Goal: Find specific page/section: Find specific page/section

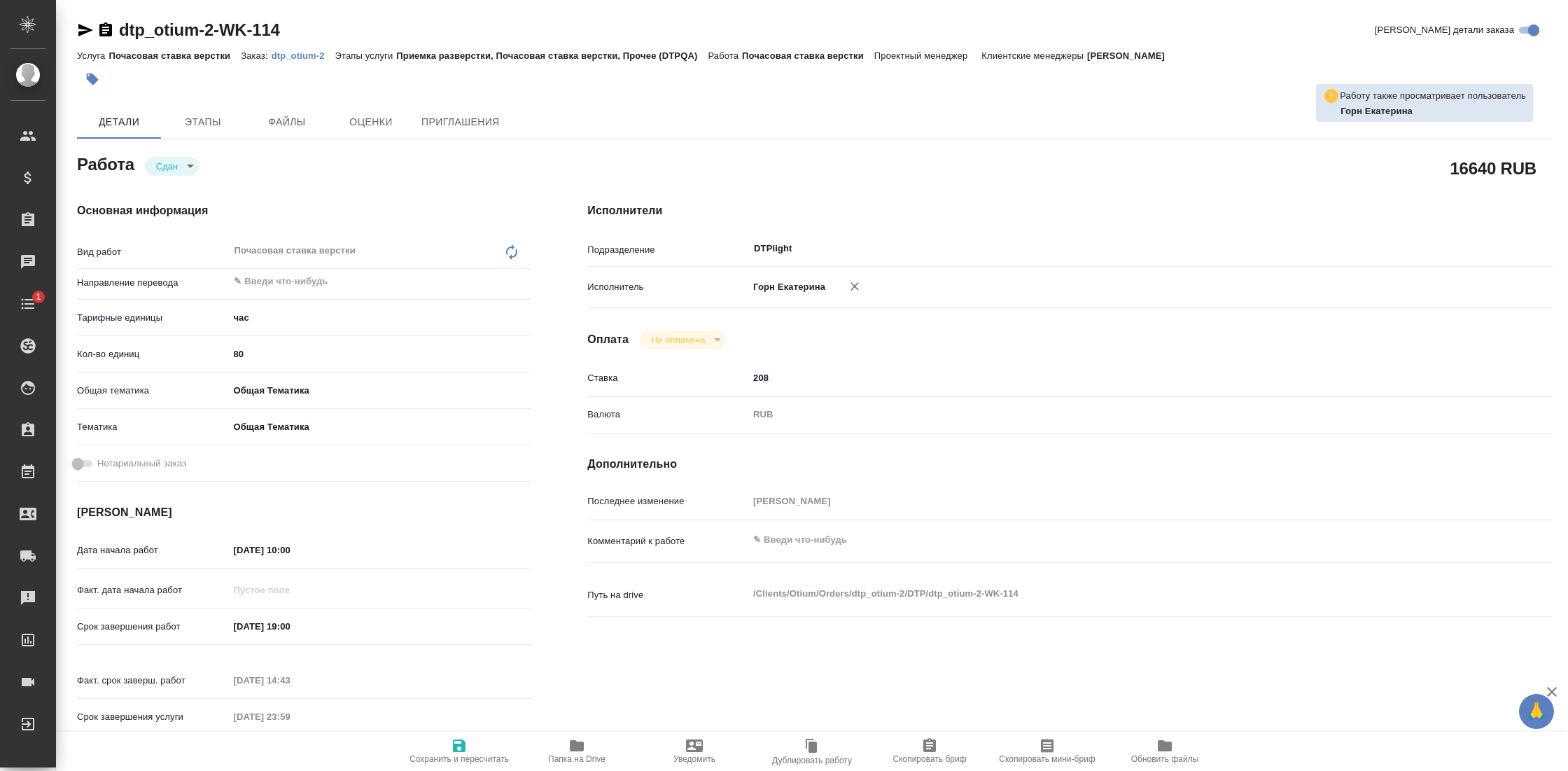
type textarea "x"
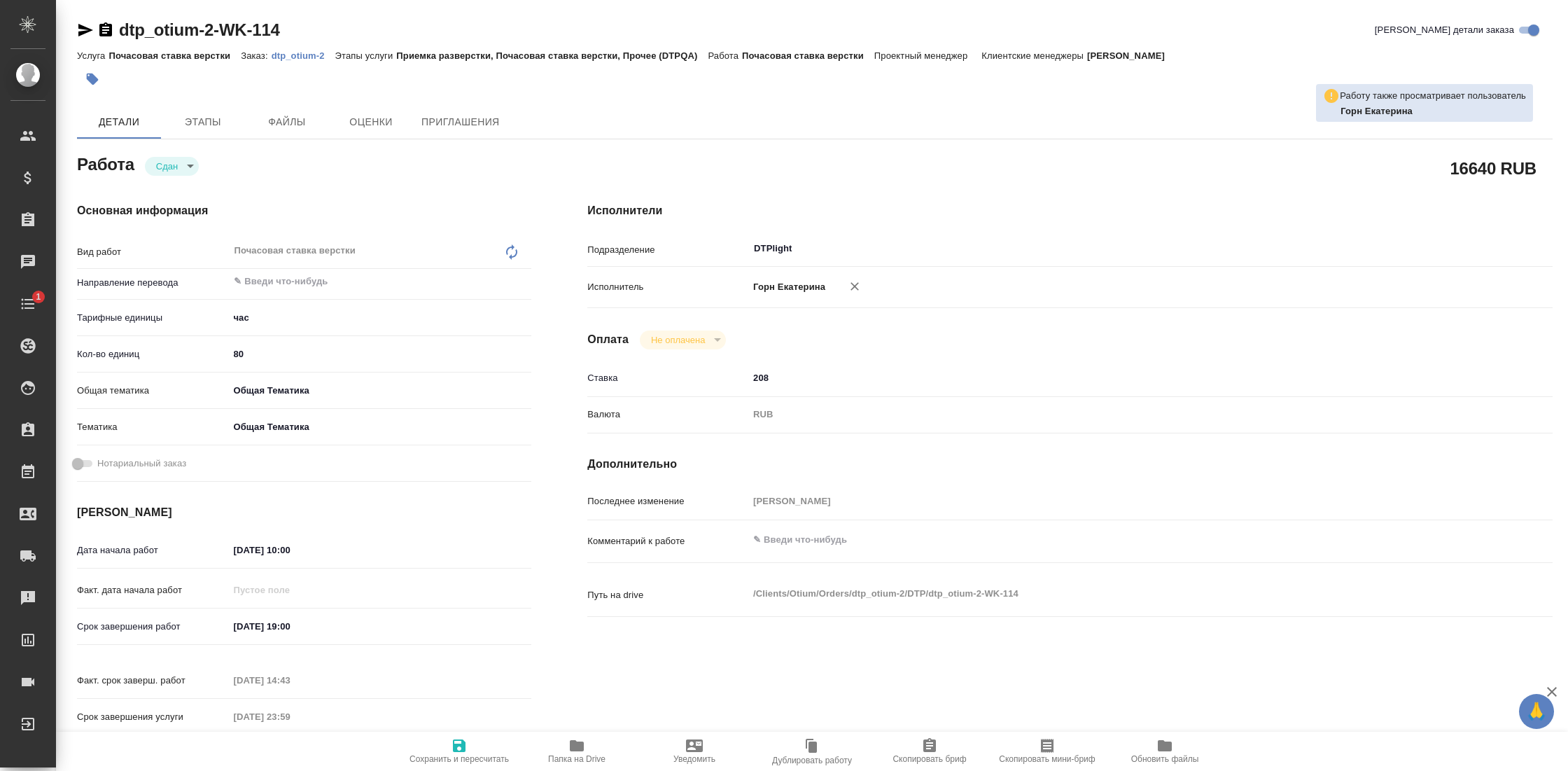
type textarea "x"
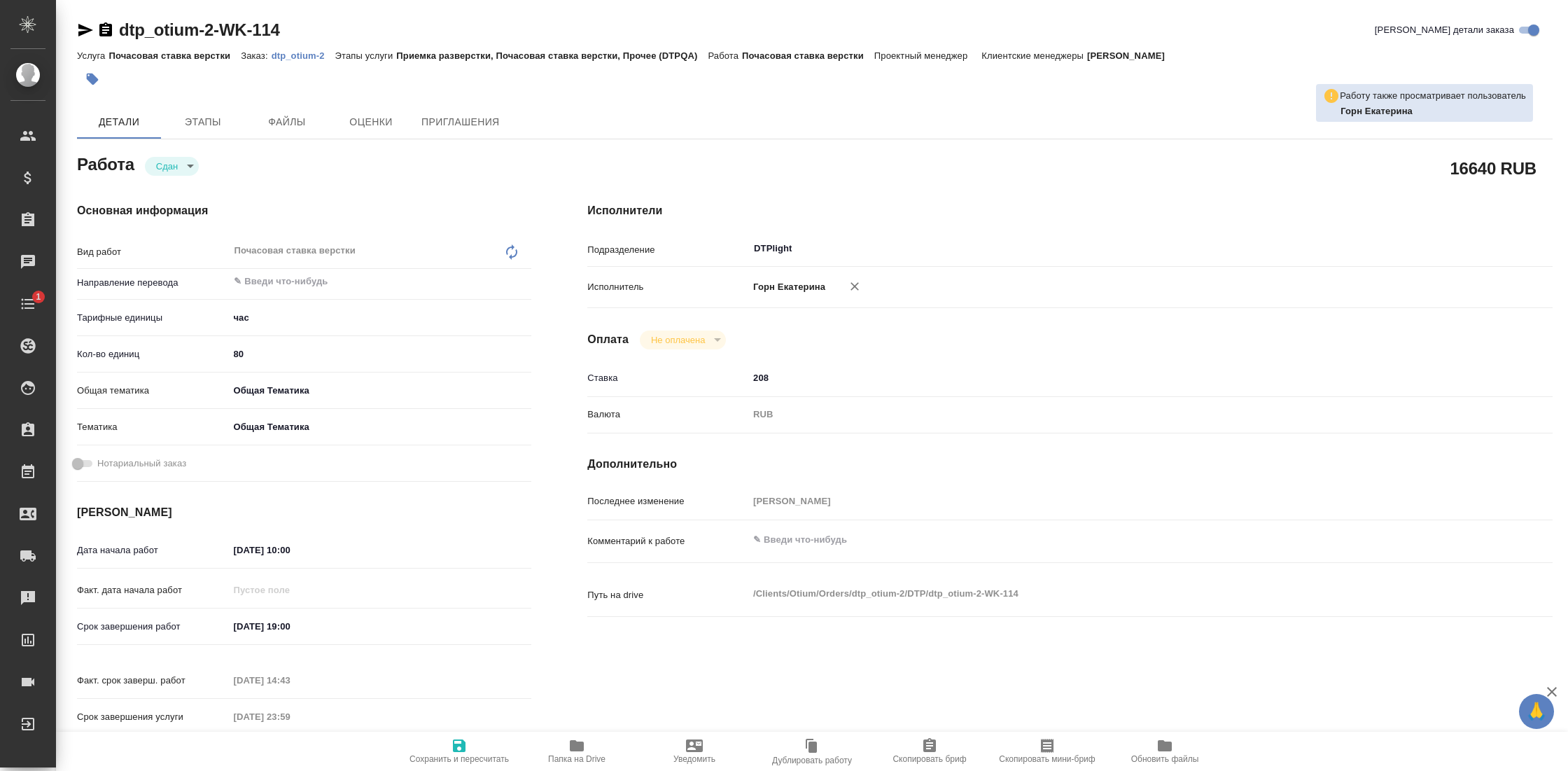
type textarea "x"
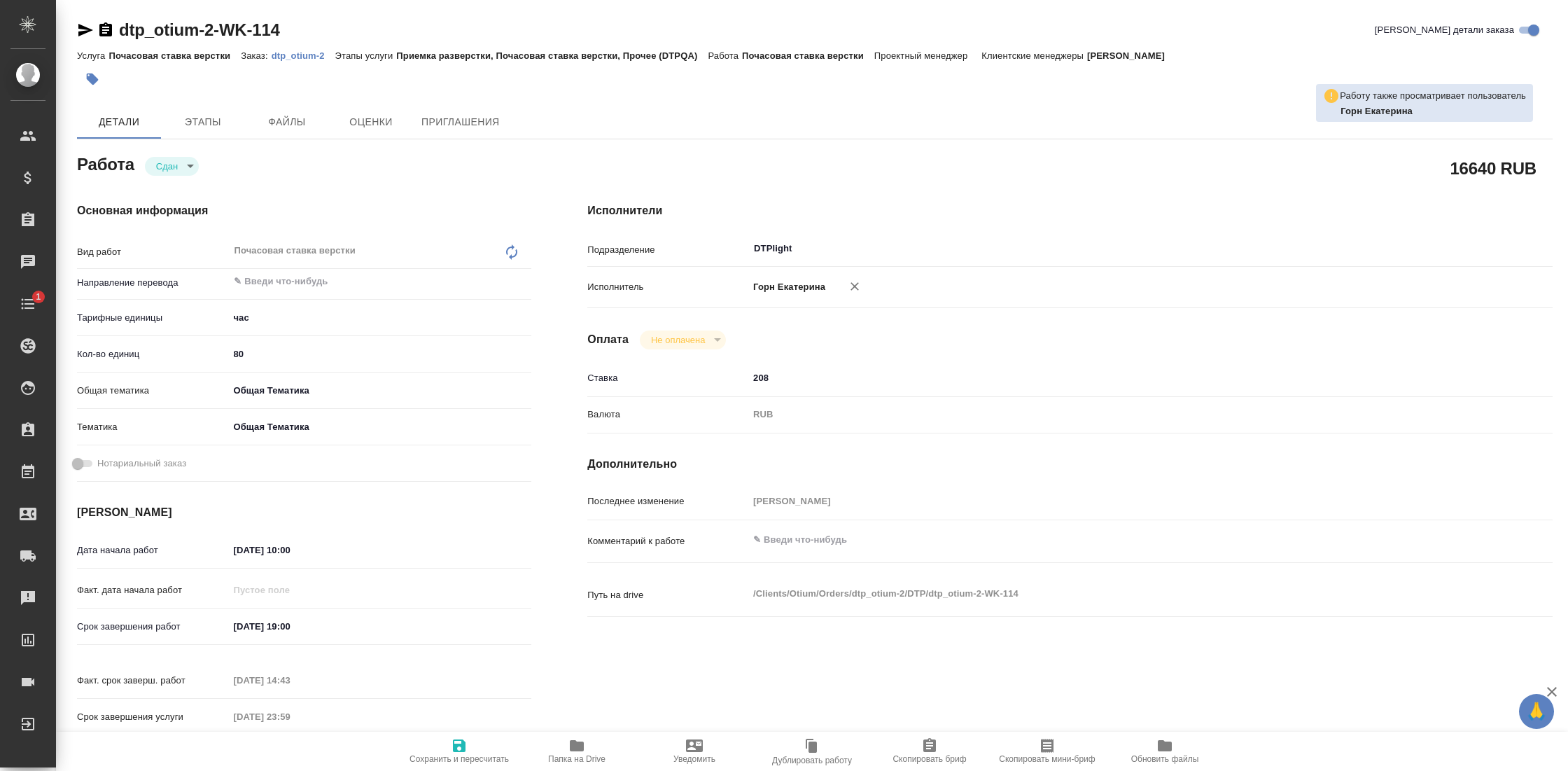
type textarea "x"
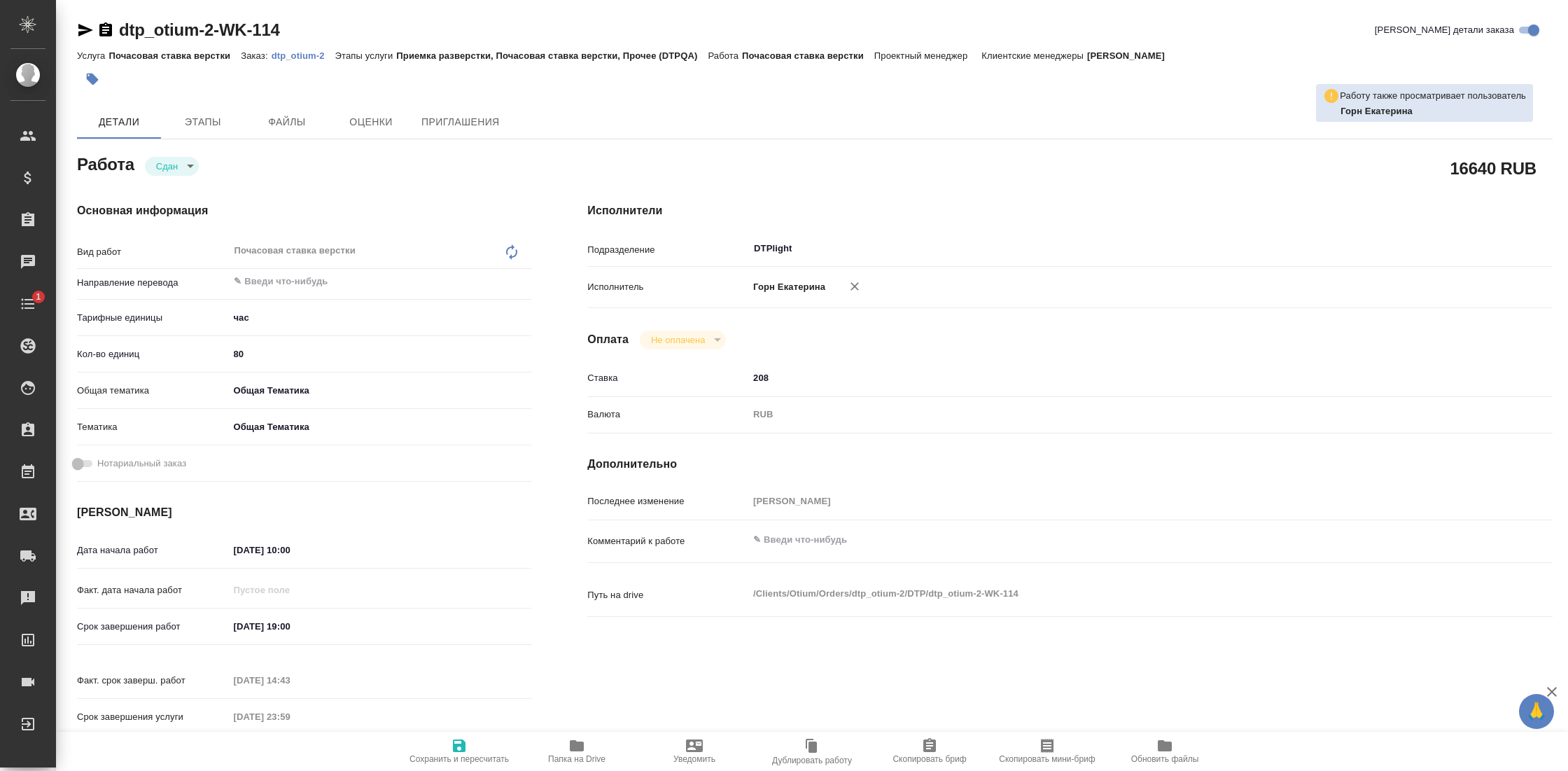
type textarea "x"
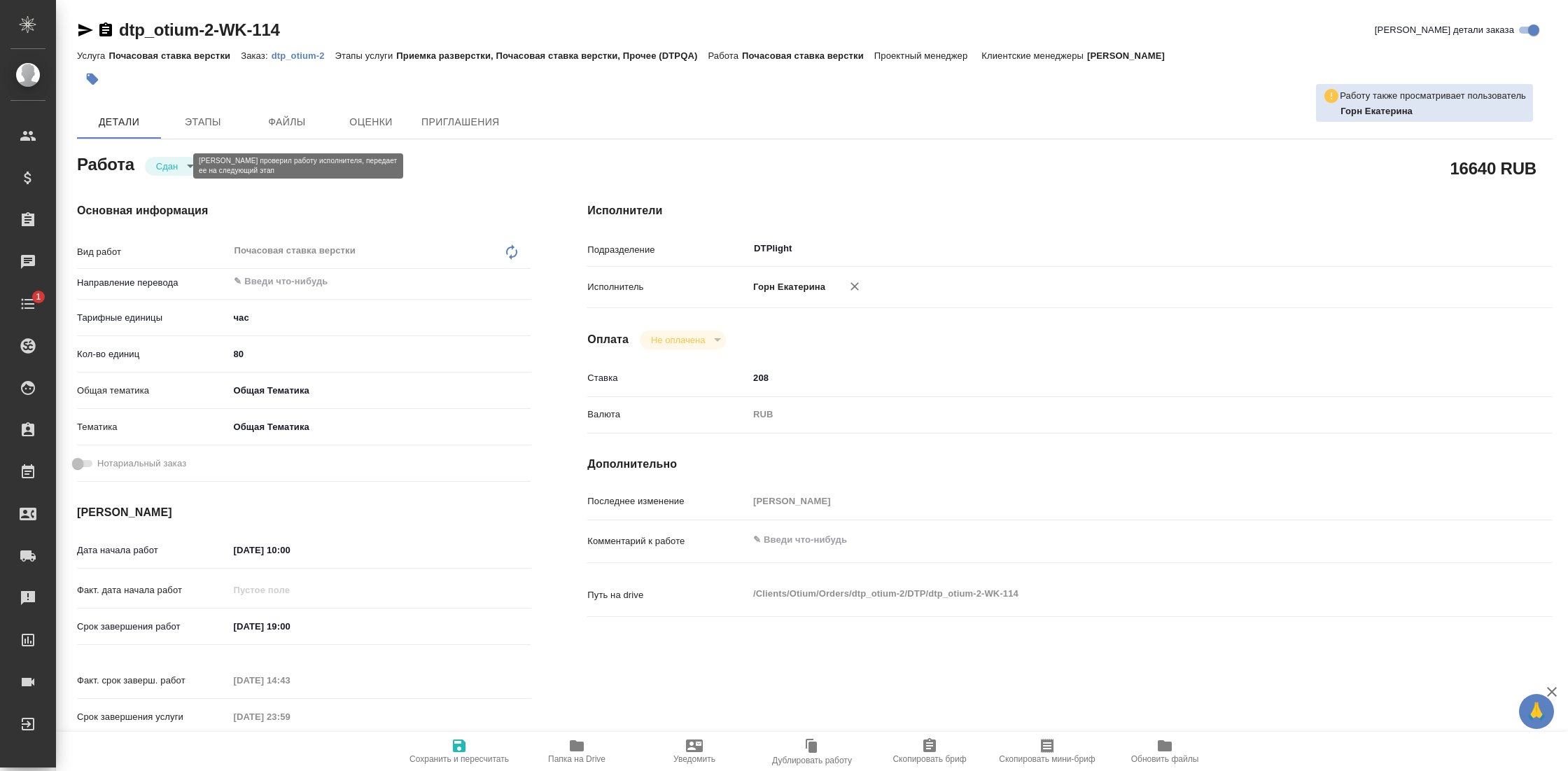
click at [176, 161] on body "🙏 .cls-1 fill:#fff; AWATERA Gostev Yury Клиенты Спецификации Заказы Чаты 1 Todo…" at bounding box center [784, 385] width 1568 height 771
type textarea "x"
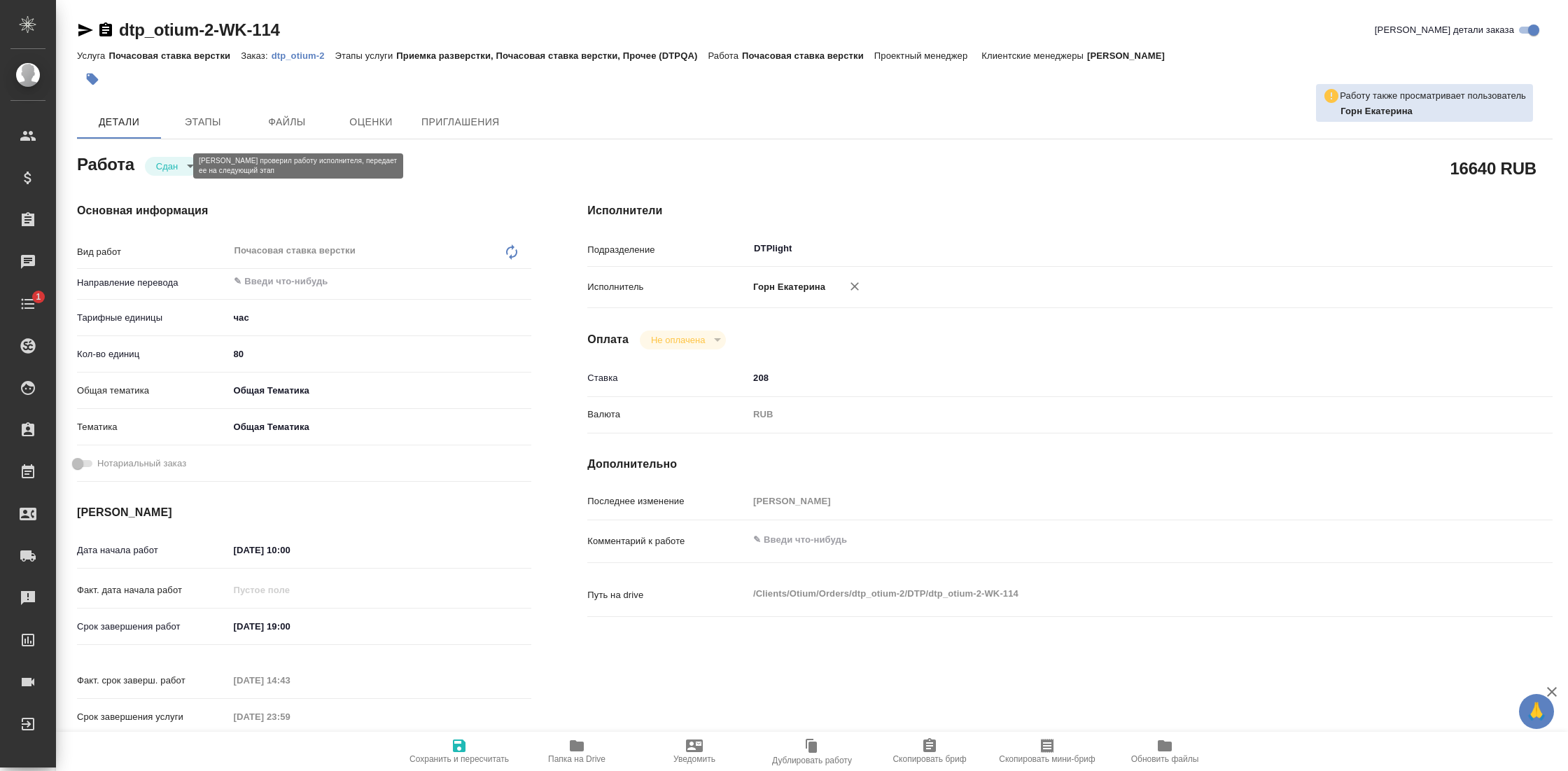
type textarea "x"
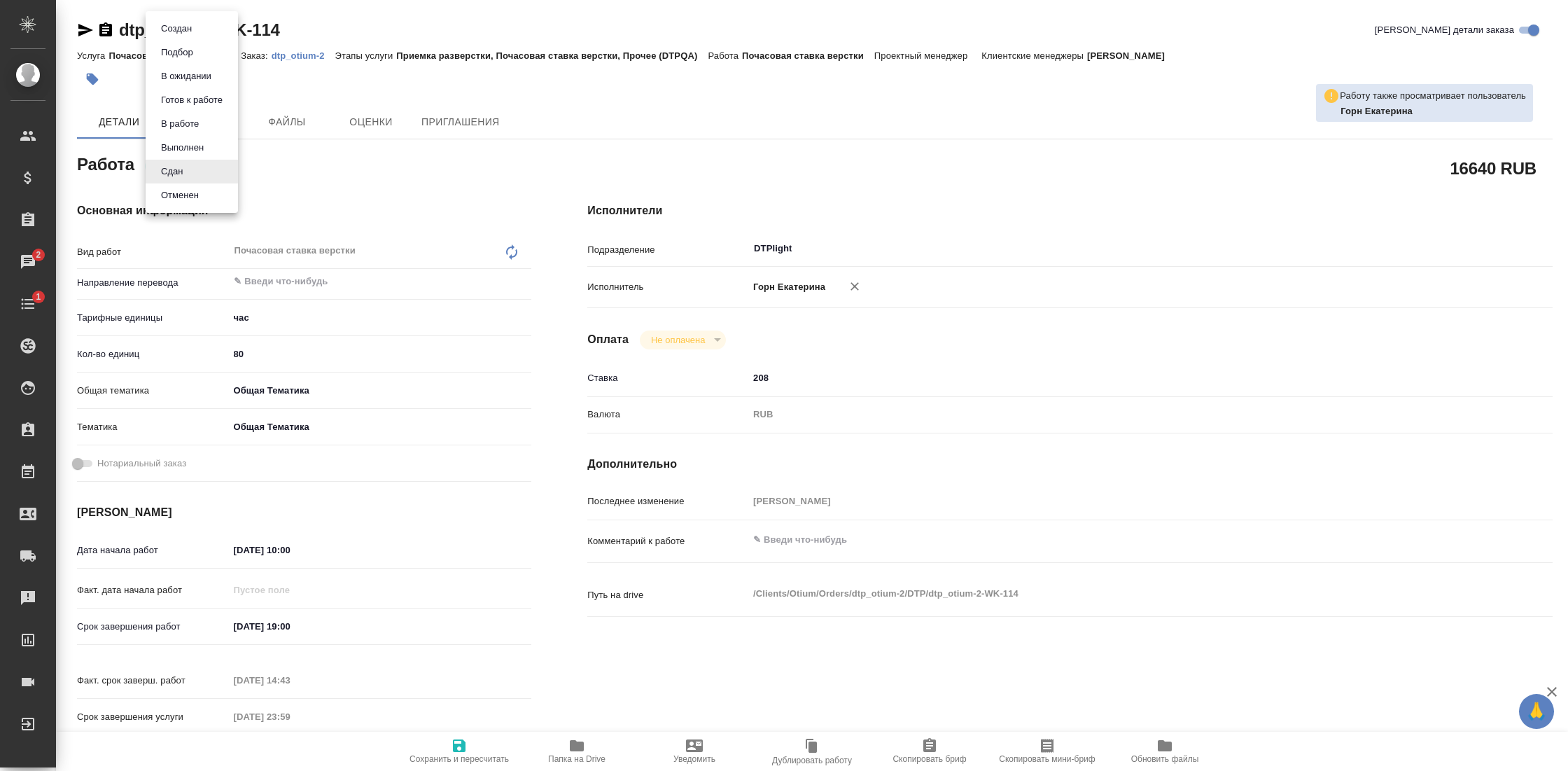
click at [1093, 373] on div at bounding box center [784, 385] width 1568 height 771
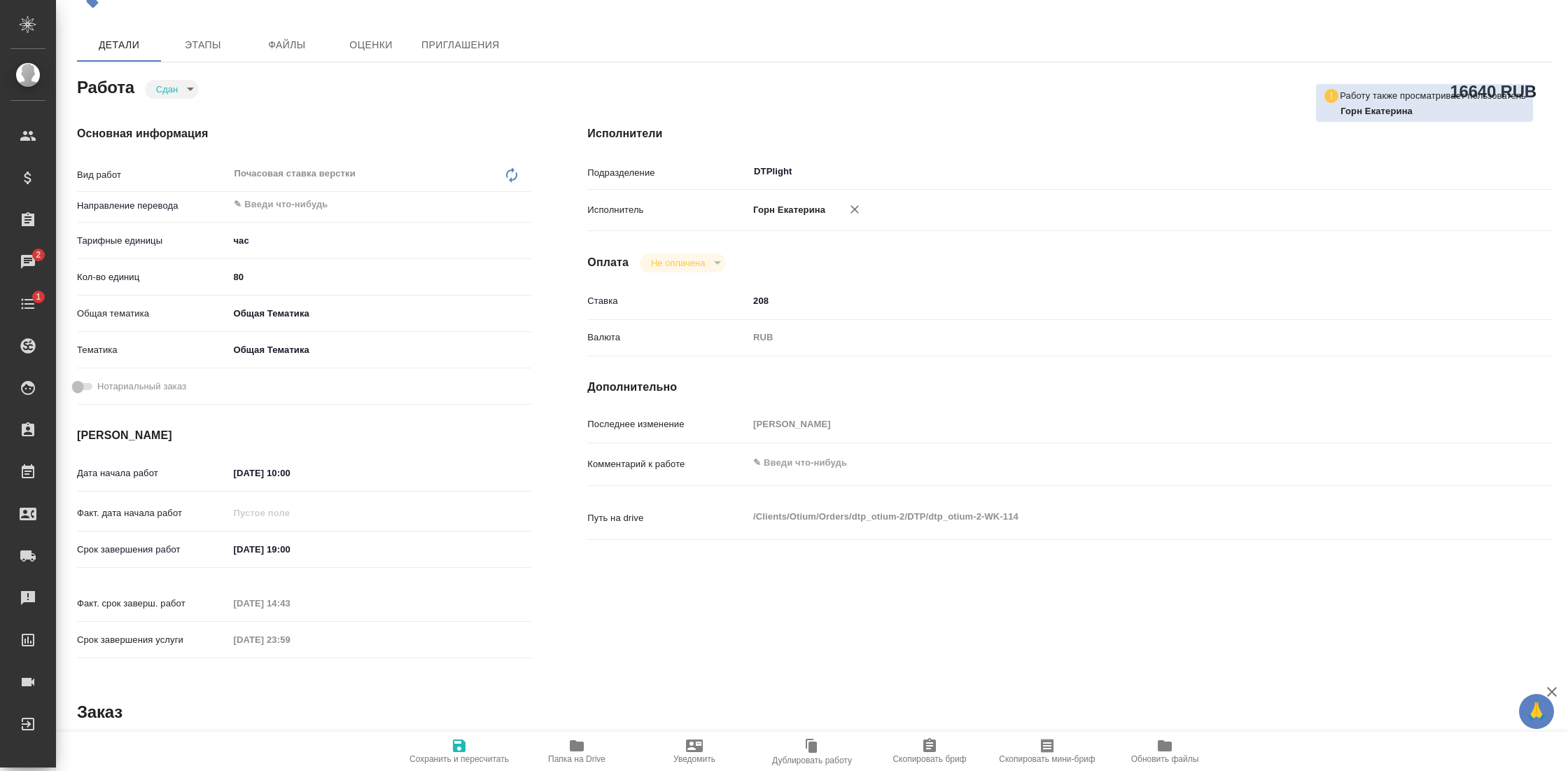
scroll to position [80, 0]
type textarea "x"
click at [814, 456] on textarea at bounding box center [1110, 460] width 724 height 24
type textarea "x"
type textarea "П"
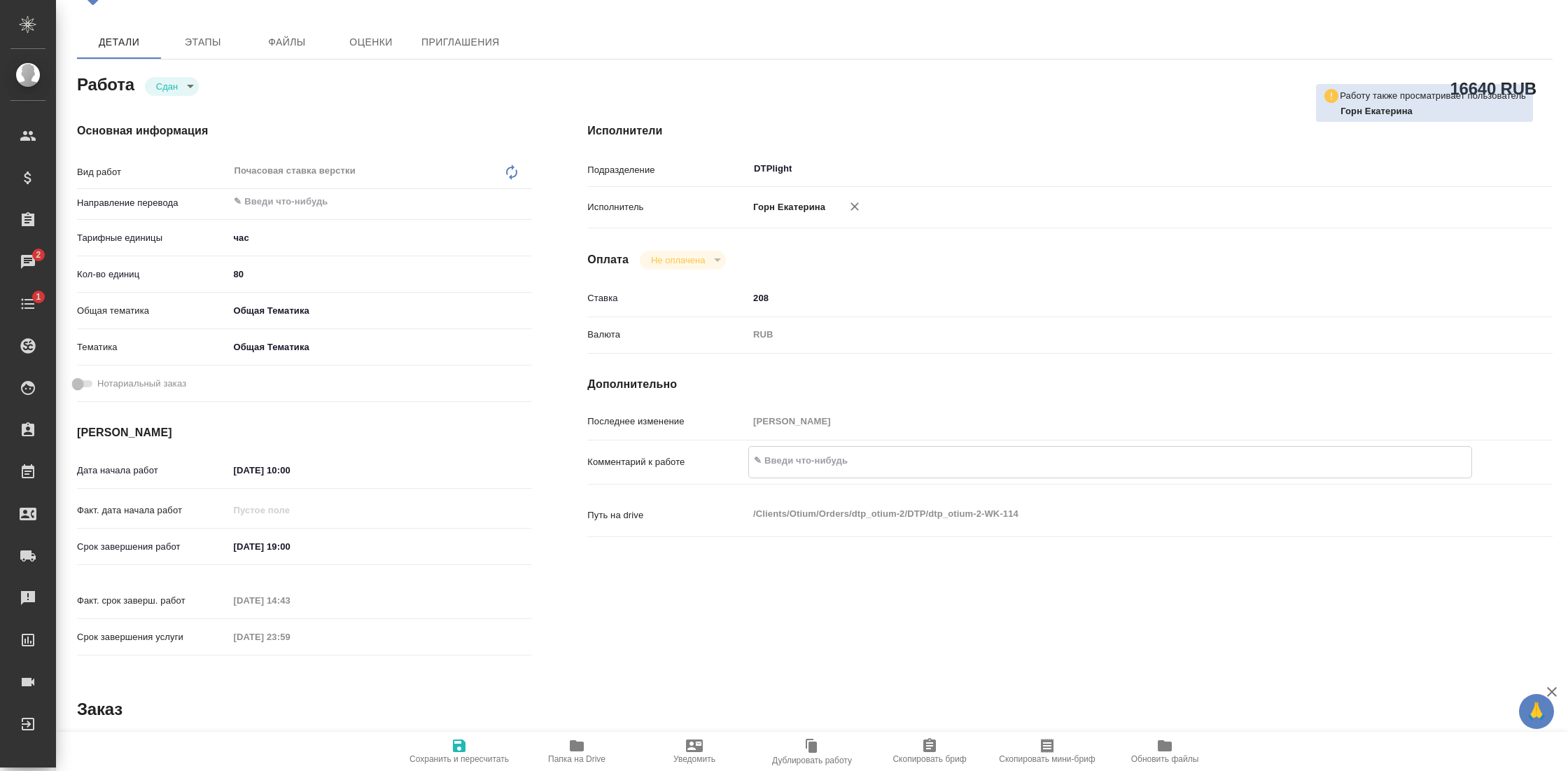
type textarea "x"
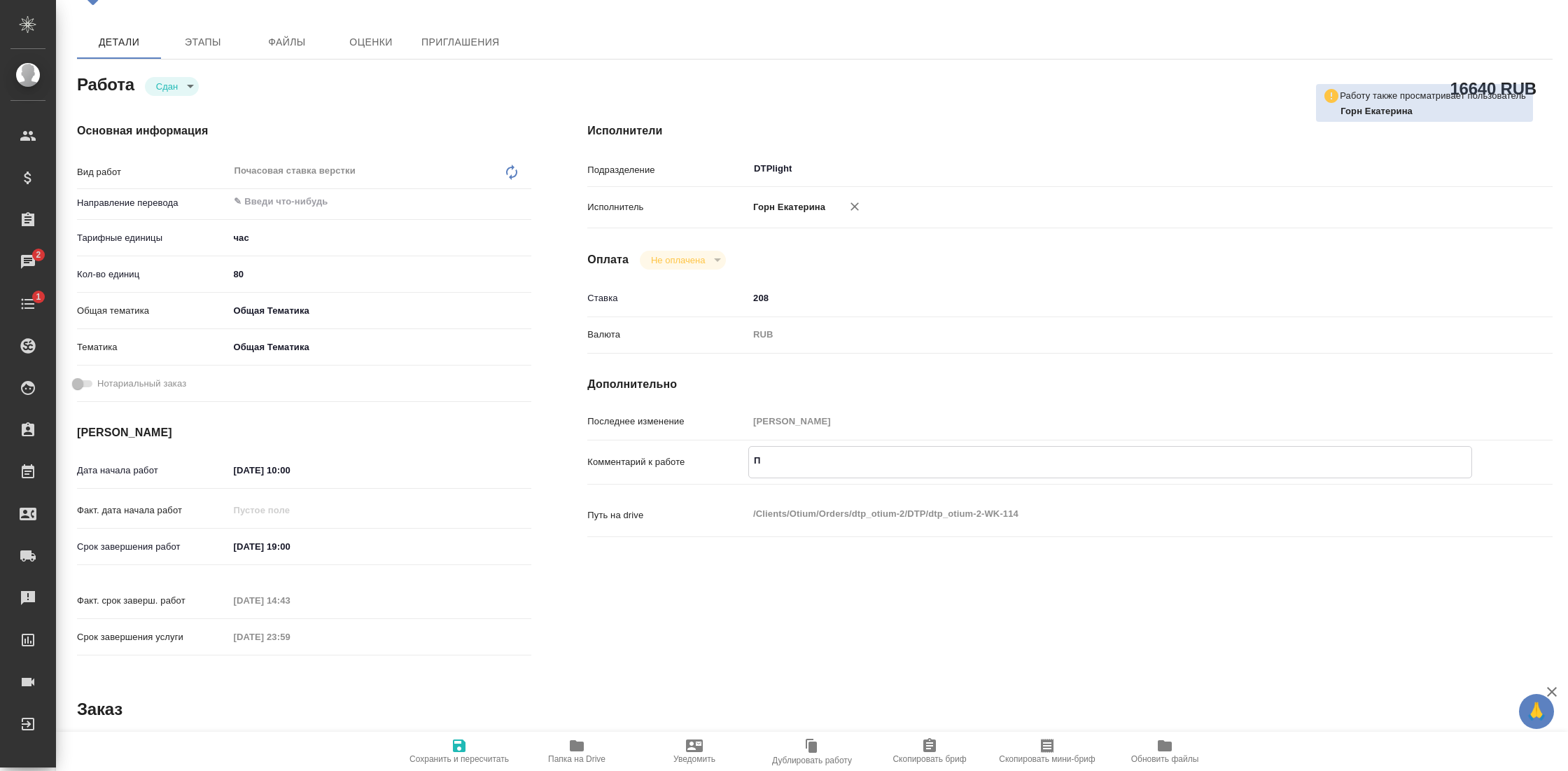
type textarea "Пе"
type textarea "x"
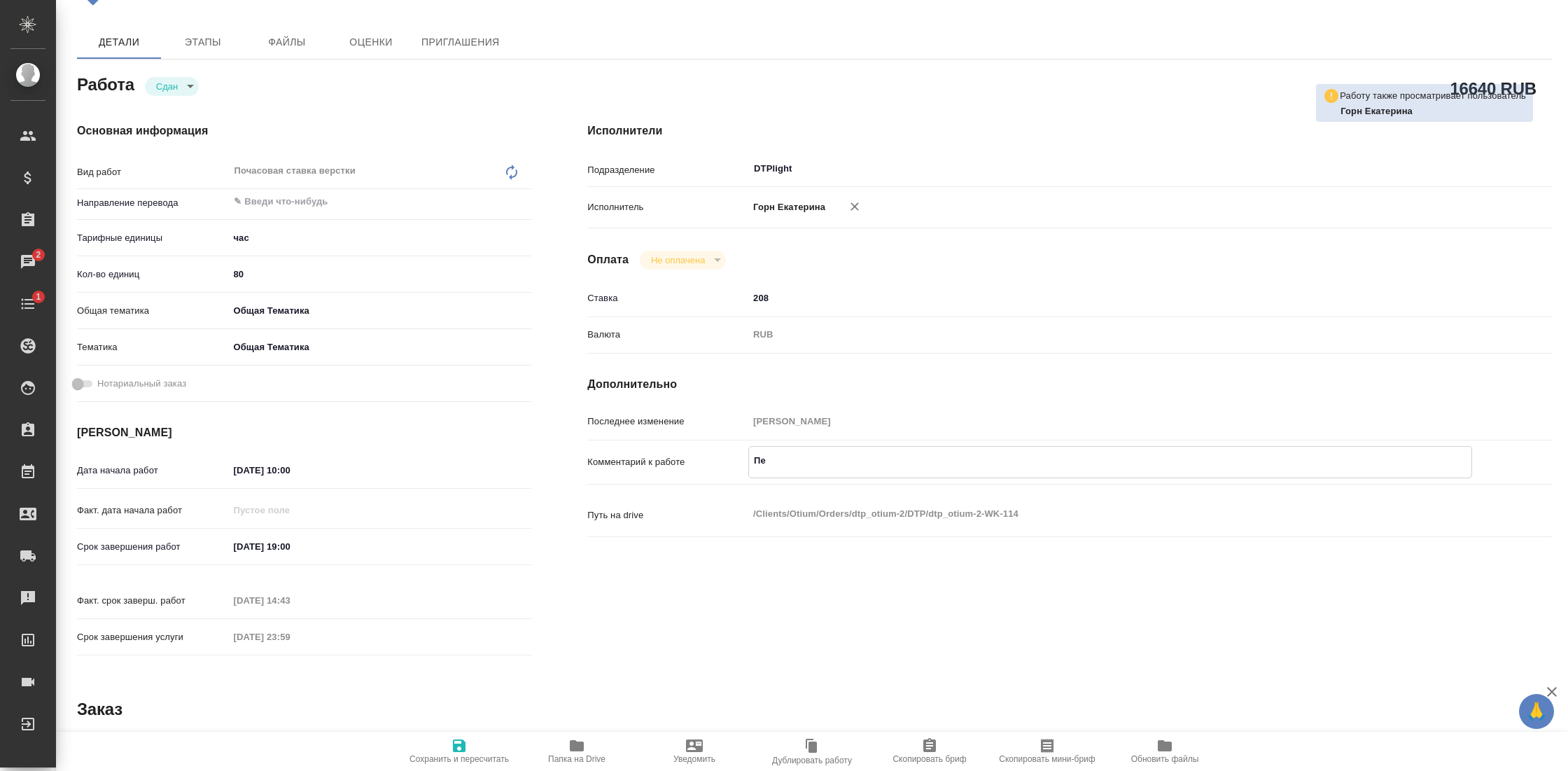
type textarea "x"
type textarea "Пер"
type textarea "x"
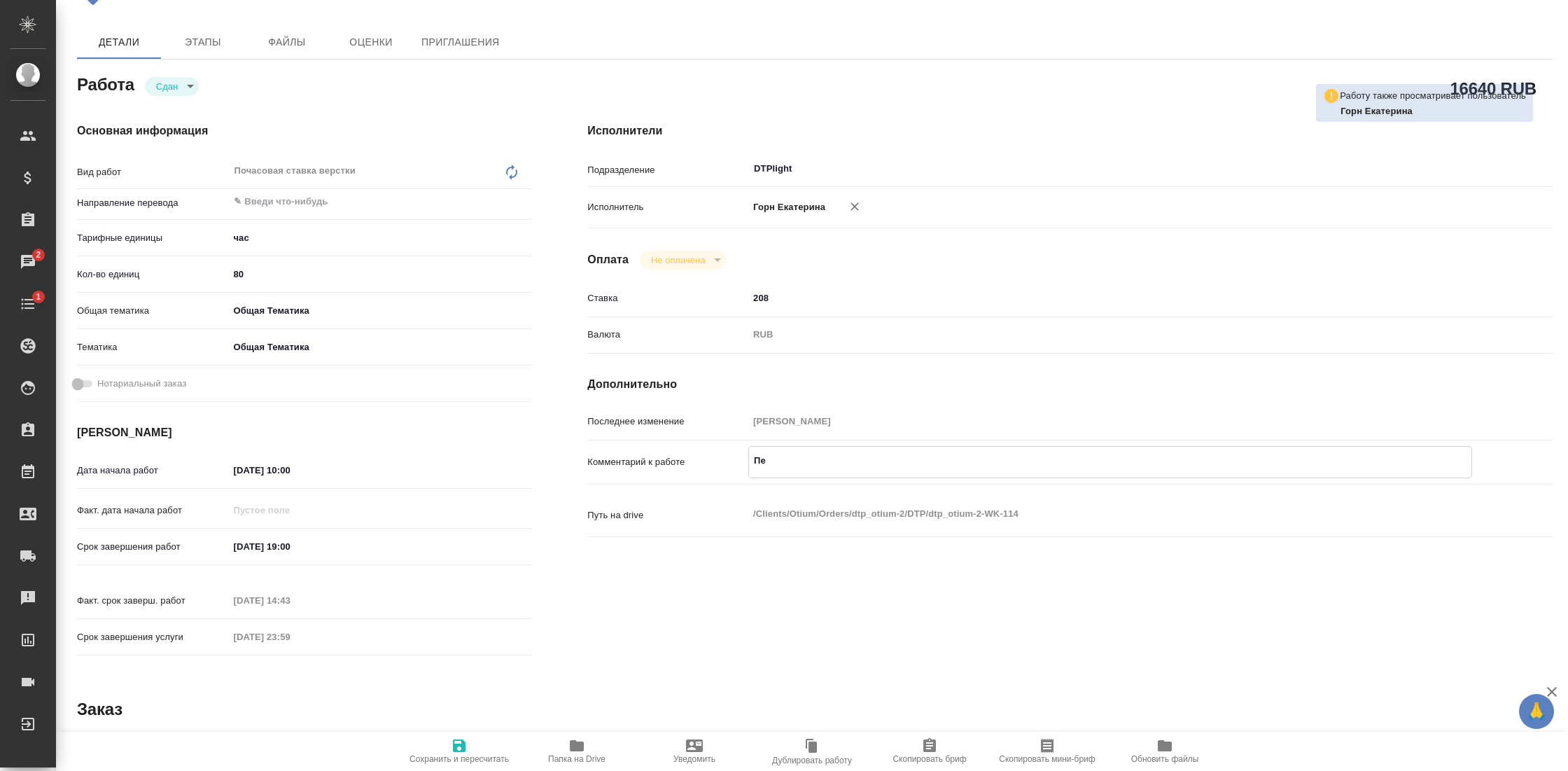
type textarea "x"
type textarea "Пери"
type textarea "x"
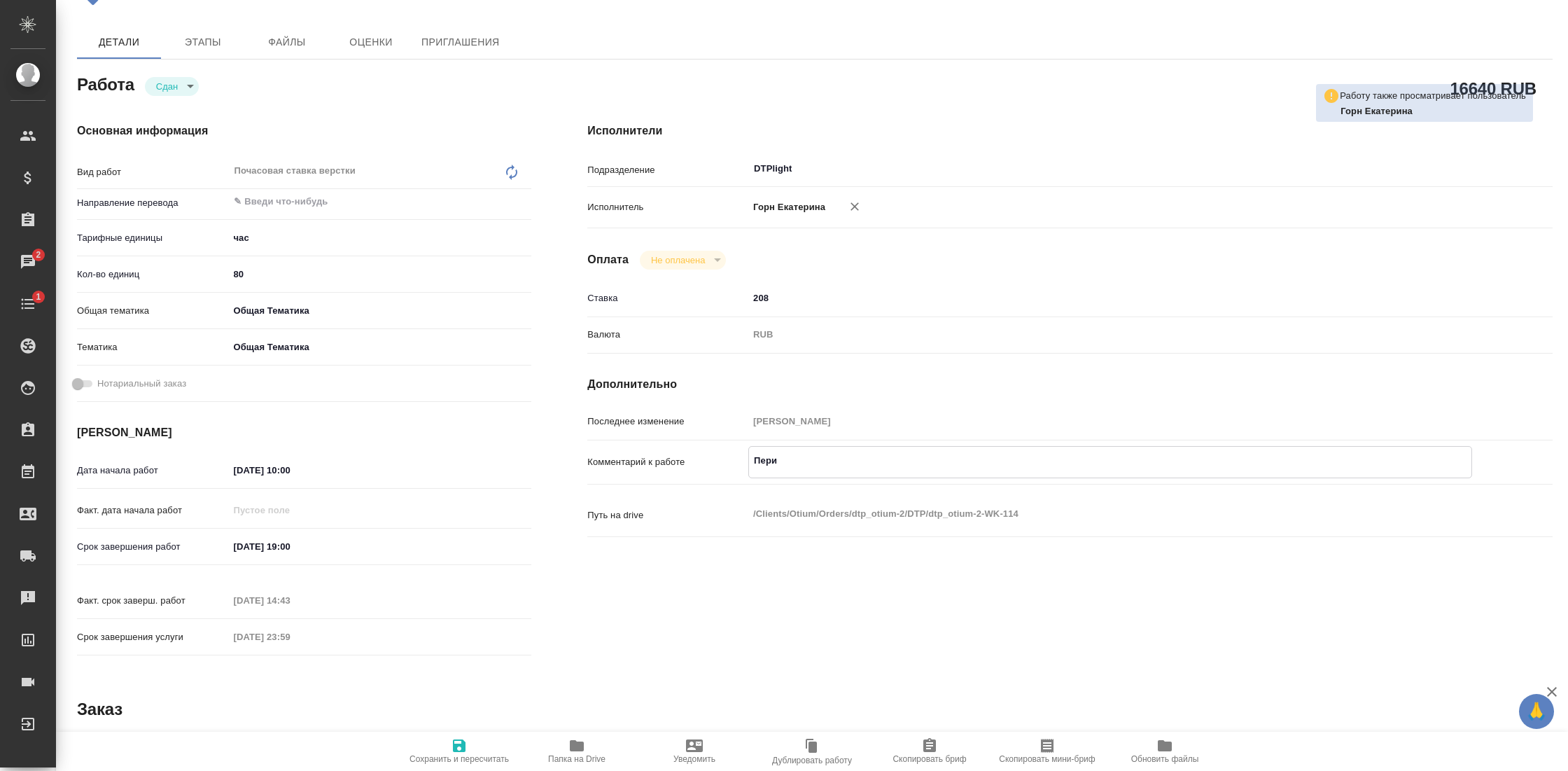
type textarea "x"
type textarea "Перио"
type textarea "x"
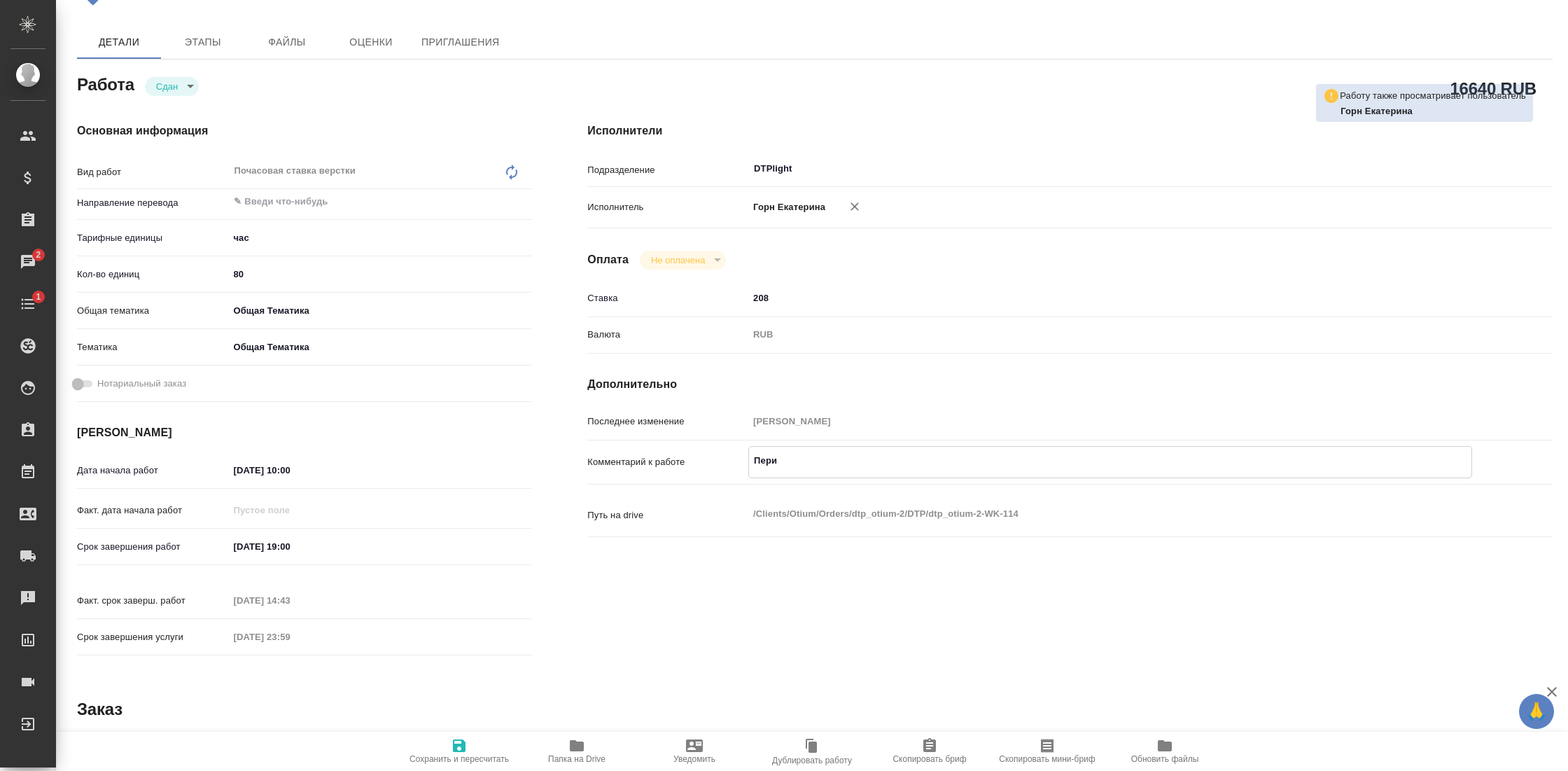
type textarea "x"
type textarea "Период"
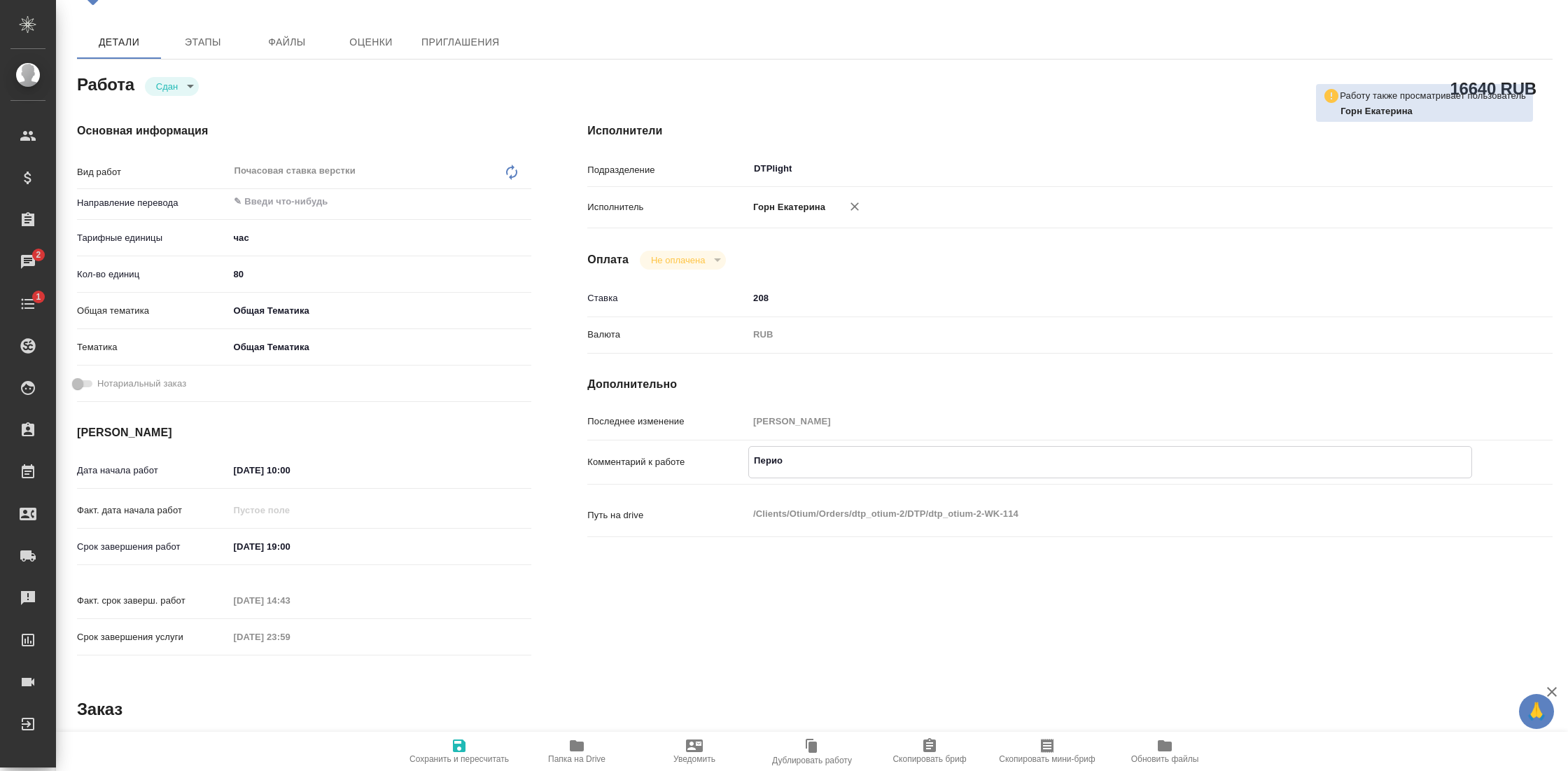
type textarea "x"
type textarea "Период"
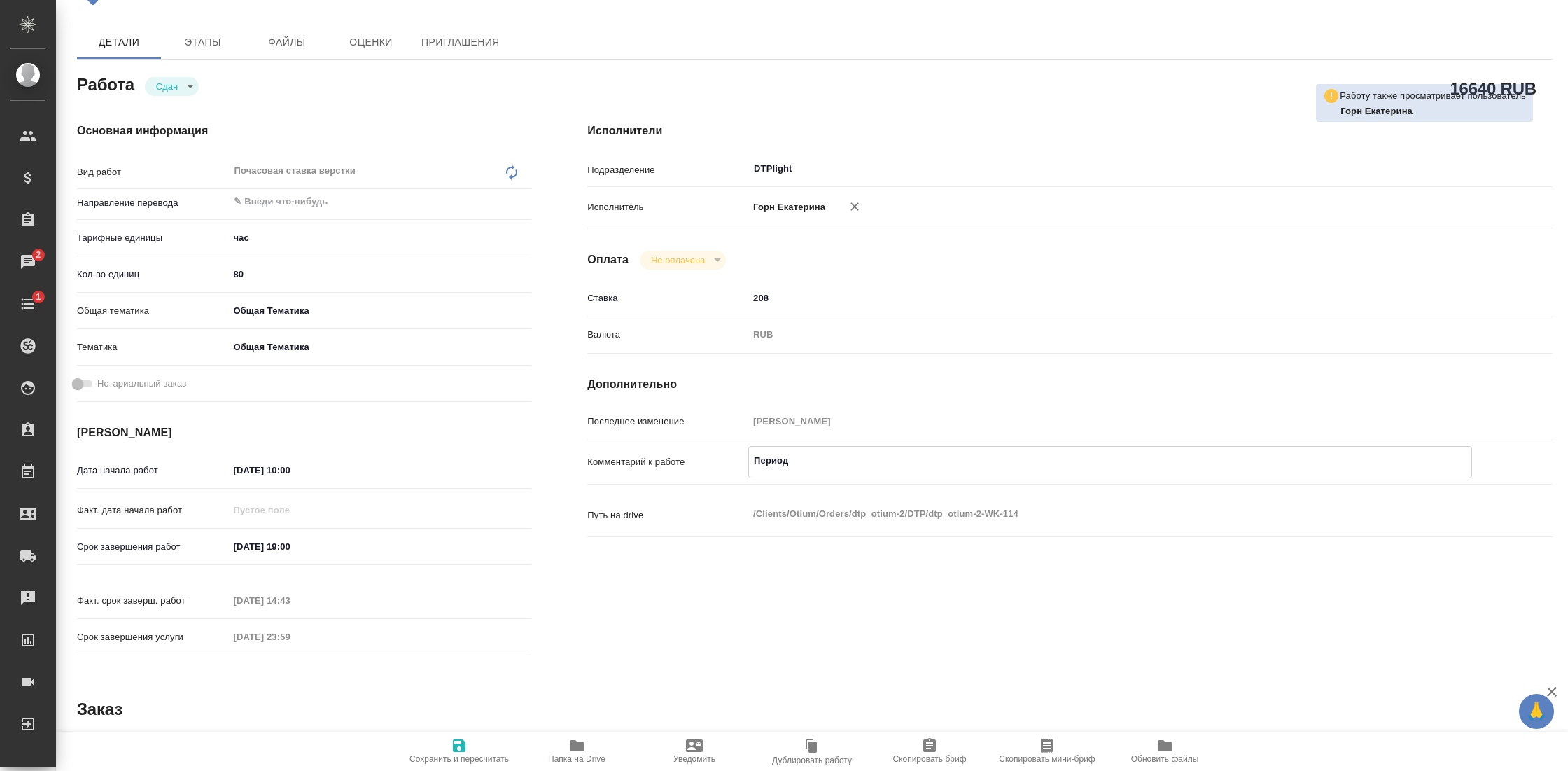
type textarea "x"
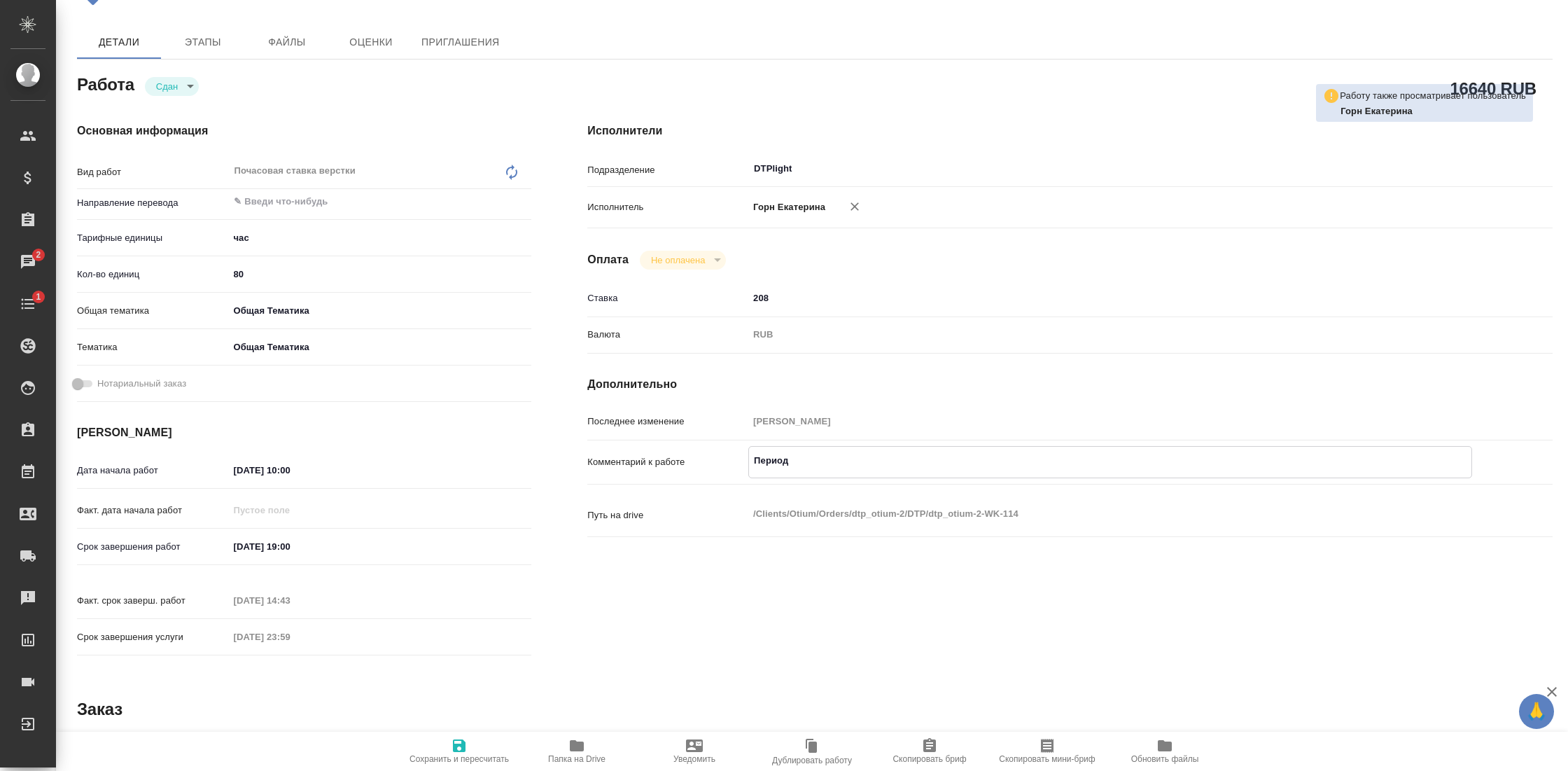
type textarea "x"
type textarea "Период с"
type textarea "x"
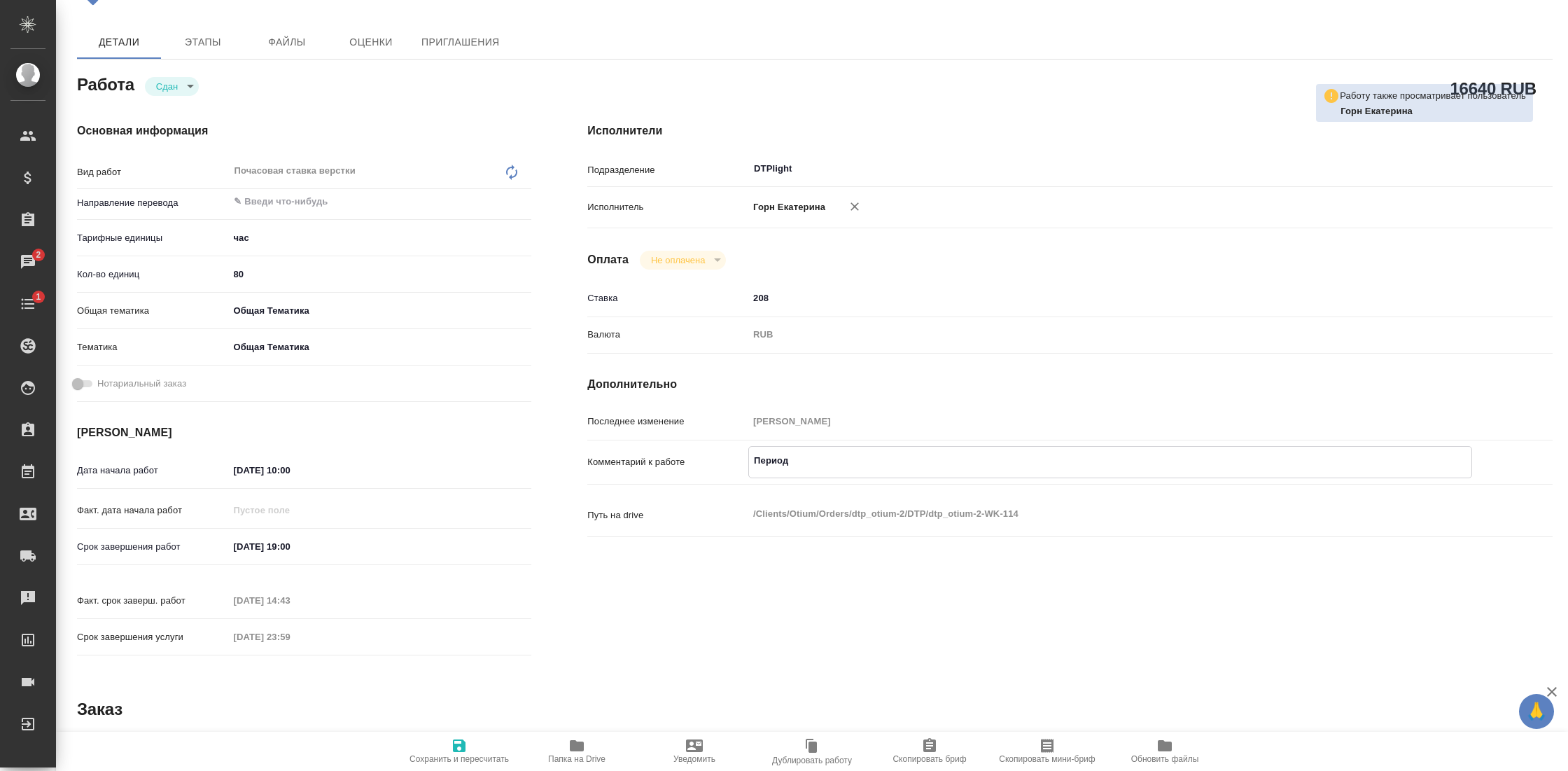
type textarea "x"
type textarea "Период с"
type textarea "x"
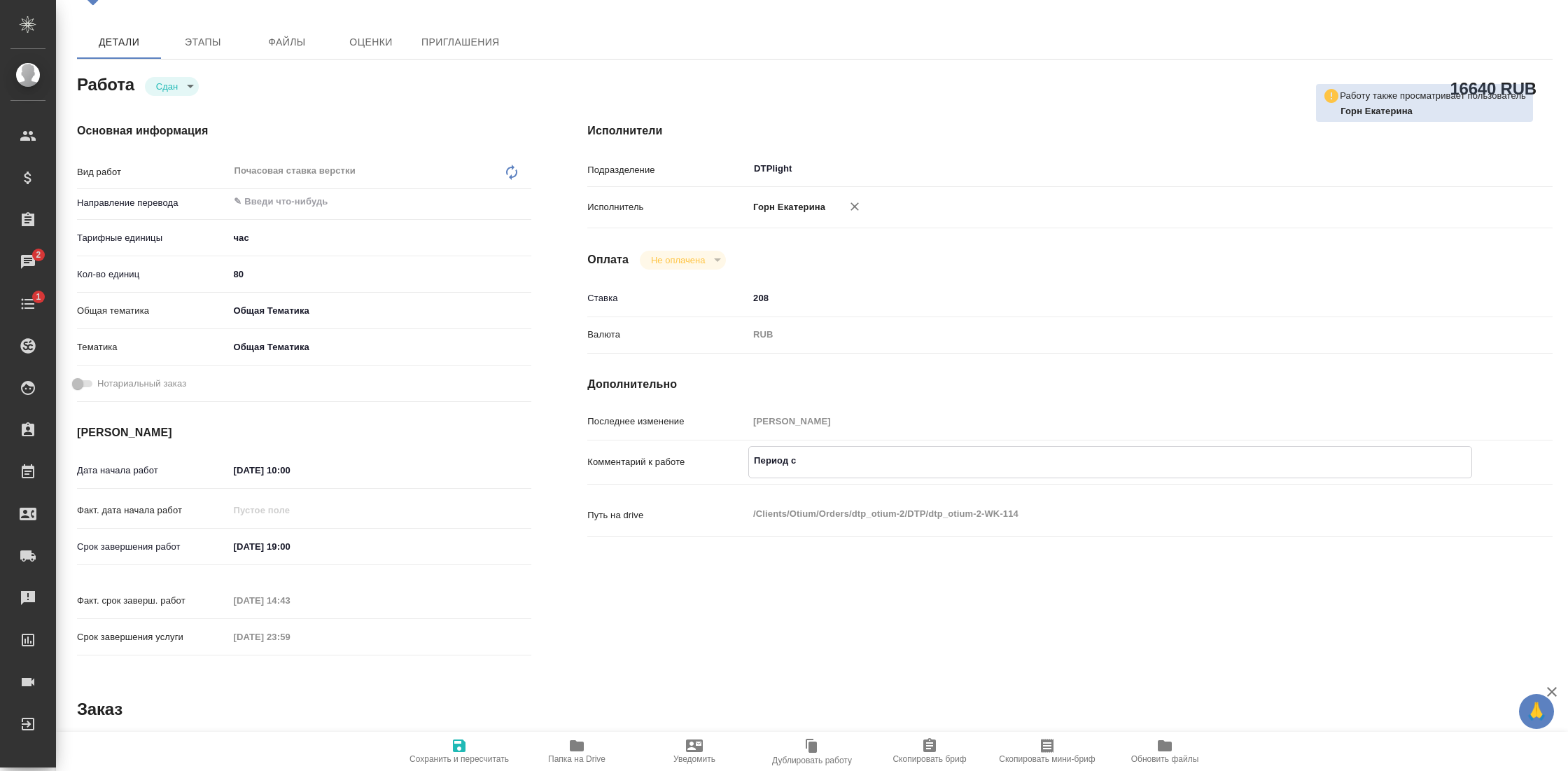
type textarea "x"
type textarea "Период с 0"
type textarea "x"
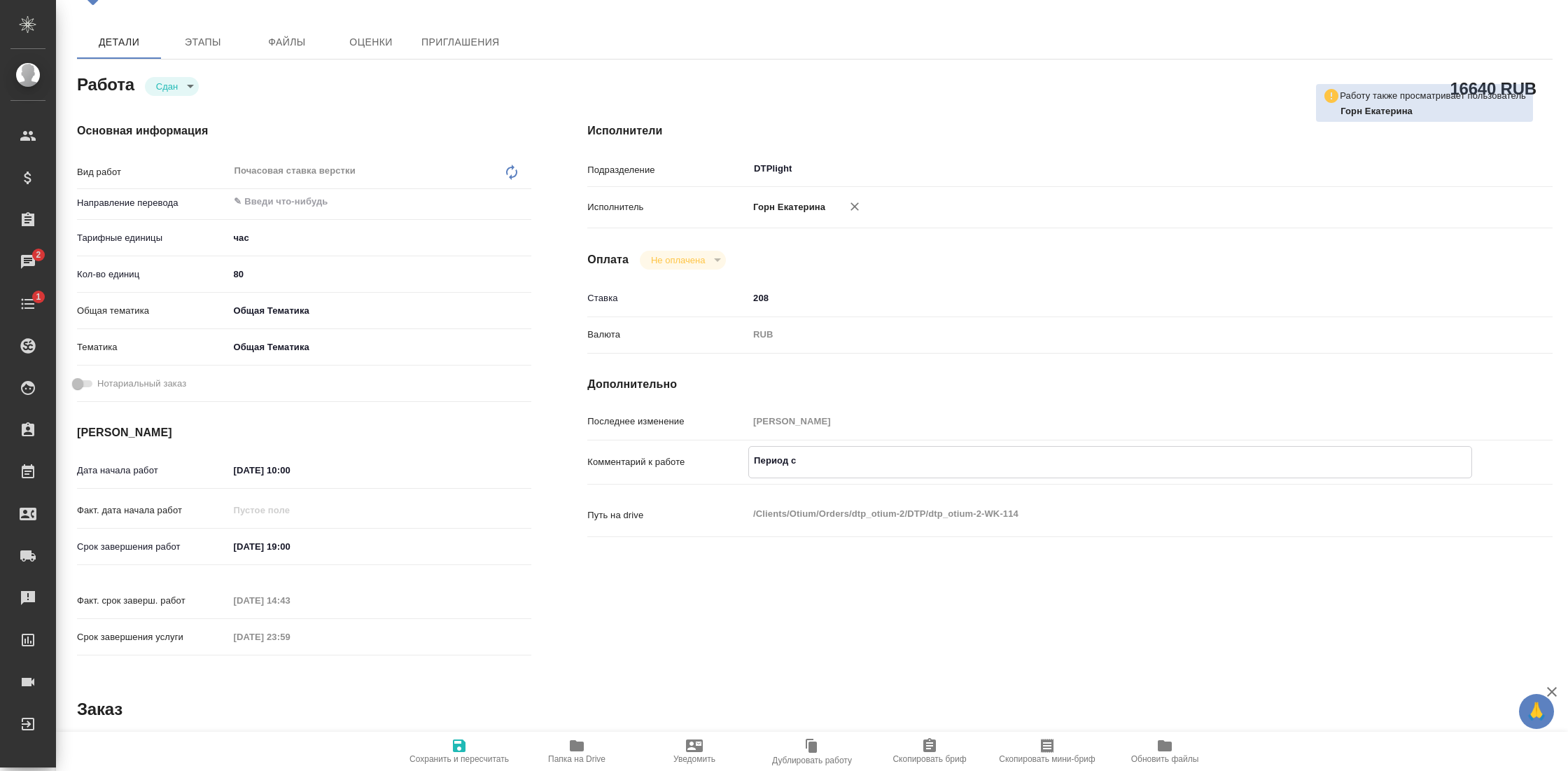
type textarea "x"
type textarea "Период с 08"
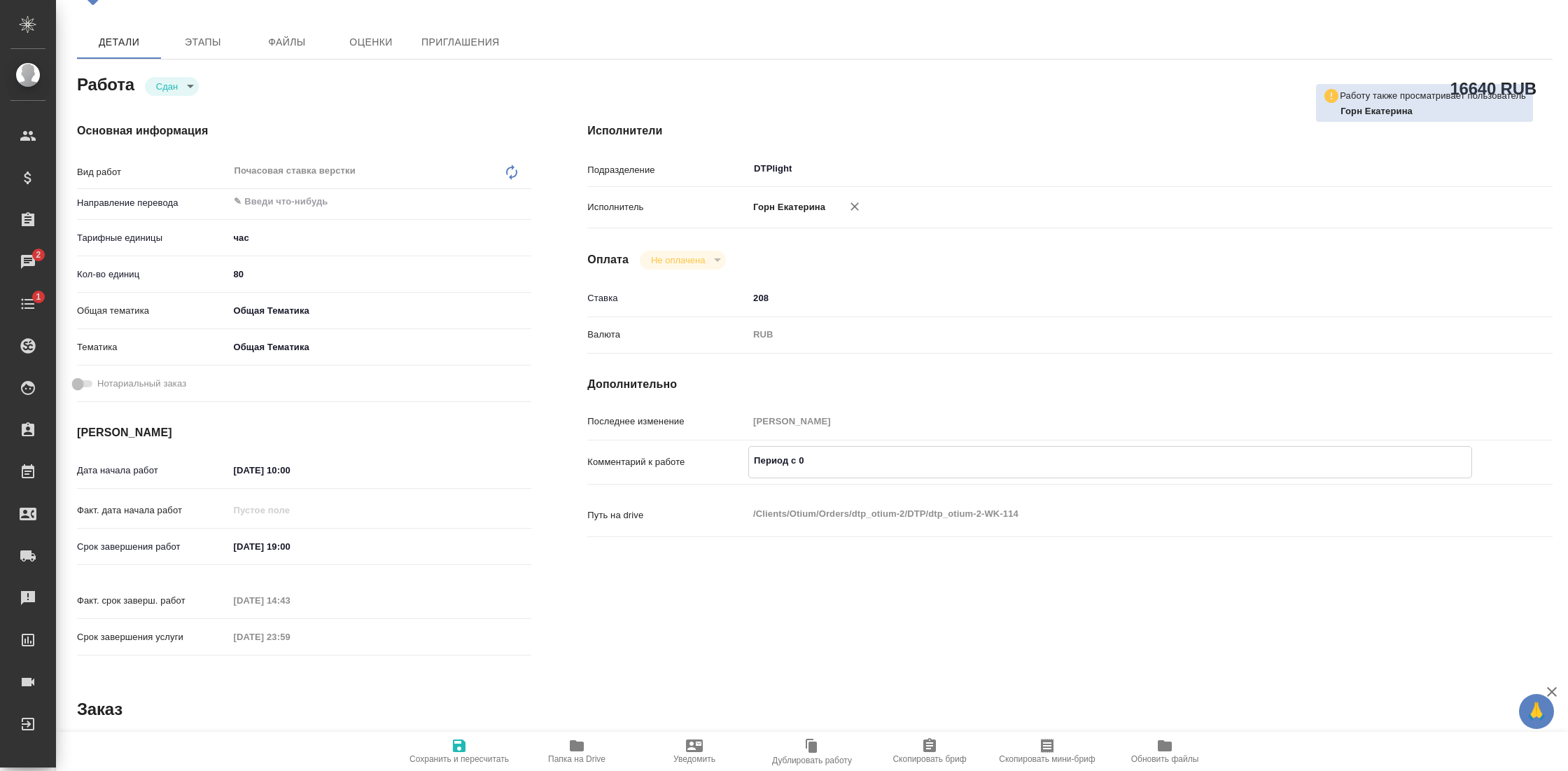
type textarea "x"
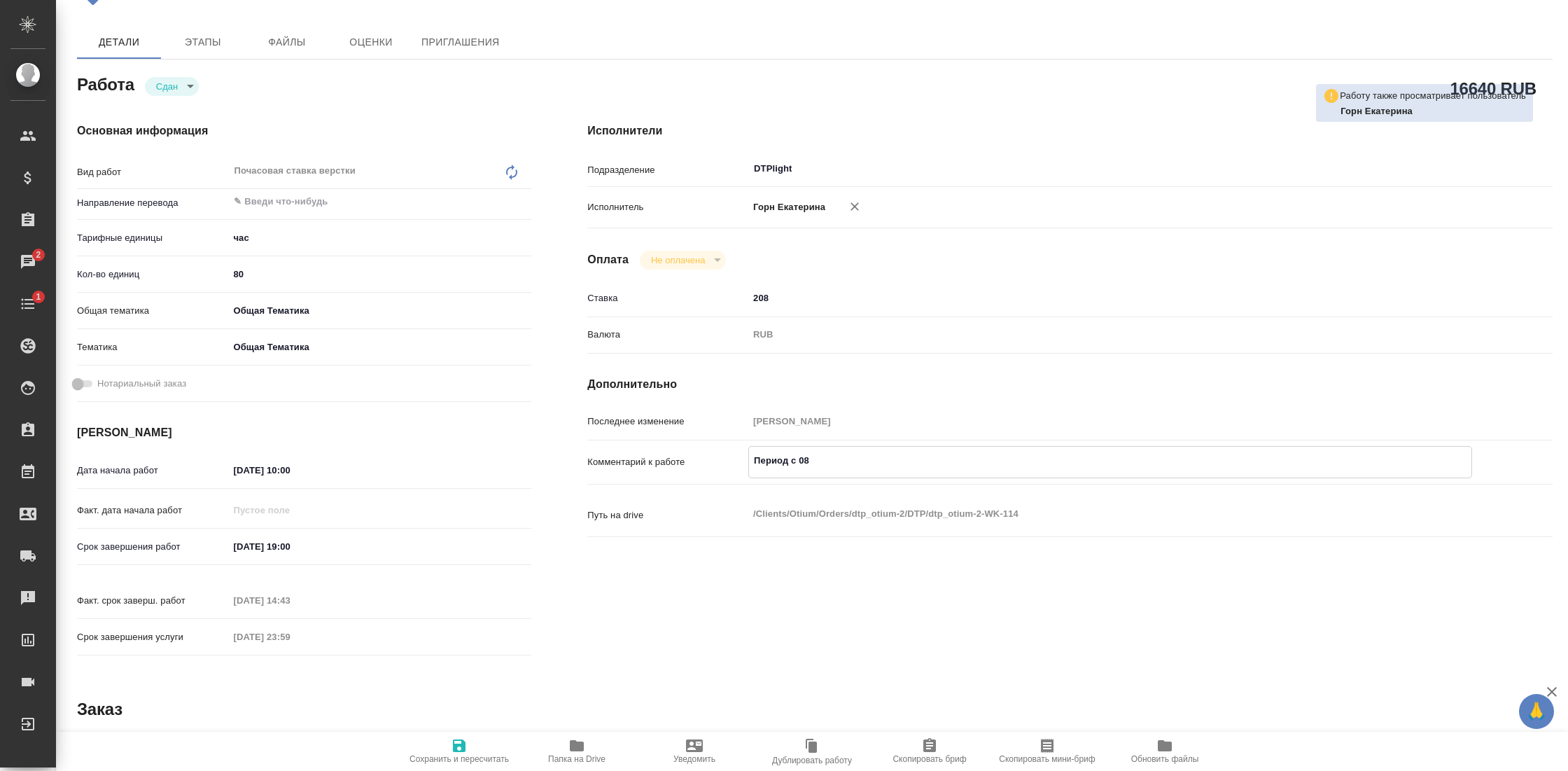
type textarea "Период с 08."
type textarea "x"
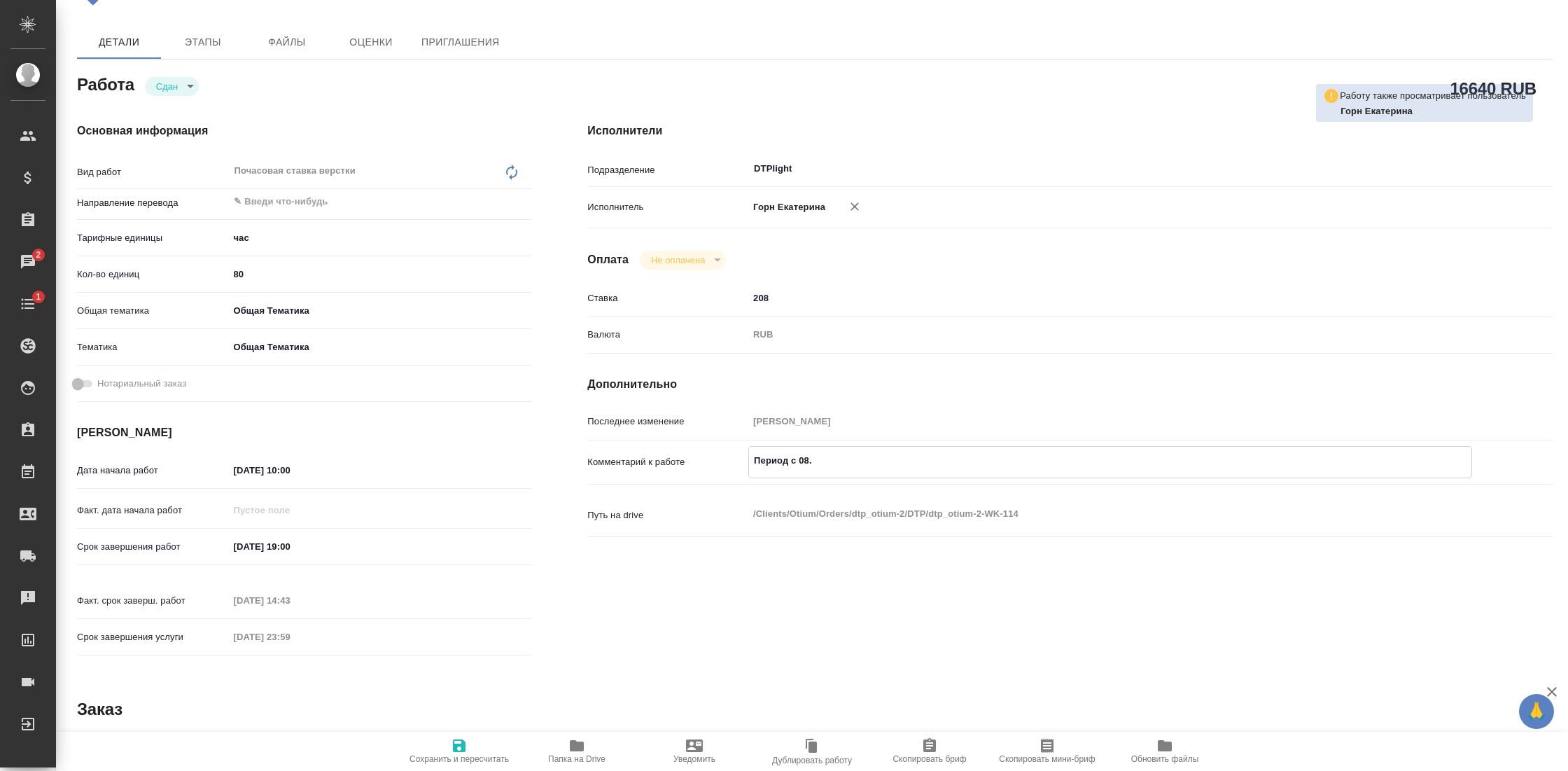
type textarea "x"
type textarea "Период с 08.0"
type textarea "x"
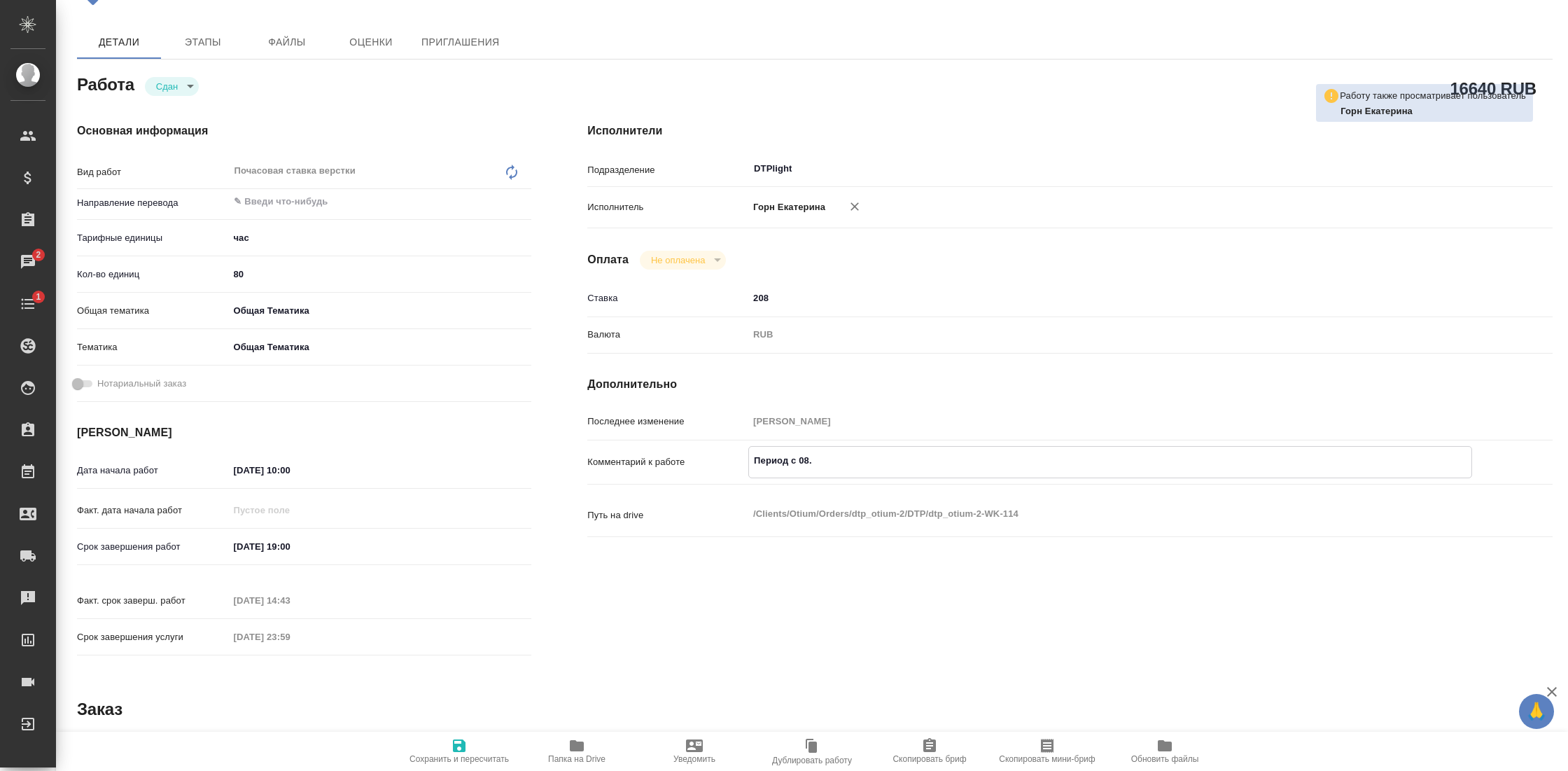
type textarea "x"
type textarea "Период с 08.09"
type textarea "x"
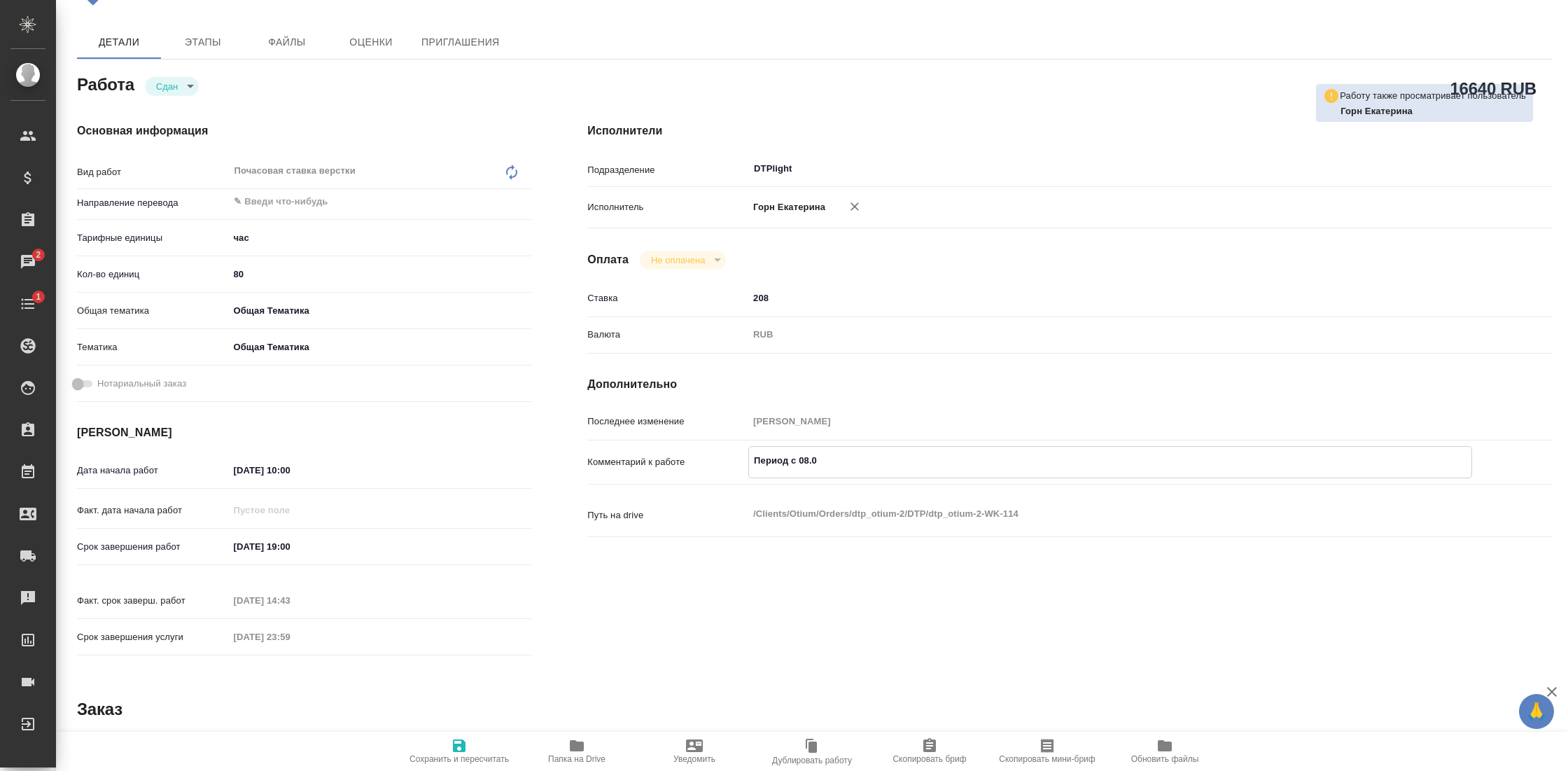
type textarea "x"
type textarea "Период с 08.09."
type textarea "x"
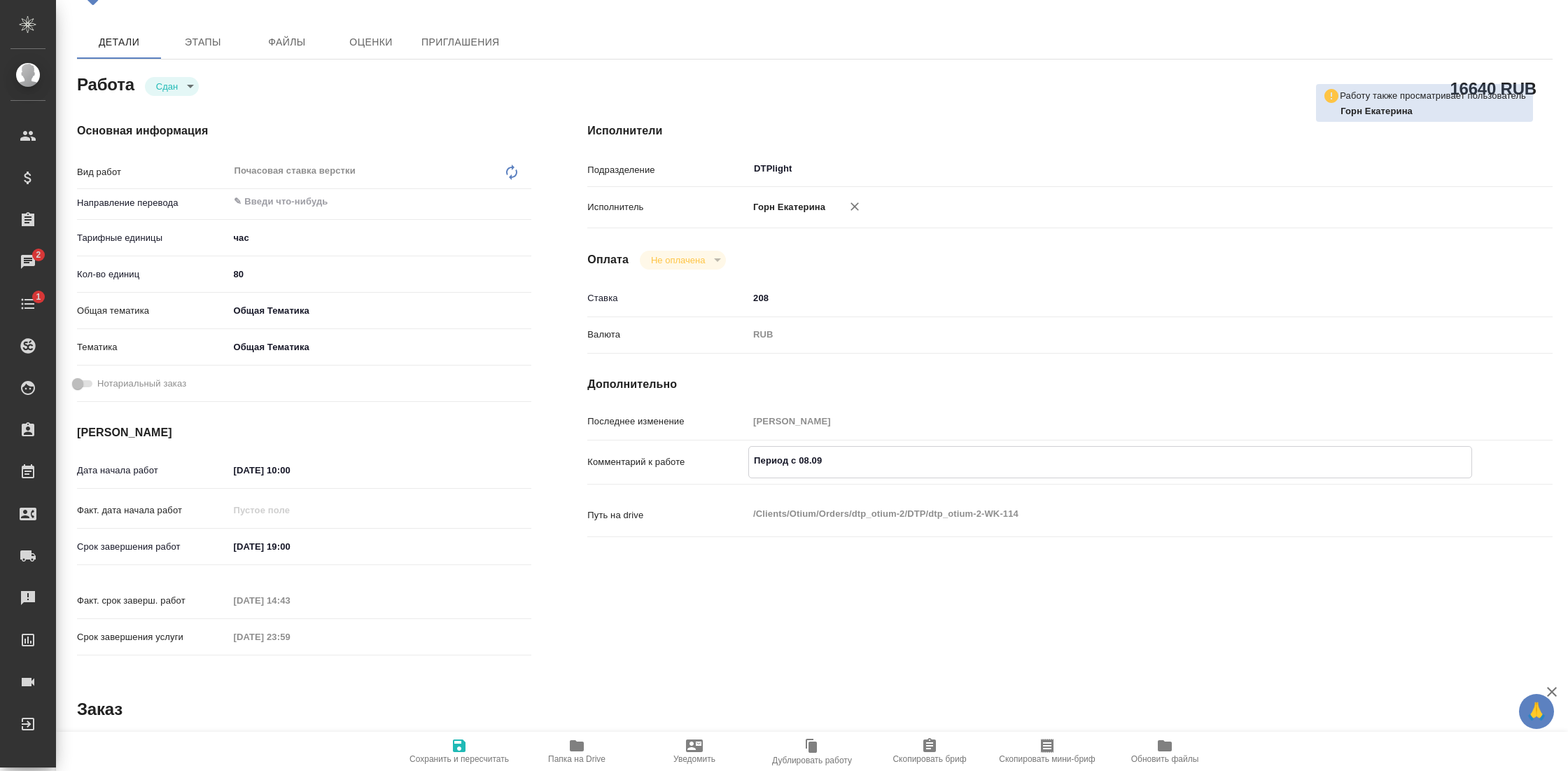
type textarea "x"
type textarea "Период с 08.09.2"
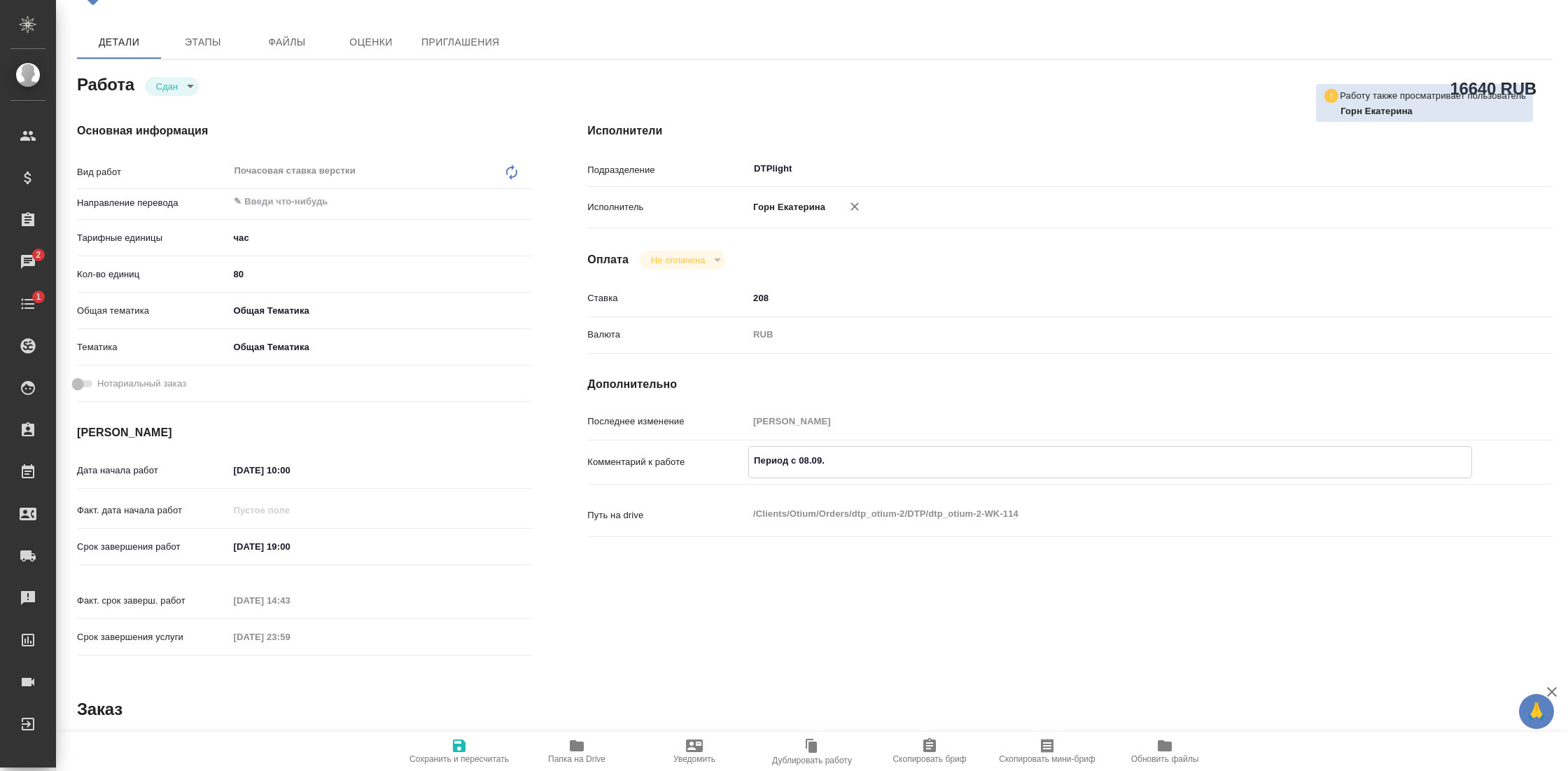
type textarea "x"
type textarea "Период с 08.09.25"
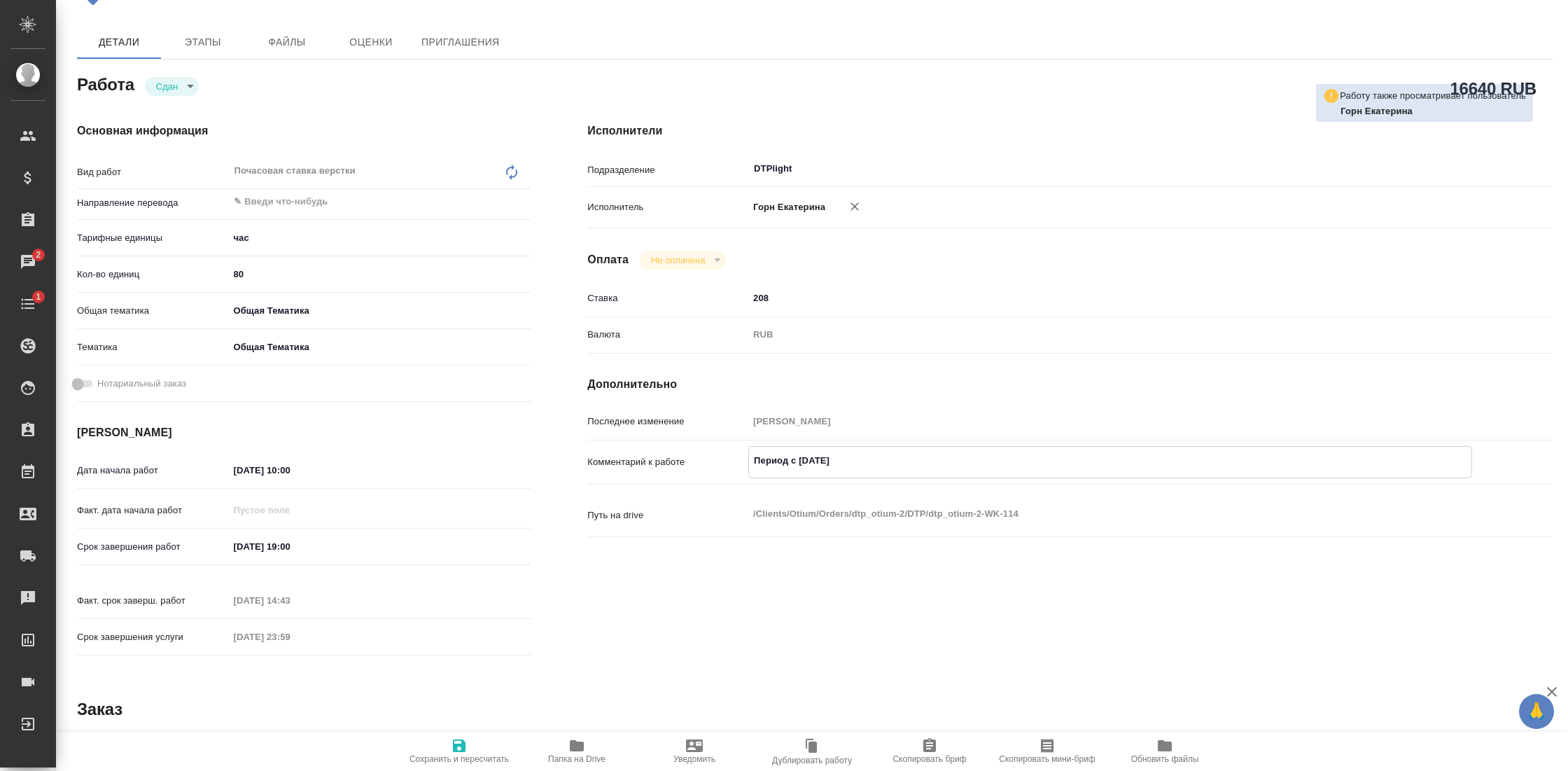
type textarea "x"
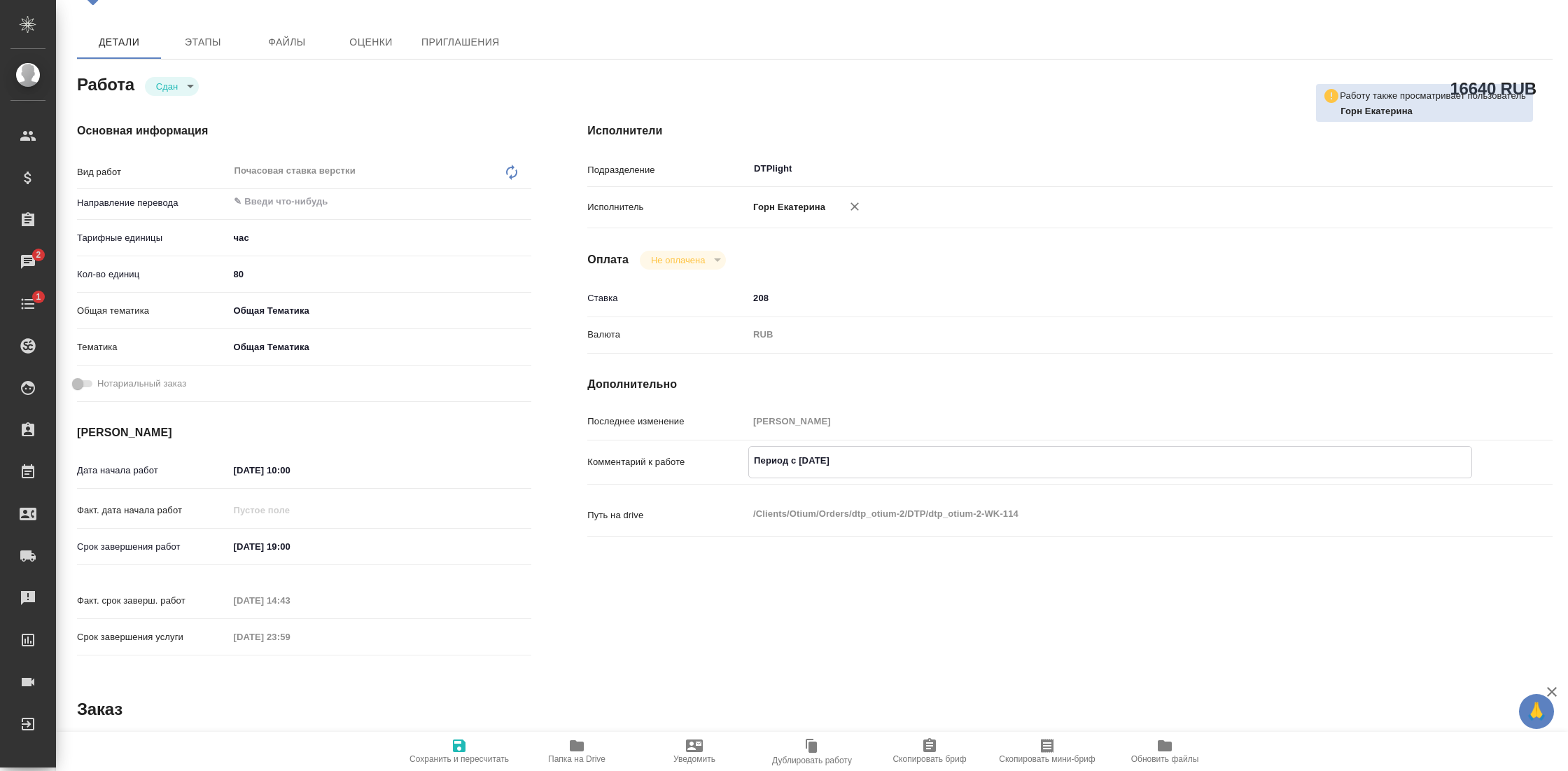
type textarea "x"
type textarea "Период с 08.09.25"
type textarea "x"
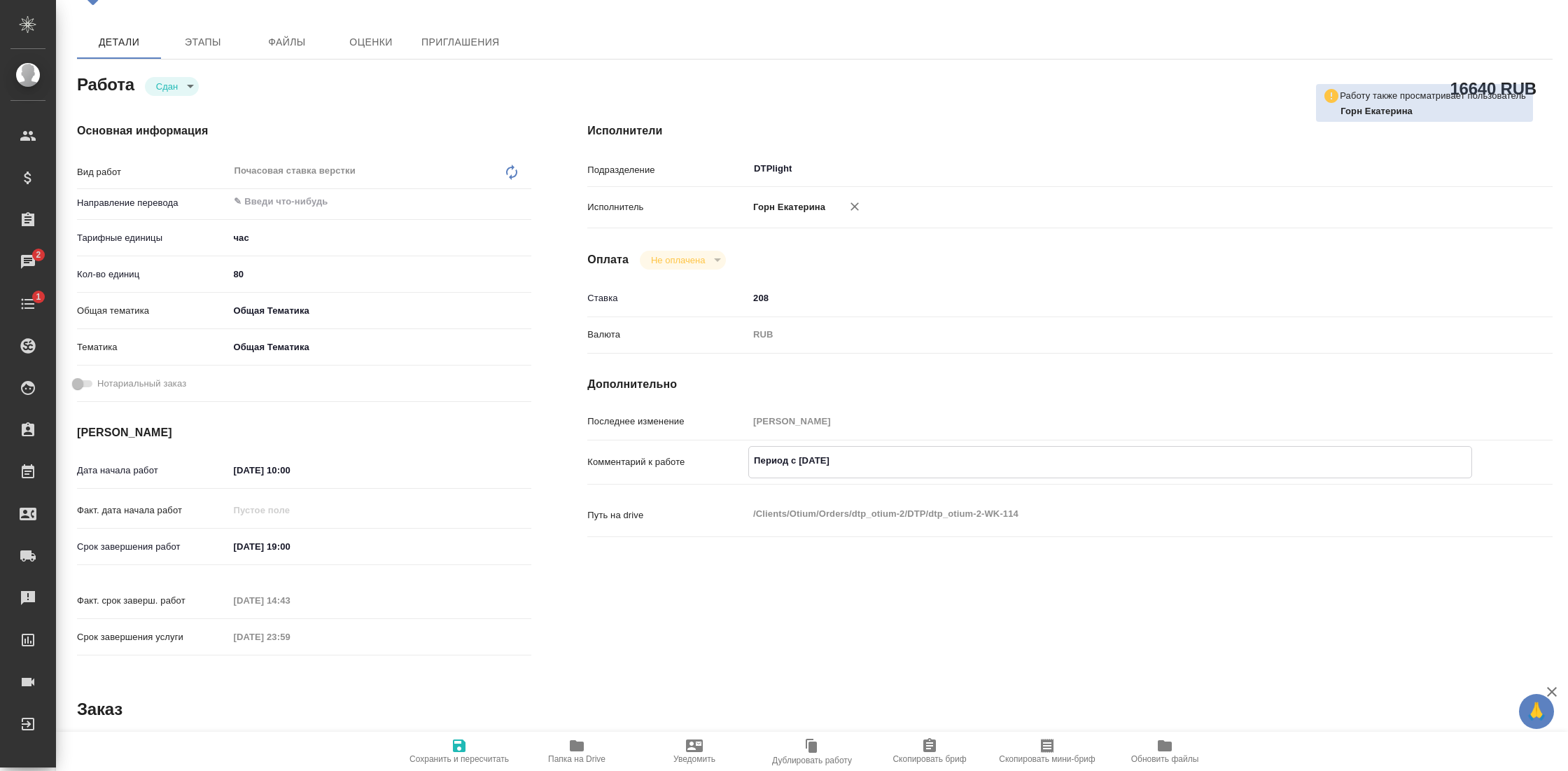
type textarea "x"
type textarea "Период с 08.09.25 п"
type textarea "x"
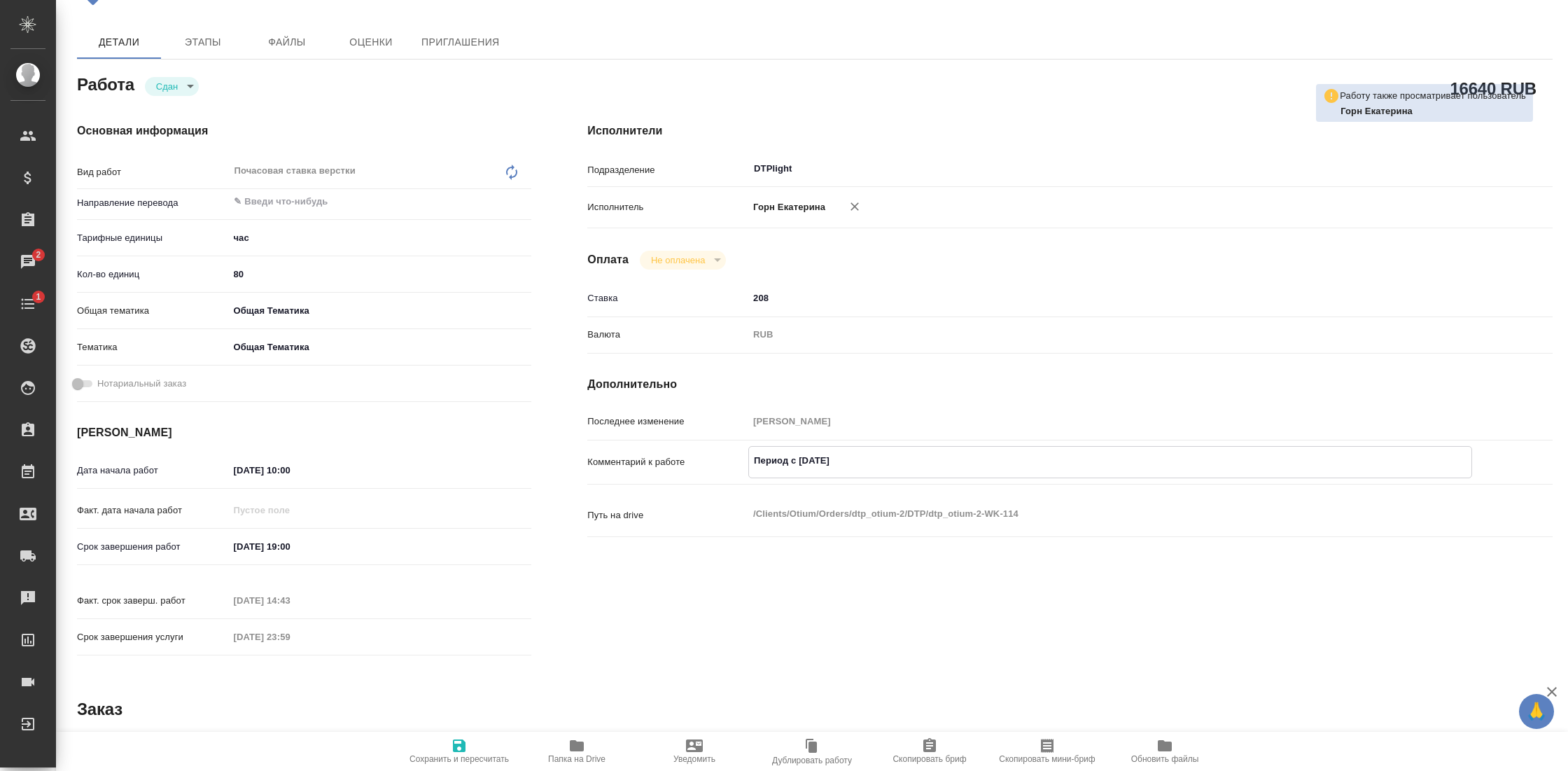
type textarea "x"
type textarea "Период с 08.09.25 по"
type textarea "x"
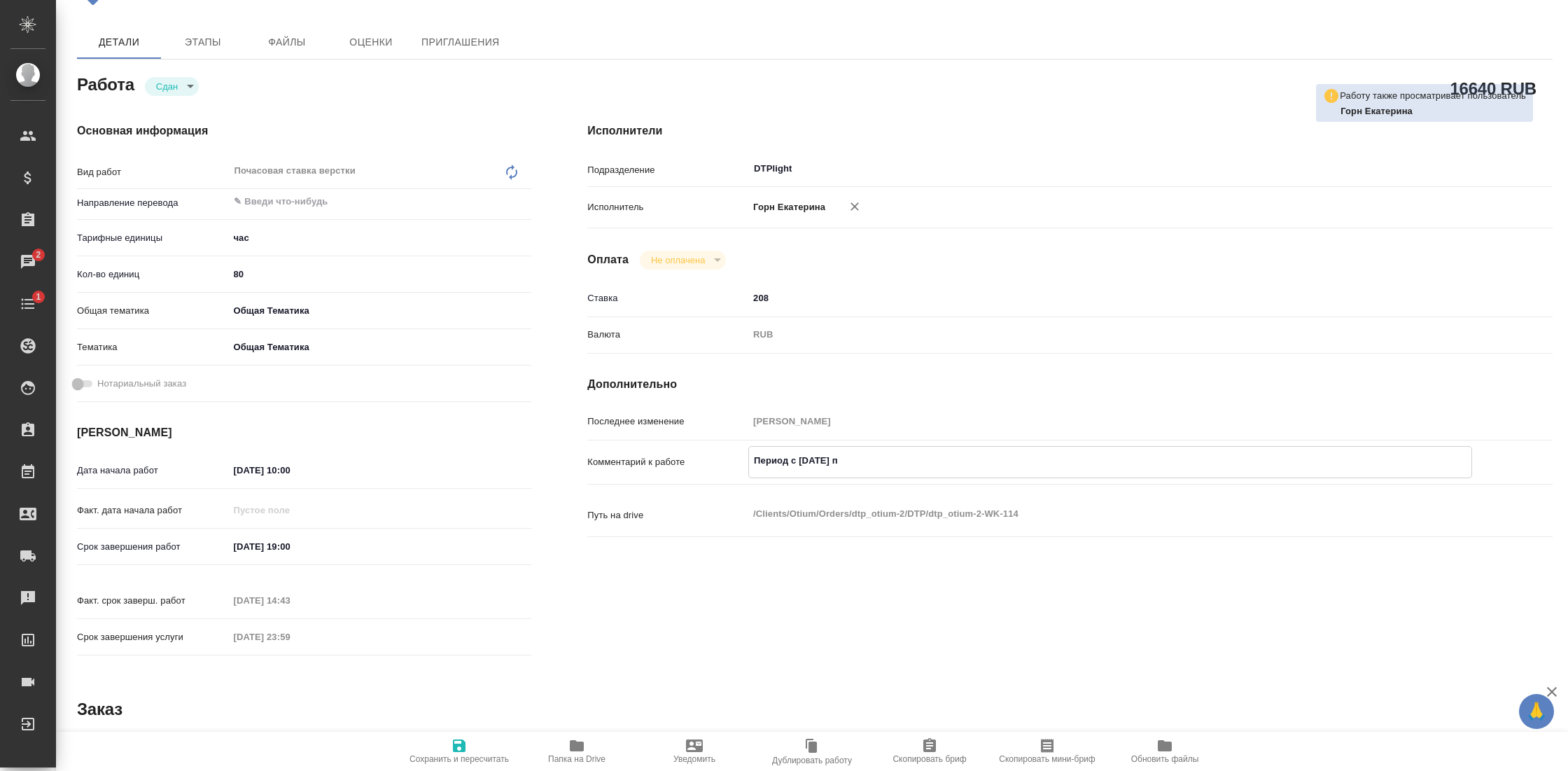
type textarea "x"
type textarea "Период с 08.09.25 по"
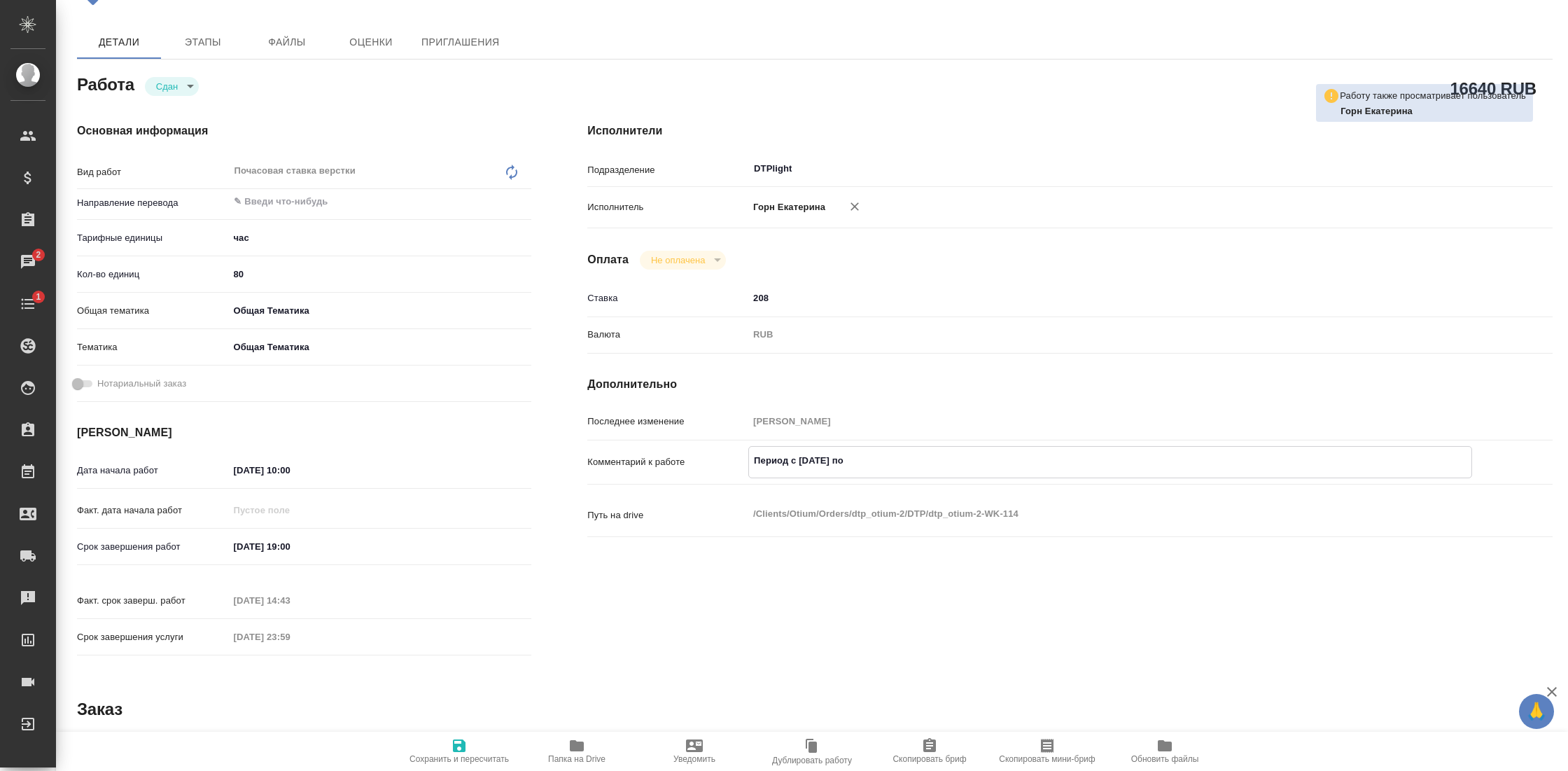
type textarea "x"
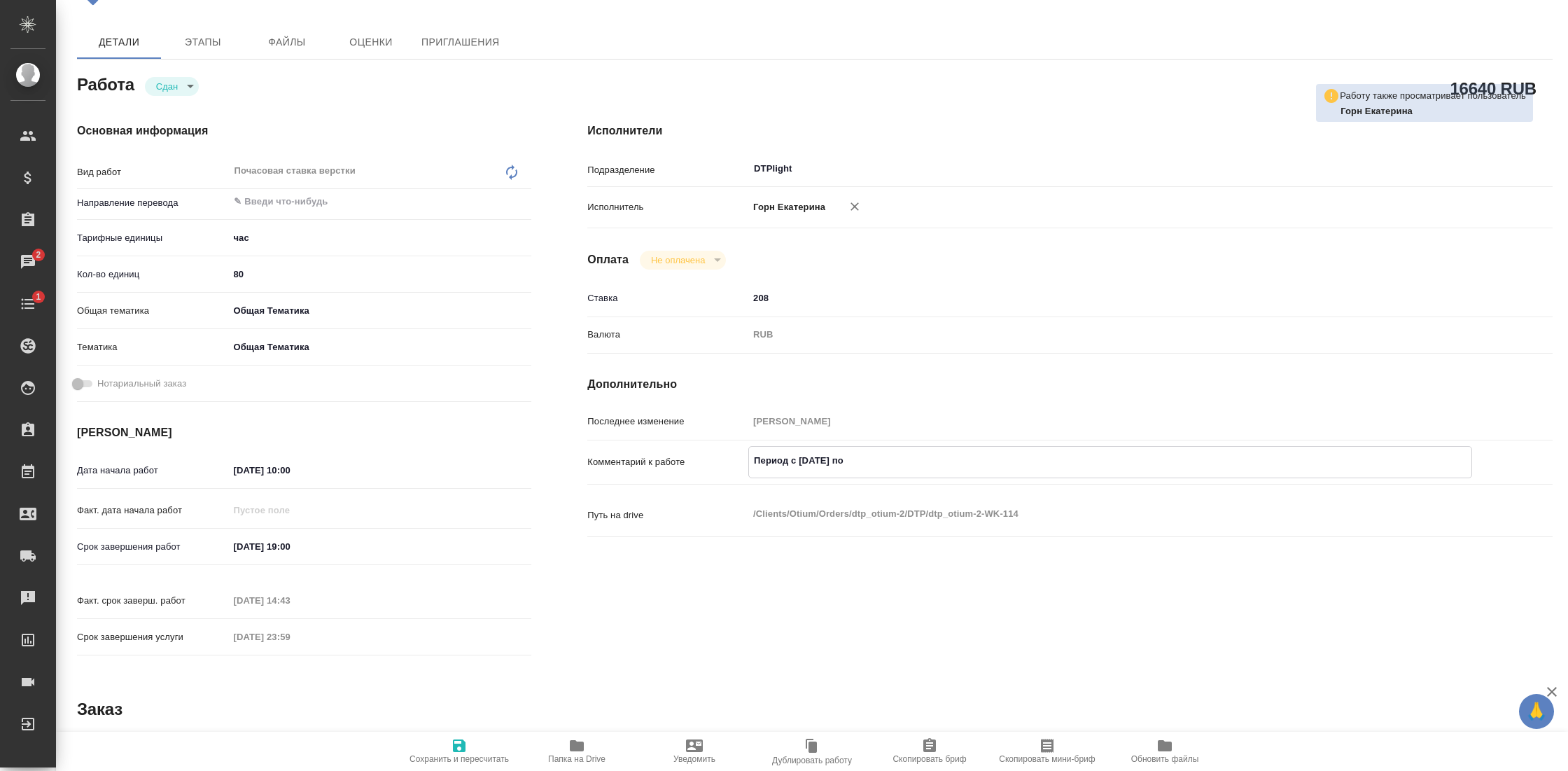
type textarea "Период с 08.09.25 по 2"
type textarea "x"
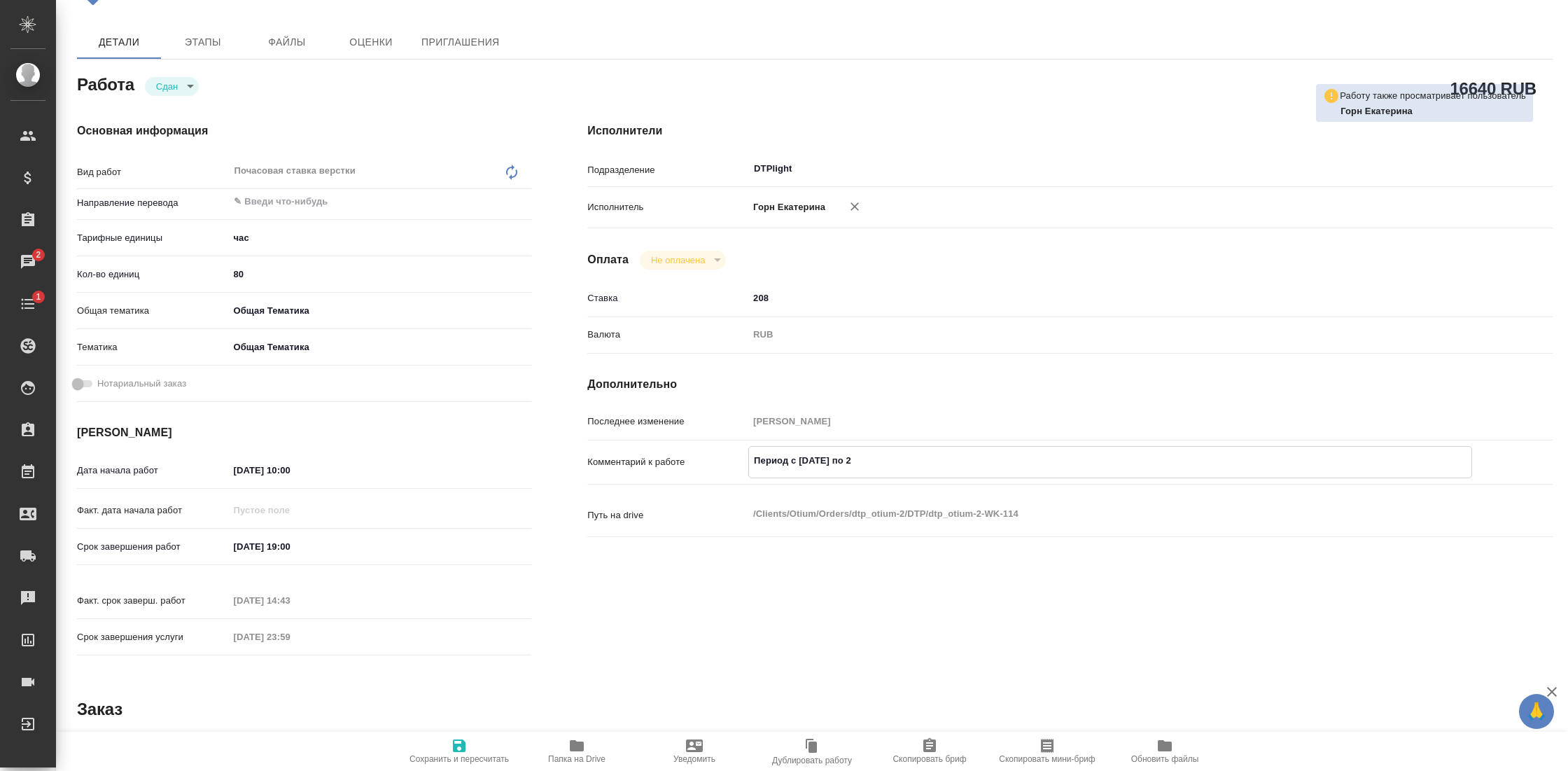
type textarea "x"
type textarea "Период с 08.09.25 по 21"
type textarea "x"
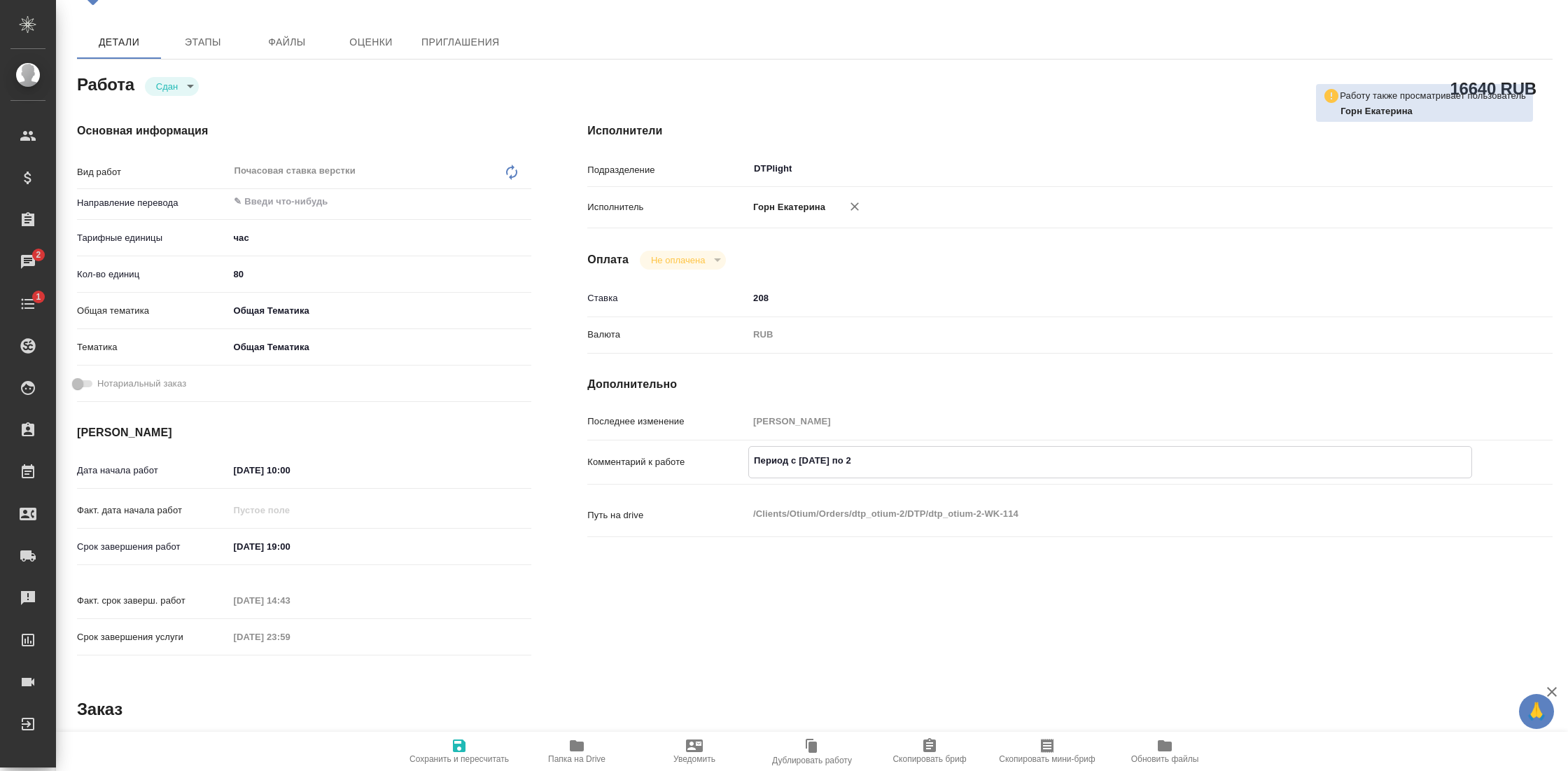
type textarea "x"
type textarea "Период с 08.09.25 по 21."
type textarea "x"
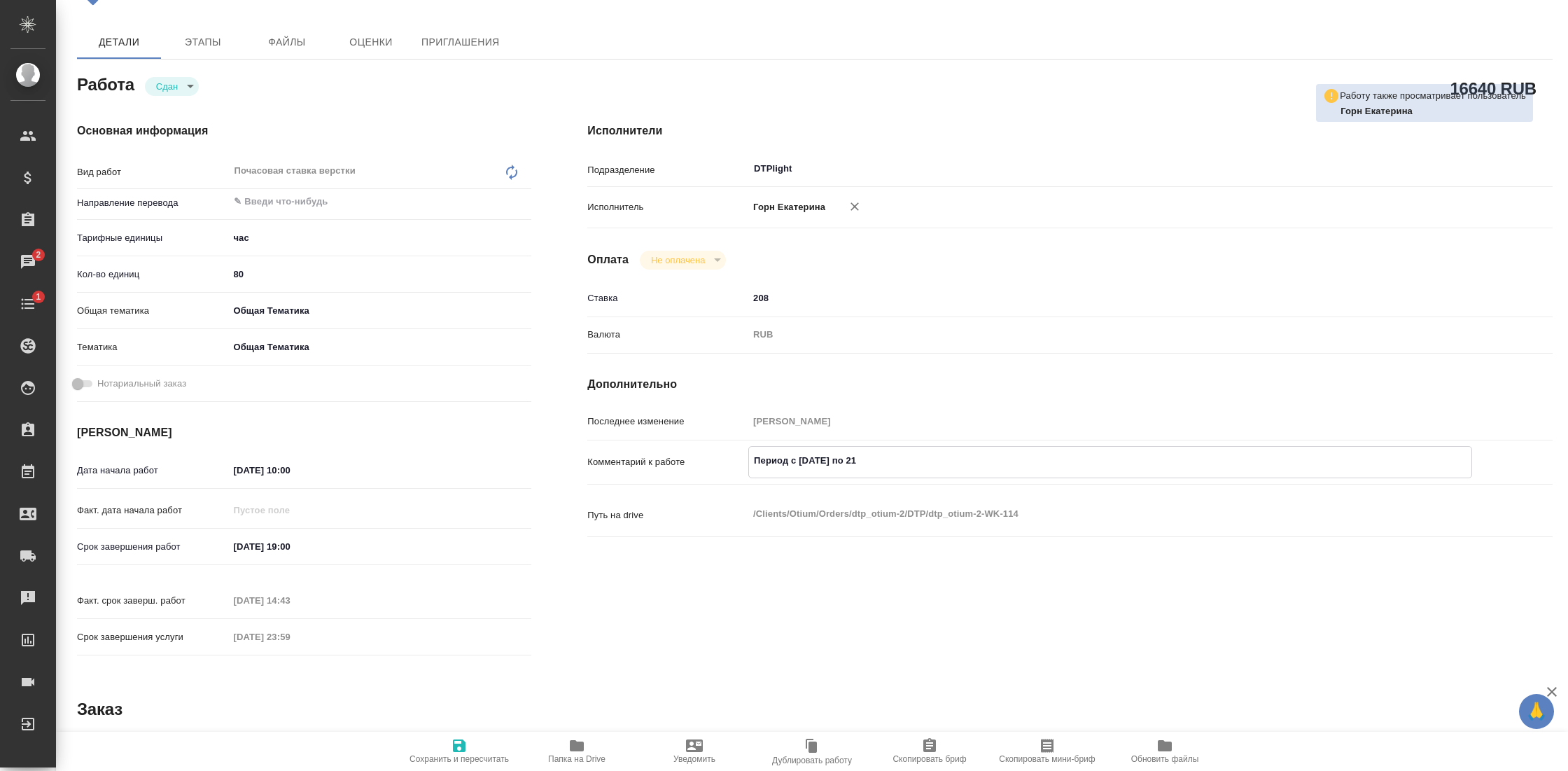
type textarea "x"
type textarea "Период с 08.09.25 по 21.0"
type textarea "x"
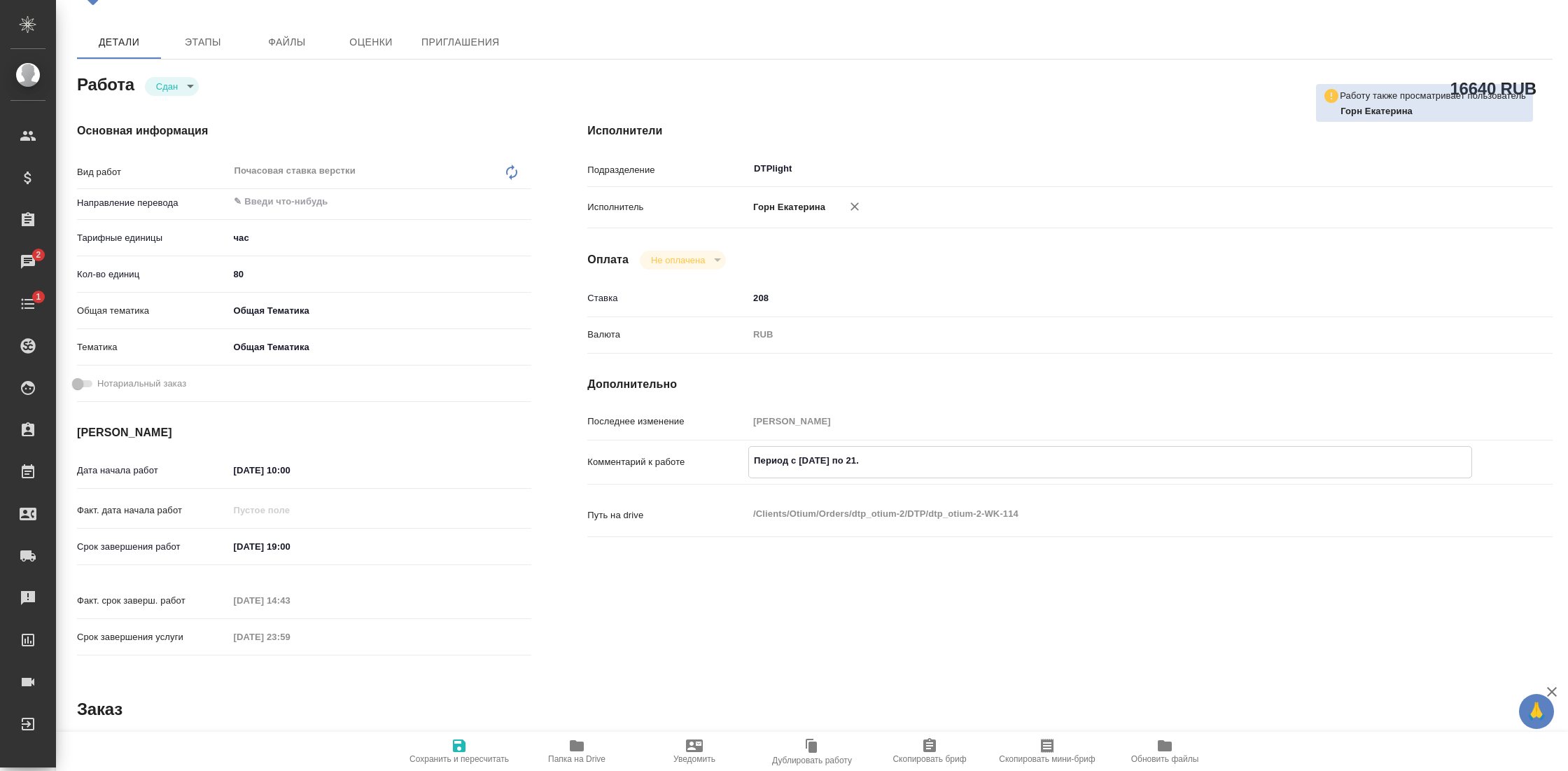
type textarea "x"
type textarea "Период с 08.09.25 по 21.09"
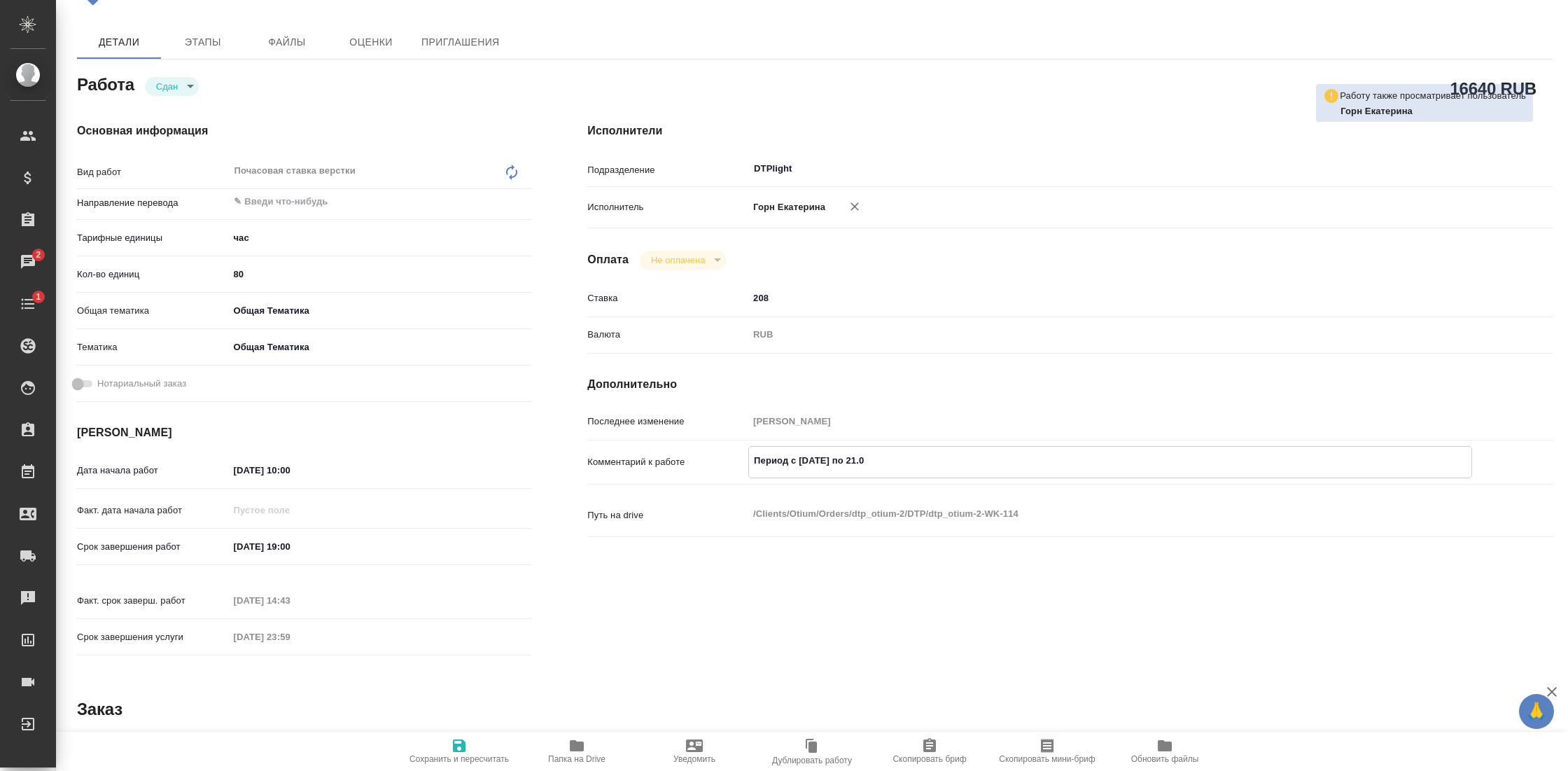
type textarea "x"
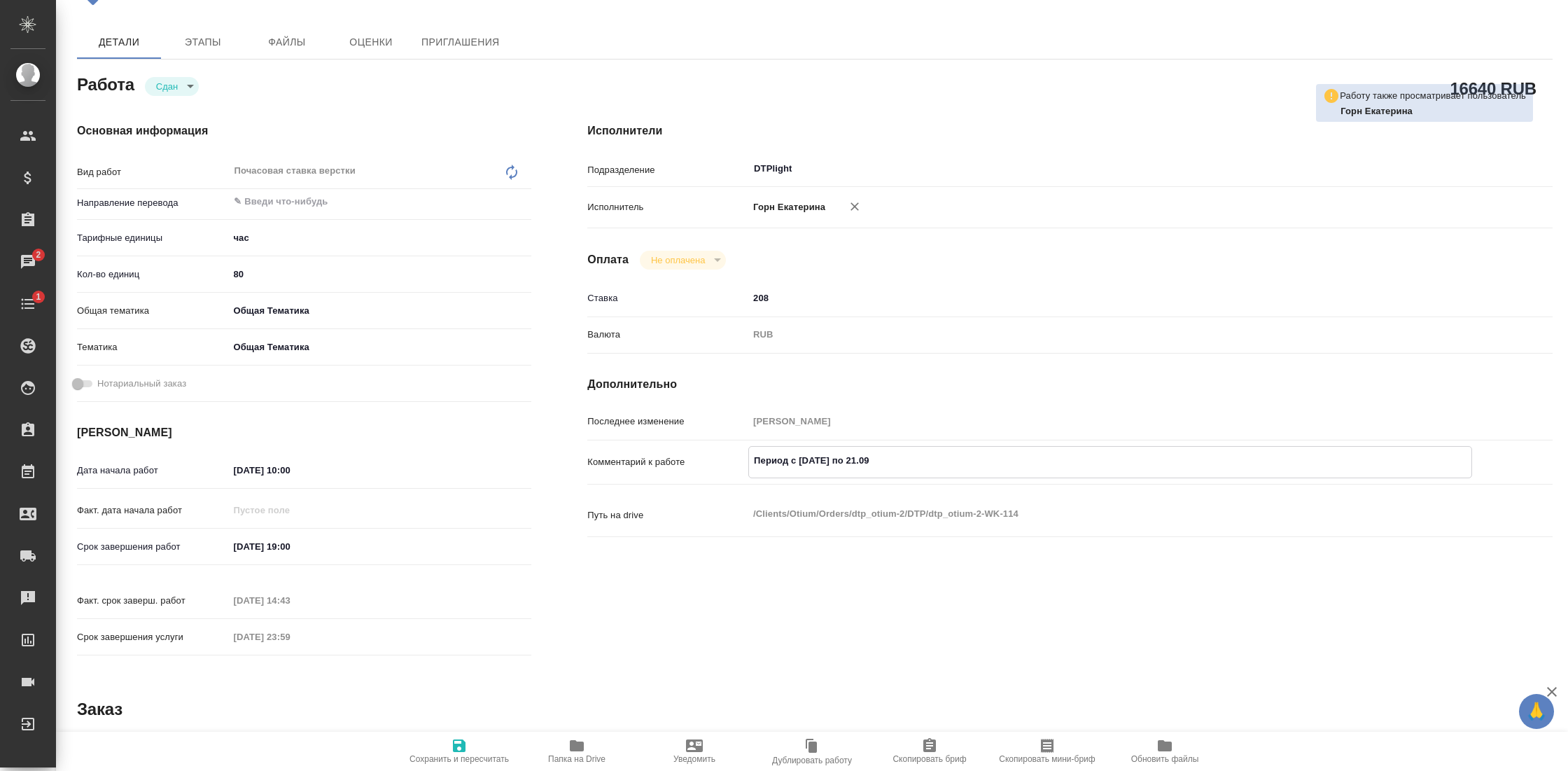
type textarea "Период с 08.09.25 по 21.09."
type textarea "x"
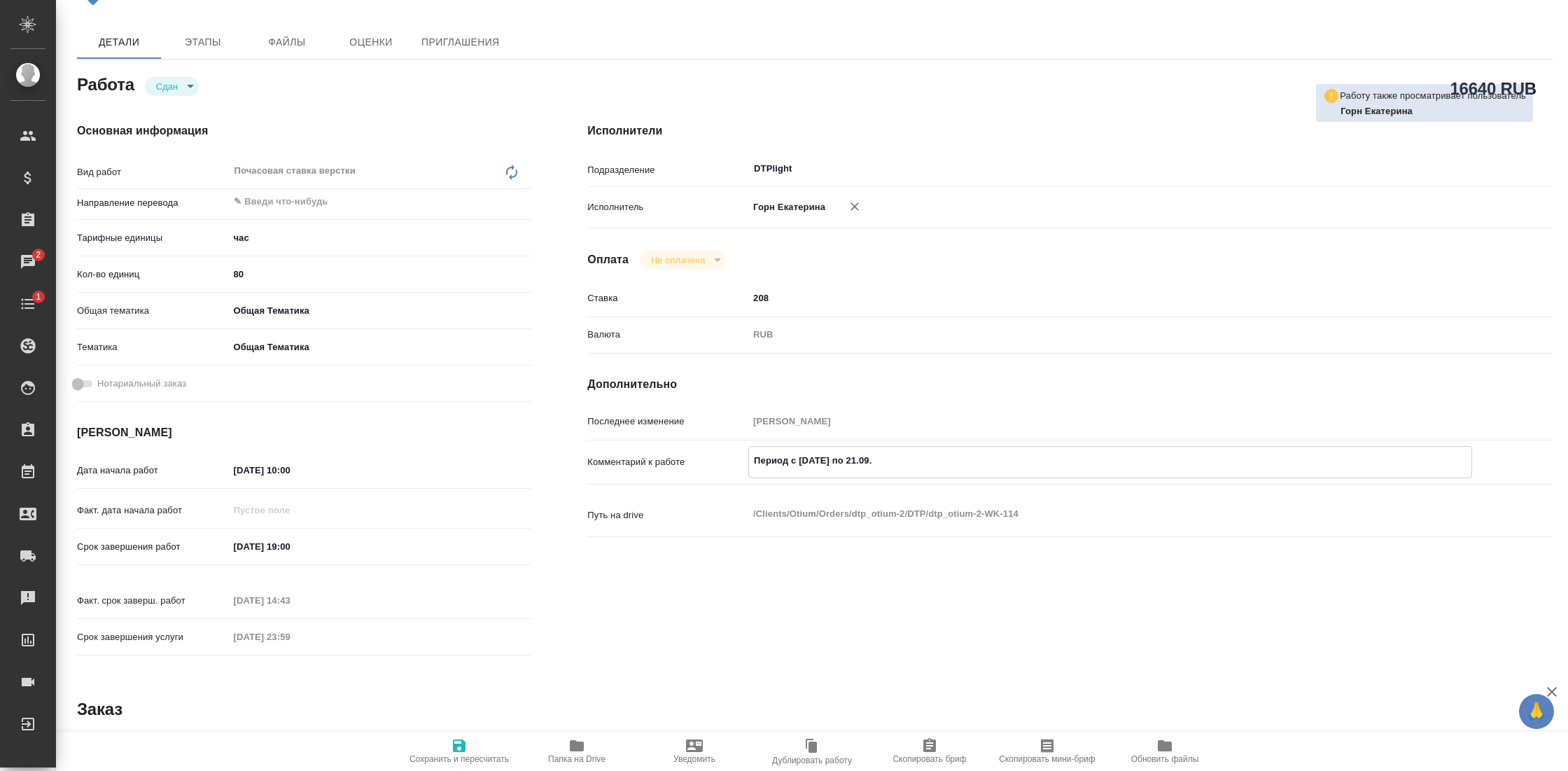
type textarea "x"
type textarea "Период с 08.09.25 по 21.09.2"
type textarea "x"
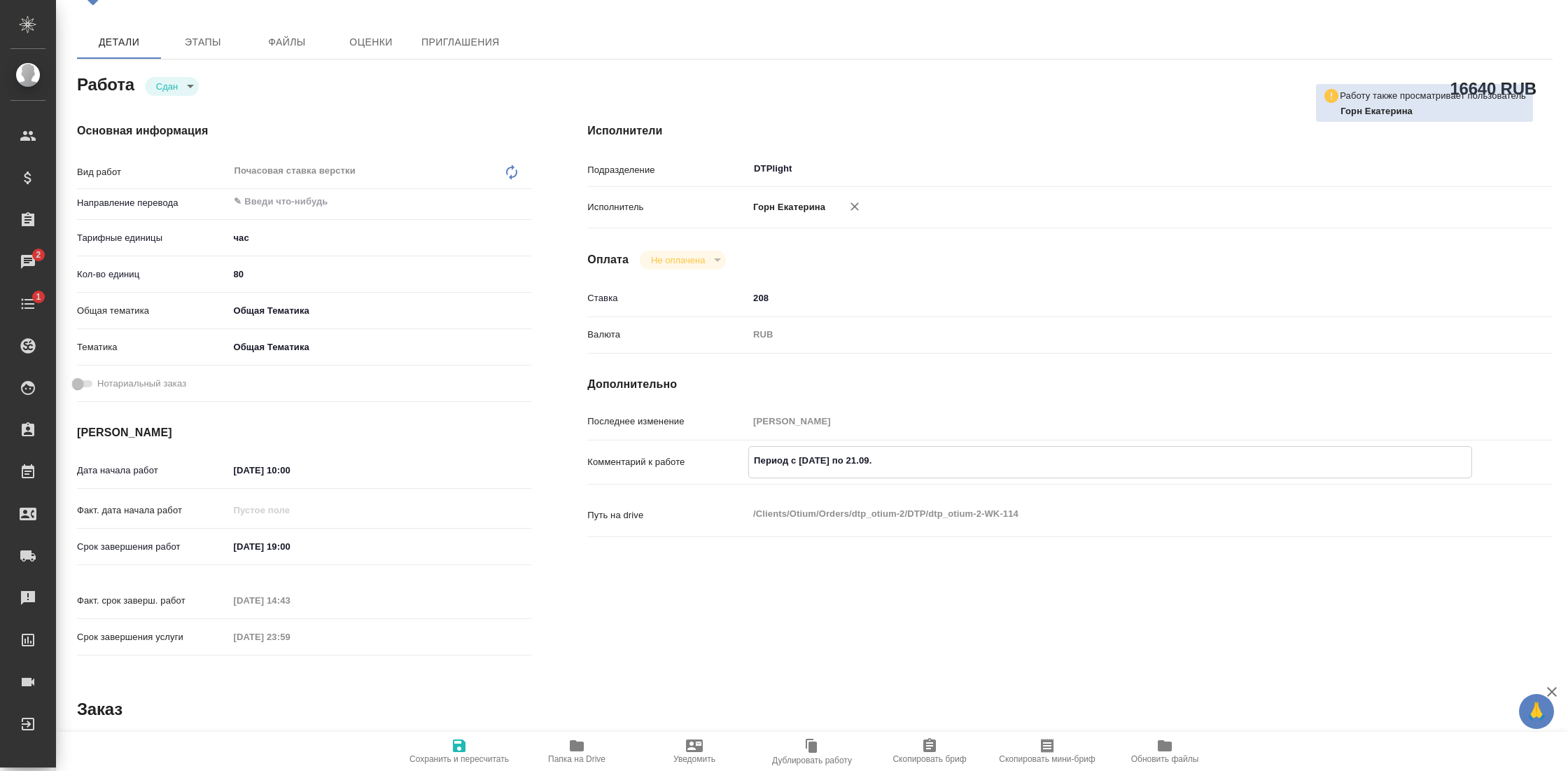
type textarea "x"
click at [453, 746] on icon "button" at bounding box center [459, 746] width 13 height 13
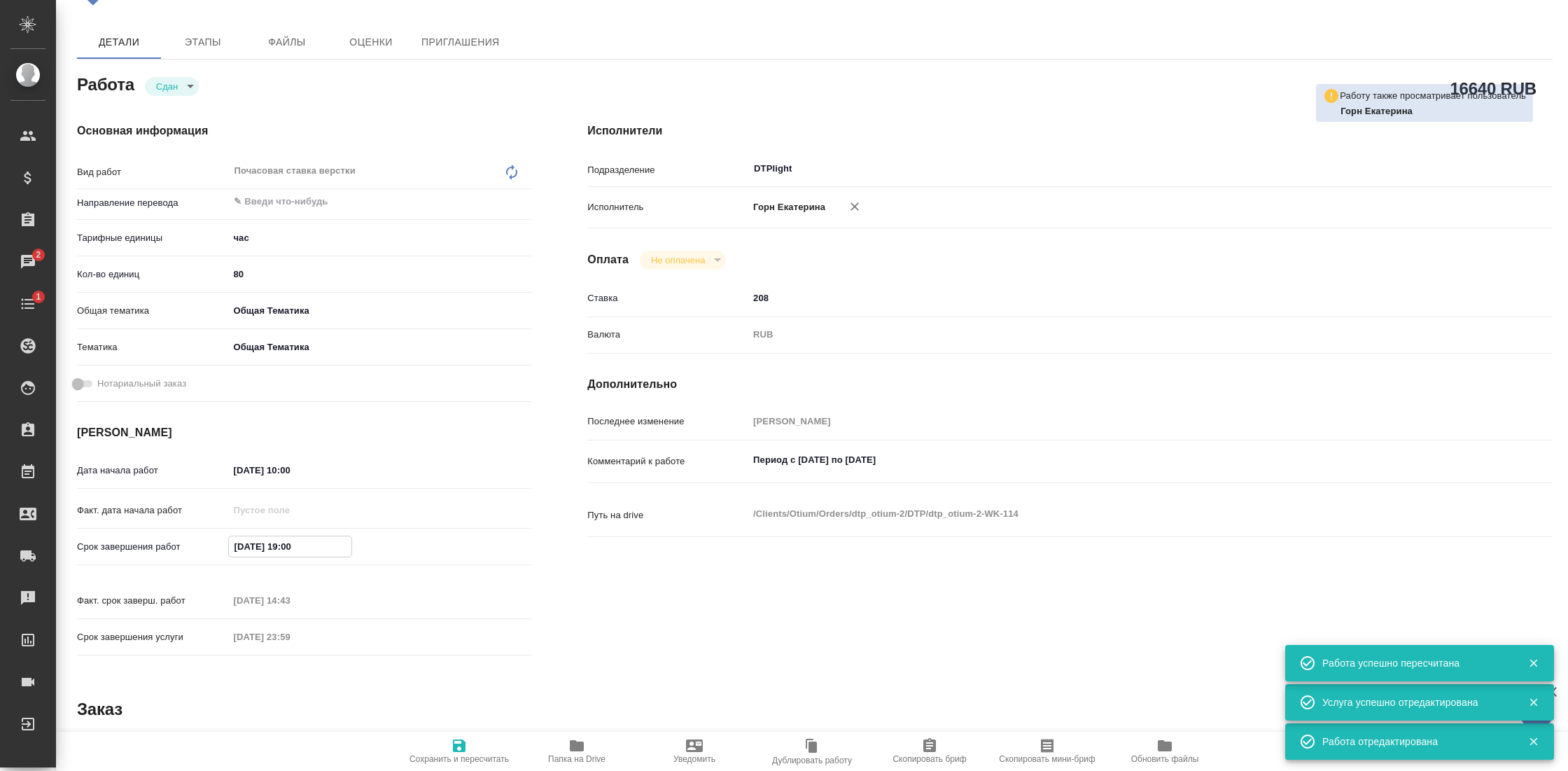
click at [301, 551] on input "21.09.2025 19:00" at bounding box center [290, 546] width 123 height 20
click at [484, 542] on icon "button" at bounding box center [491, 545] width 16 height 16
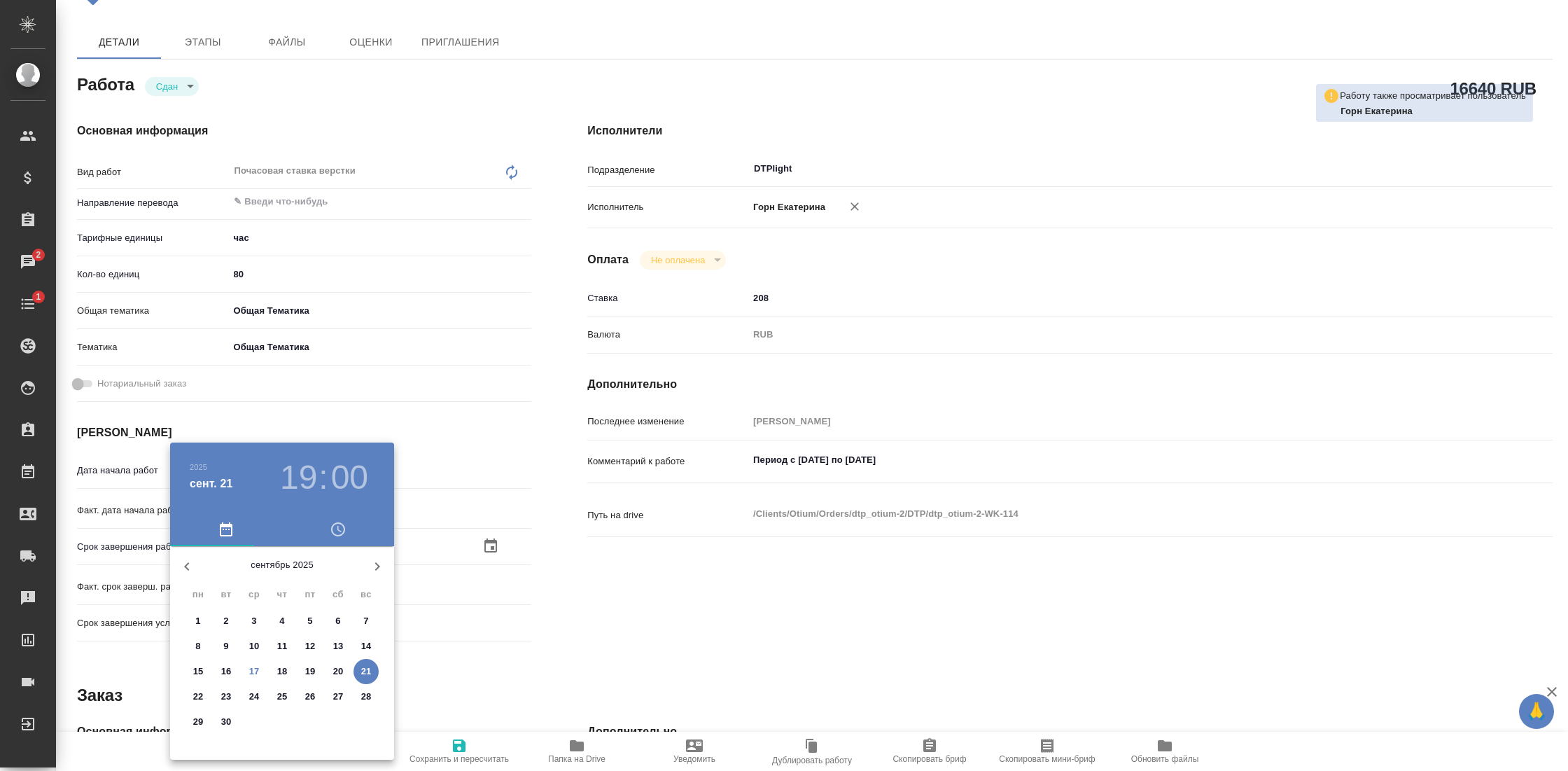
click at [260, 672] on span "17" at bounding box center [254, 671] width 25 height 14
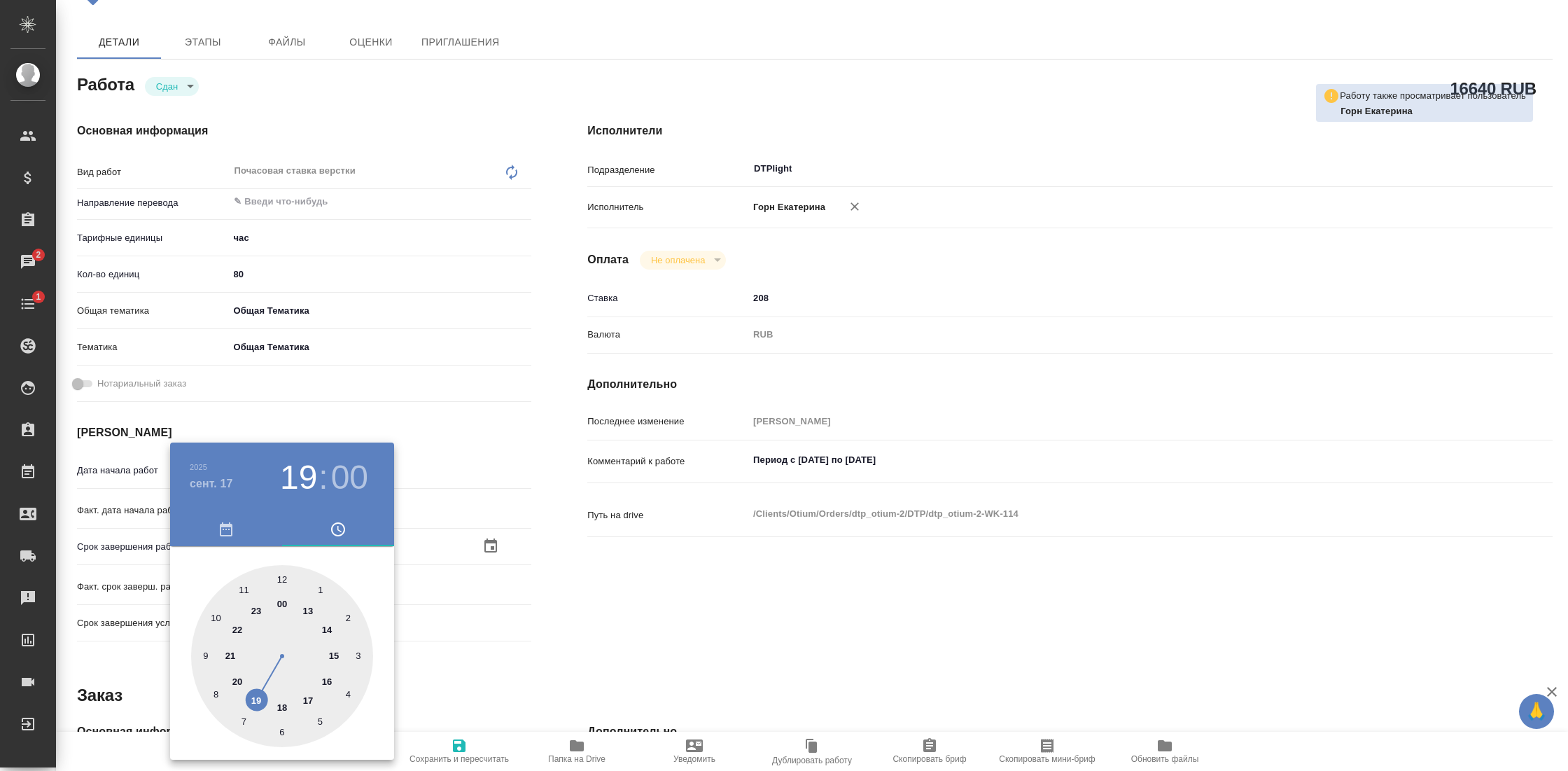
click at [216, 617] on div at bounding box center [282, 655] width 182 height 182
click at [525, 603] on div at bounding box center [784, 385] width 1568 height 771
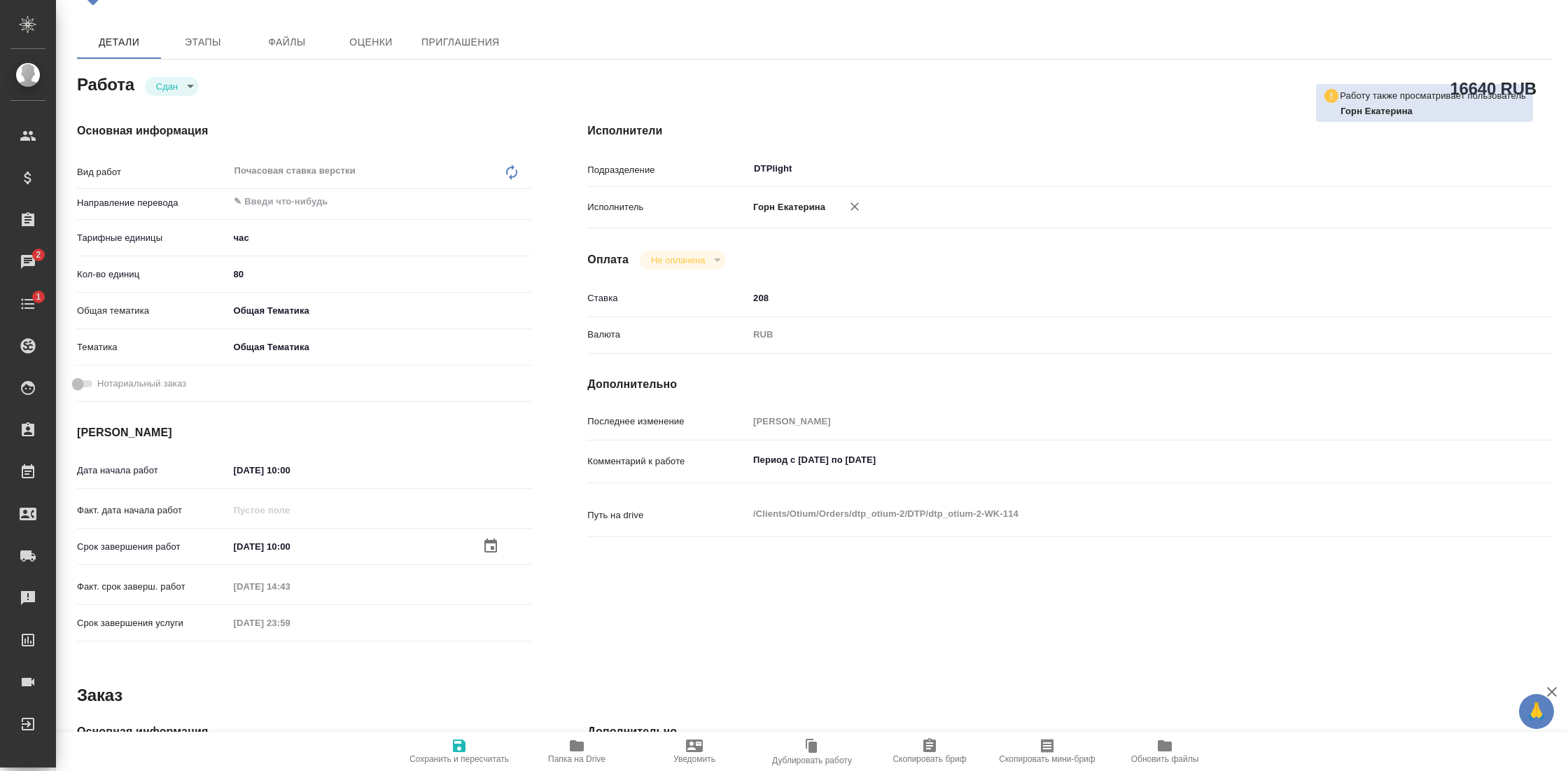
click at [461, 742] on icon "button" at bounding box center [459, 746] width 16 height 16
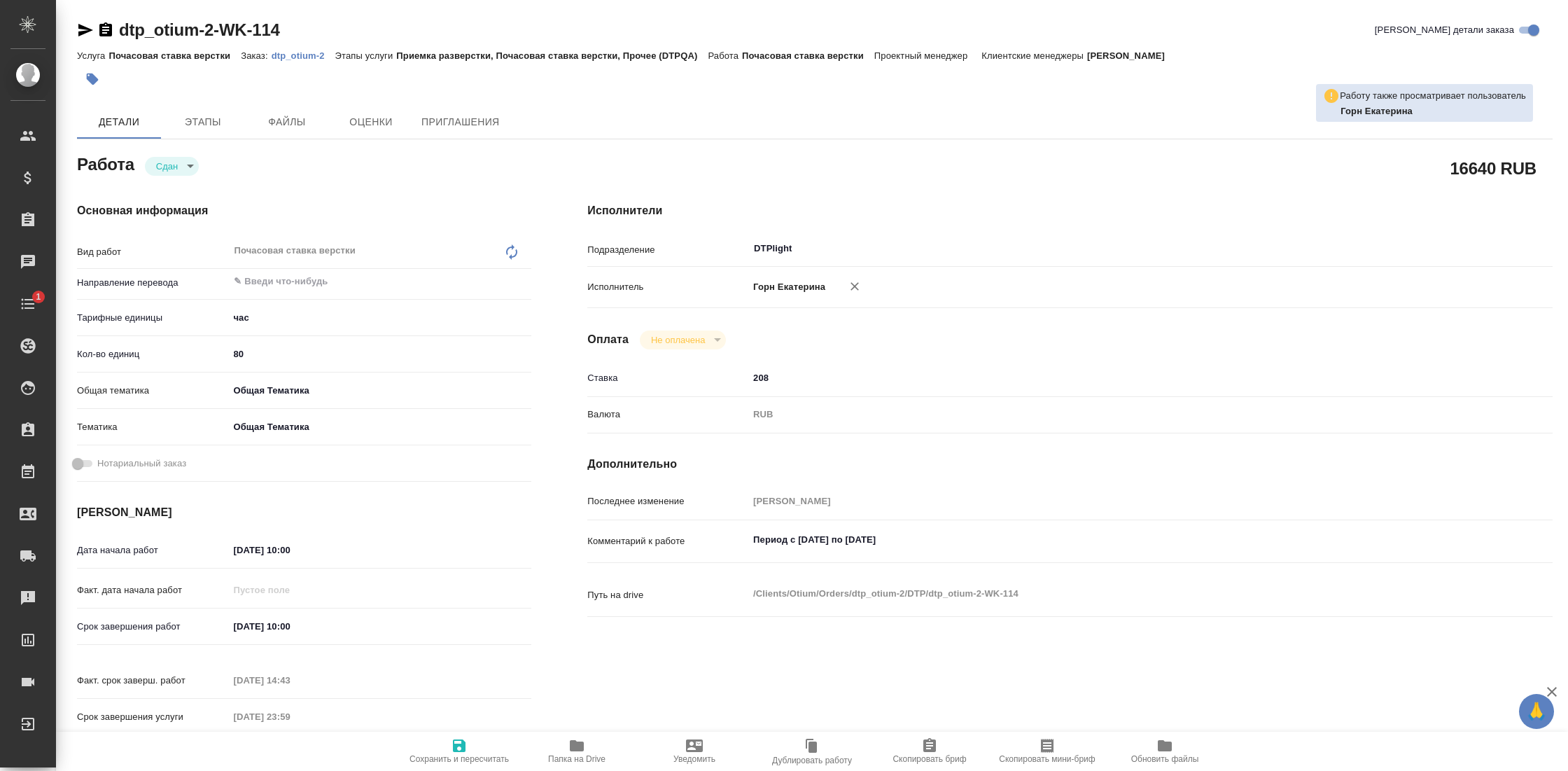
type textarea "x"
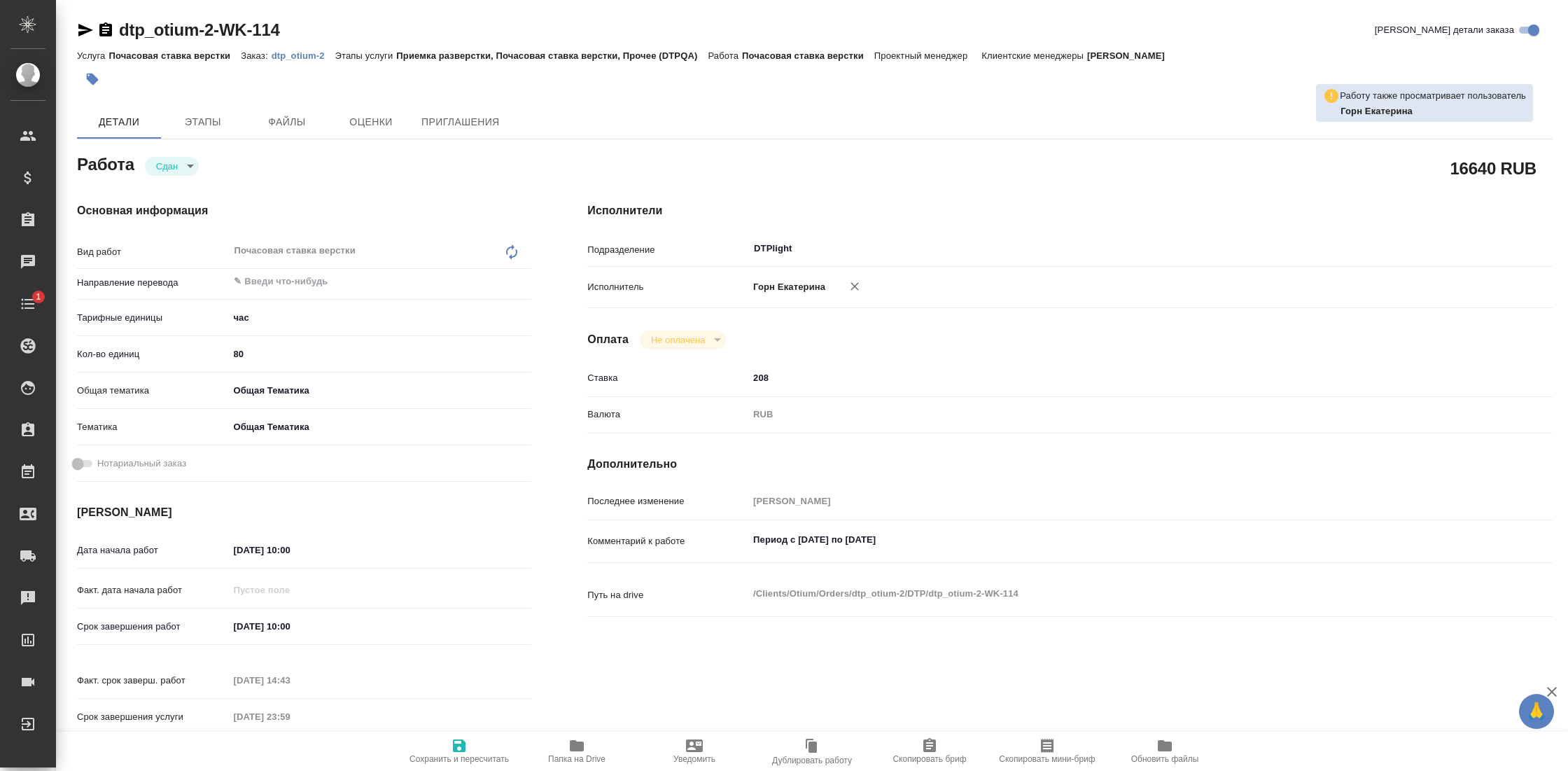
type textarea "x"
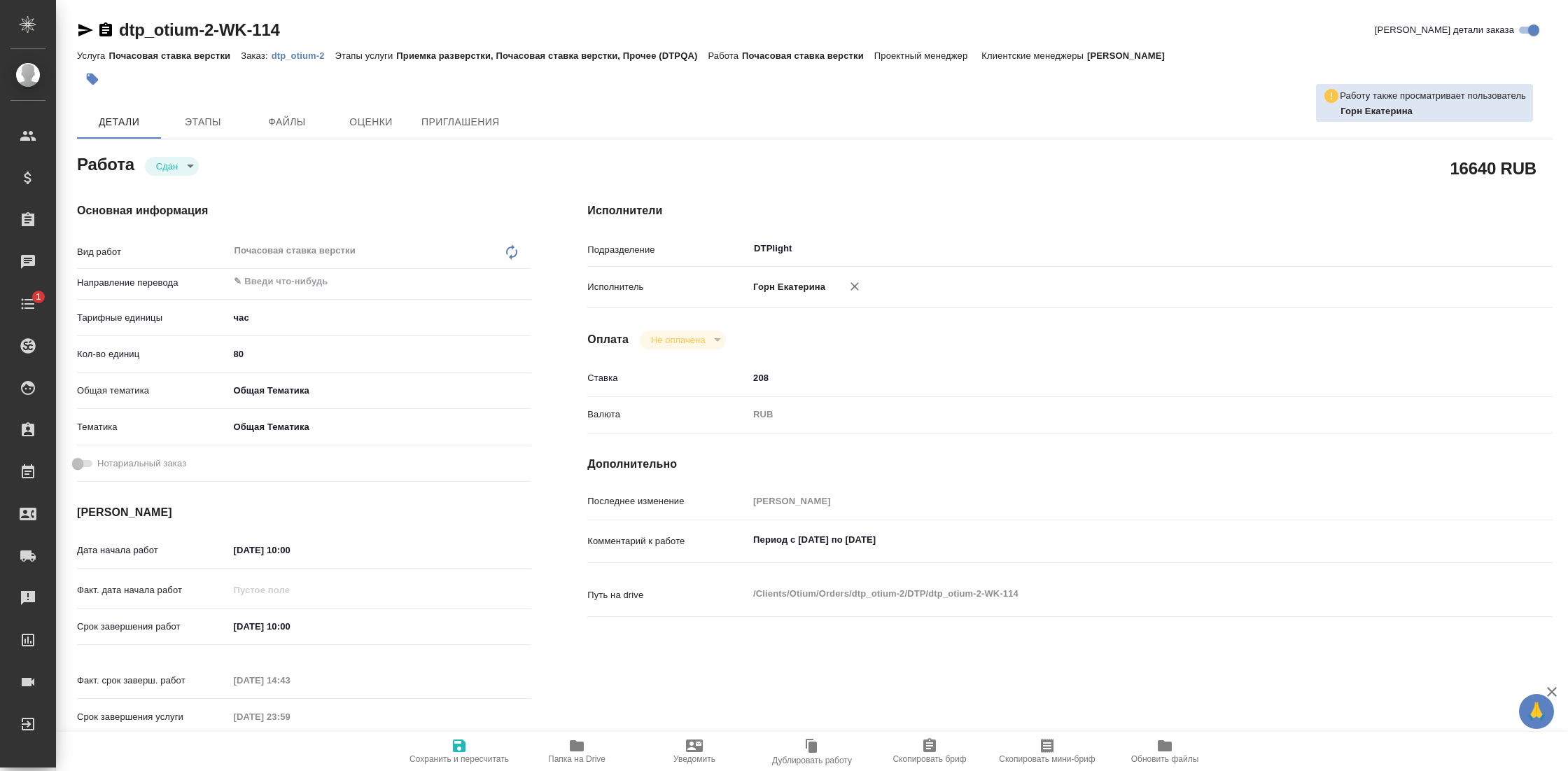
type textarea "x"
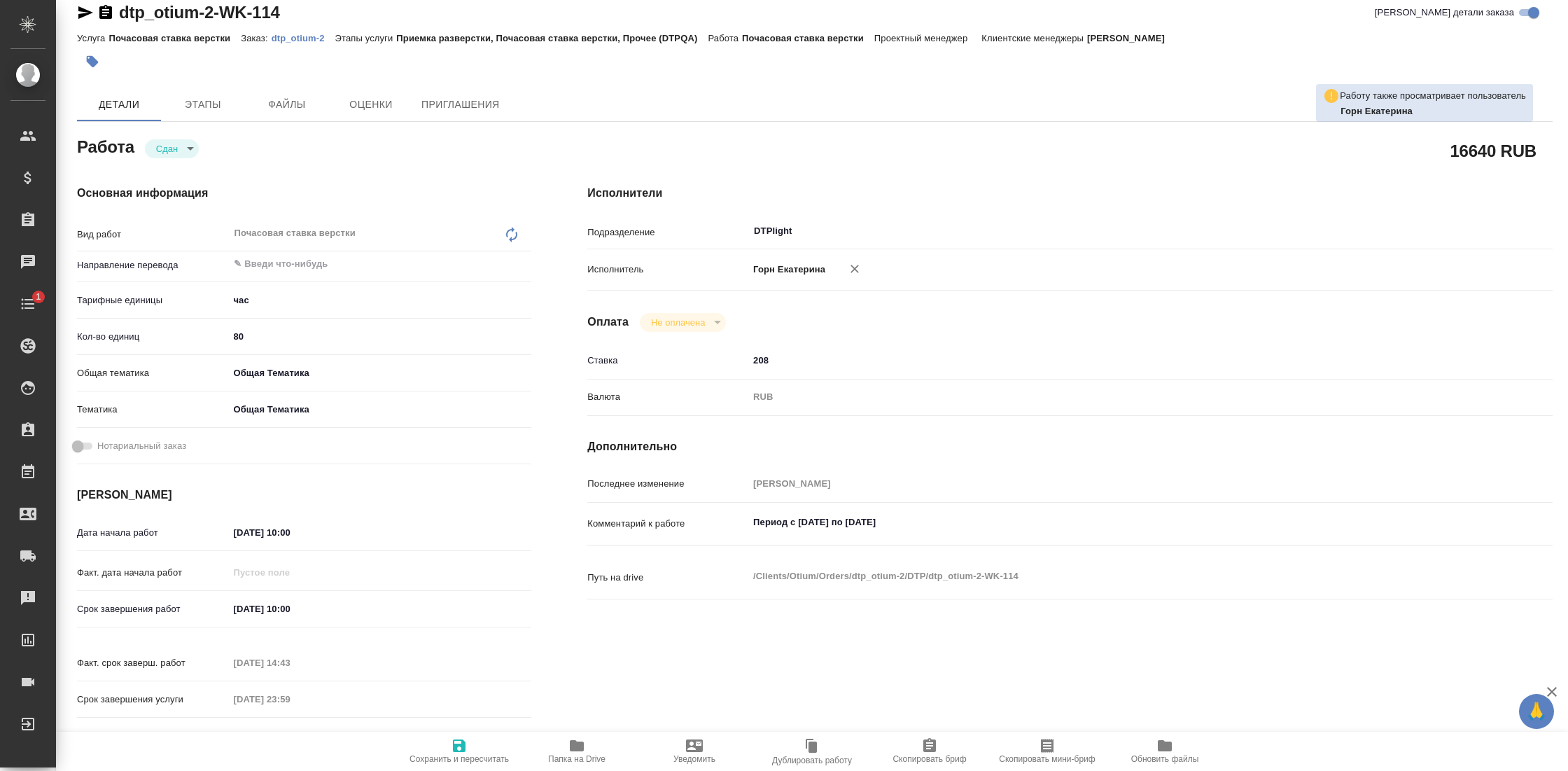
type textarea "x"
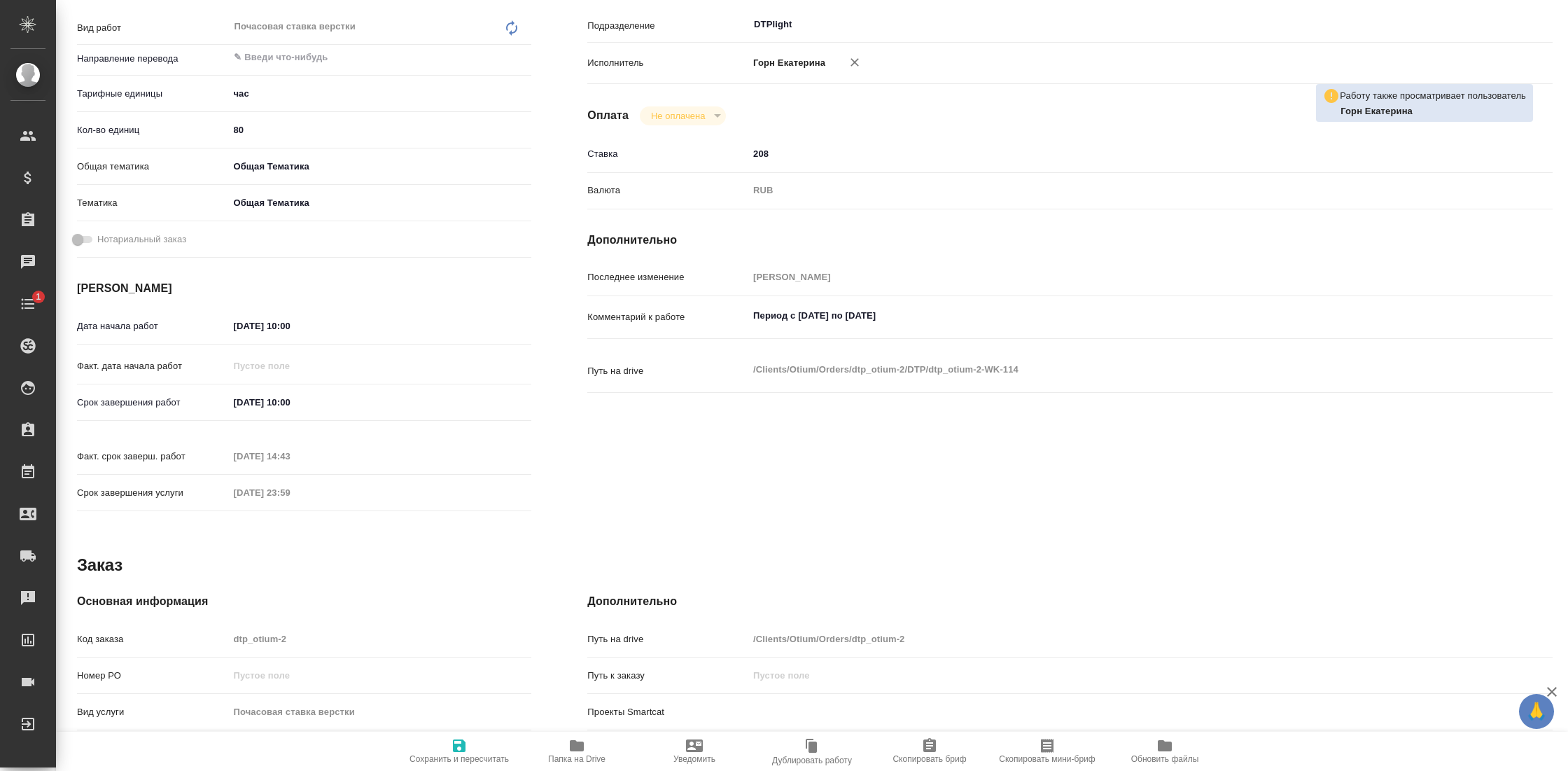
type textarea "x"
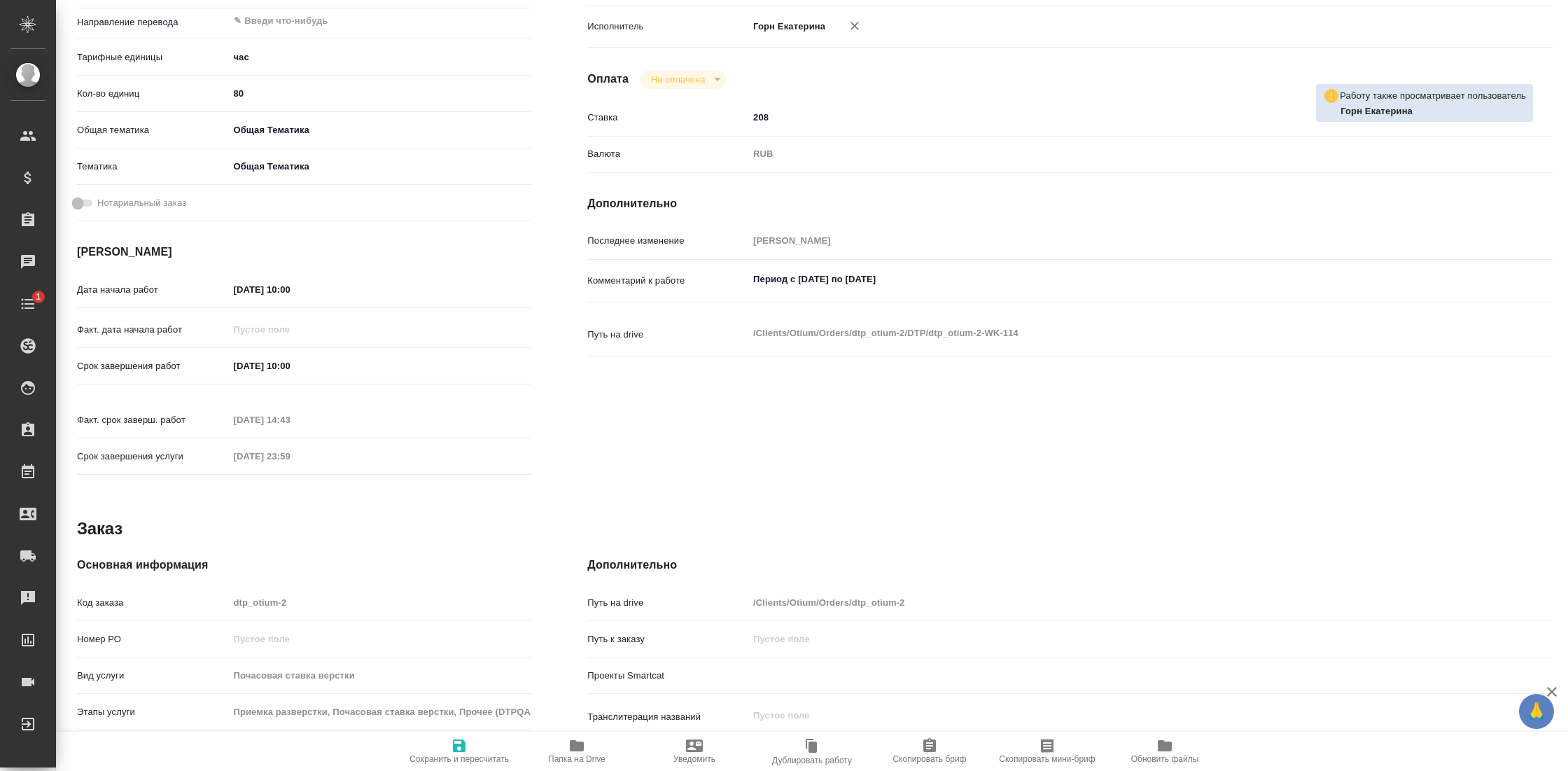
scroll to position [267, 0]
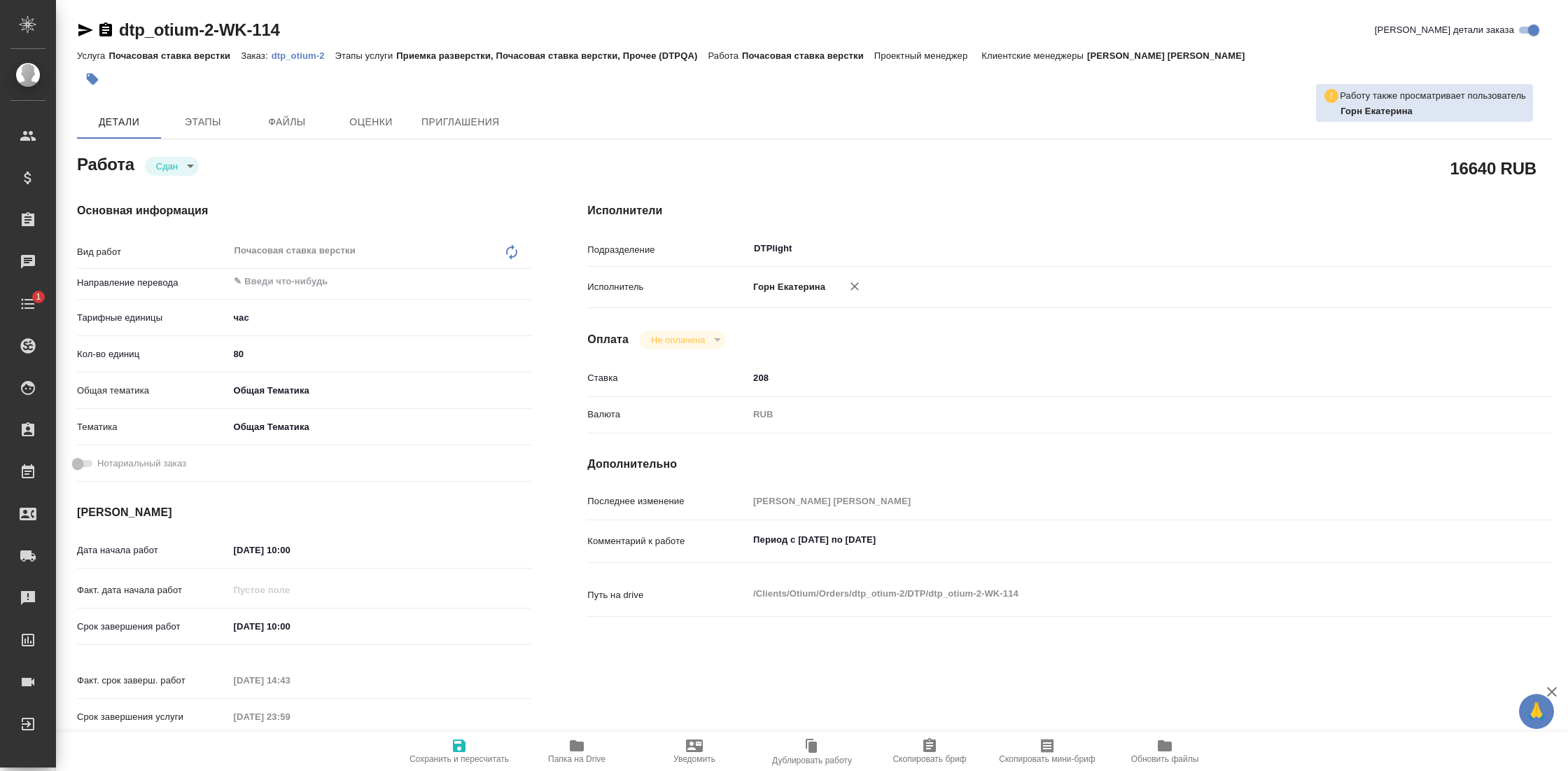
type textarea "x"
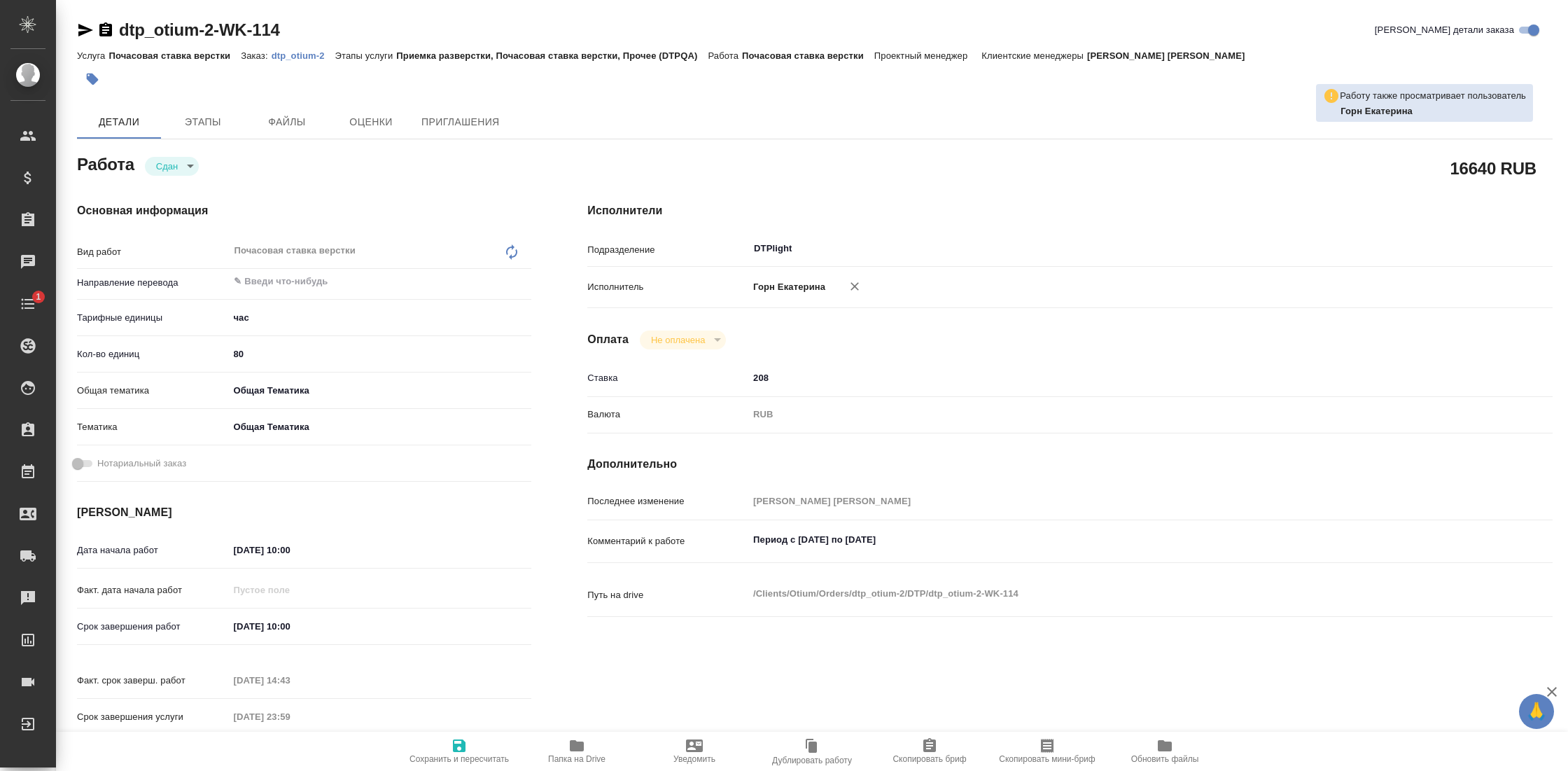
type textarea "x"
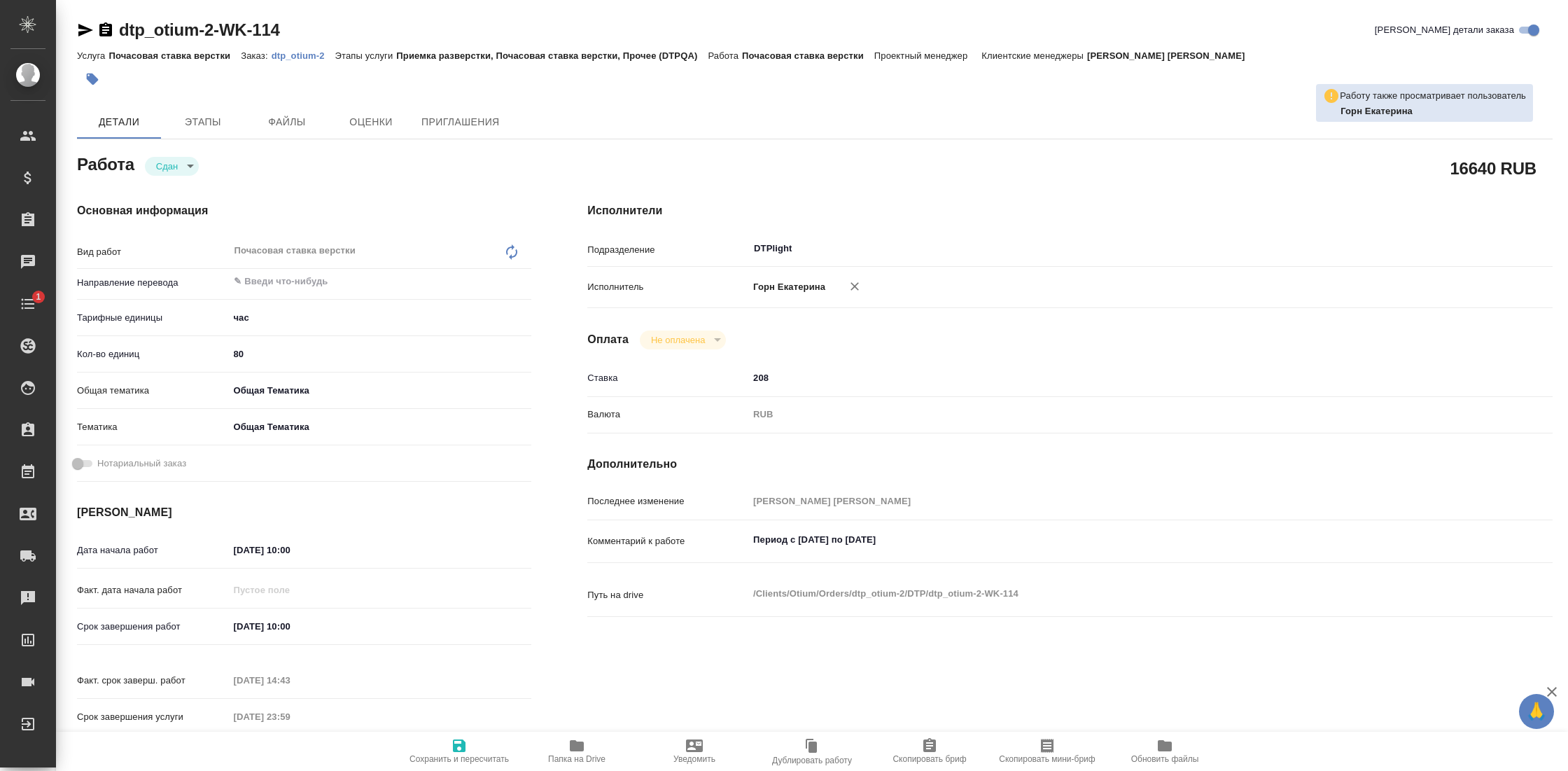
type textarea "x"
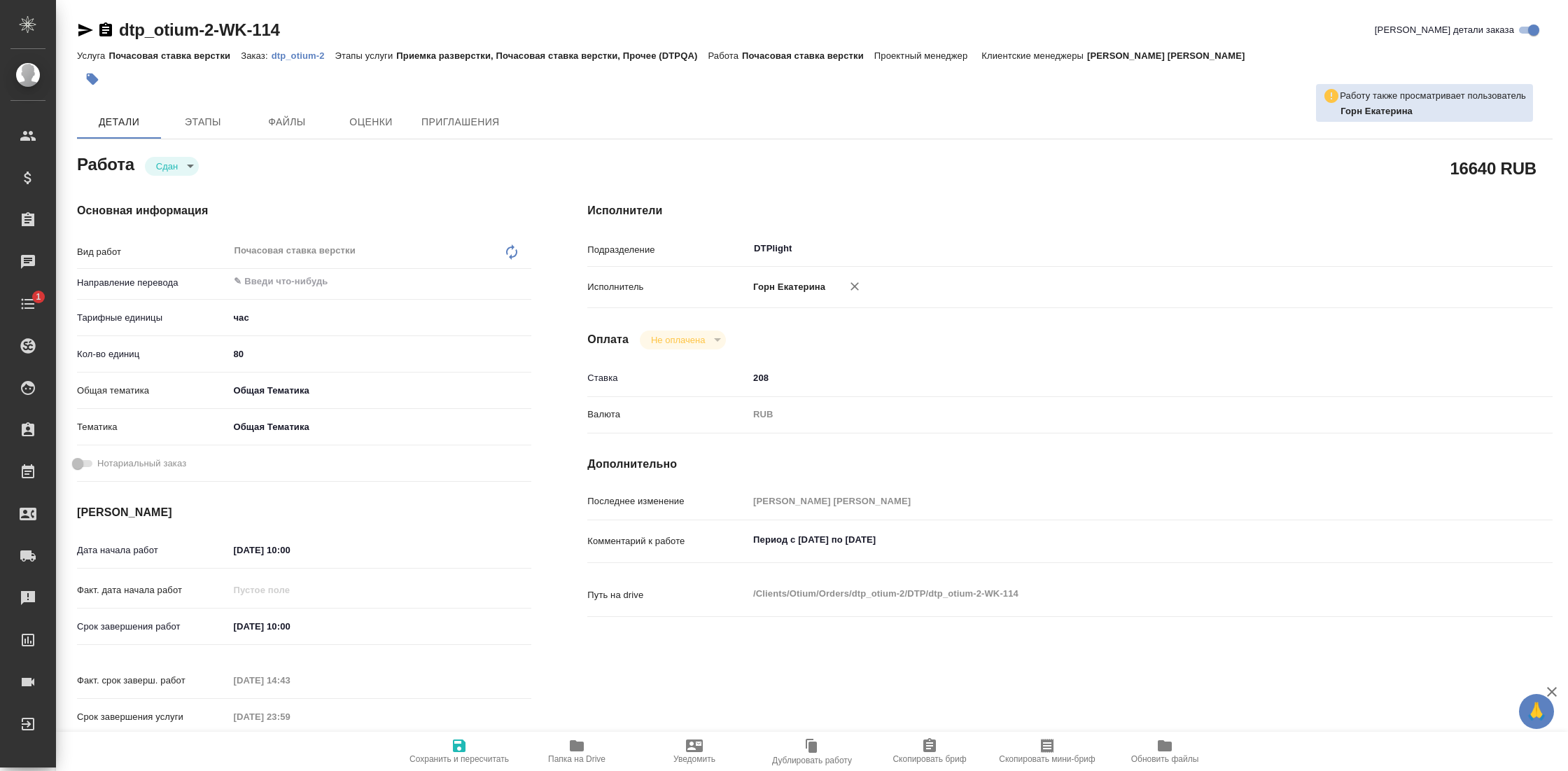
type textarea "x"
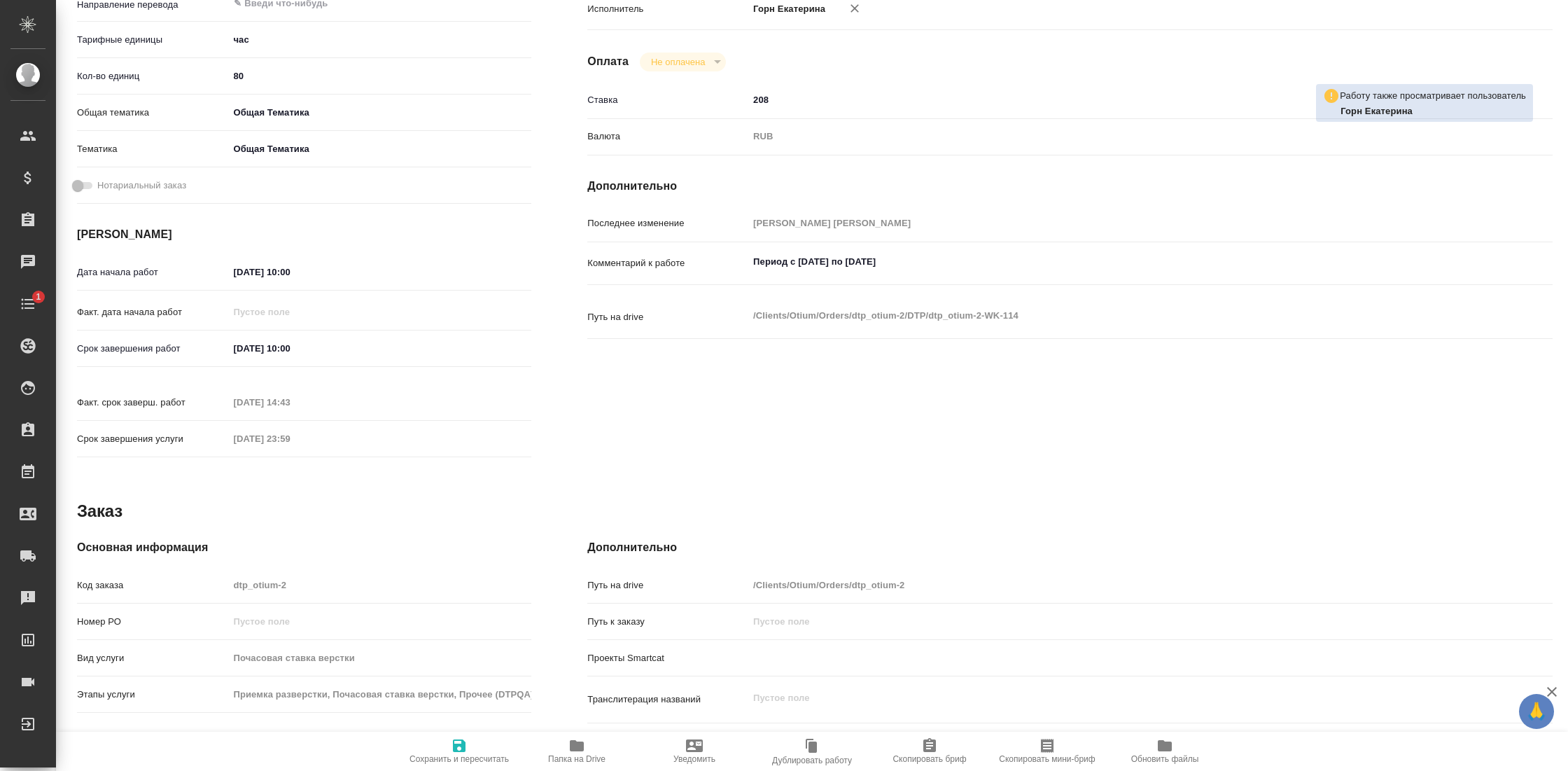
scroll to position [399, 0]
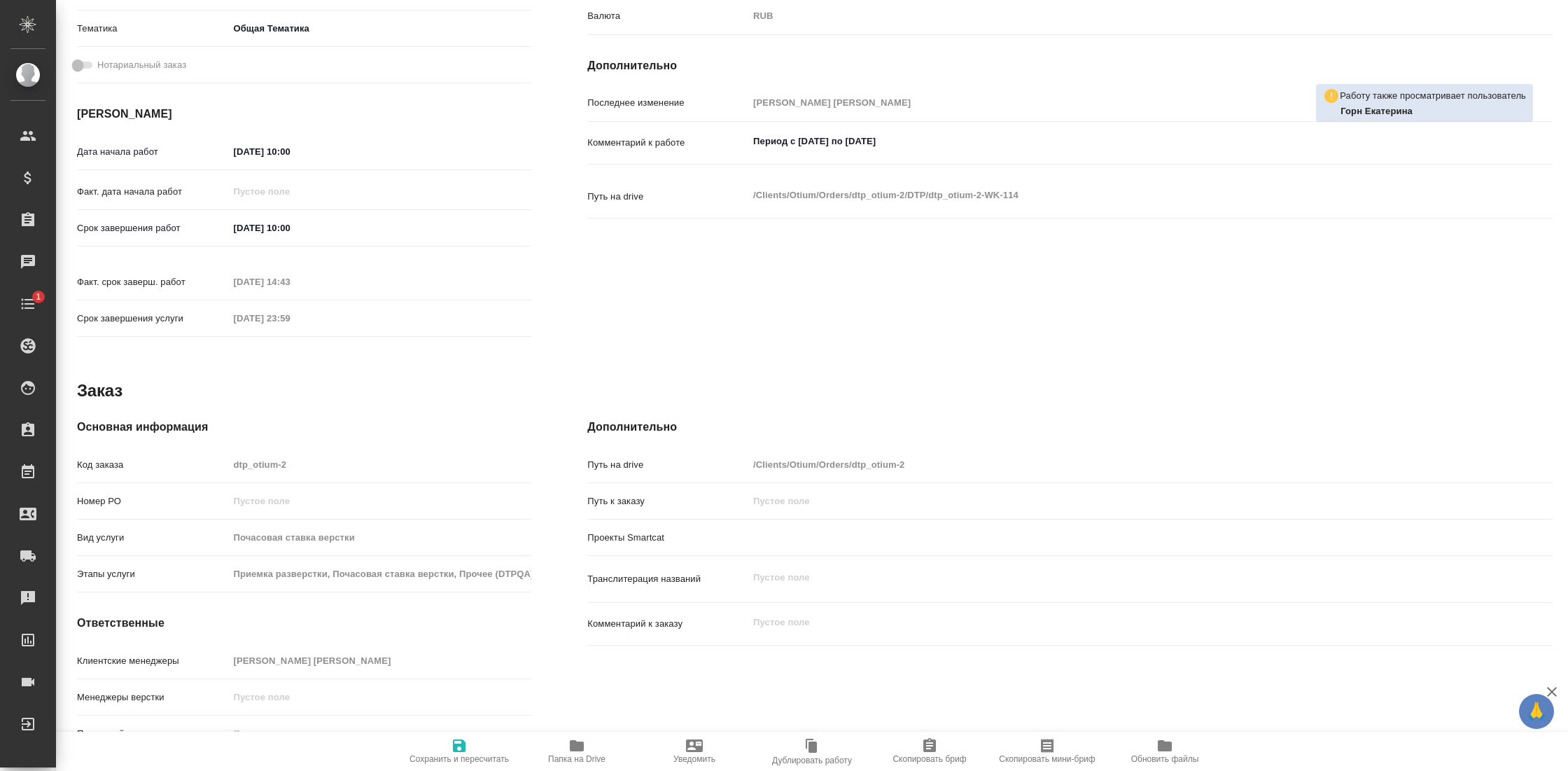
type textarea "x"
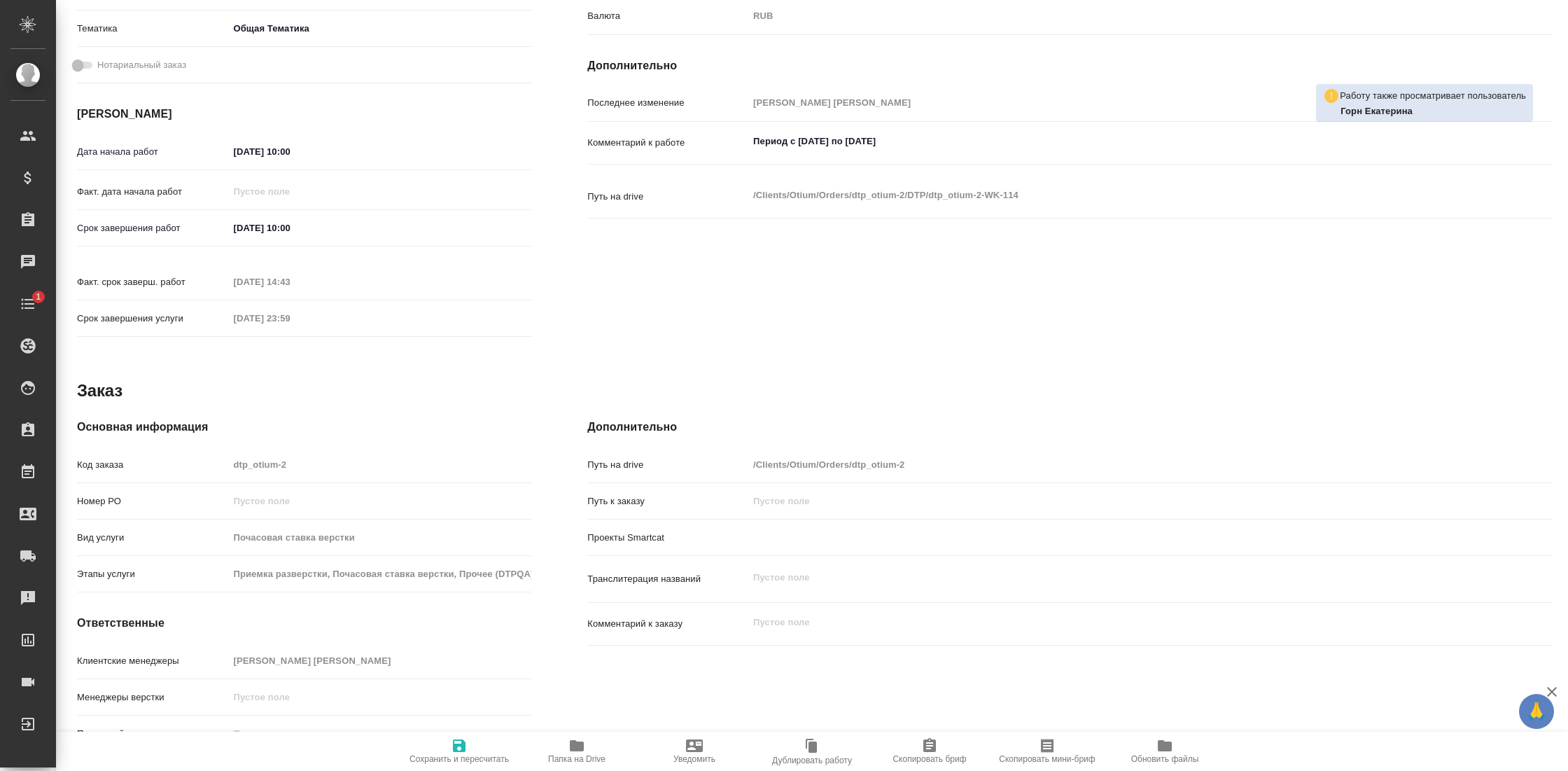
click at [273, 229] on input "17.09.2025 10:00" at bounding box center [289, 227] width 123 height 20
type textarea "x"
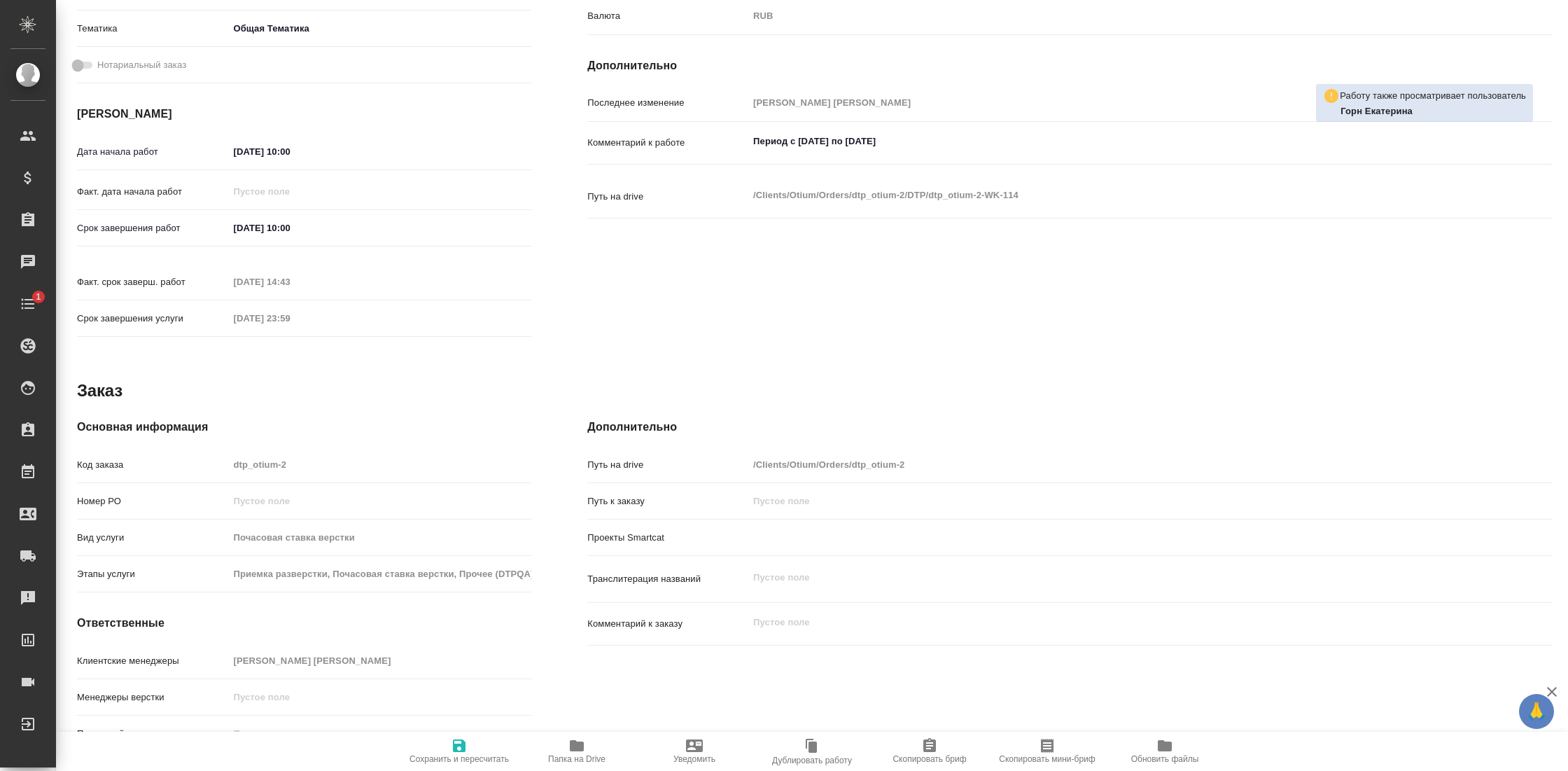
type textarea "x"
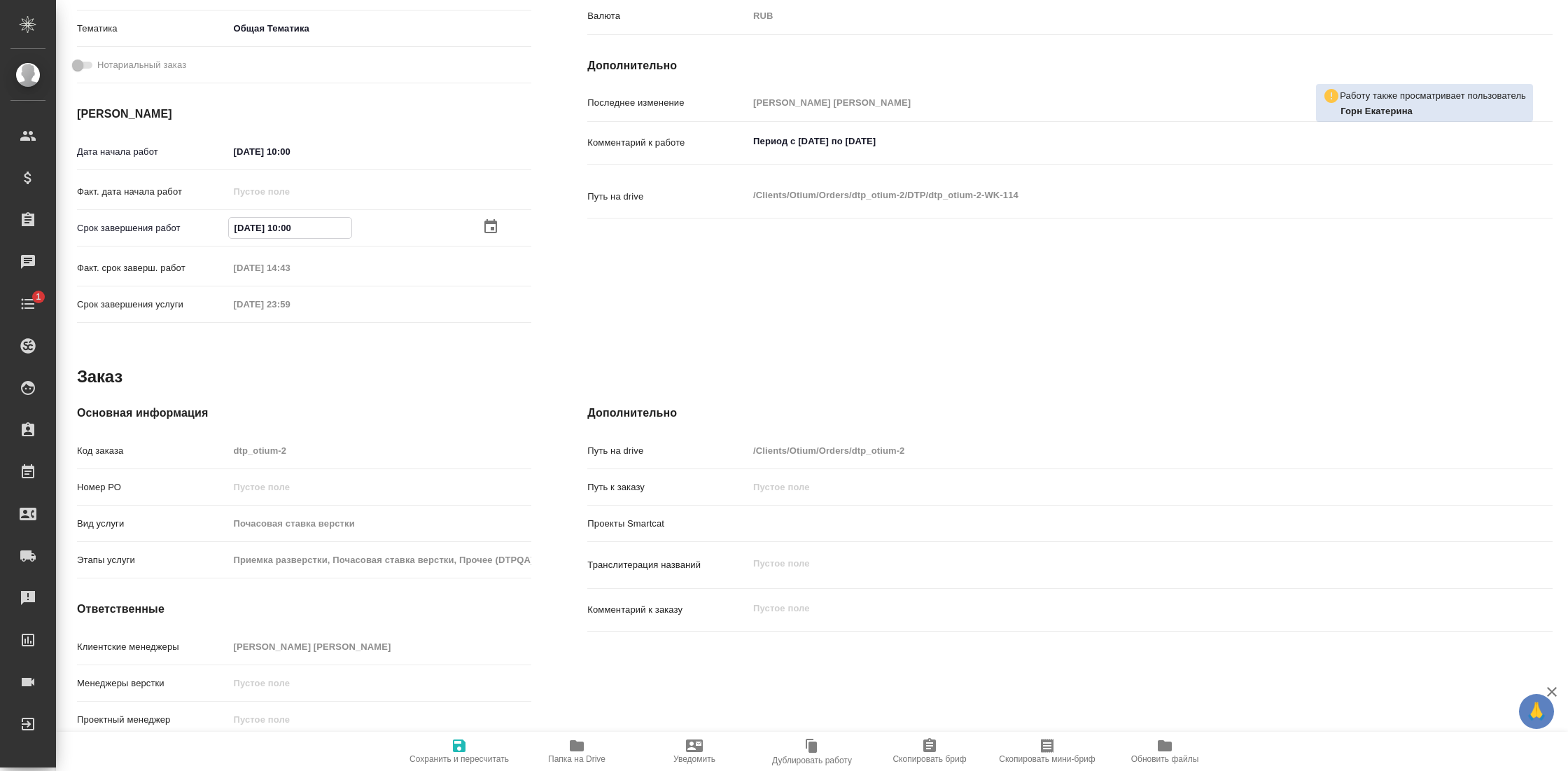
click at [484, 218] on icon "button" at bounding box center [491, 227] width 16 height 16
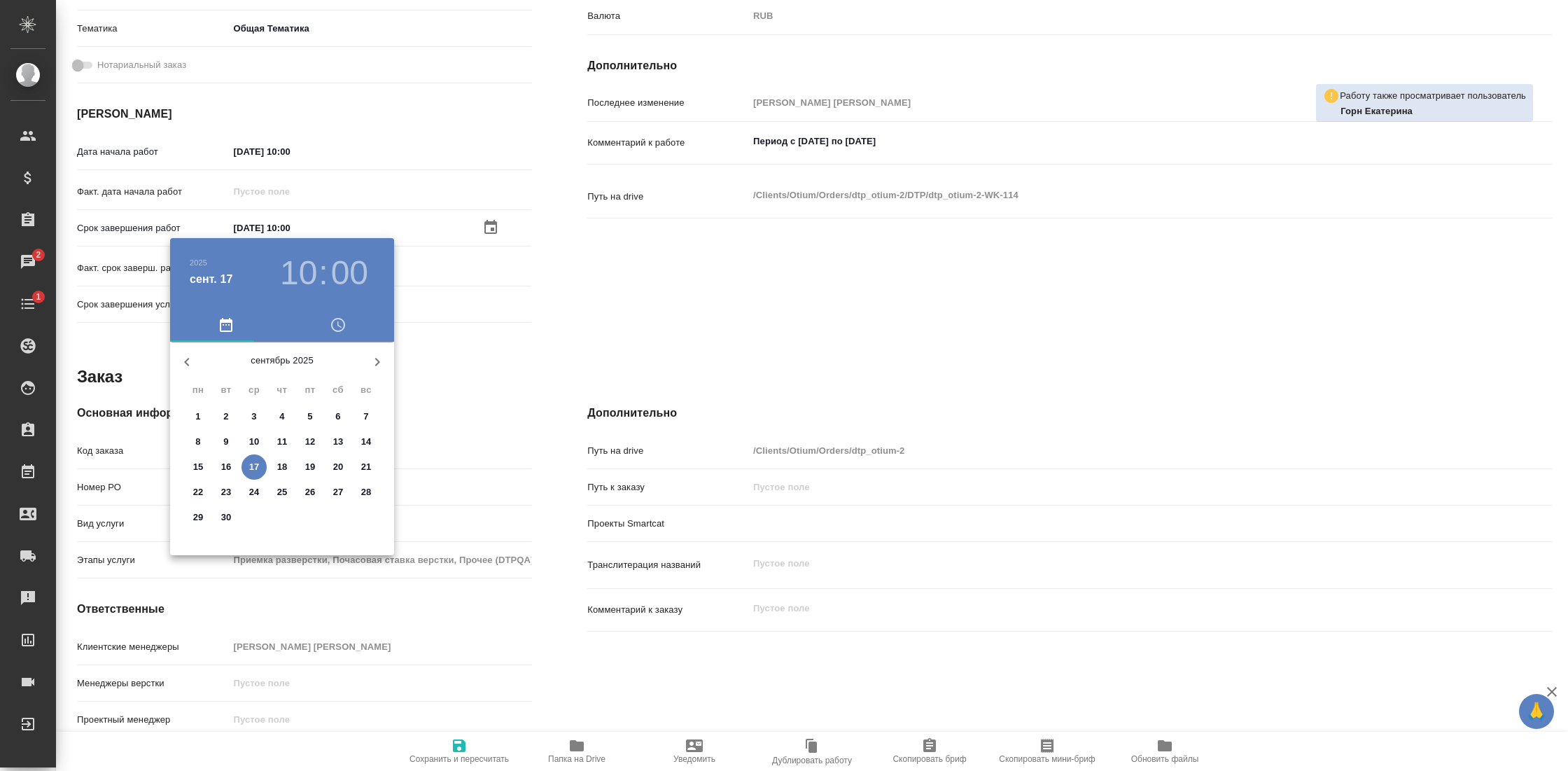
click at [224, 467] on p "16" at bounding box center [227, 467] width 10 height 14
type textarea "x"
type input "16.09.2025 10:00"
type textarea "x"
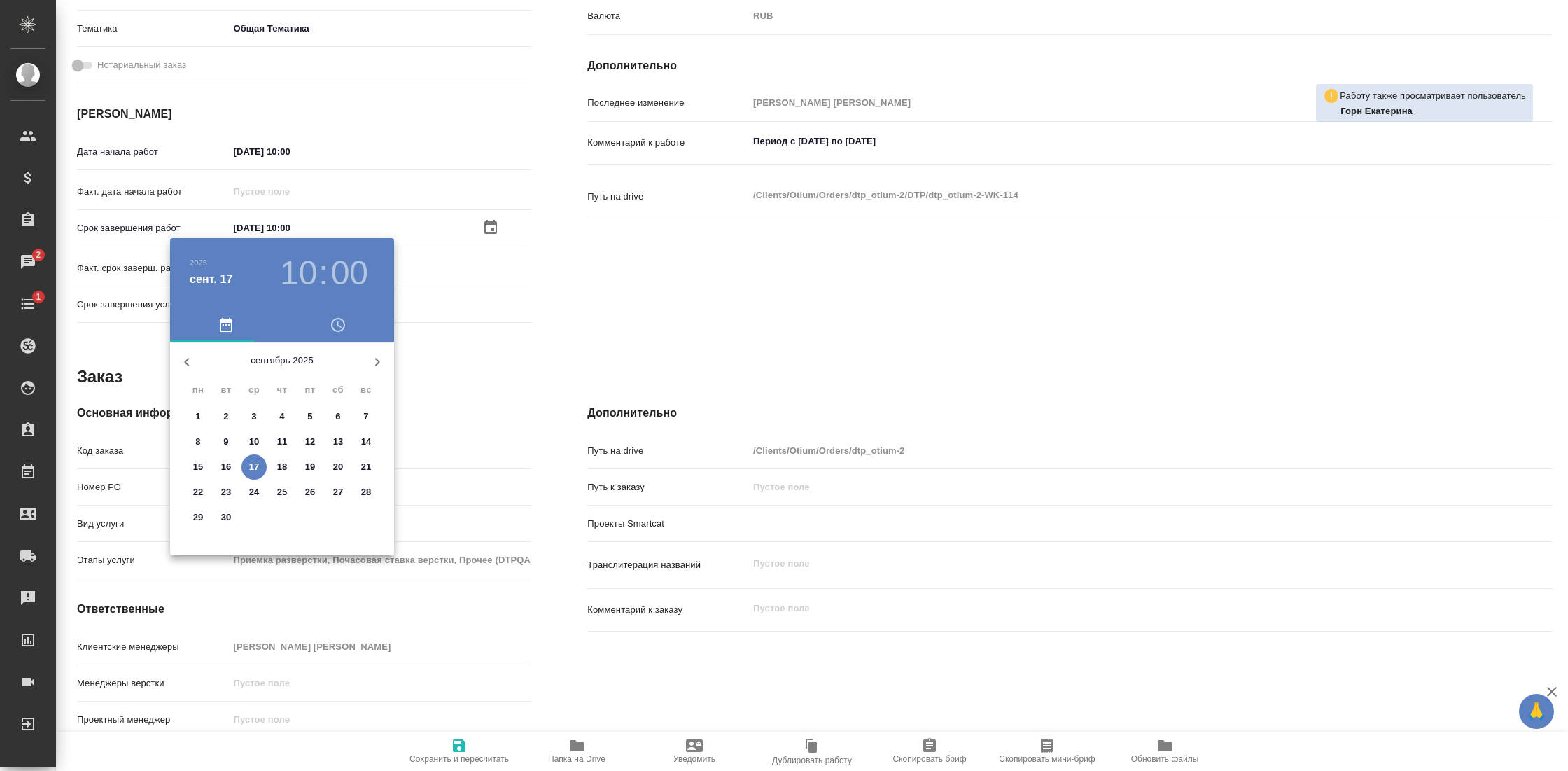
type textarea "x"
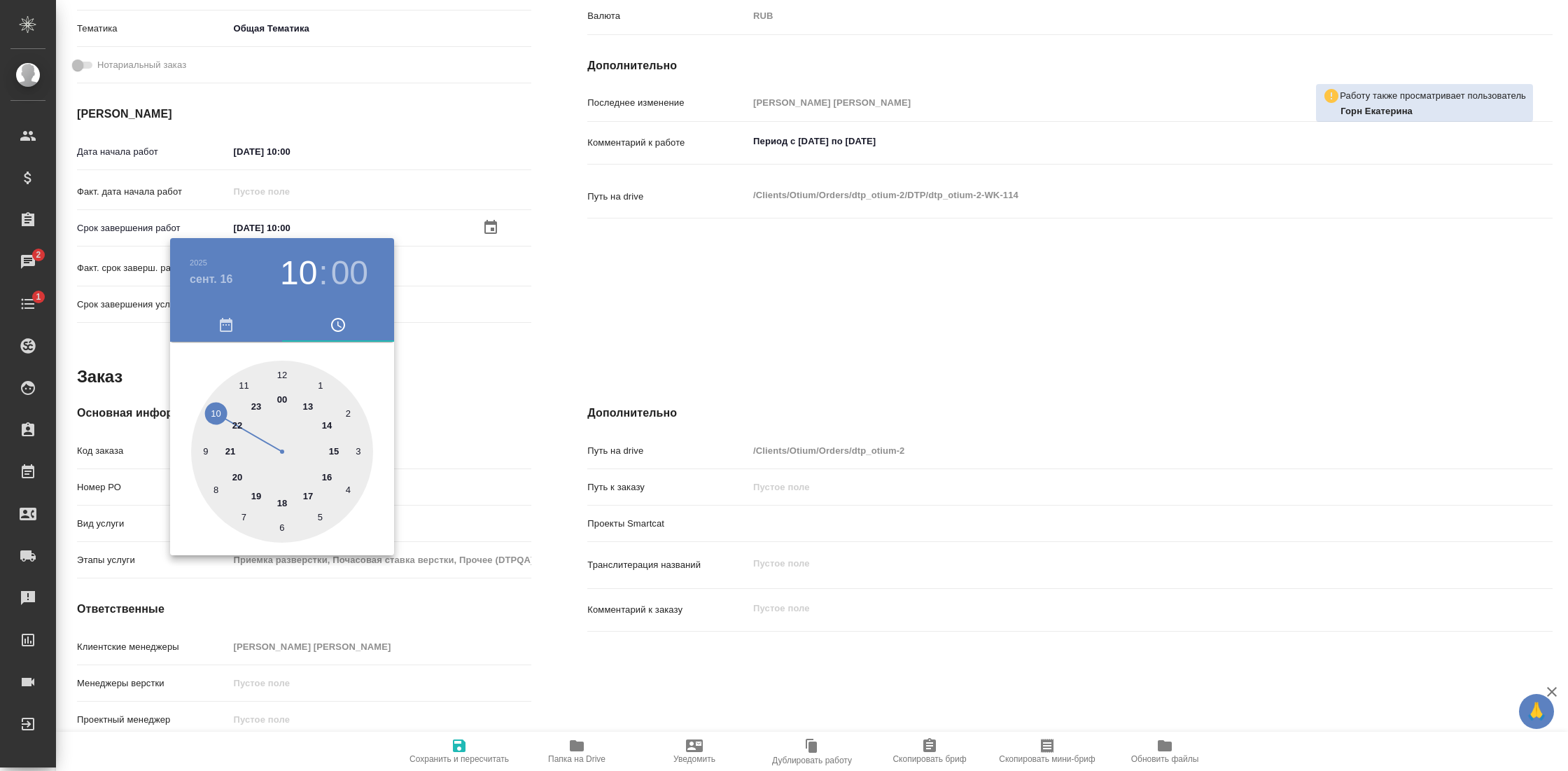
click at [502, 378] on div at bounding box center [784, 385] width 1568 height 771
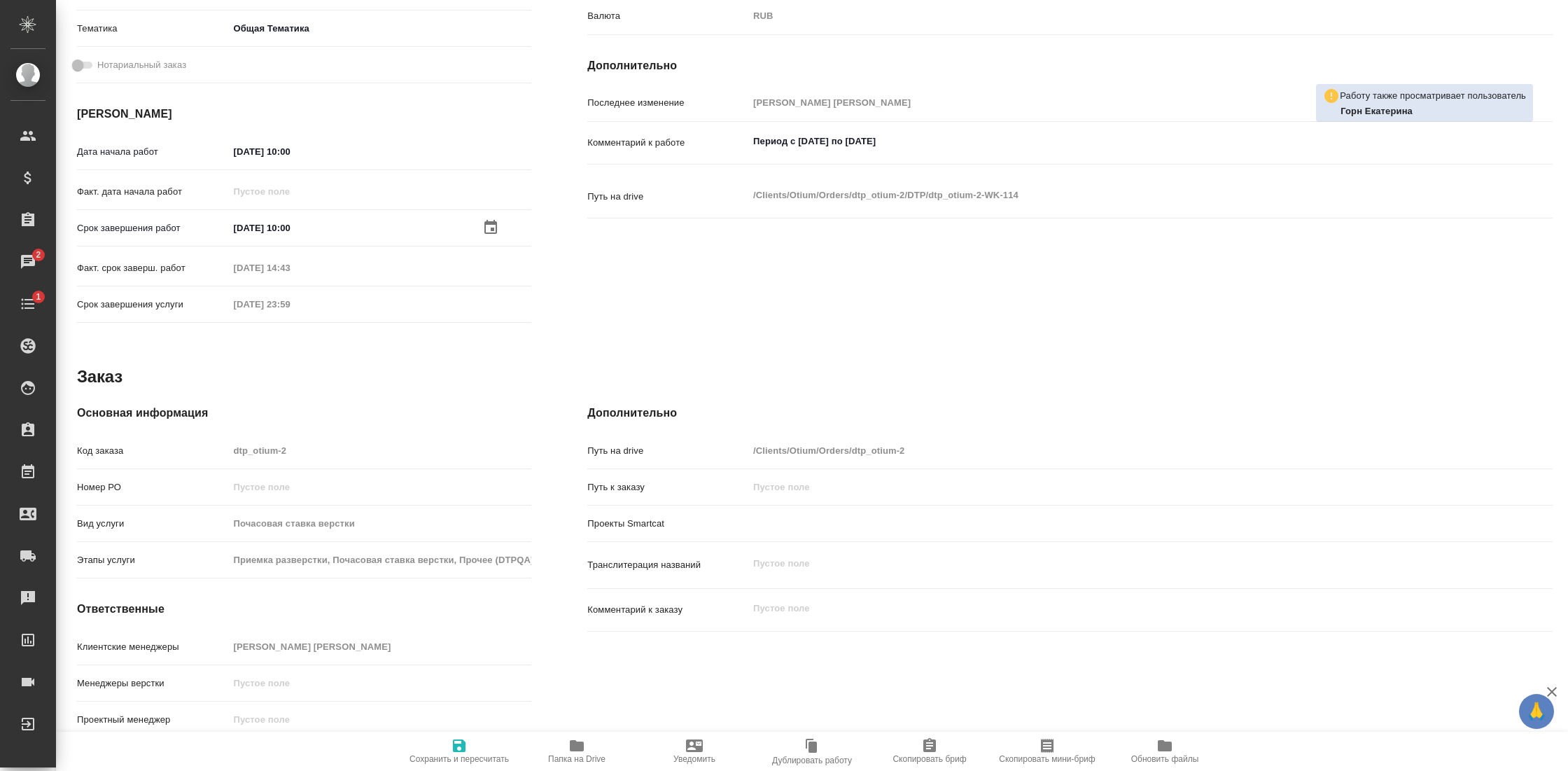
click at [460, 747] on icon "button" at bounding box center [459, 746] width 13 height 13
type textarea "x"
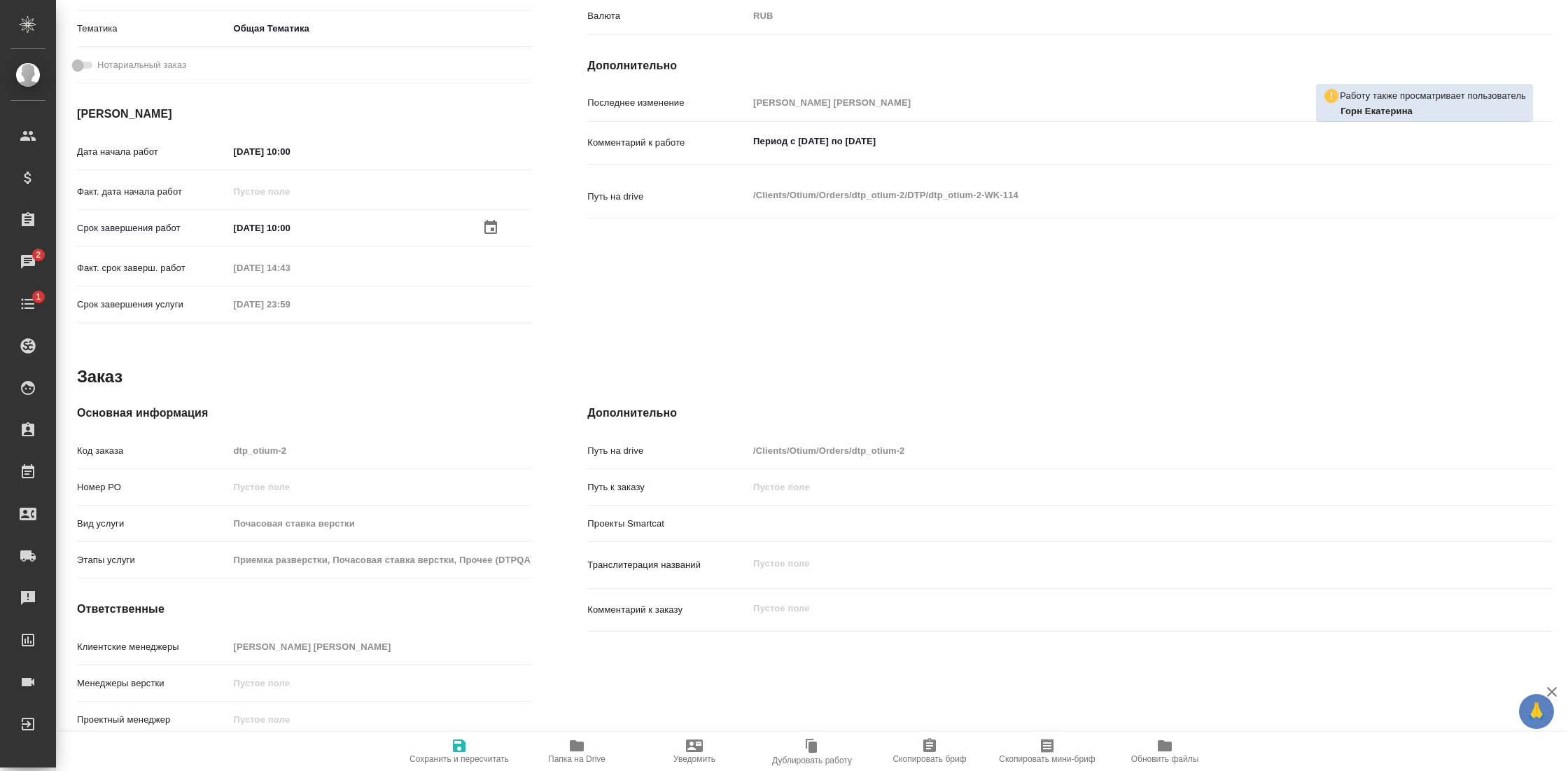
type textarea "x"
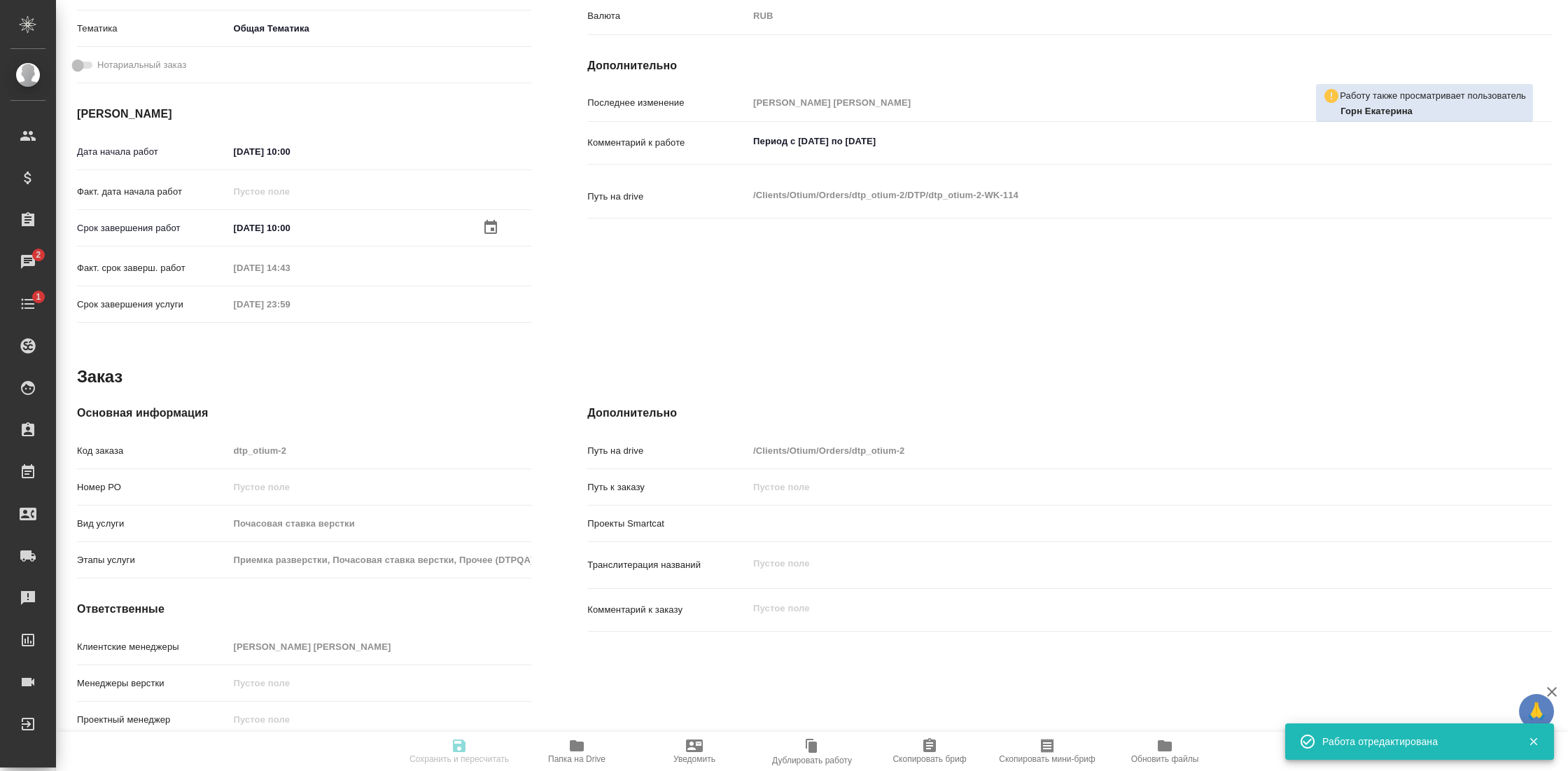
type textarea "x"
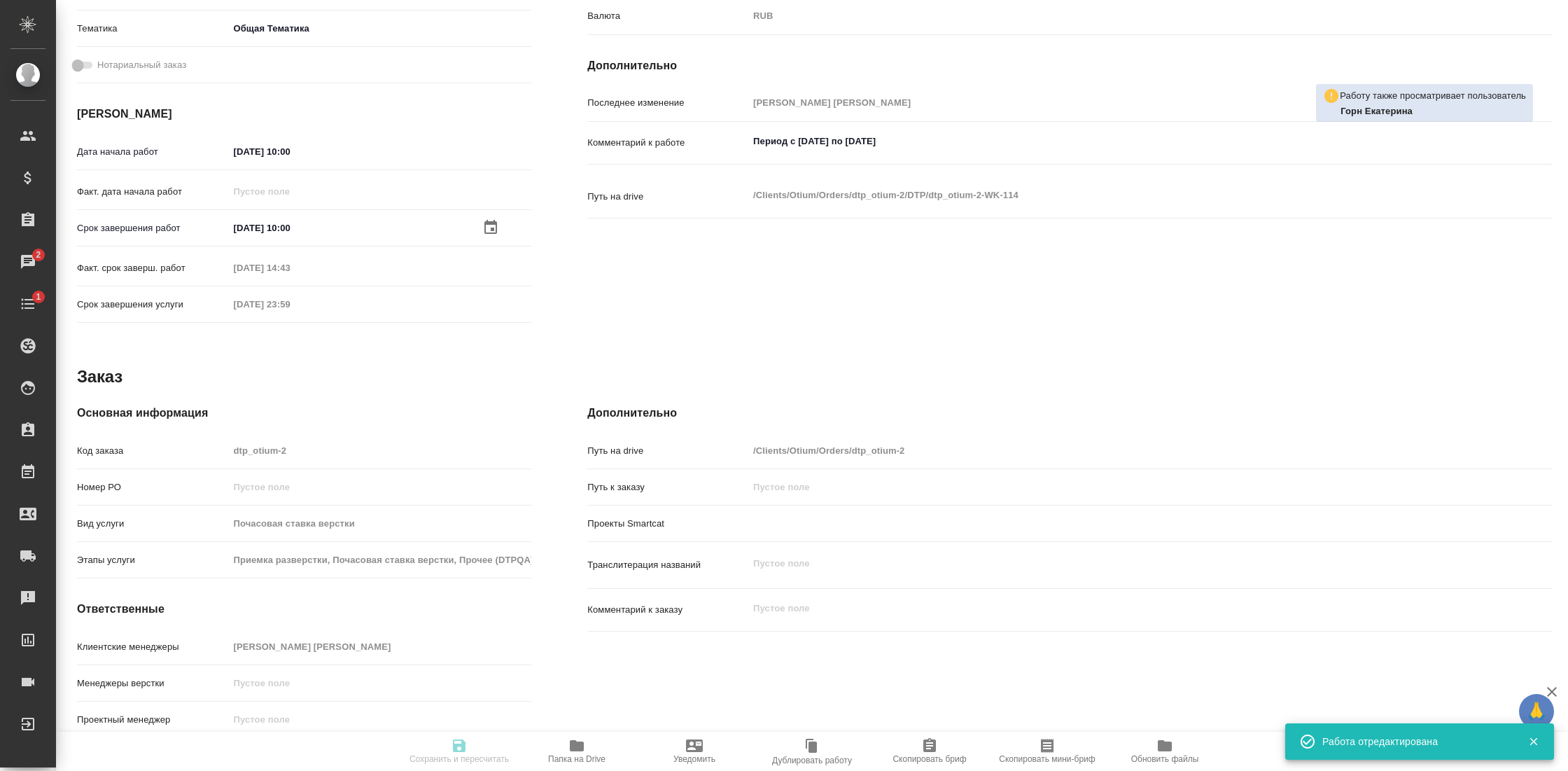
type textarea "x"
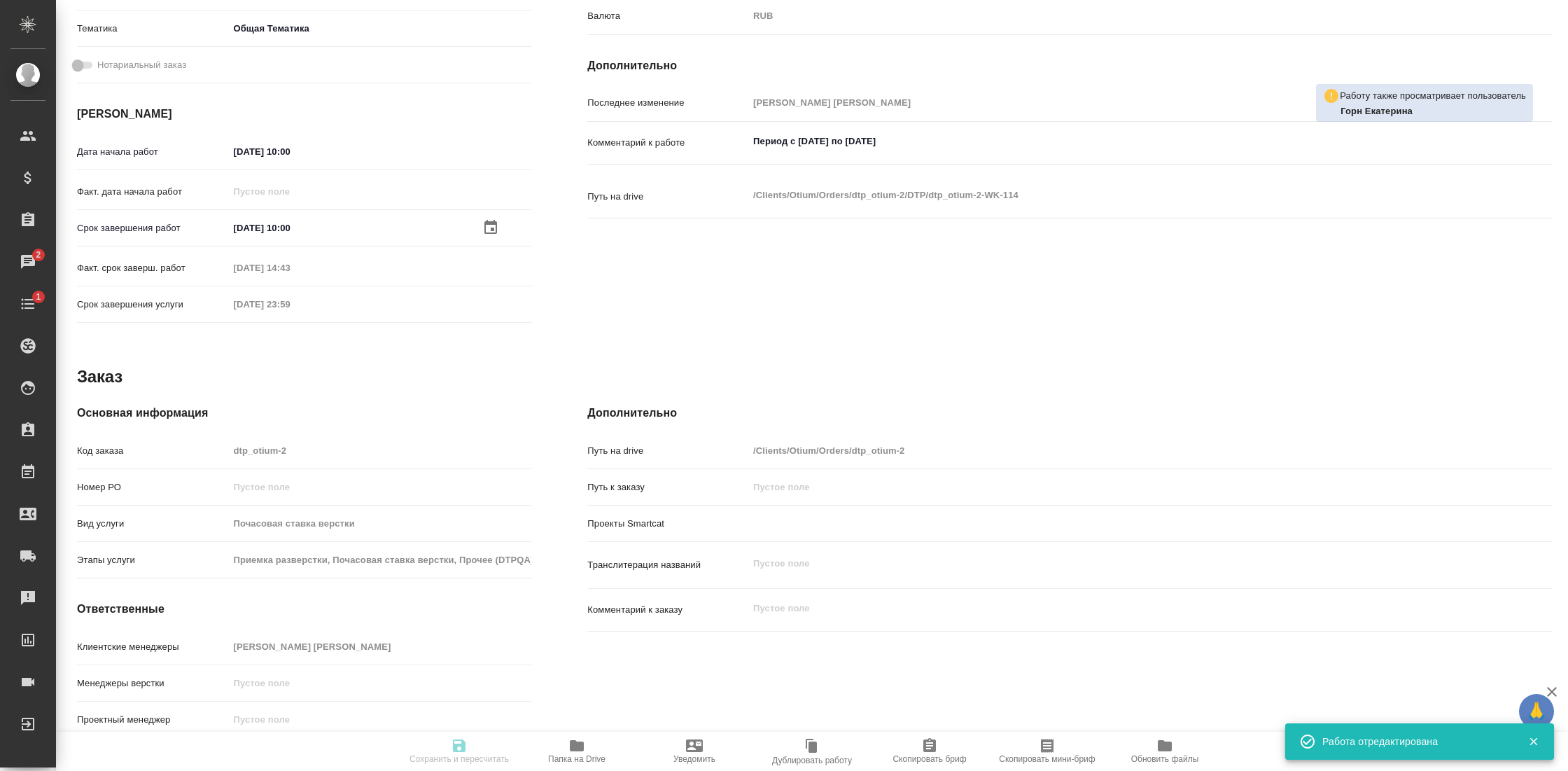
type input "closed"
type textarea "Почасовая ставка верстки"
type textarea "x"
type input "5a8b1489cc6b4906c91bfd93"
type input "80"
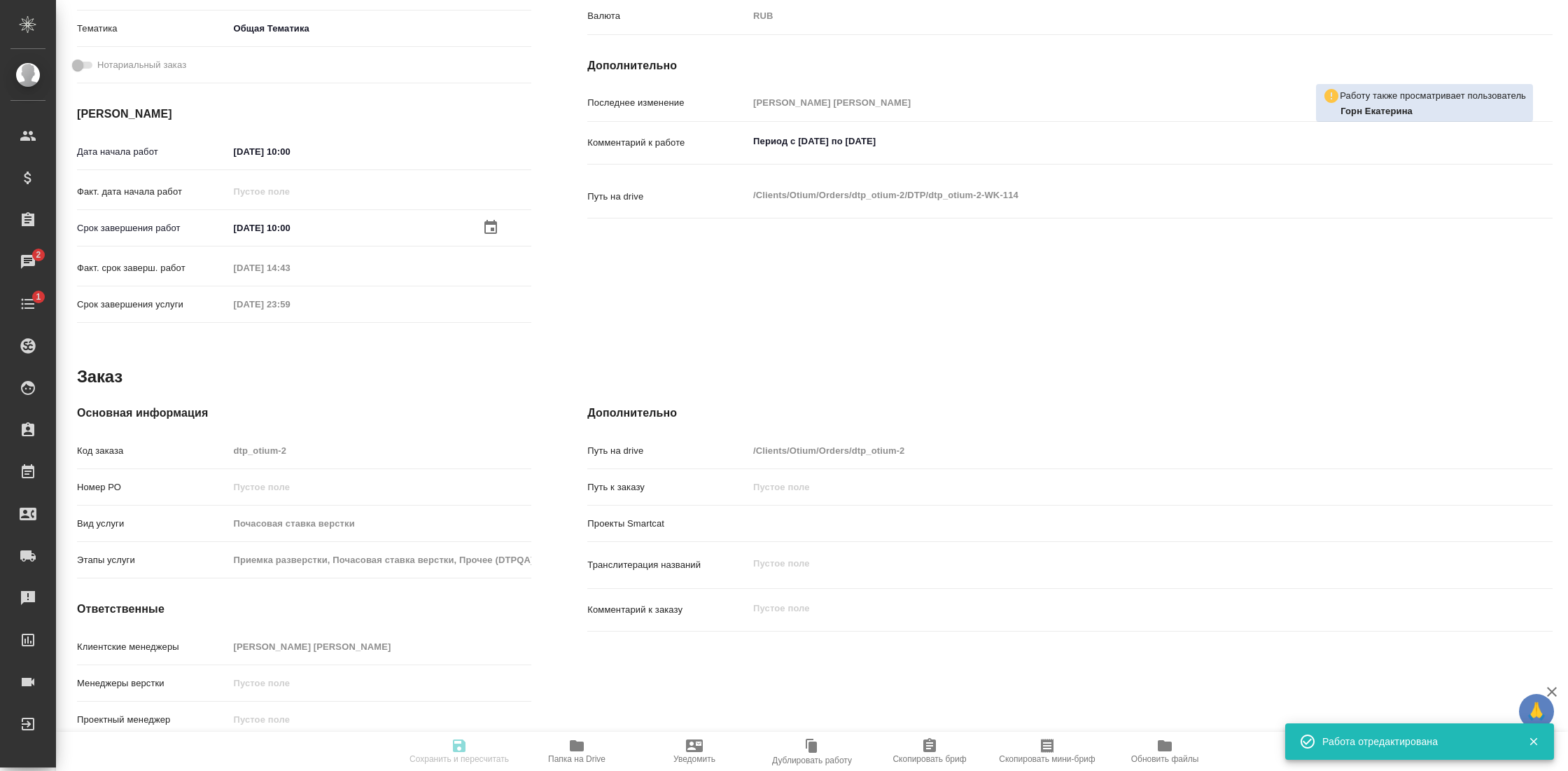
type input "obtem"
type input "6012b1ca196b0e5c9229a120"
type input "08.09.2025 10:00"
type input "16.09.2025 10:00"
type input "09.09.2025 14:43"
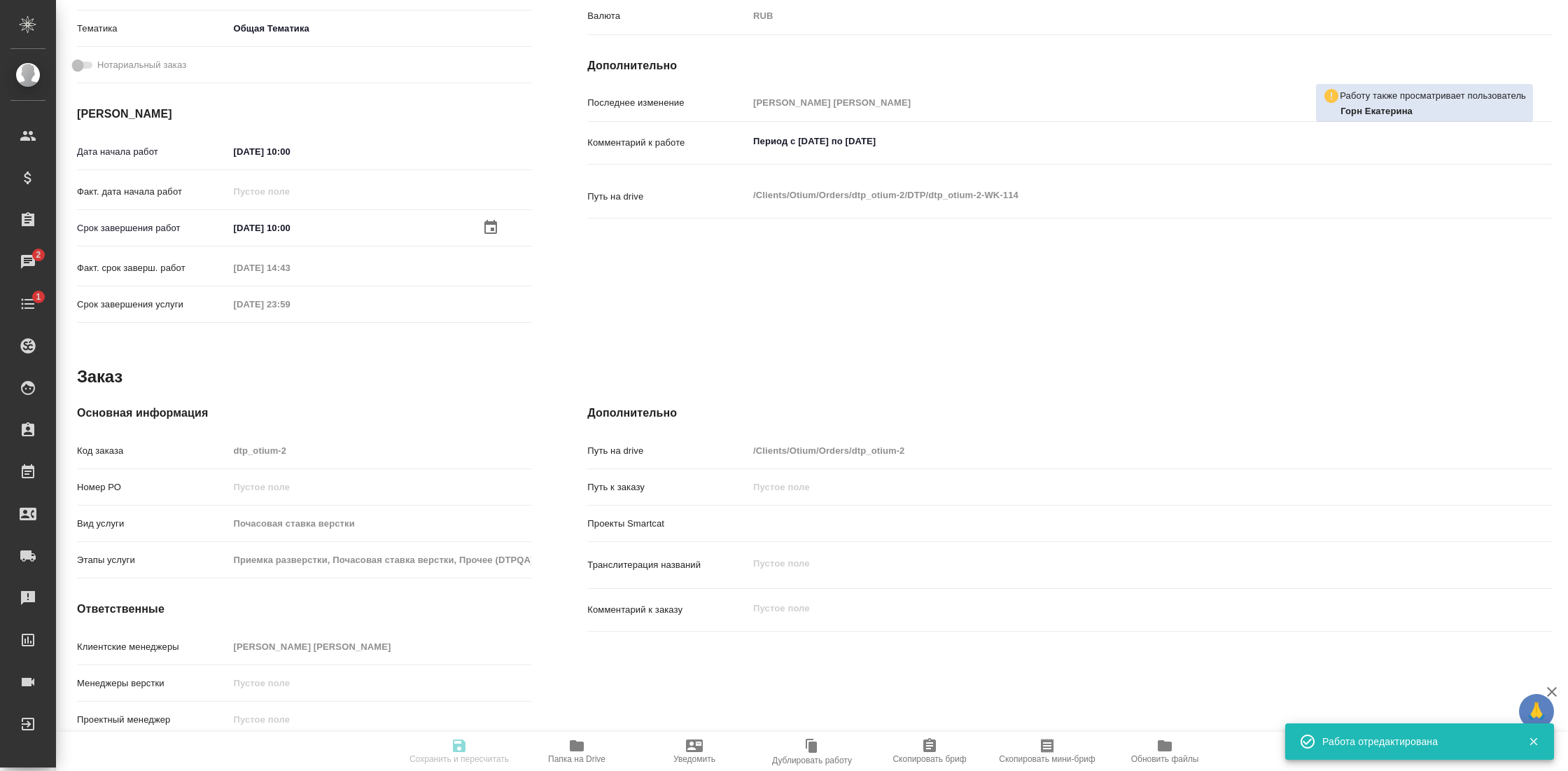
type input "31.12.2025 23:59"
type input "DTPlight"
type input "notPayed"
type input "208"
type input "RUB"
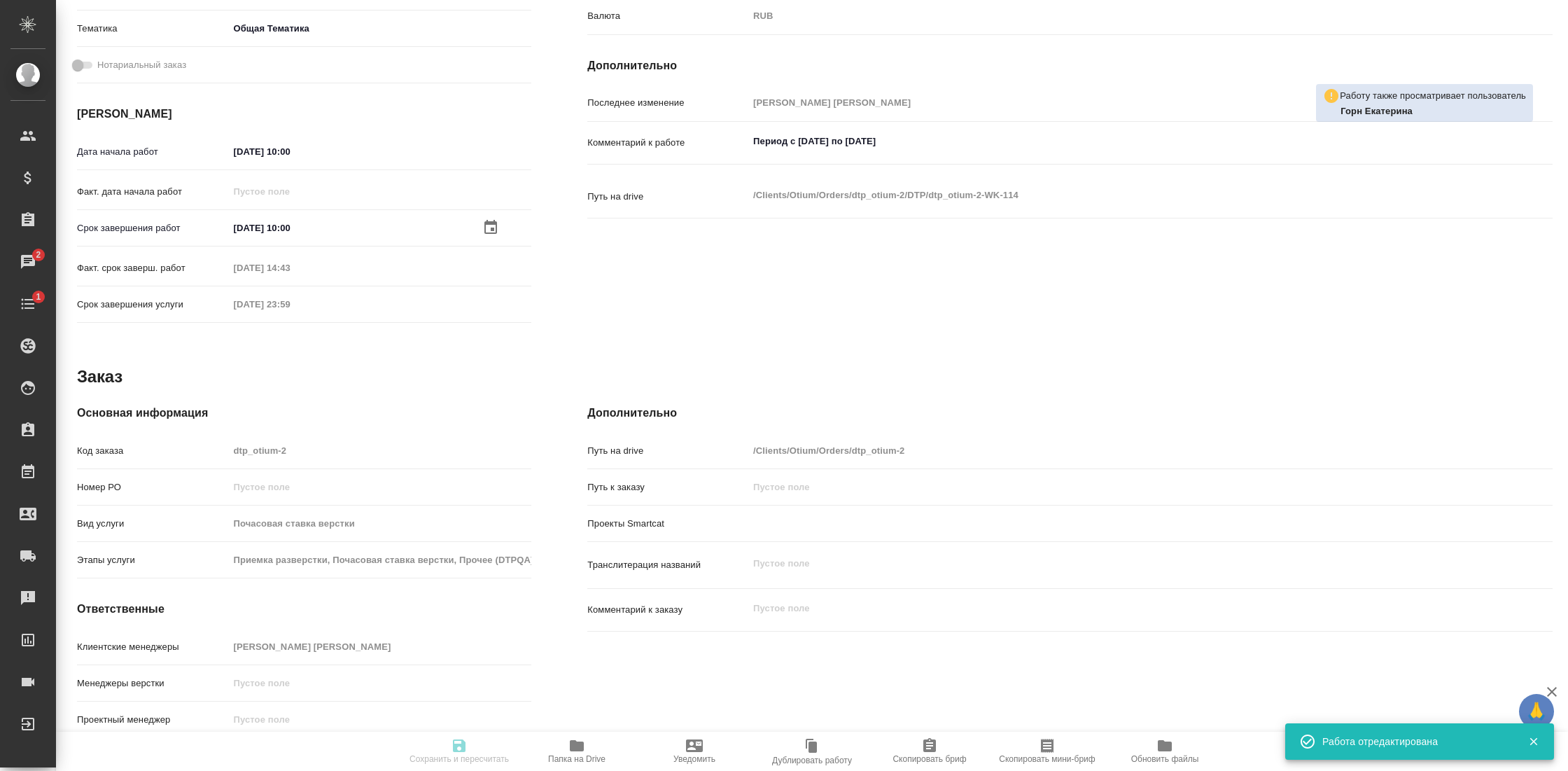
type input "Гостев Юрий"
type textarea "Период с 08.09.25 по 21.09.2025"
type textarea "x"
type textarea "/Clients/Оtium/Orders/dtp_otium-2/DTP/dtp_otium-2-WK-114"
type textarea "x"
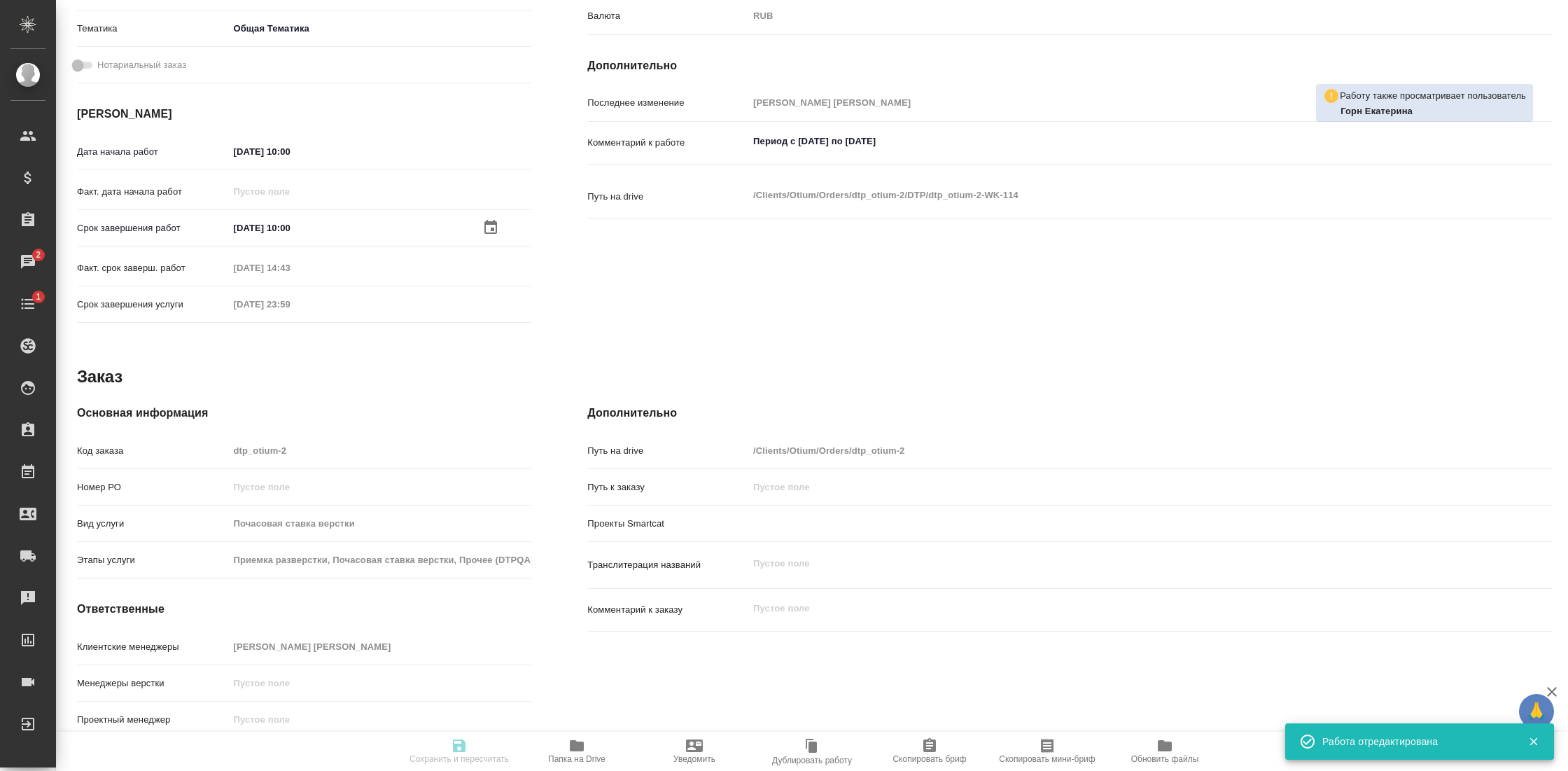
type input "dtp_otium-2"
type input "Почасовая ставка верстки"
type input "Приемка разверстки, Почасовая ставка верстки, Прочее (DTPQA)"
type input "Гостев Юрий"
type input "/Clients/Оtium/Orders/dtp_otium-2"
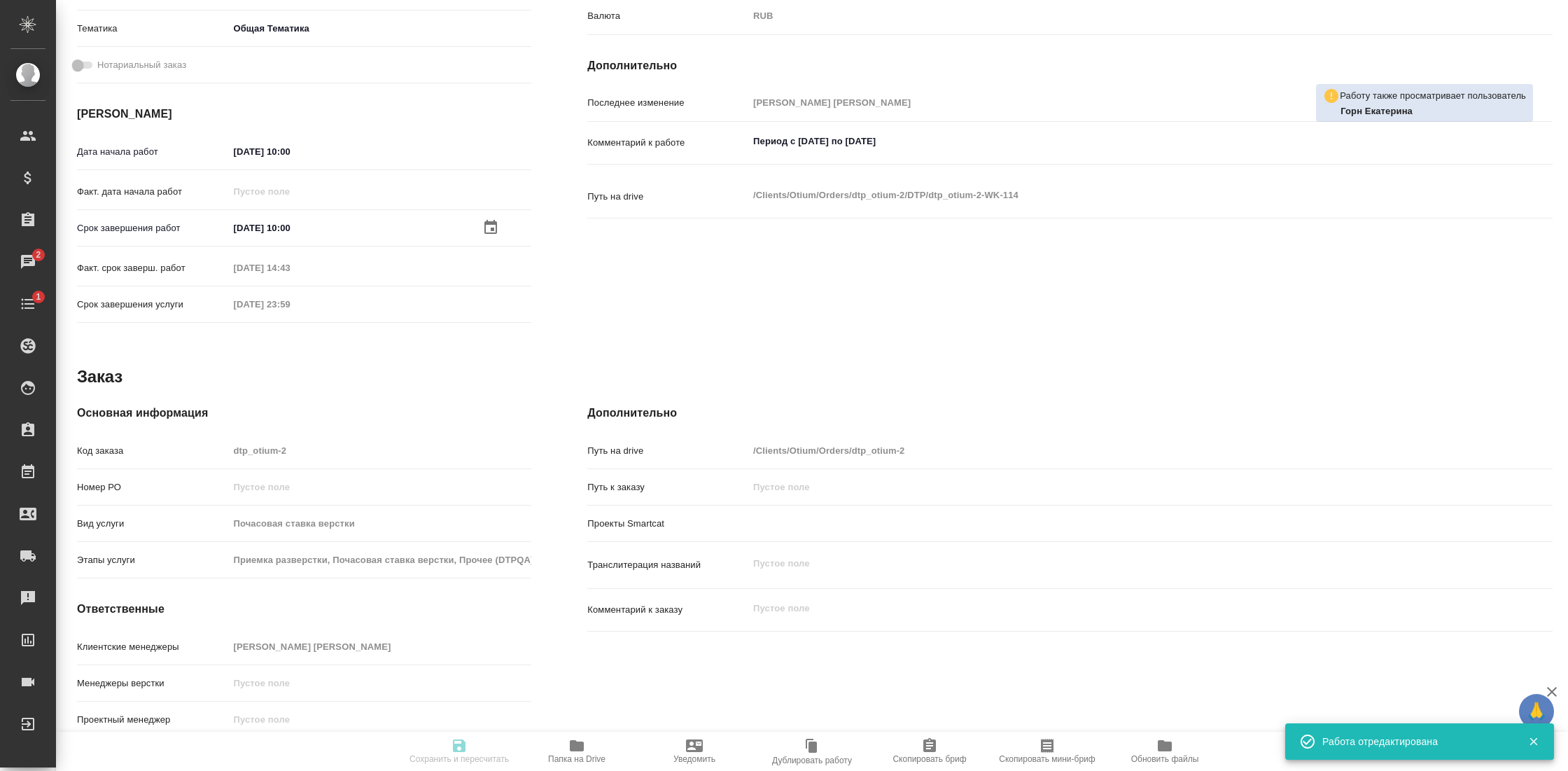
type textarea "x"
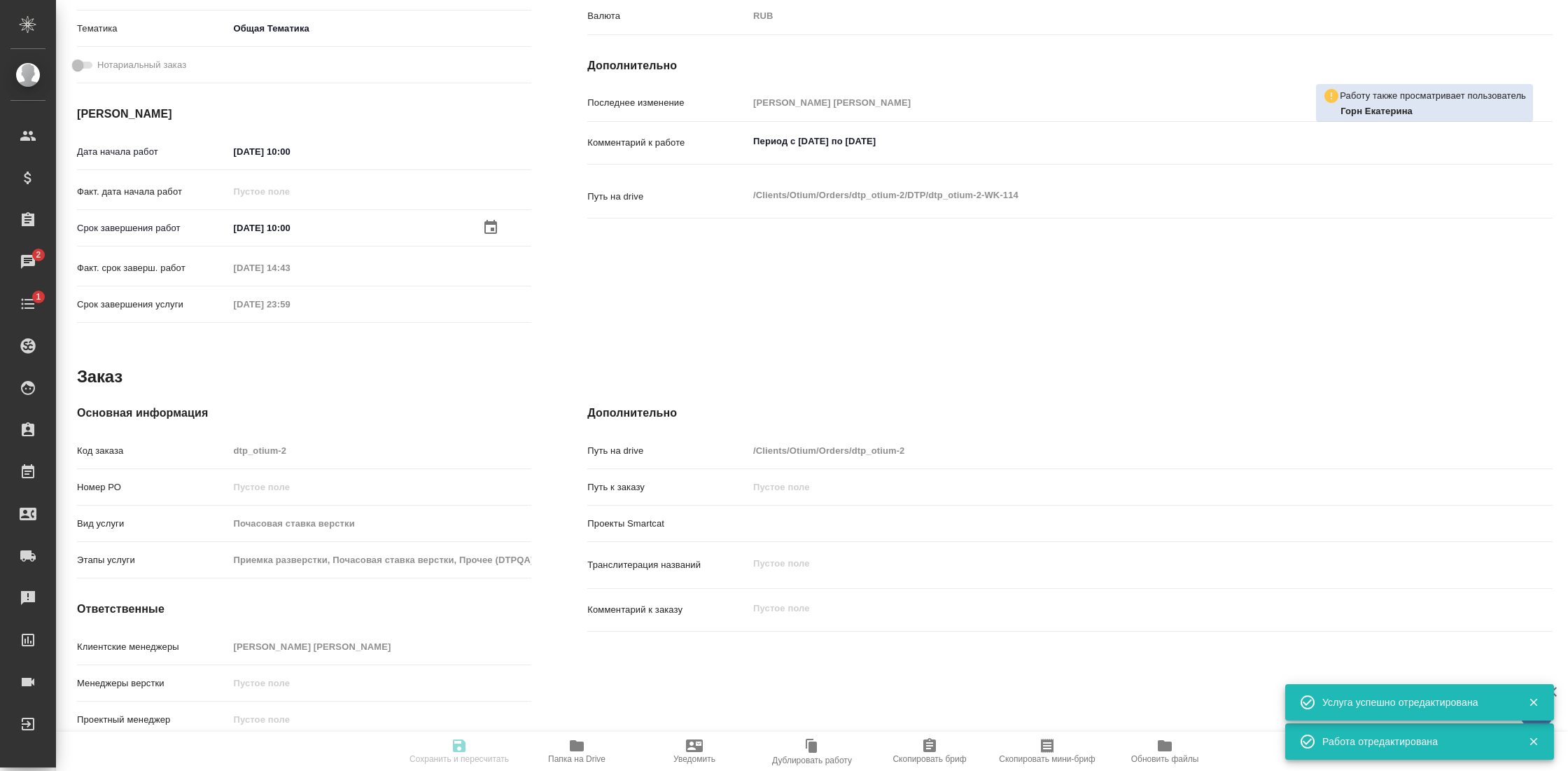
type textarea "x"
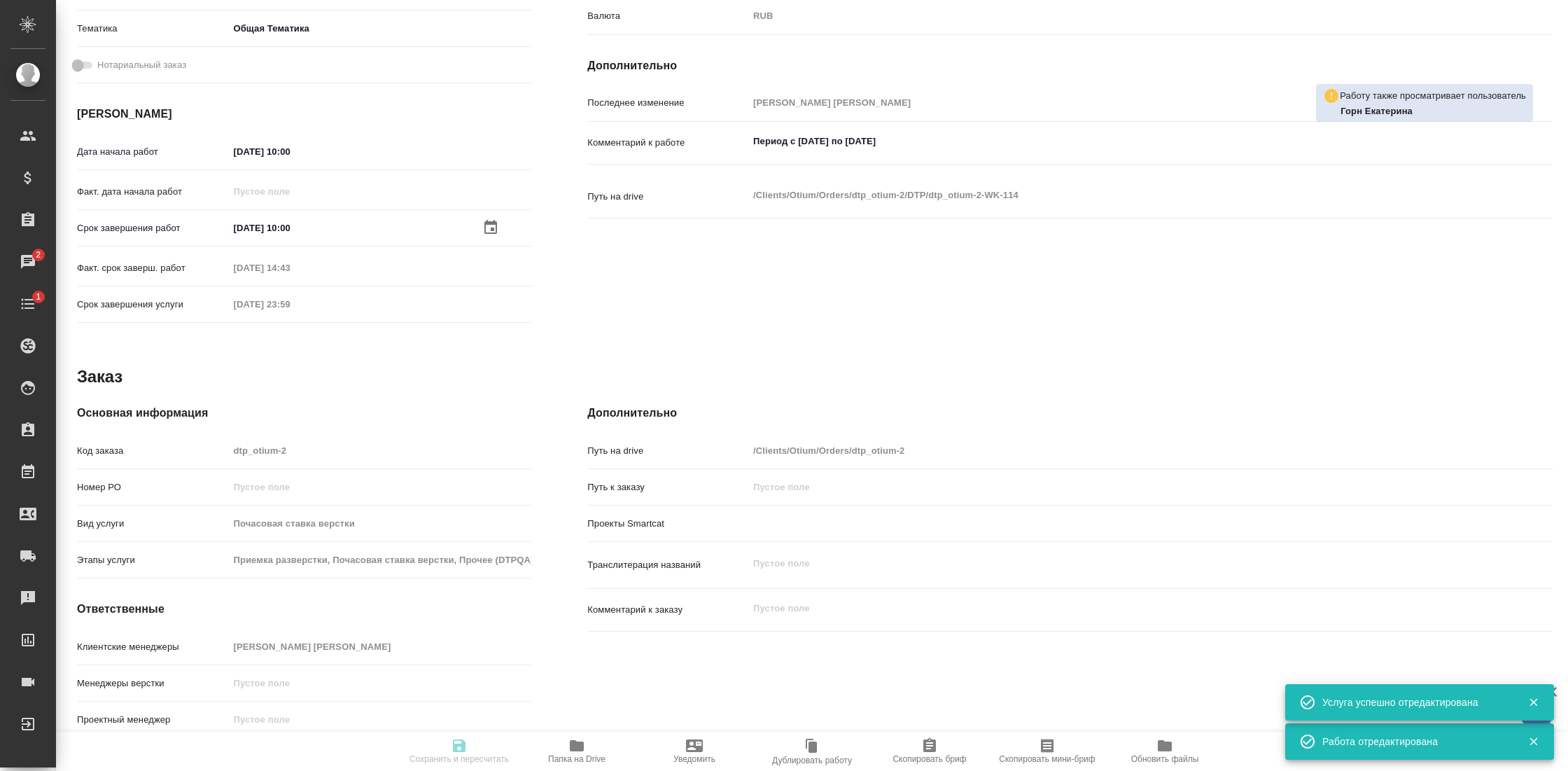
type textarea "x"
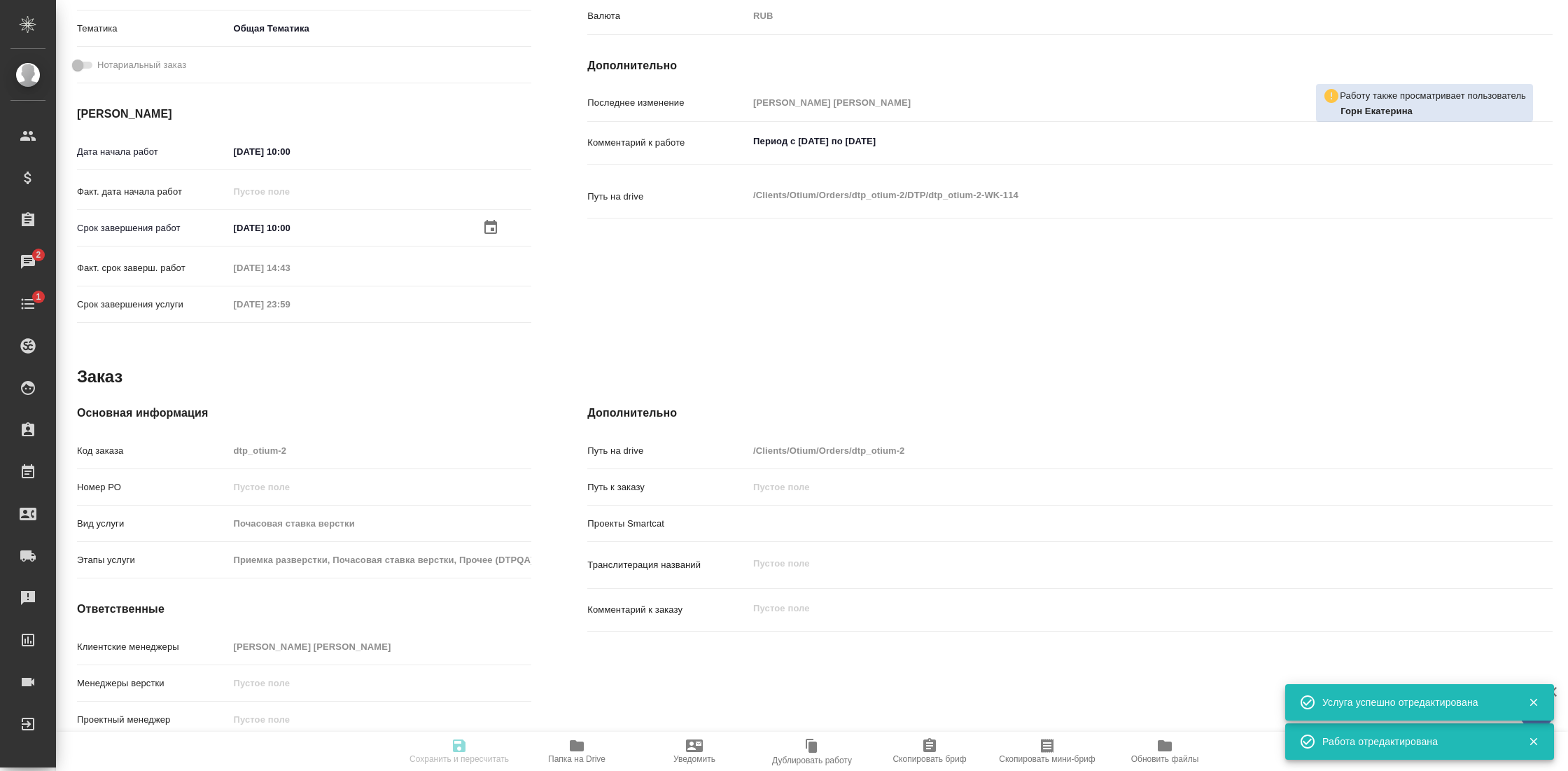
type textarea "x"
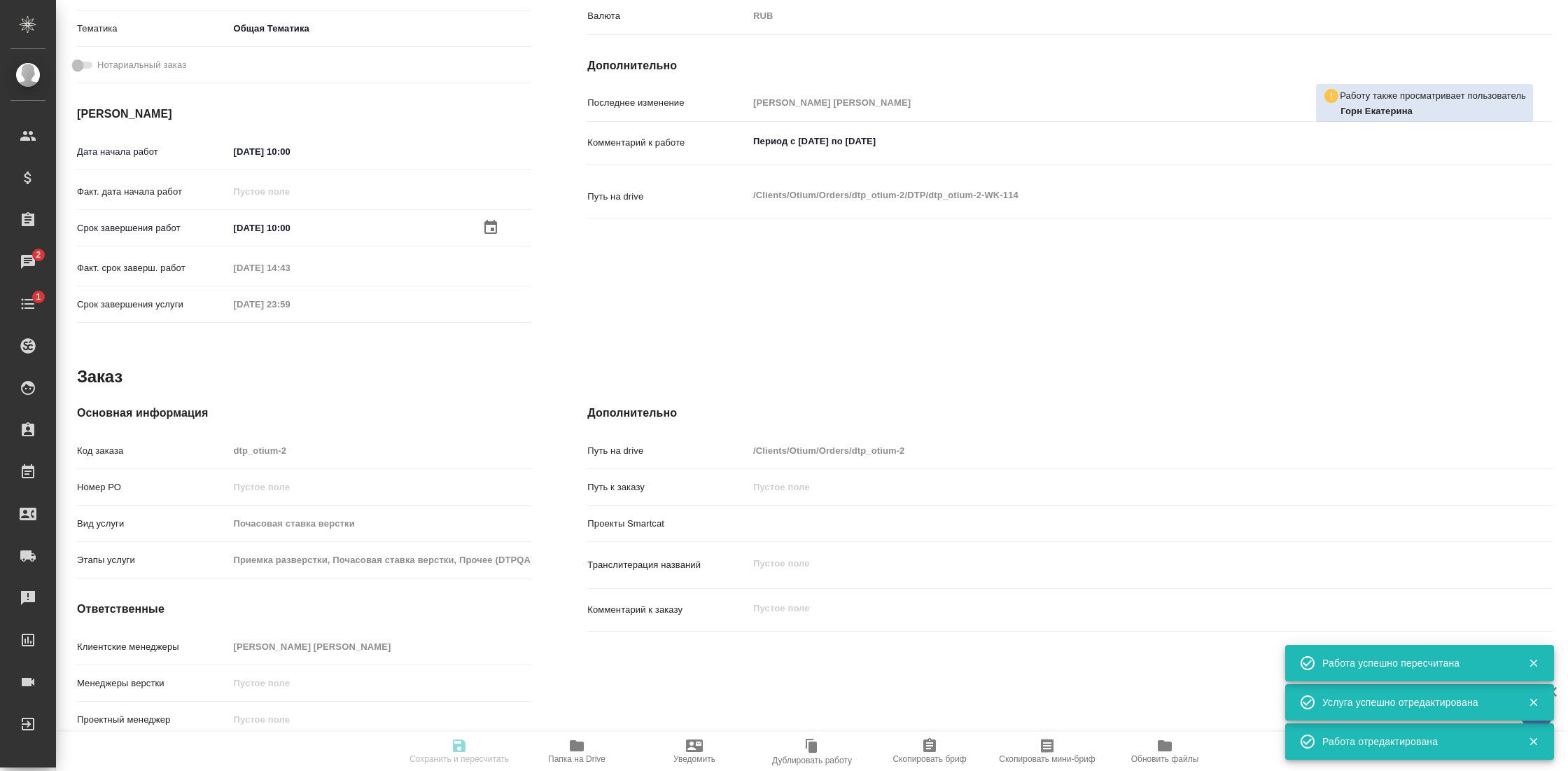
type input "closed"
type textarea "Почасовая ставка верстки"
type textarea "x"
type input "5a8b1489cc6b4906c91bfd93"
type input "80"
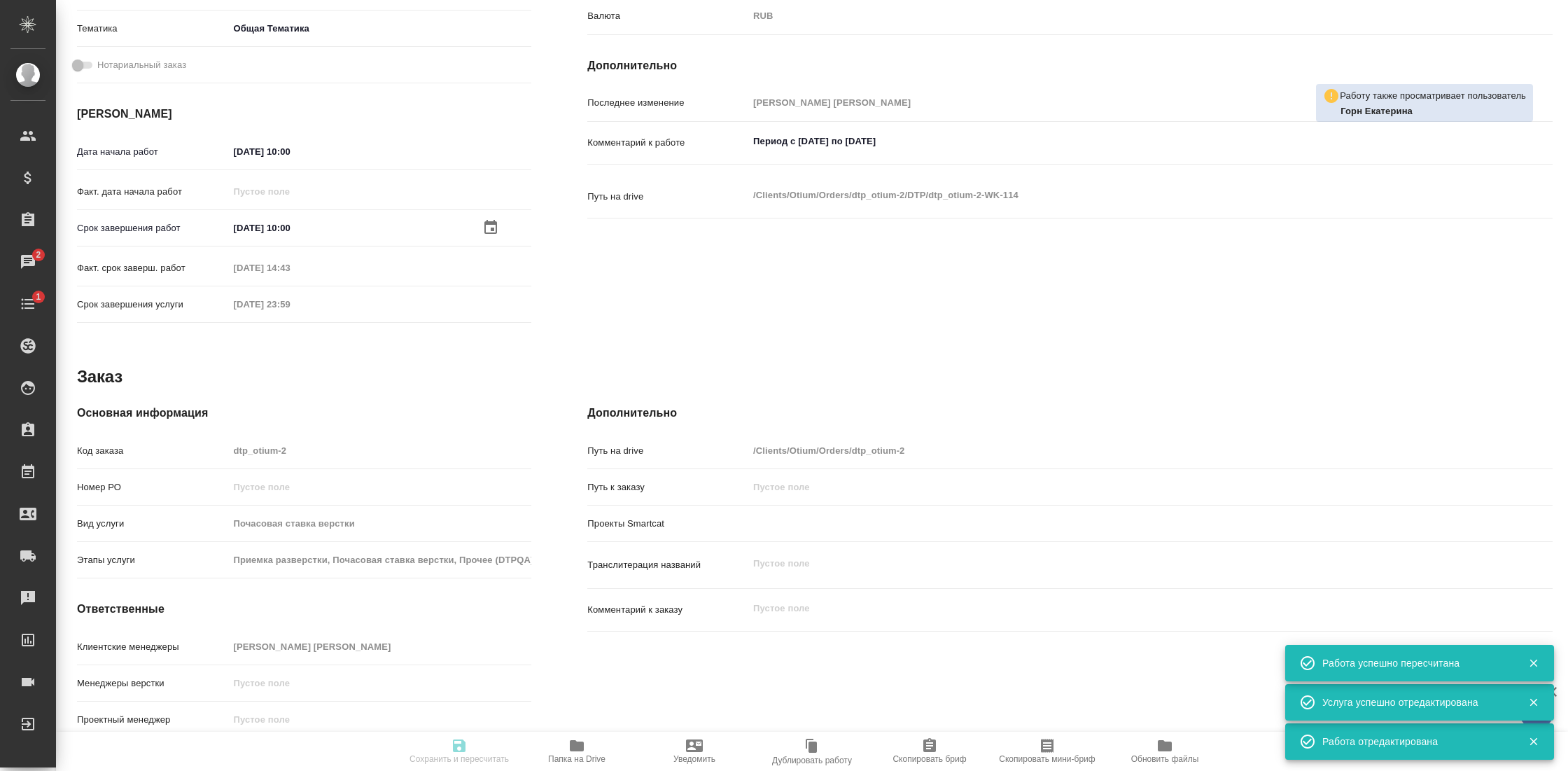
type input "obtem"
type input "6012b1ca196b0e5c9229a120"
type input "08.09.2025 10:00"
type input "16.09.2025 10:00"
type input "09.09.2025 14:43"
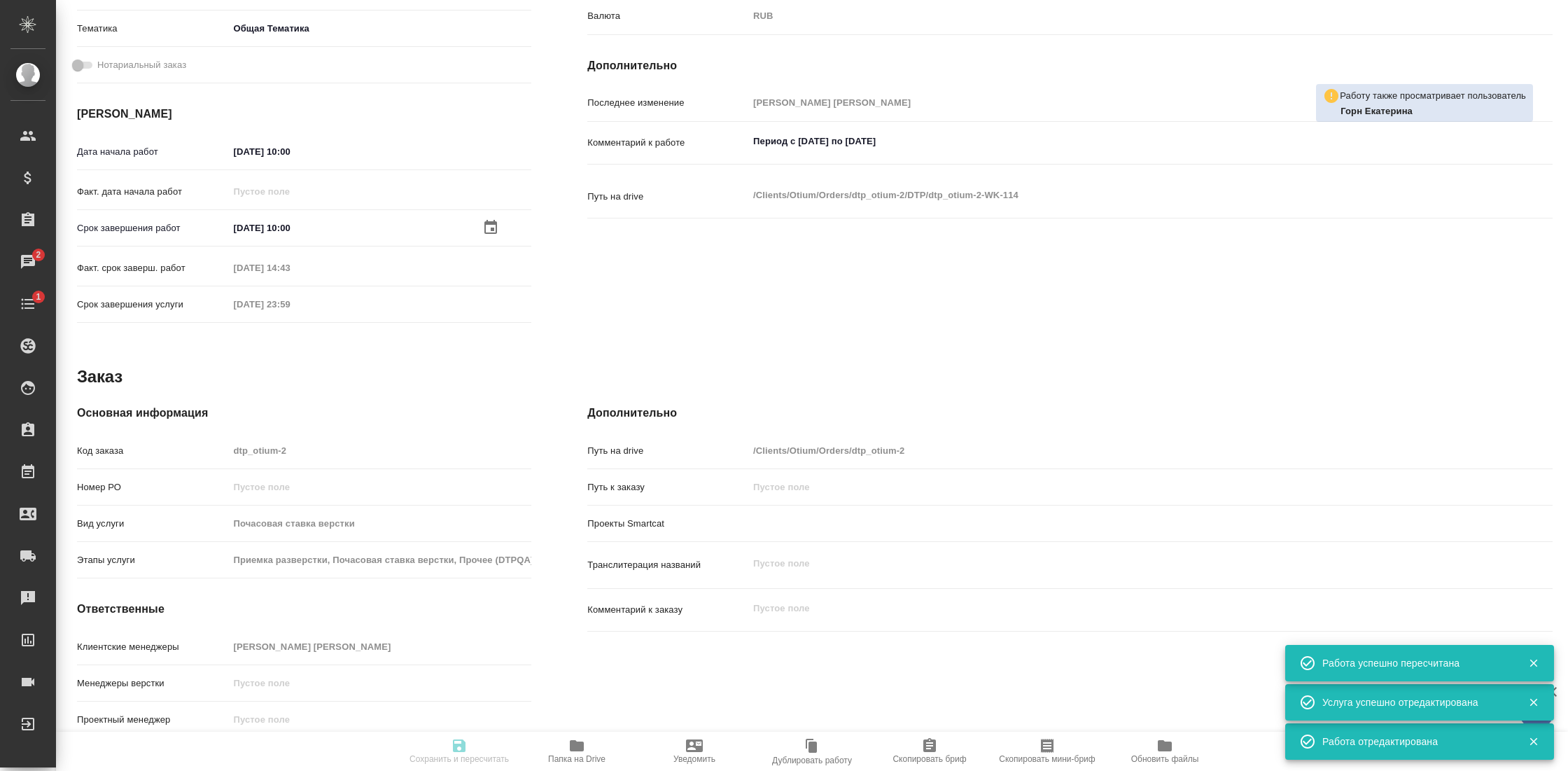
type input "31.12.2025 23:59"
type input "DTPlight"
type input "notPayed"
type input "208"
type input "RUB"
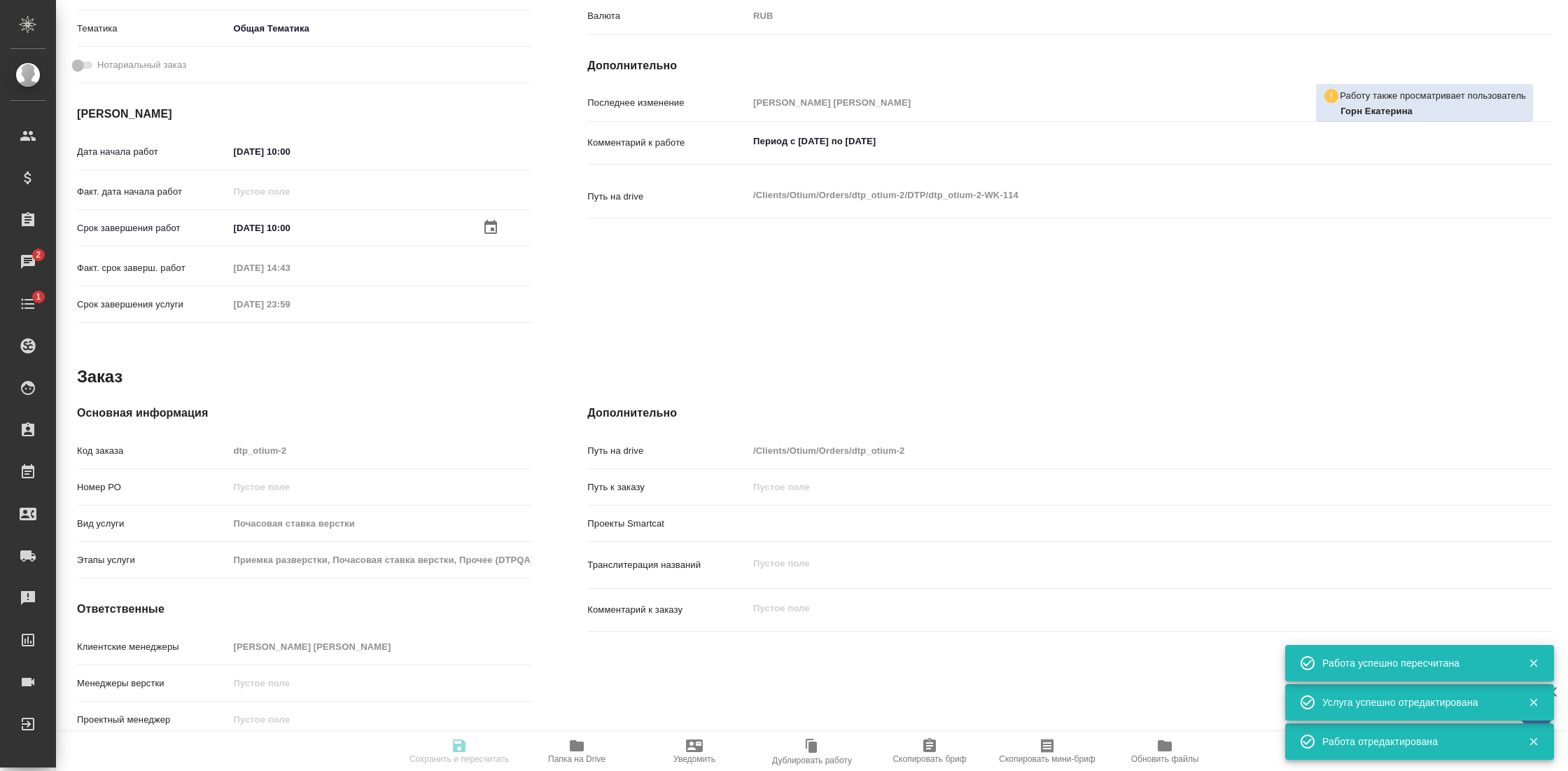
type input "Гостев Юрий"
type textarea "Период с 08.09.25 по 21.09.2025"
type textarea "x"
type textarea "/Clients/Оtium/Orders/dtp_otium-2/DTP/dtp_otium-2-WK-114"
type textarea "x"
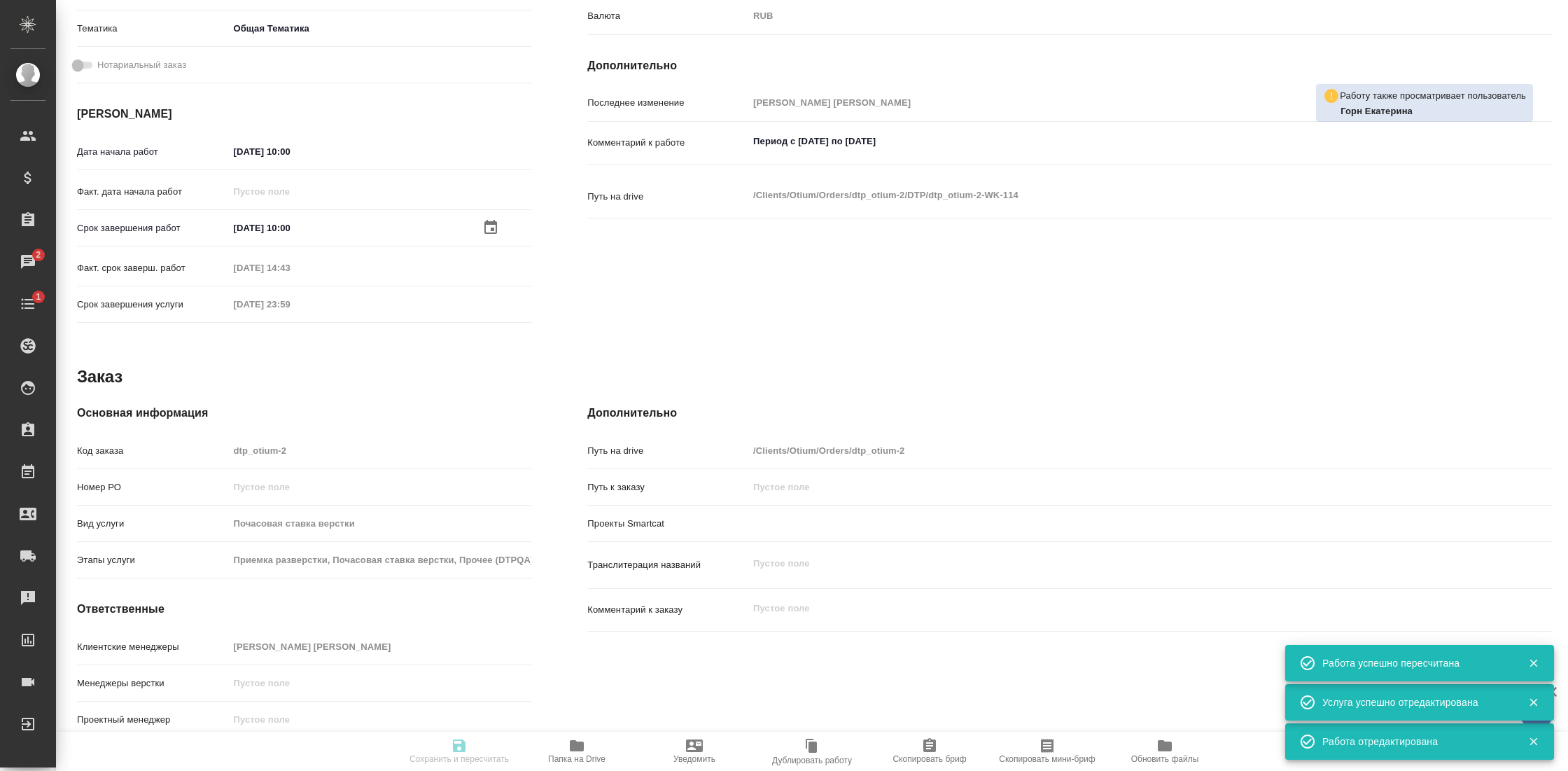
type input "dtp_otium-2"
type input "Почасовая ставка верстки"
type input "Приемка разверстки, Почасовая ставка верстки, Прочее (DTPQA)"
type input "Гостев Юрий"
type input "/Clients/Оtium/Orders/dtp_otium-2"
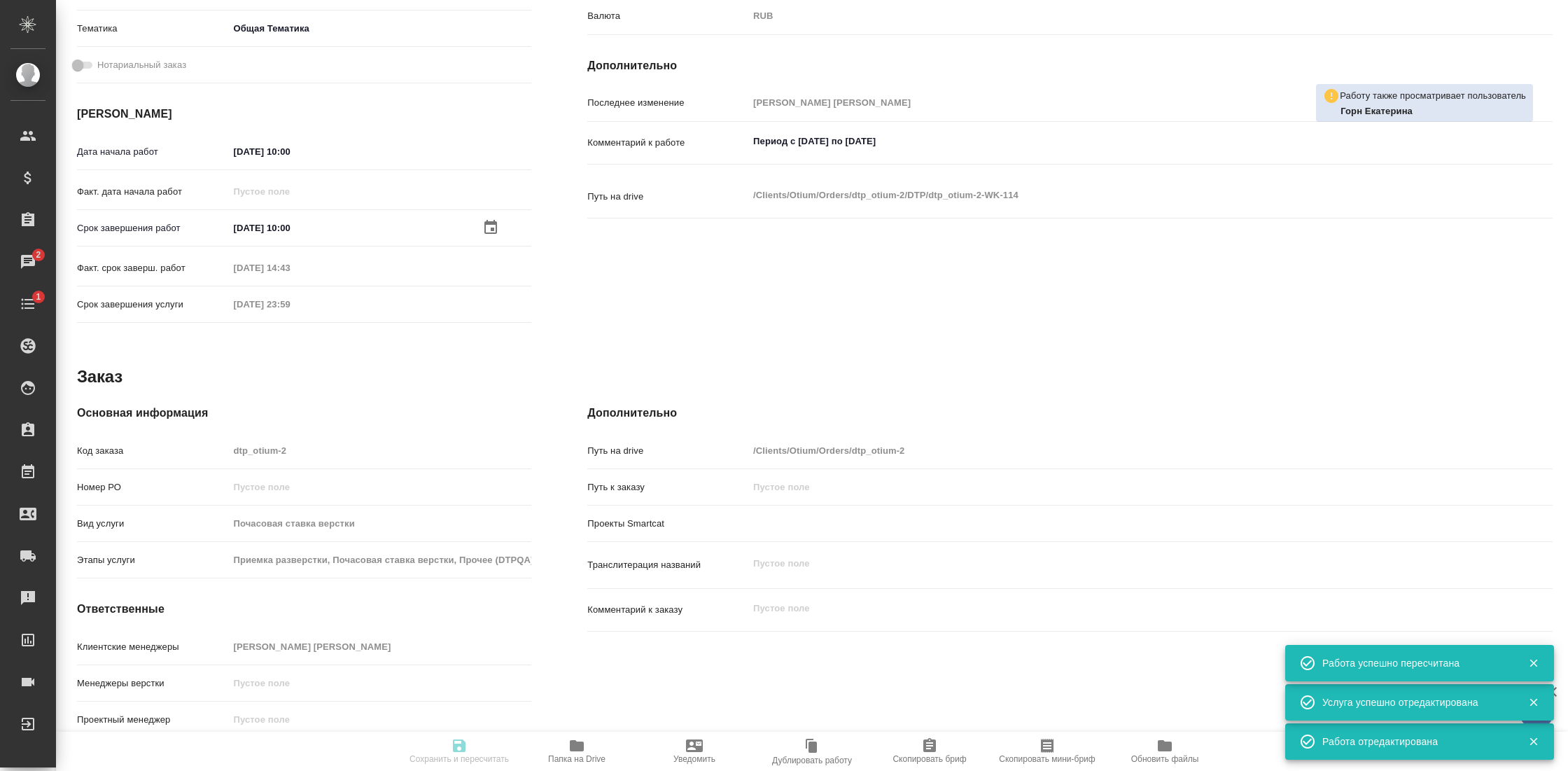
type textarea "x"
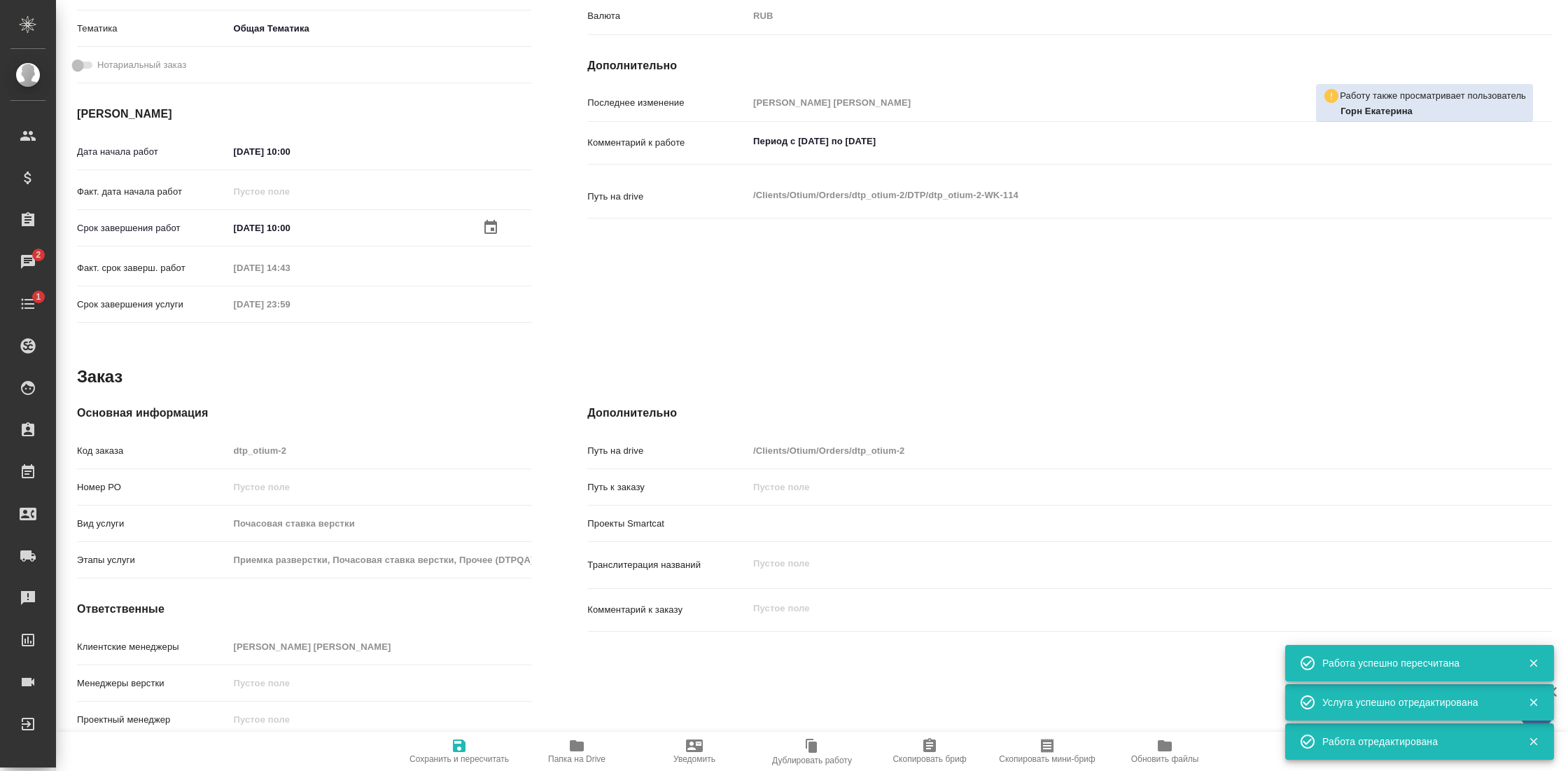
type textarea "x"
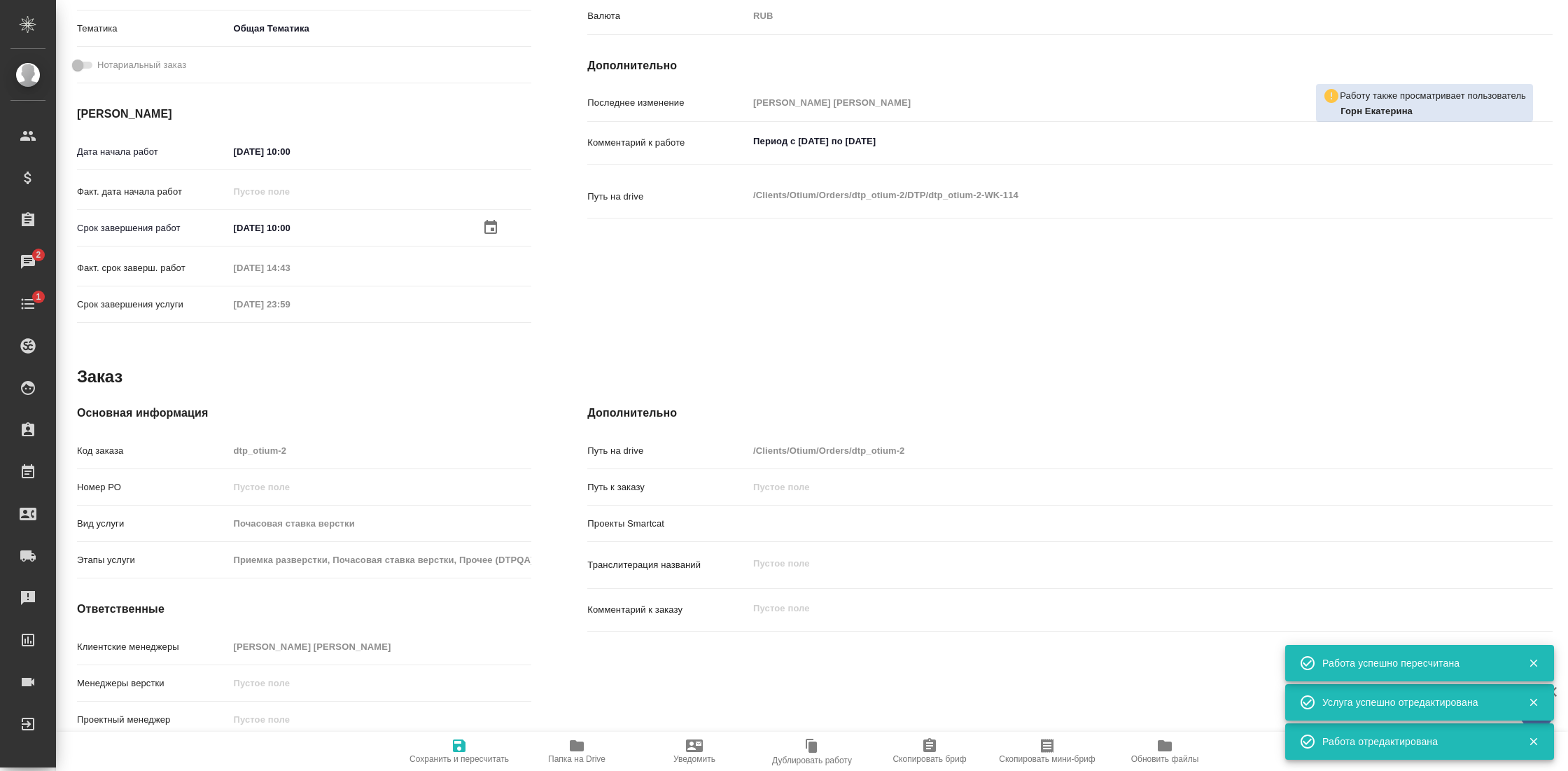
type textarea "x"
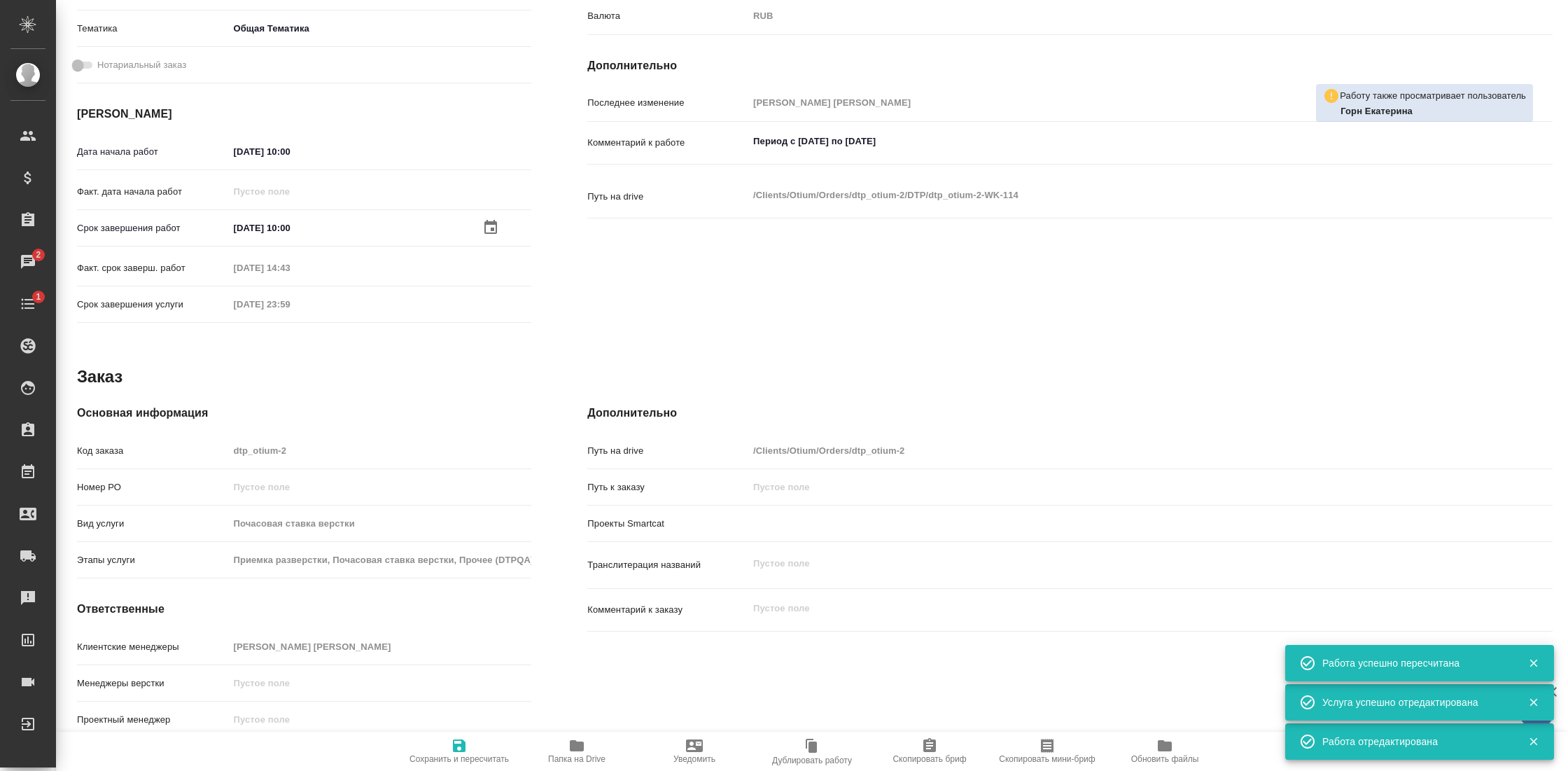
type textarea "x"
click at [485, 221] on icon "button" at bounding box center [491, 227] width 16 height 16
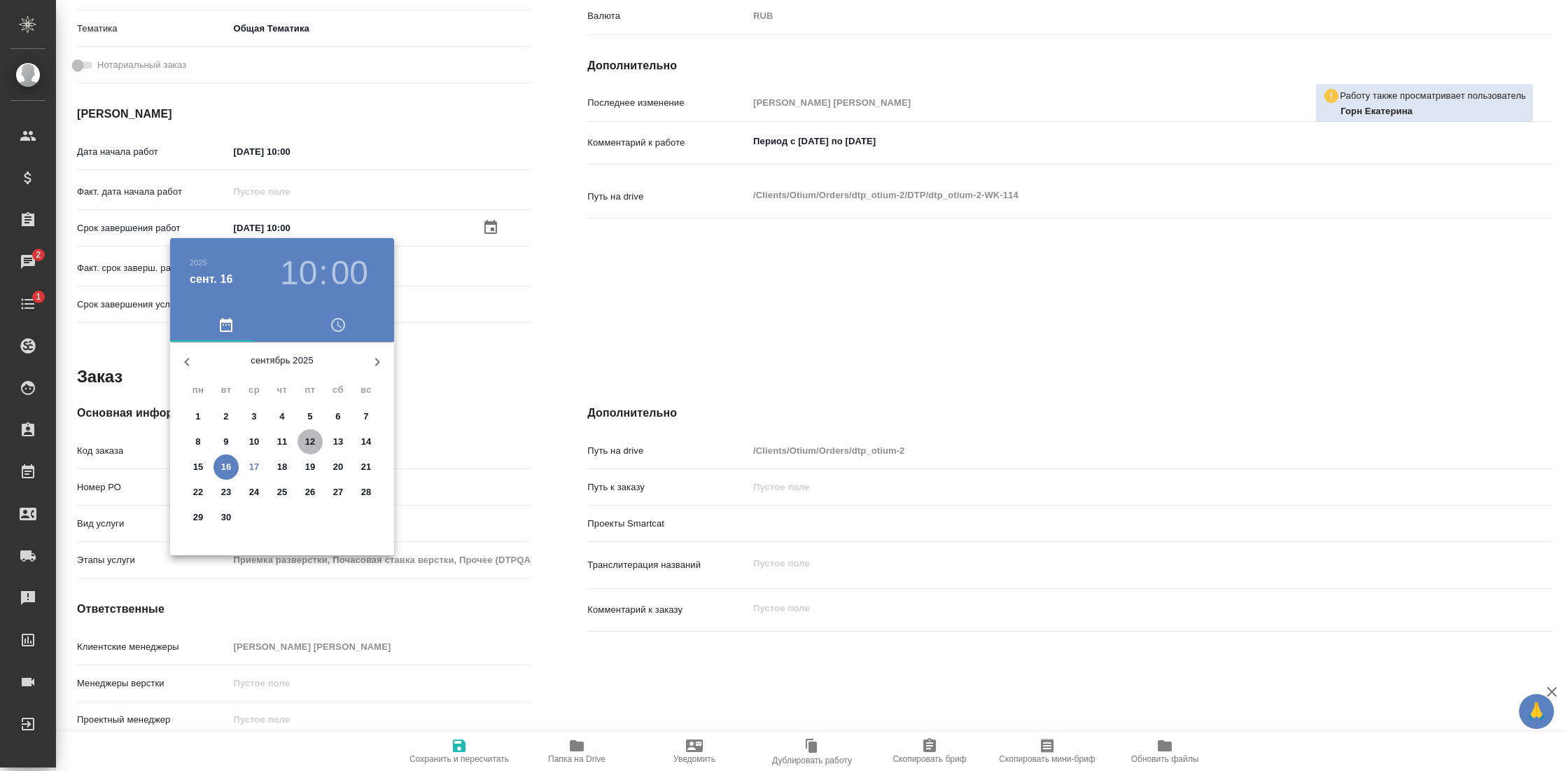
click at [315, 435] on p "12" at bounding box center [310, 441] width 10 height 14
type textarea "x"
type input "12.09.2025 10:00"
type textarea "x"
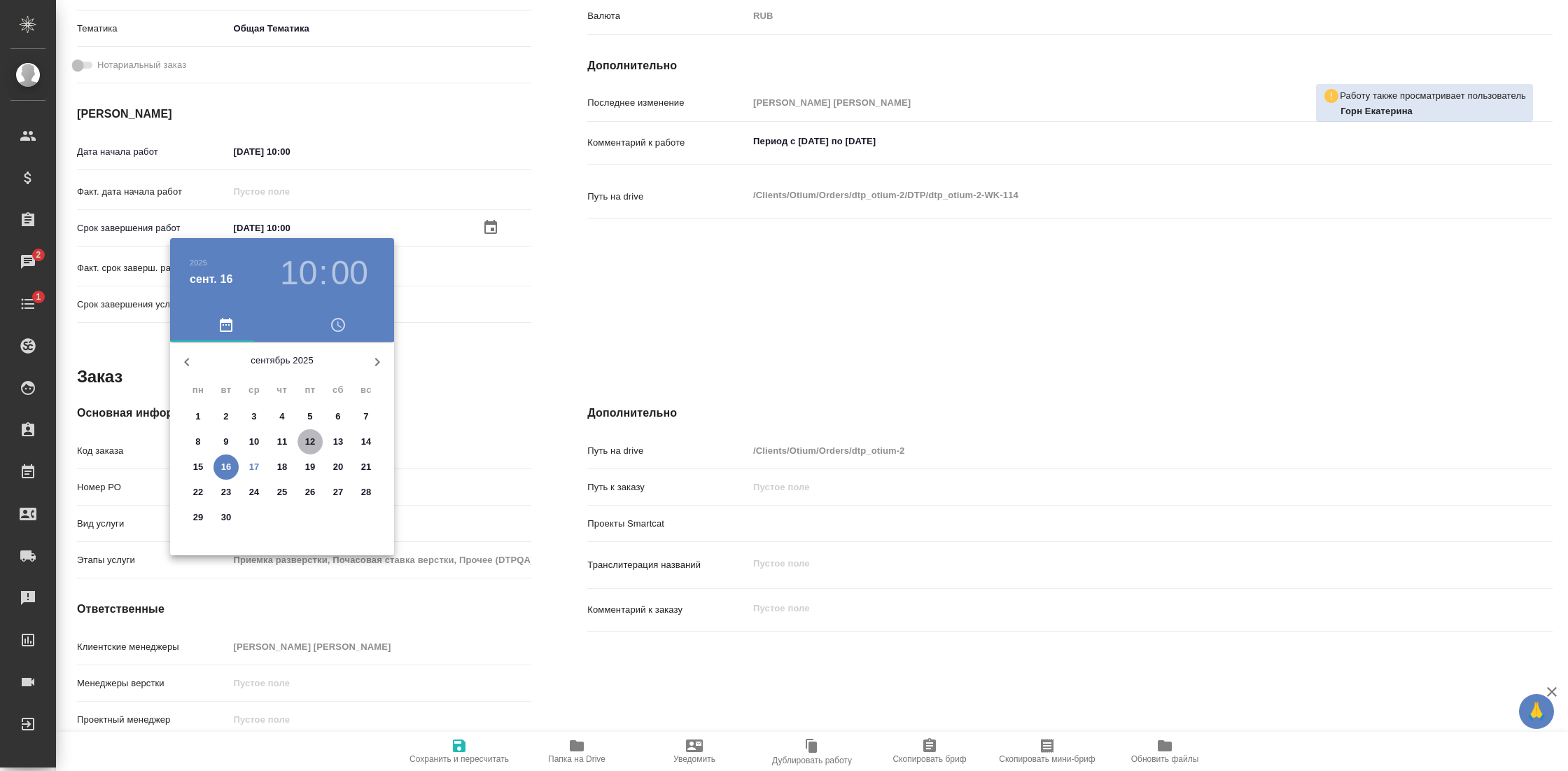
type textarea "x"
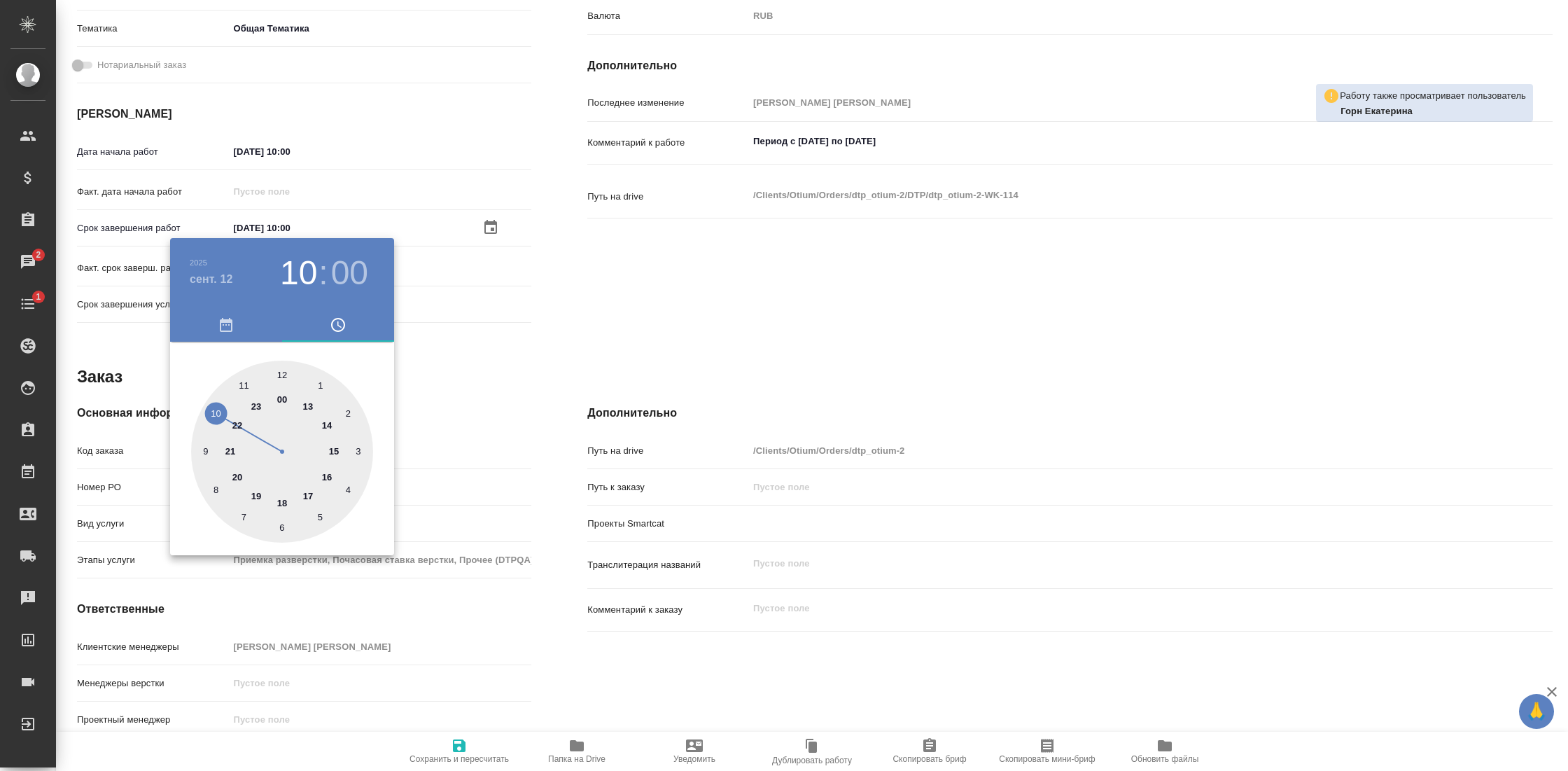
click at [486, 372] on div at bounding box center [784, 385] width 1568 height 771
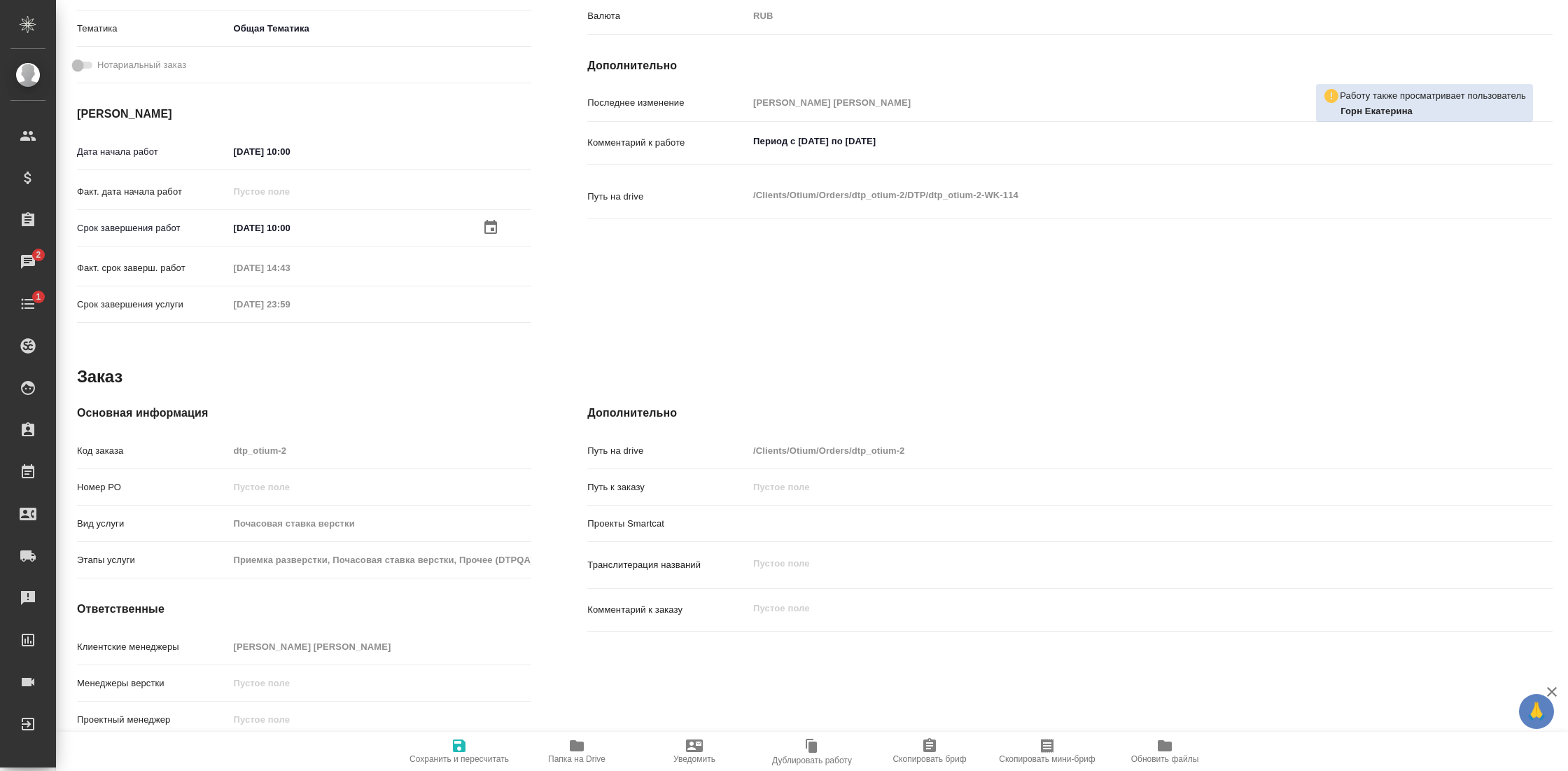
click at [455, 747] on icon "button" at bounding box center [459, 746] width 16 height 16
type textarea "x"
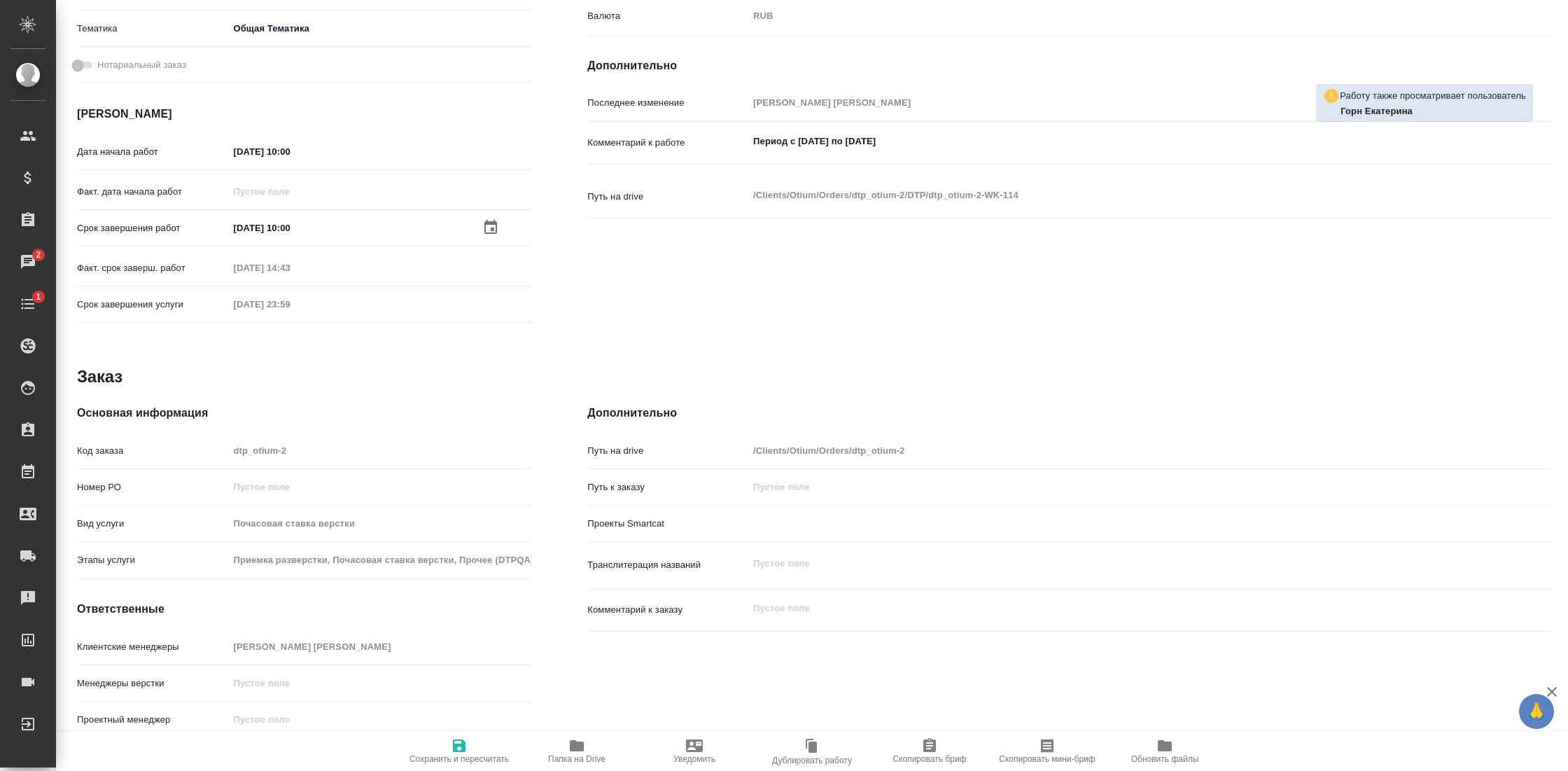
type textarea "x"
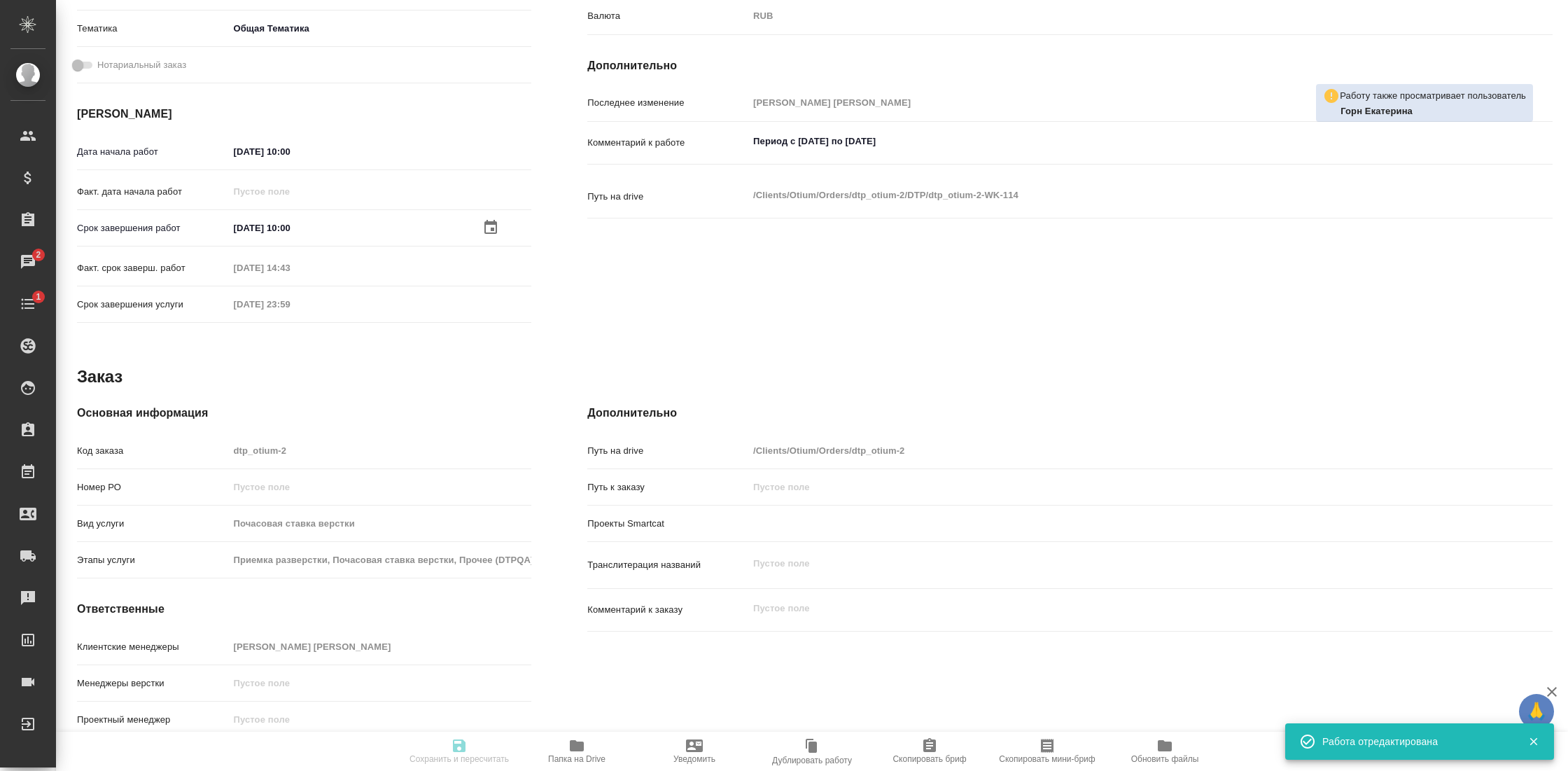
type textarea "x"
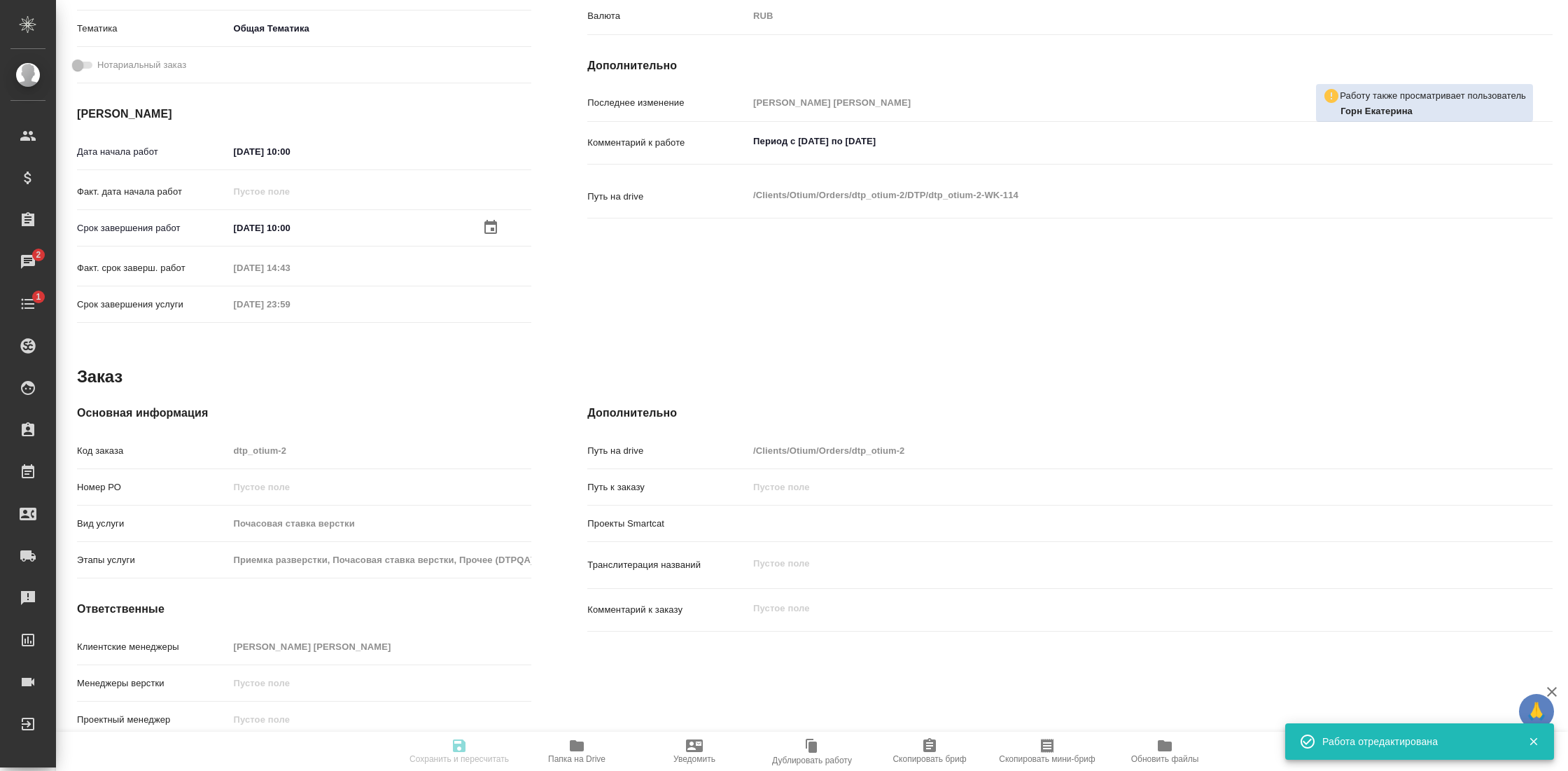
type textarea "x"
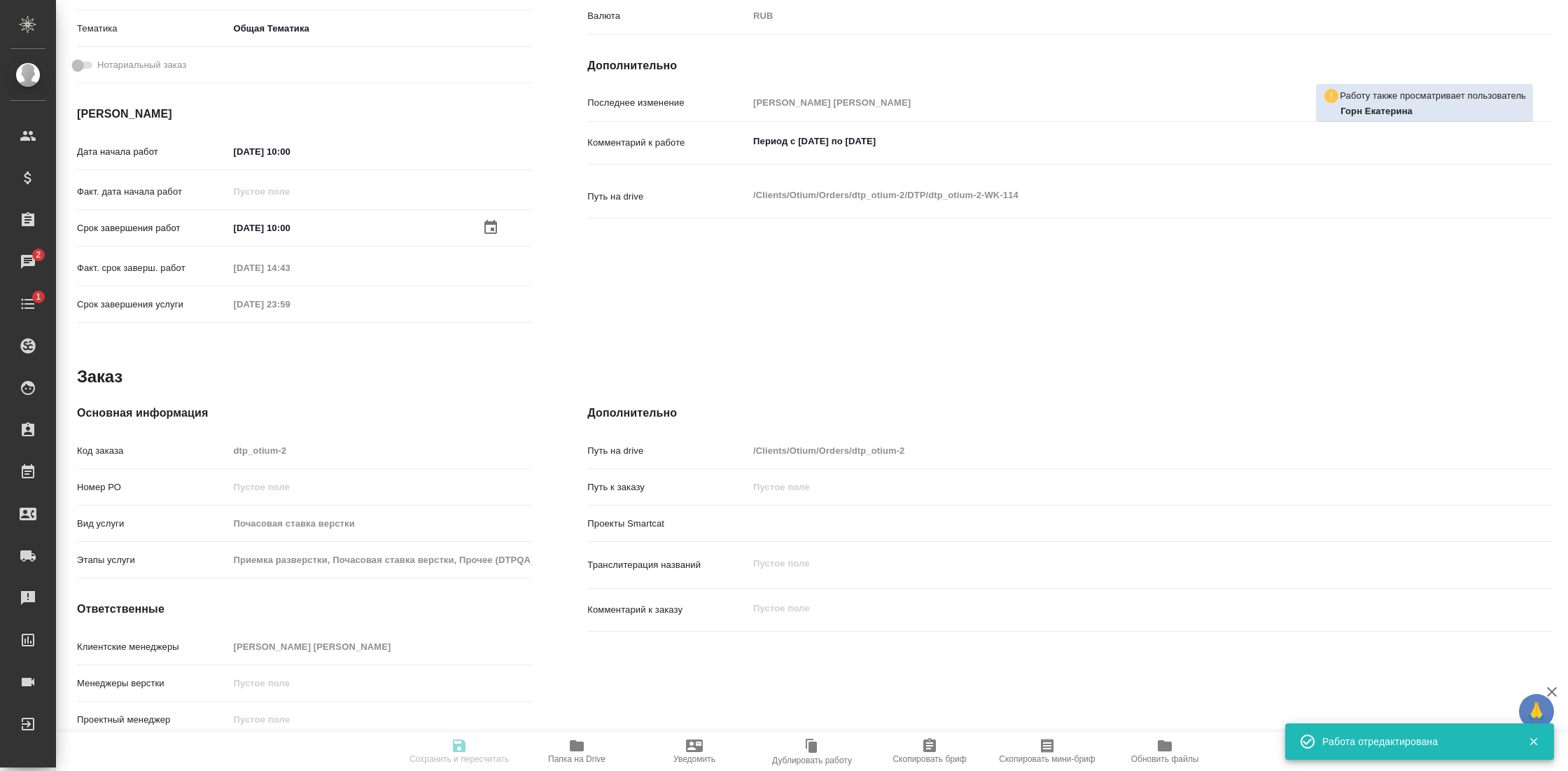
type input "closed"
type textarea "Почасовая ставка верстки"
type textarea "x"
type input "5a8b1489cc6b4906c91bfd93"
type input "80"
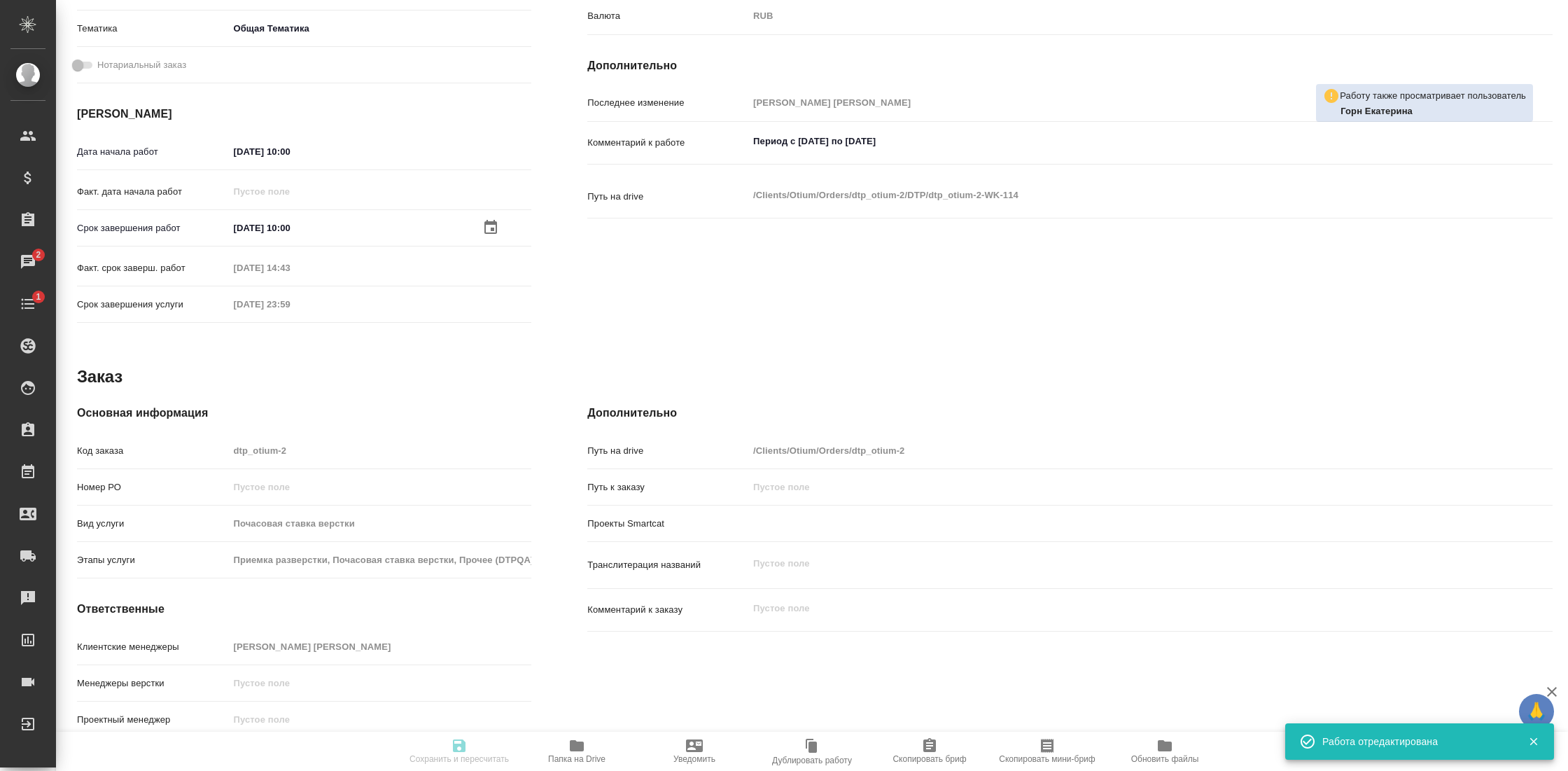
type input "obtem"
type input "6012b1ca196b0e5c9229a120"
type input "08.09.2025 10:00"
type input "12.09.2025 10:00"
type input "09.09.2025 14:43"
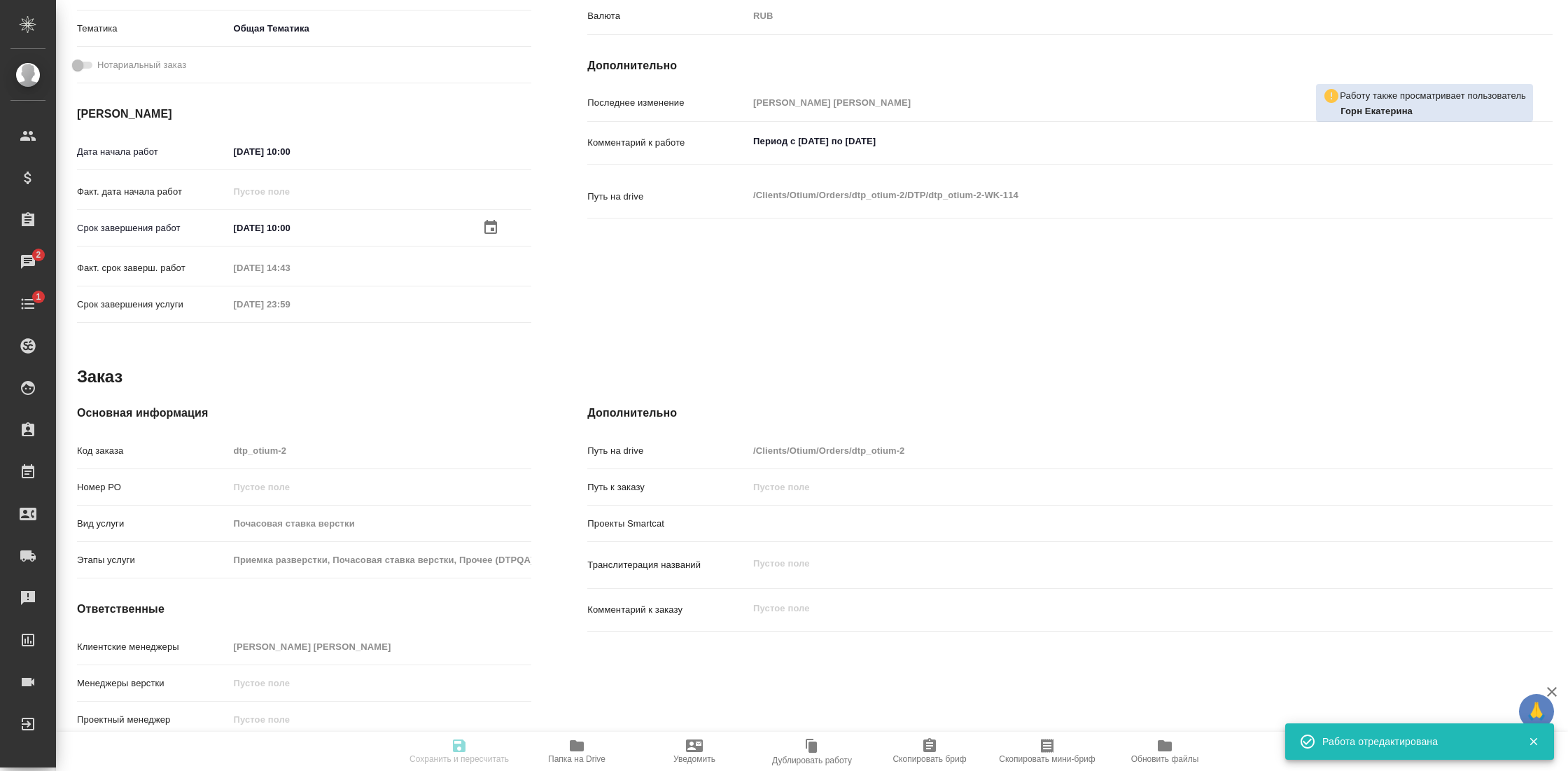
type input "31.12.2025 23:59"
type input "DTPlight"
type input "notPayed"
type input "208"
type input "RUB"
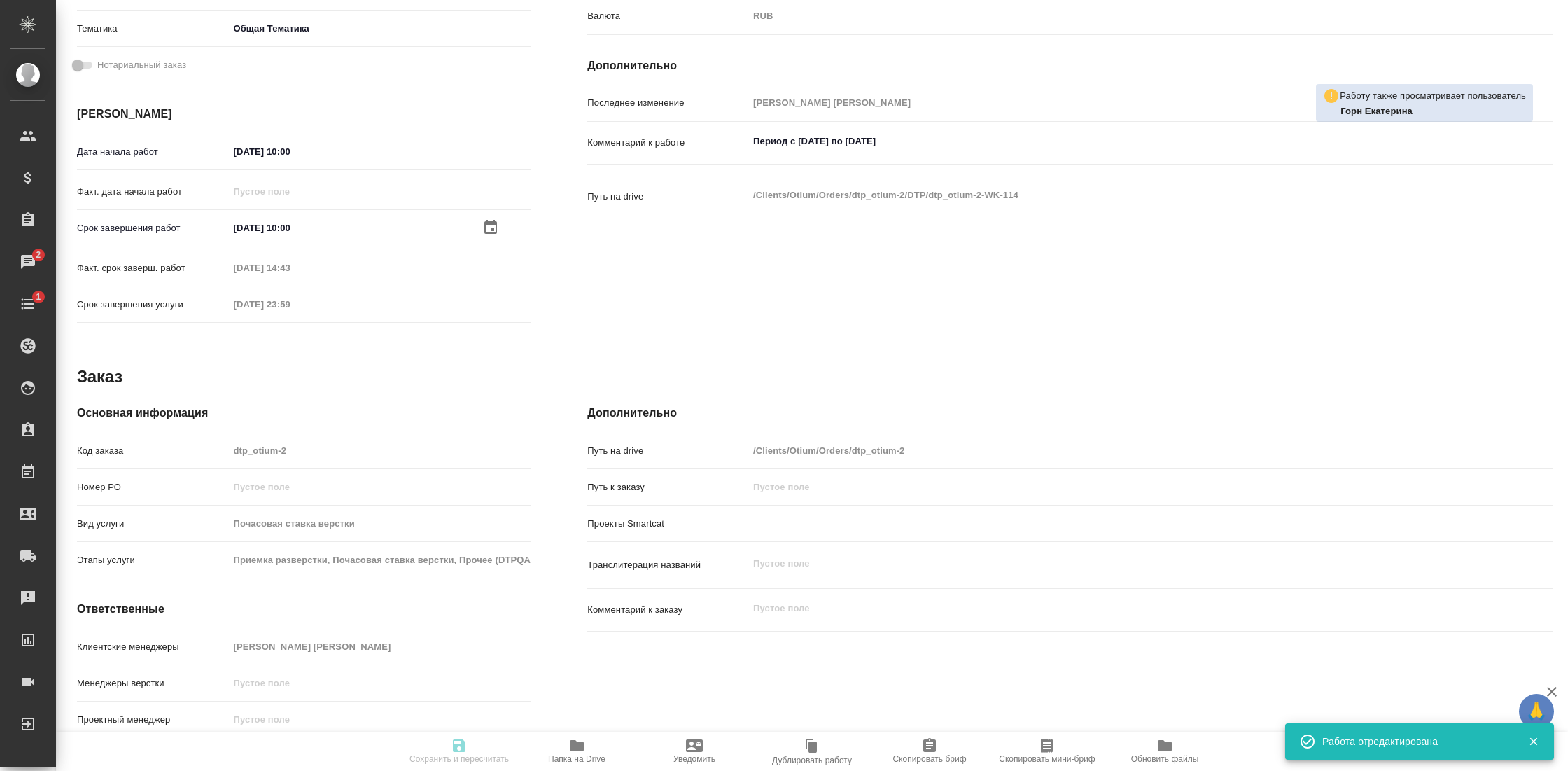
type input "Гостев Юрий"
type textarea "Период с 08.09.25 по 21.09.2025"
type textarea "x"
type textarea "/Clients/Оtium/Orders/dtp_otium-2/DTP/dtp_otium-2-WK-114"
type textarea "x"
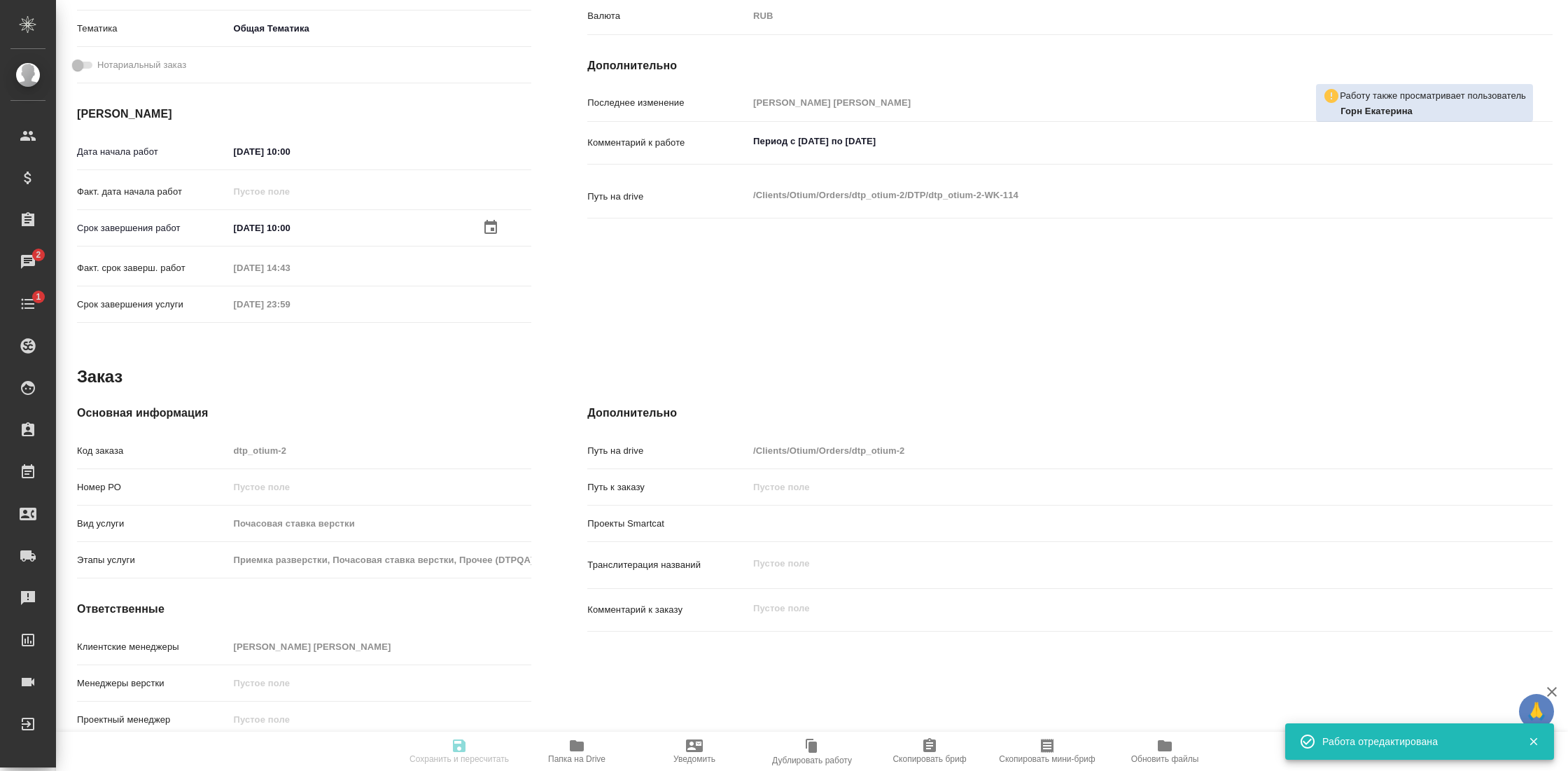
type input "dtp_otium-2"
type input "Почасовая ставка верстки"
type input "Приемка разверстки, Почасовая ставка верстки, Прочее (DTPQA)"
type input "Гостев Юрий"
type input "/Clients/Оtium/Orders/dtp_otium-2"
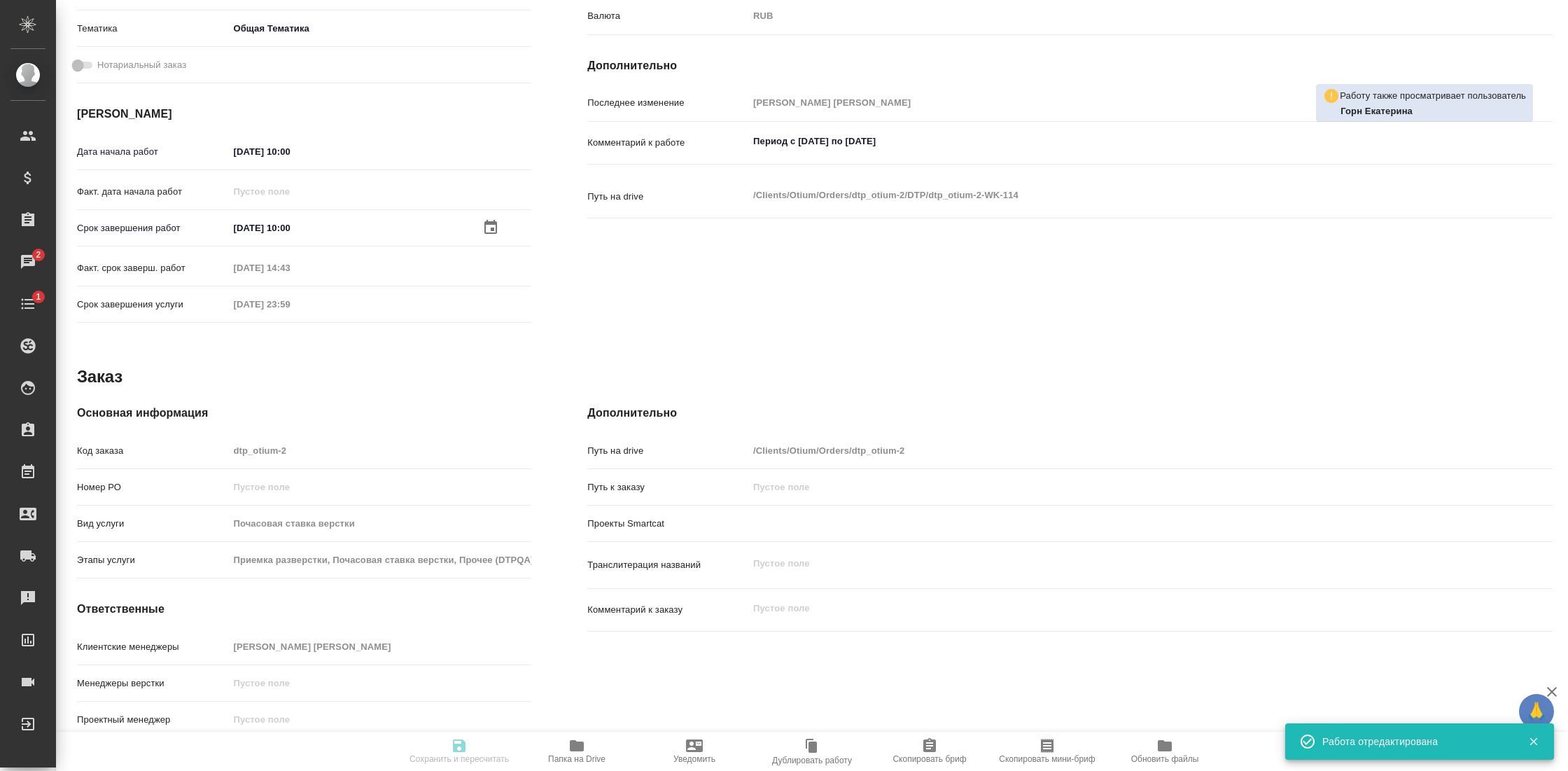
type textarea "x"
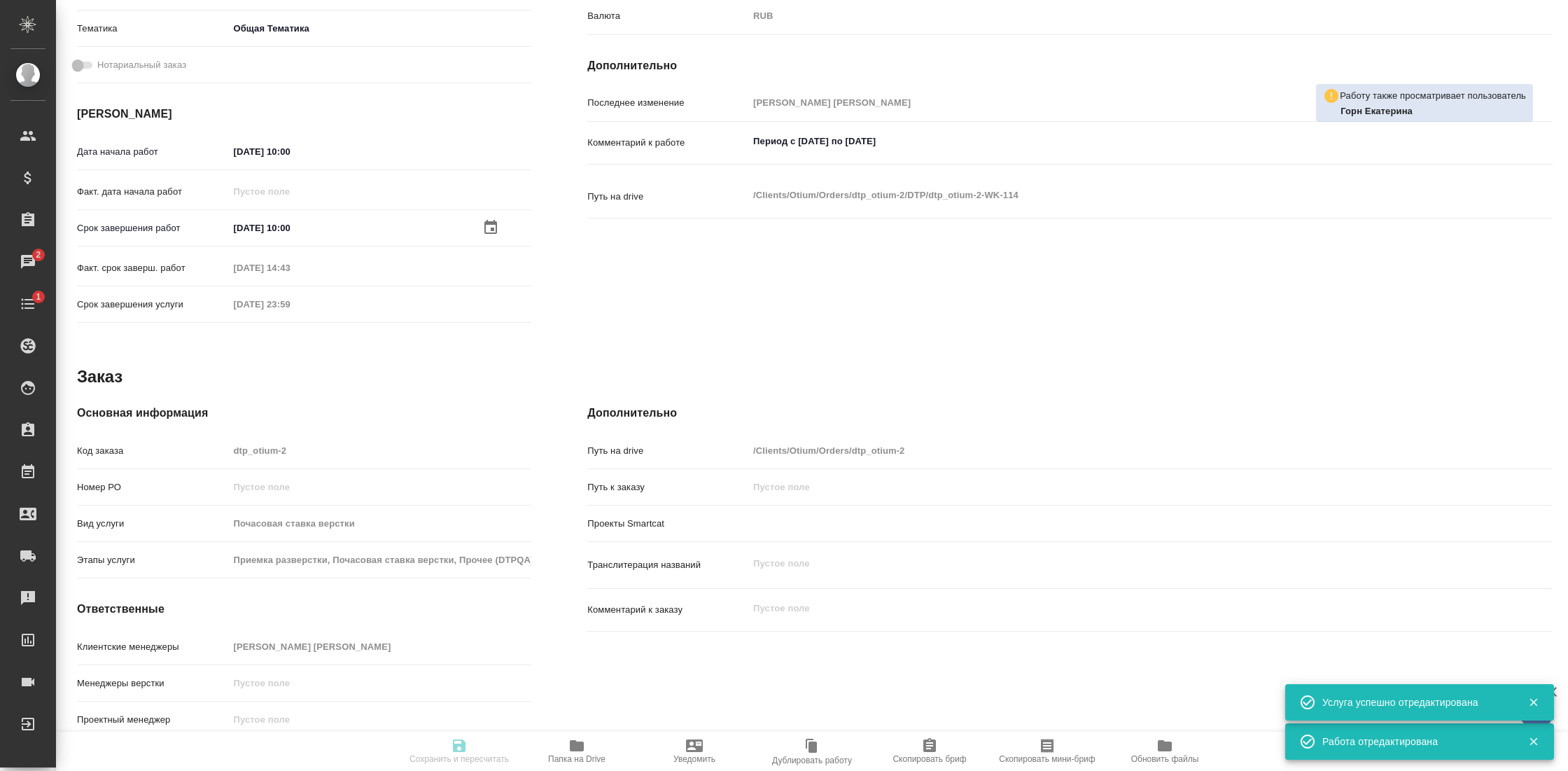
type textarea "x"
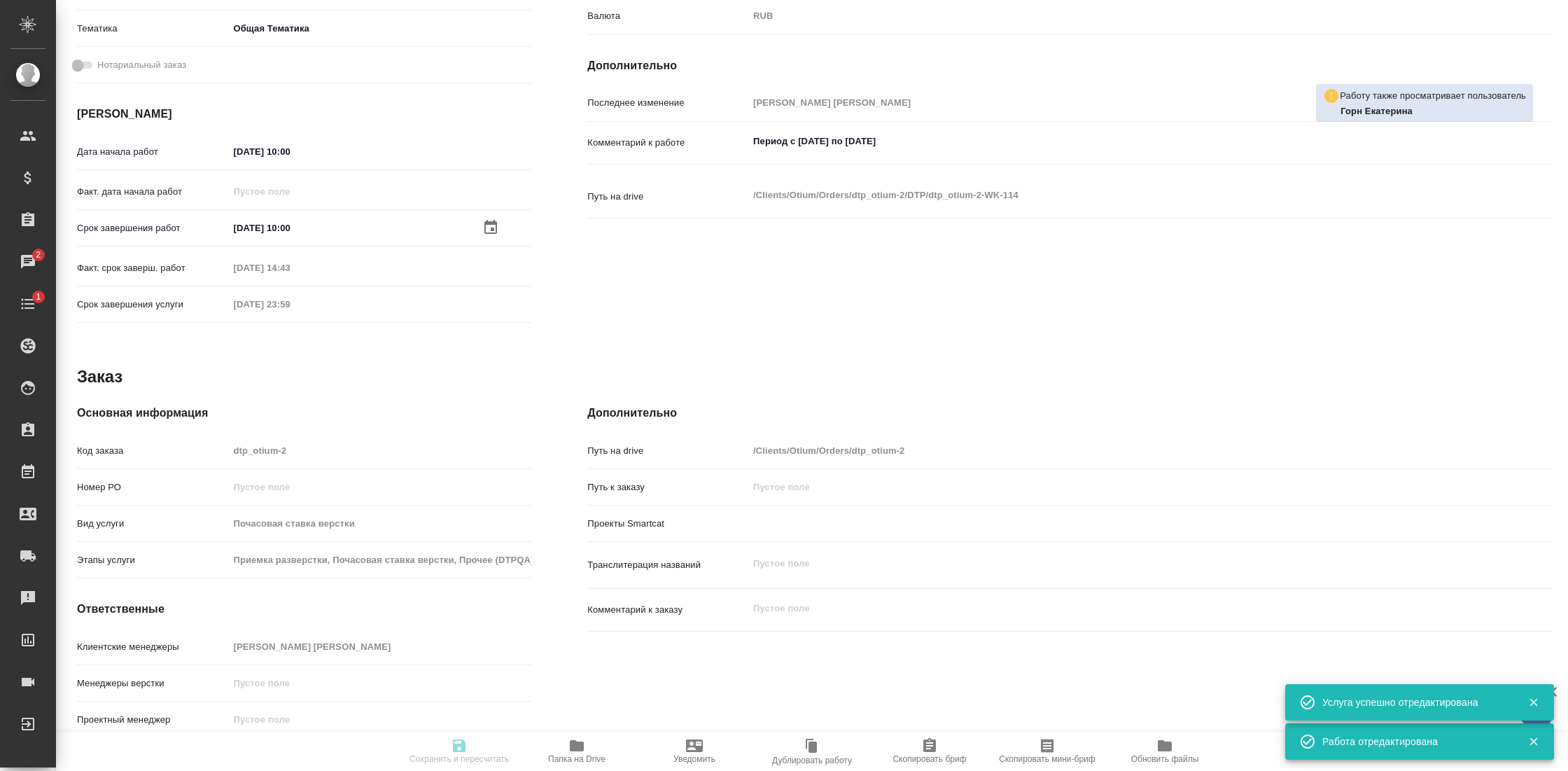
type textarea "x"
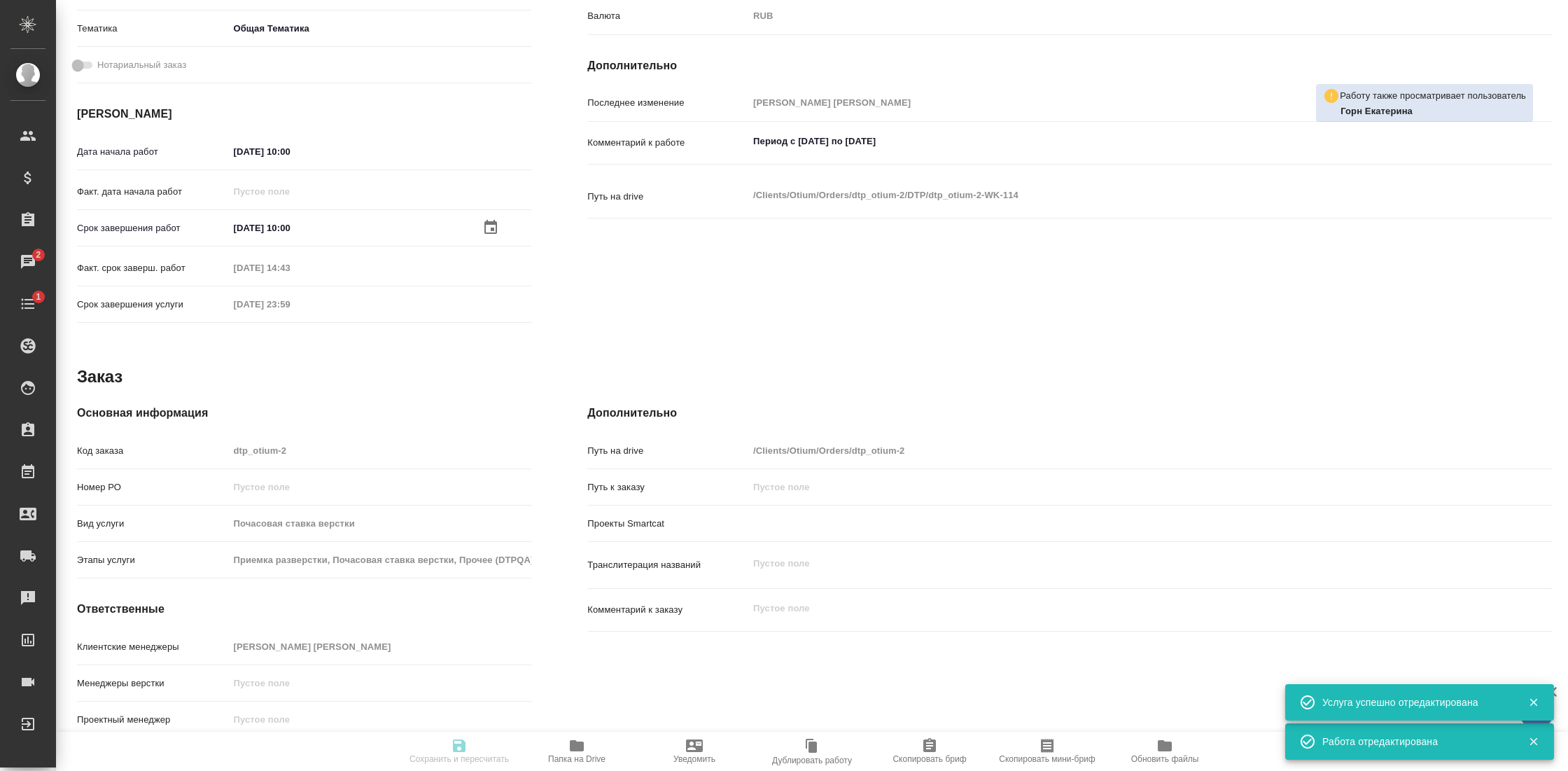
type textarea "x"
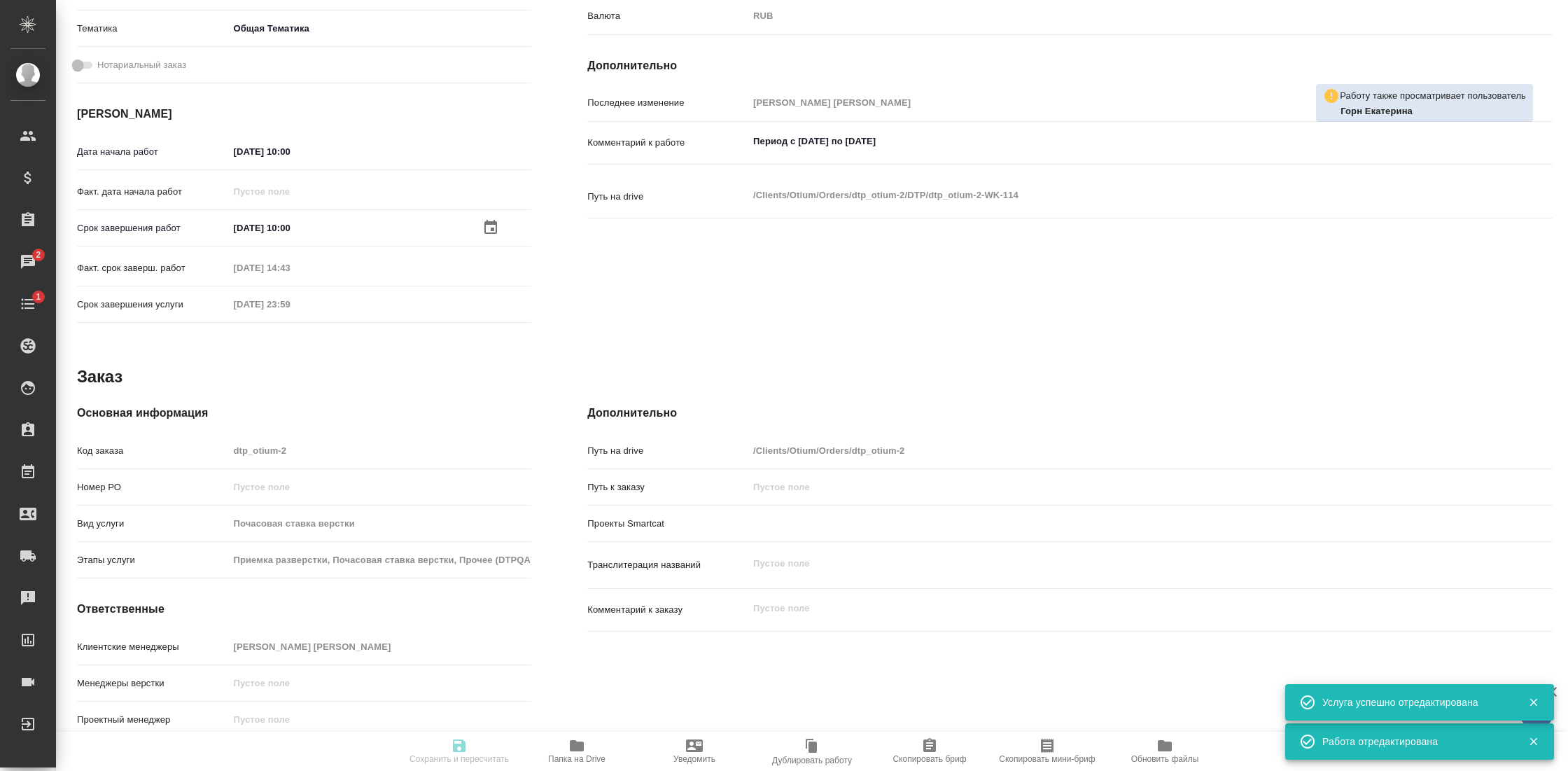
type textarea "x"
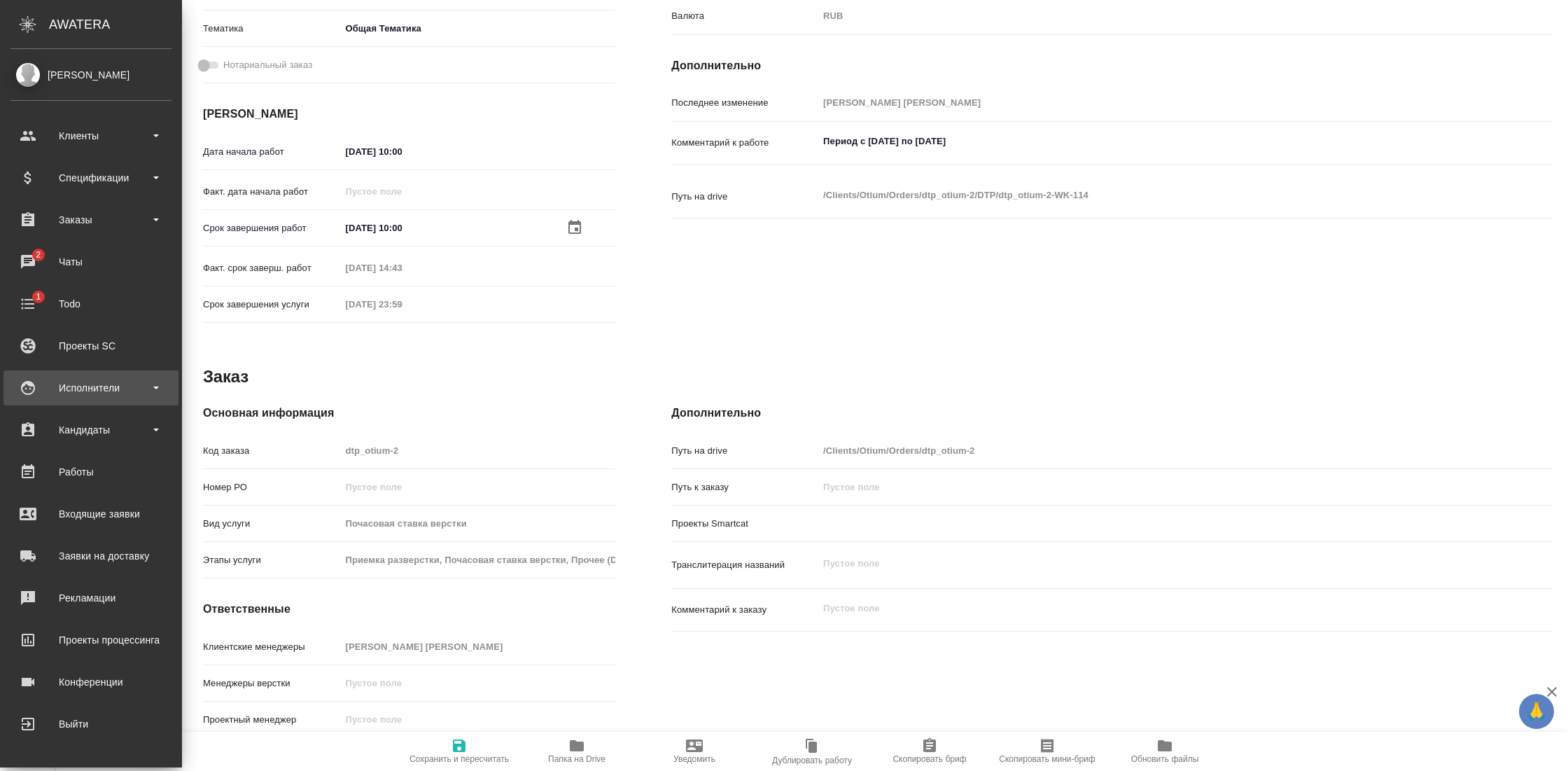
click at [137, 380] on div "Исполнители" at bounding box center [90, 388] width 161 height 21
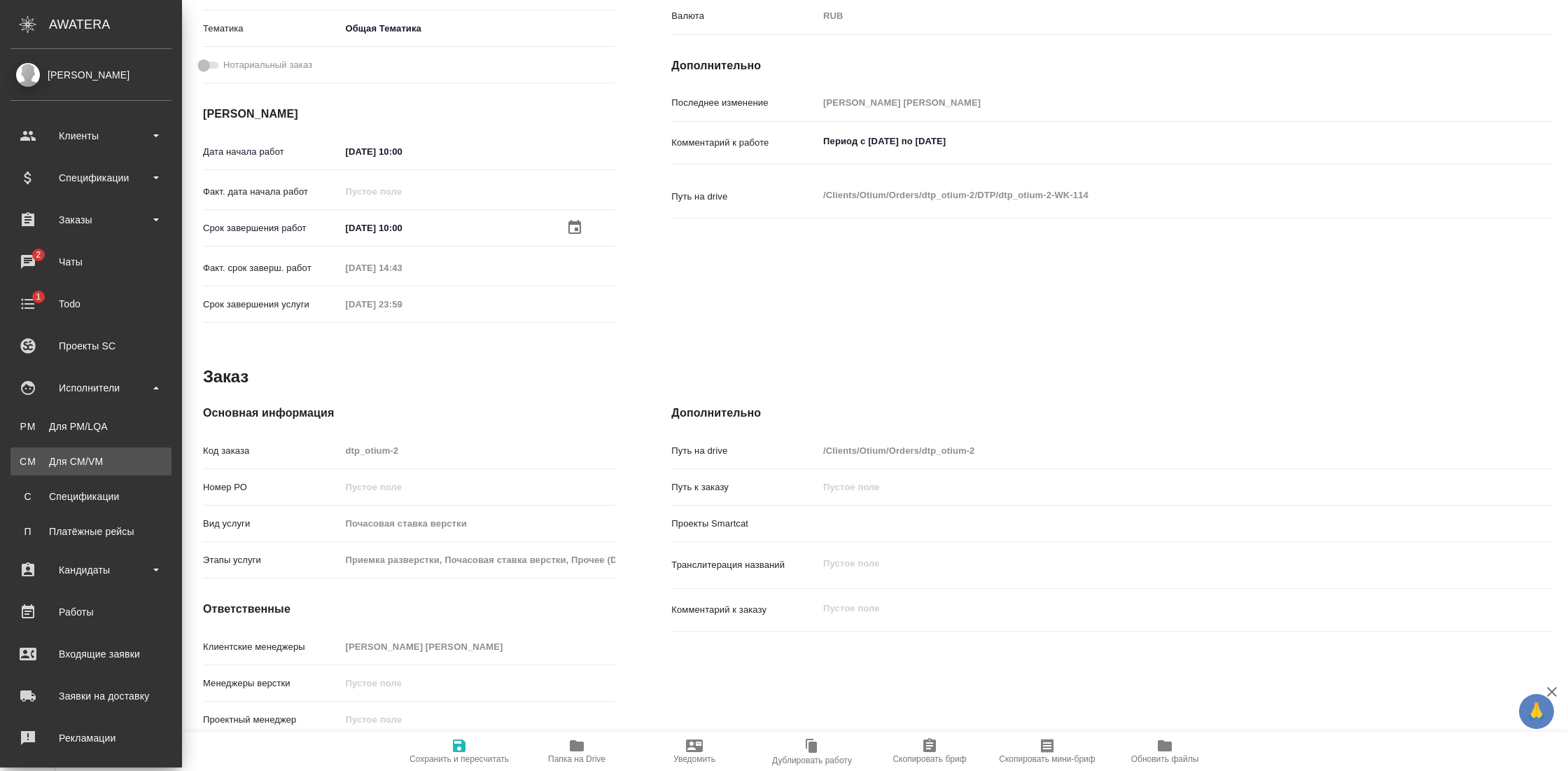
click at [99, 461] on div "Для CM/VM" at bounding box center [90, 461] width 147 height 14
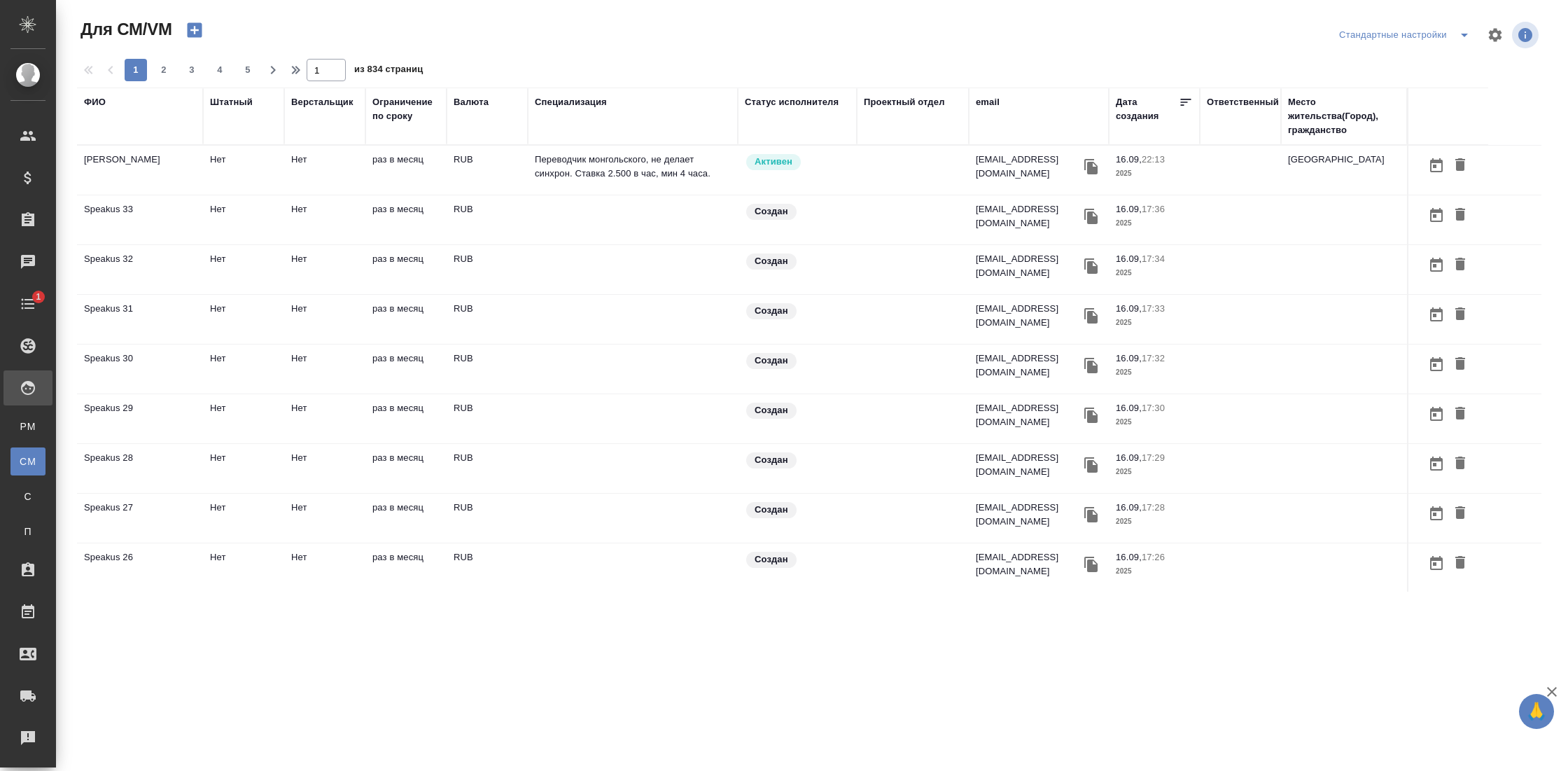
click at [97, 105] on div "ФИО" at bounding box center [94, 102] width 22 height 14
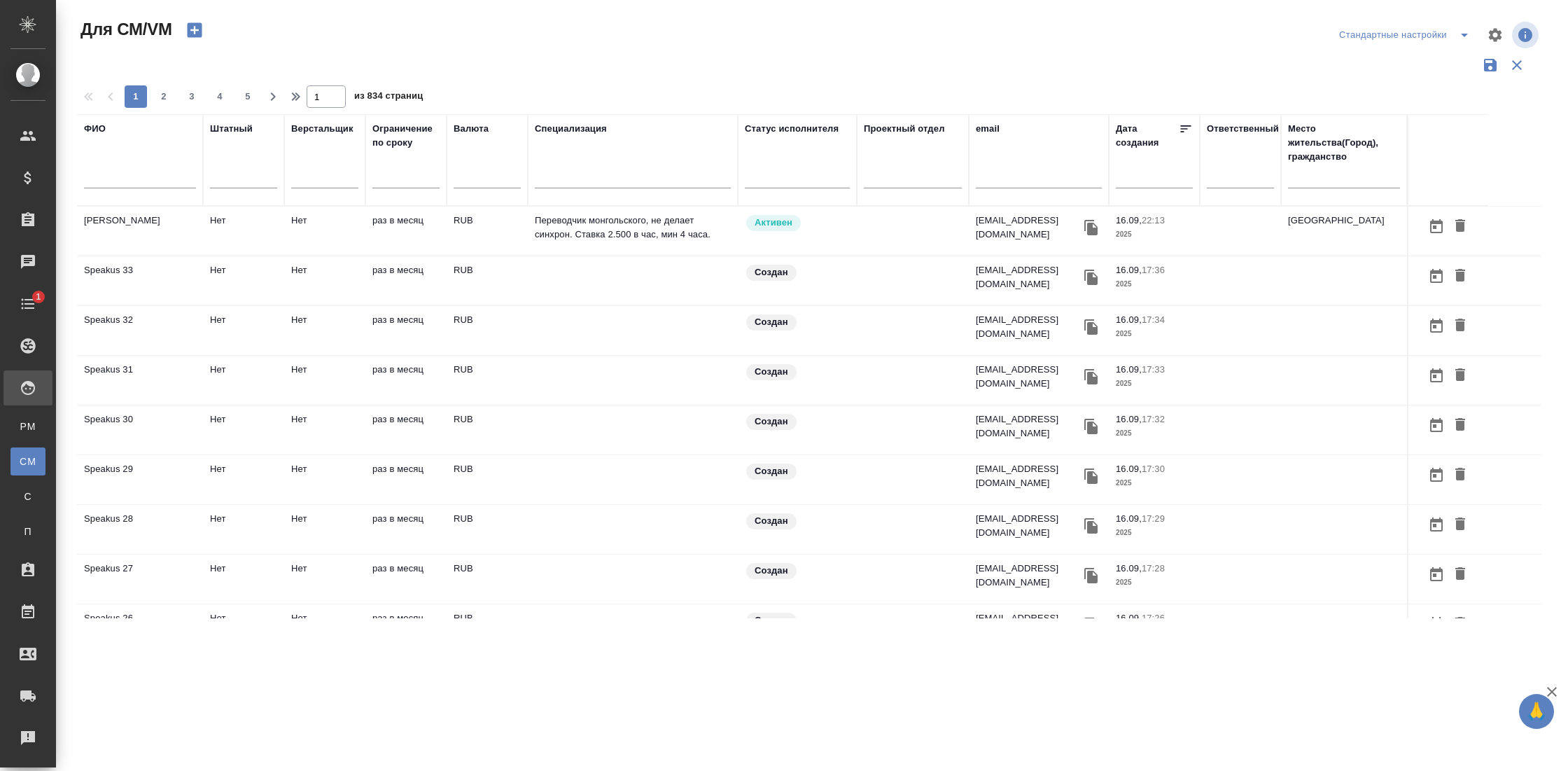
click at [120, 173] on input "text" at bounding box center [140, 179] width 112 height 17
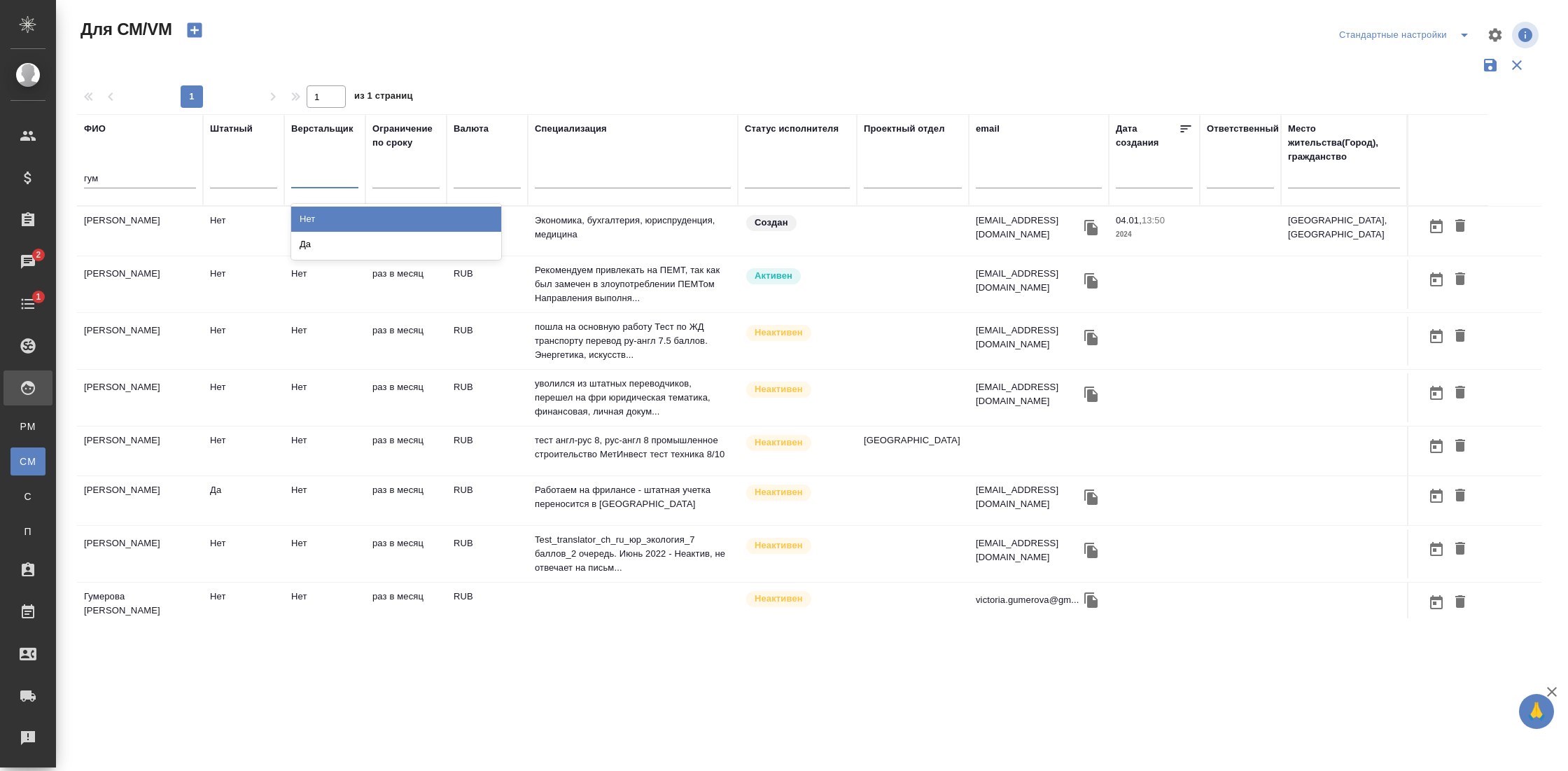
click at [324, 176] on div at bounding box center [325, 174] width 67 height 20
click at [347, 241] on div "Да" at bounding box center [396, 245] width 210 height 25
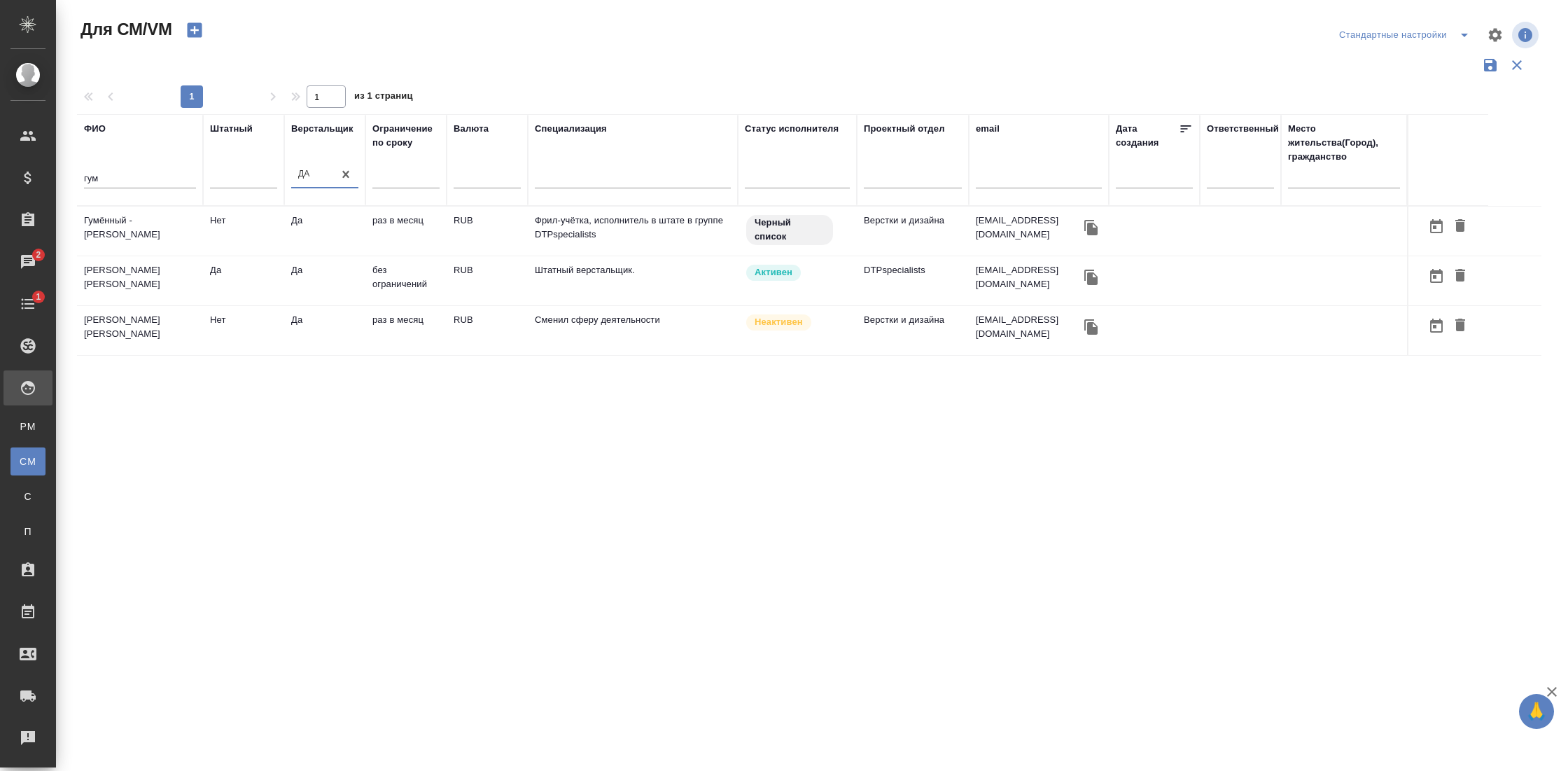
click at [127, 274] on td "[PERSON_NAME]" at bounding box center [140, 281] width 126 height 49
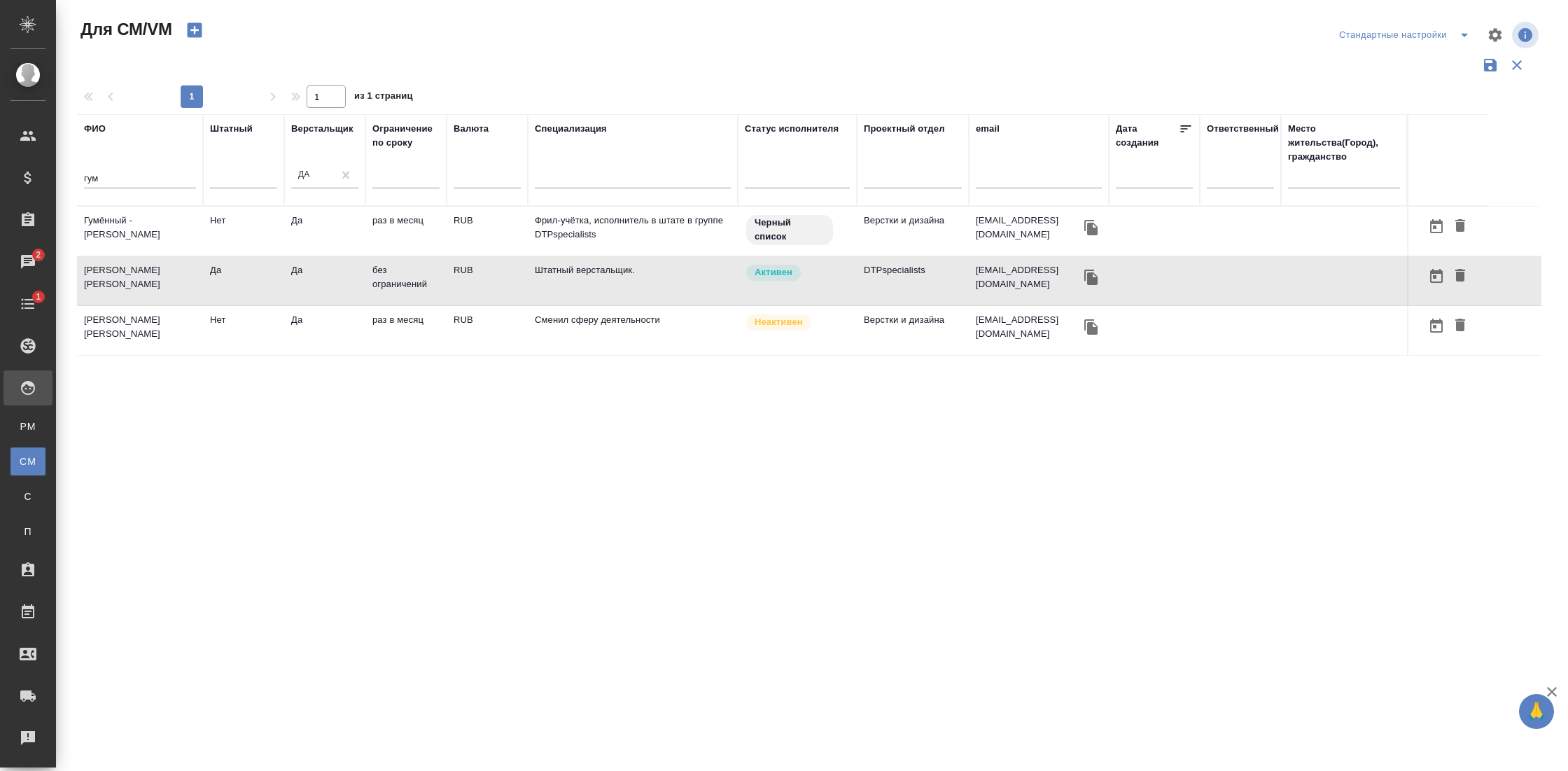
click at [127, 274] on td "[PERSON_NAME]" at bounding box center [140, 281] width 126 height 49
click at [133, 266] on td "[PERSON_NAME]" at bounding box center [140, 281] width 126 height 49
click at [147, 224] on td "Гумённый -фрил- Сергей Петрович" at bounding box center [140, 231] width 126 height 49
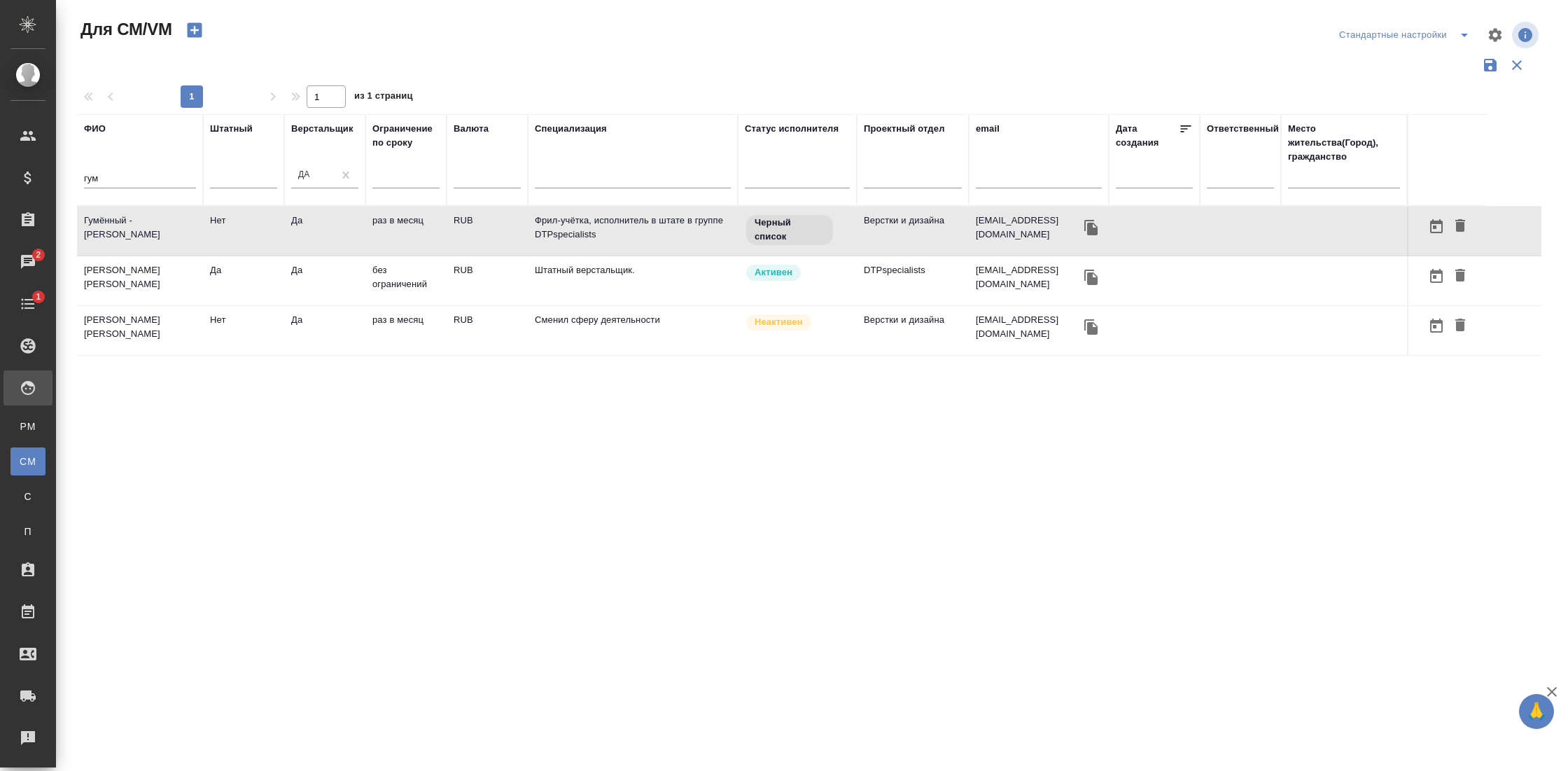
click at [147, 224] on td "Гумённый -фрил- Сергей Петрович" at bounding box center [140, 231] width 126 height 49
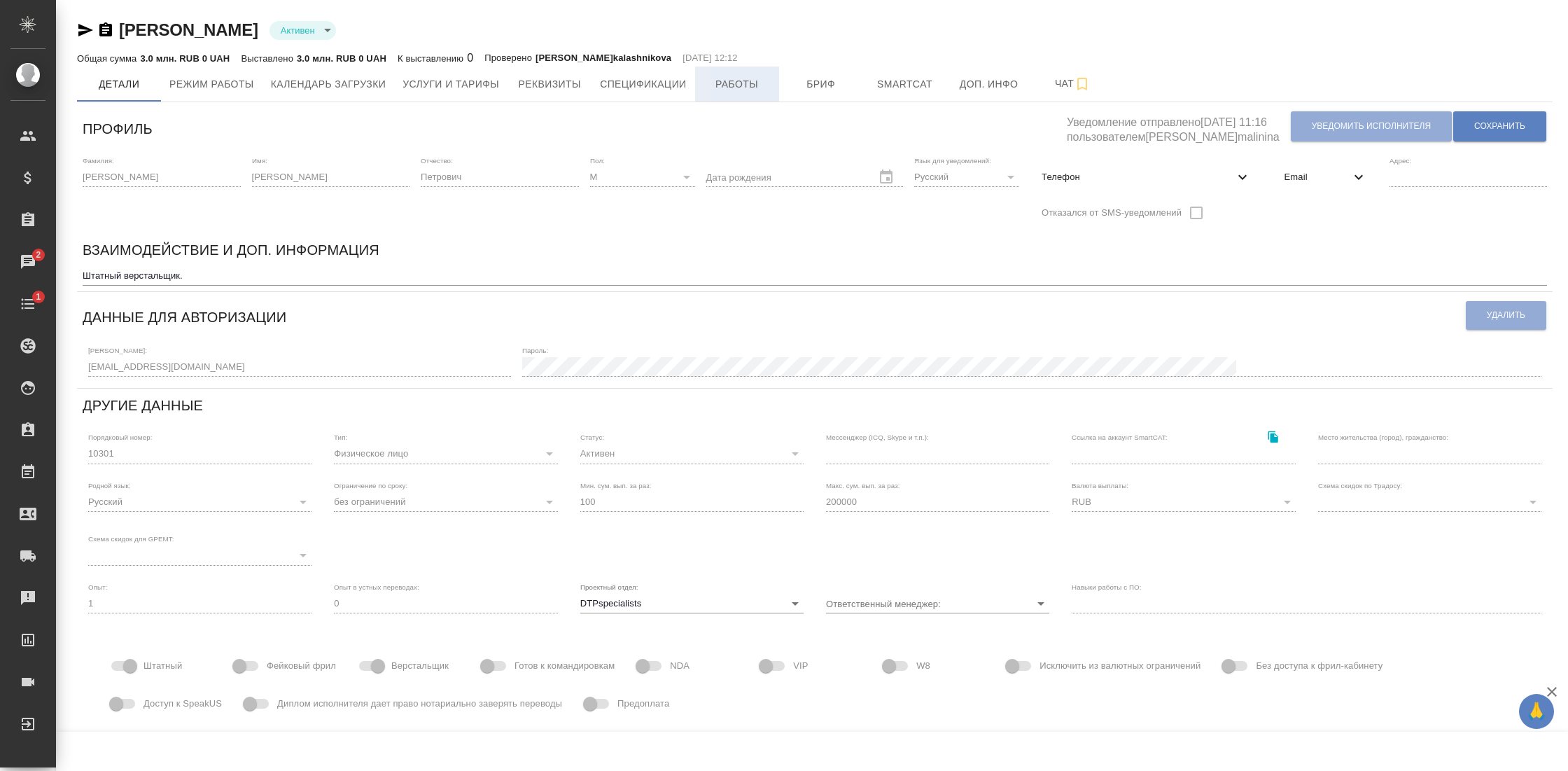
click at [743, 80] on span "Работы" at bounding box center [737, 84] width 67 height 17
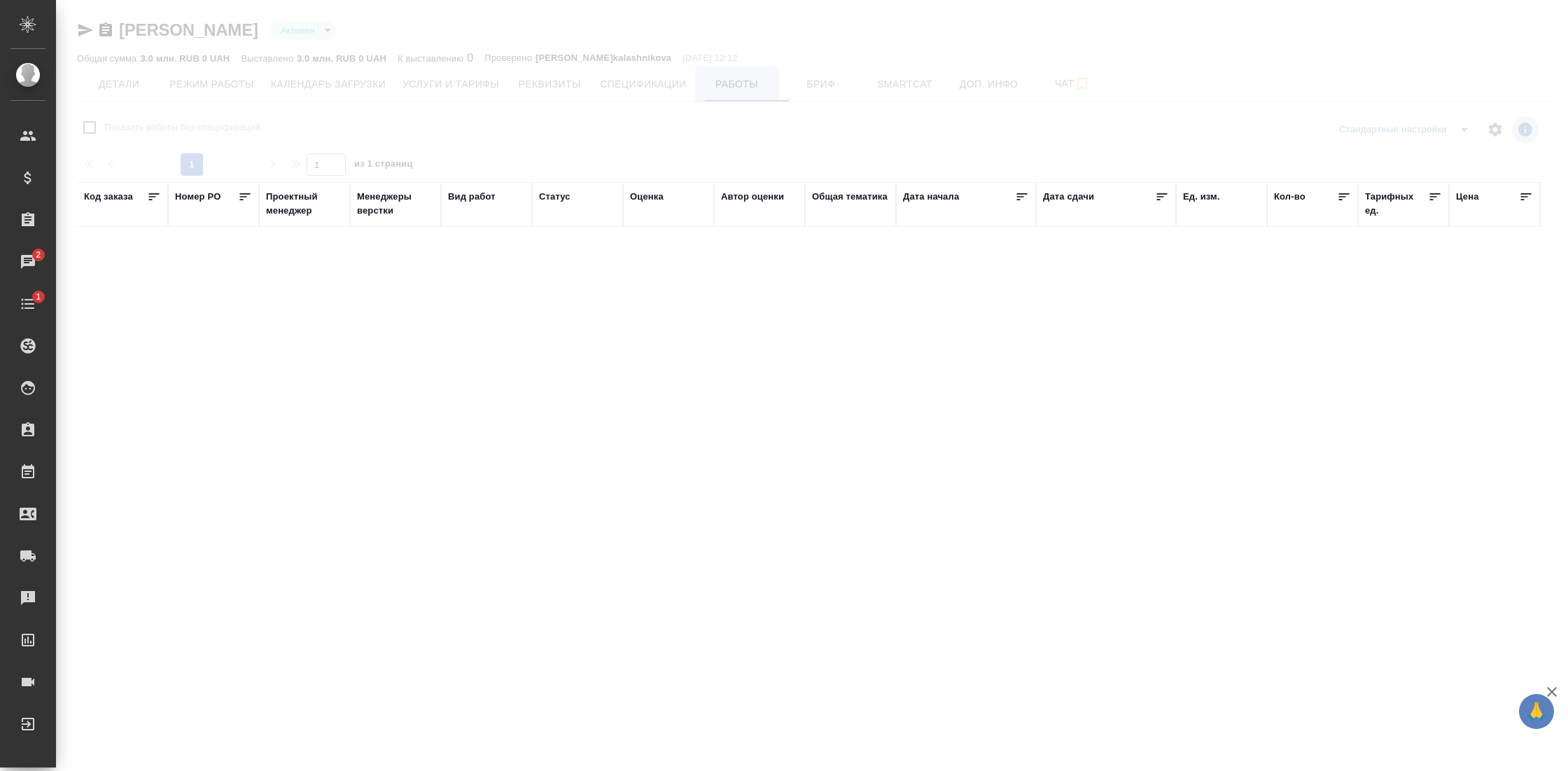
checkbox input "false"
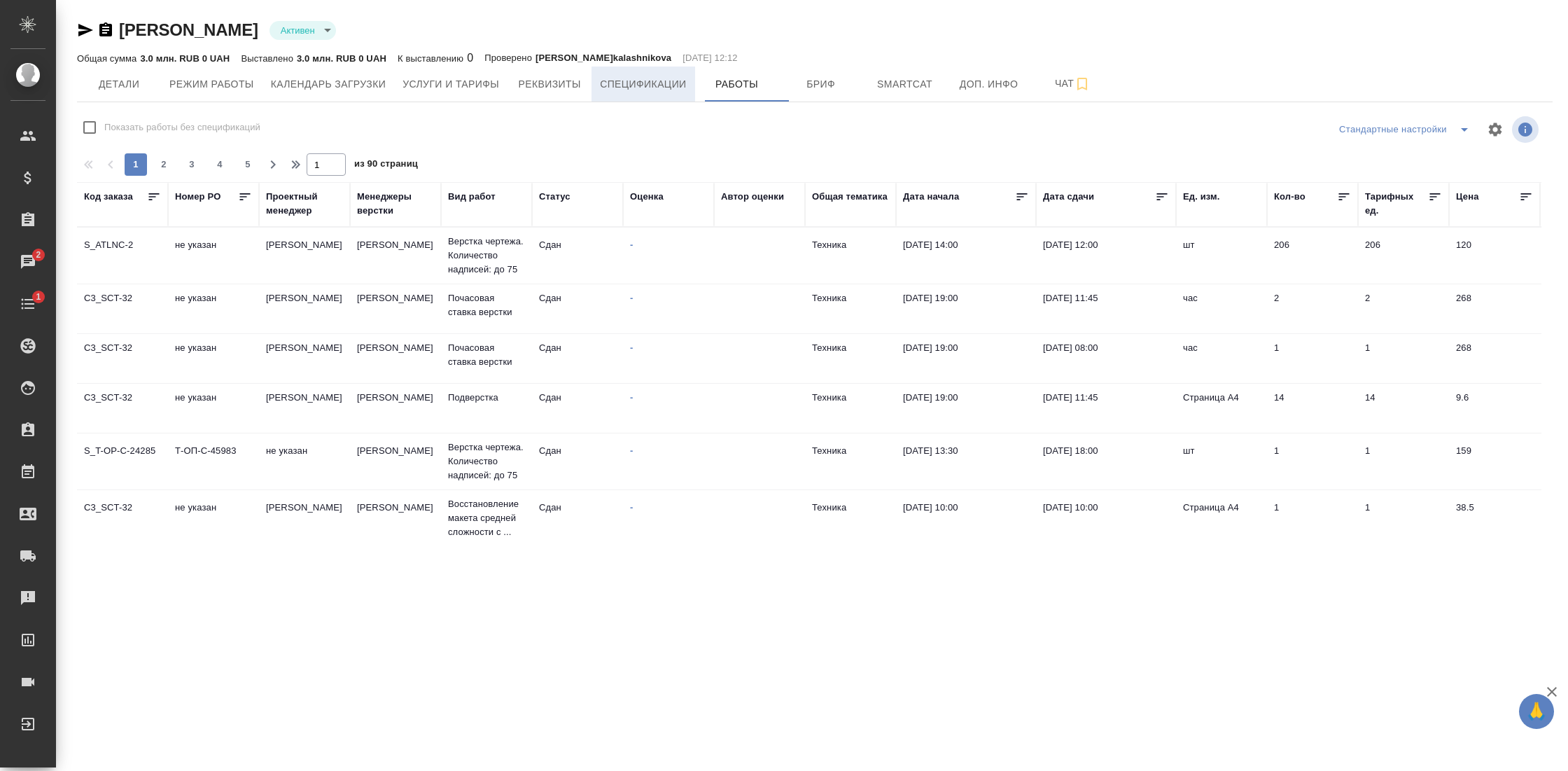
click at [669, 82] on span "Спецификации" at bounding box center [642, 84] width 86 height 17
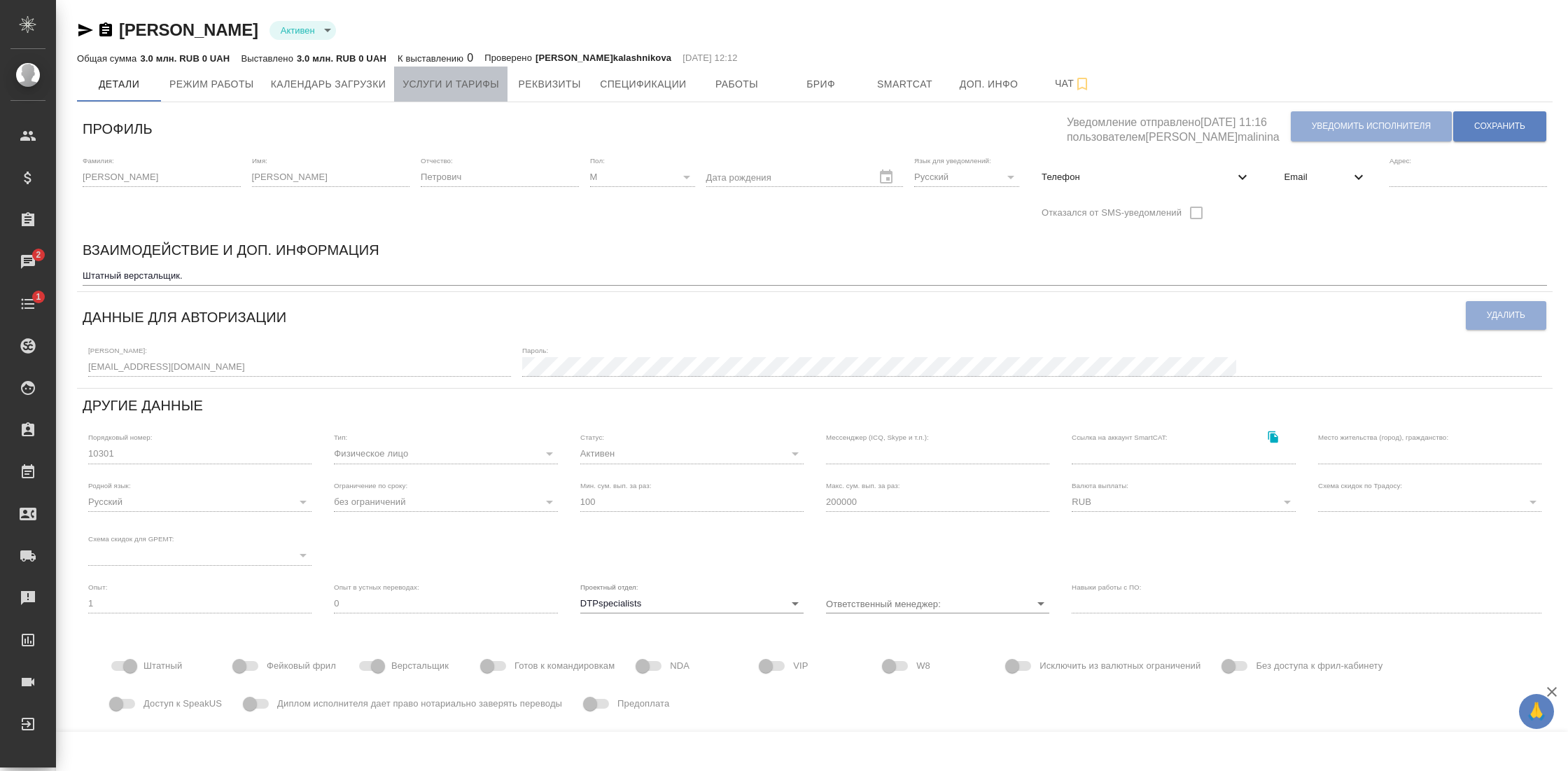
click at [454, 82] on span "Услуги и тарифы" at bounding box center [450, 84] width 96 height 17
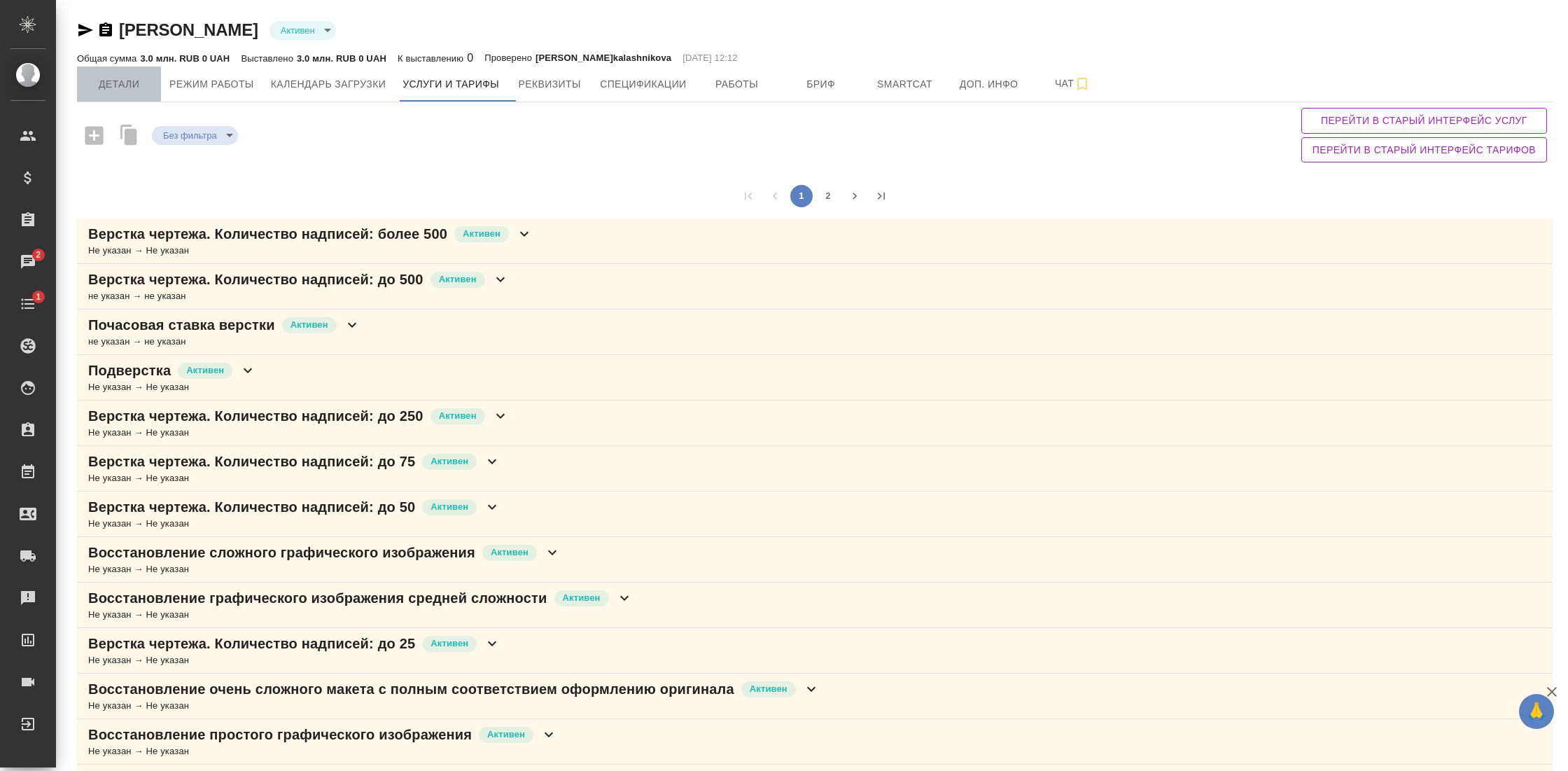
click at [120, 86] on span "Детали" at bounding box center [119, 84] width 67 height 17
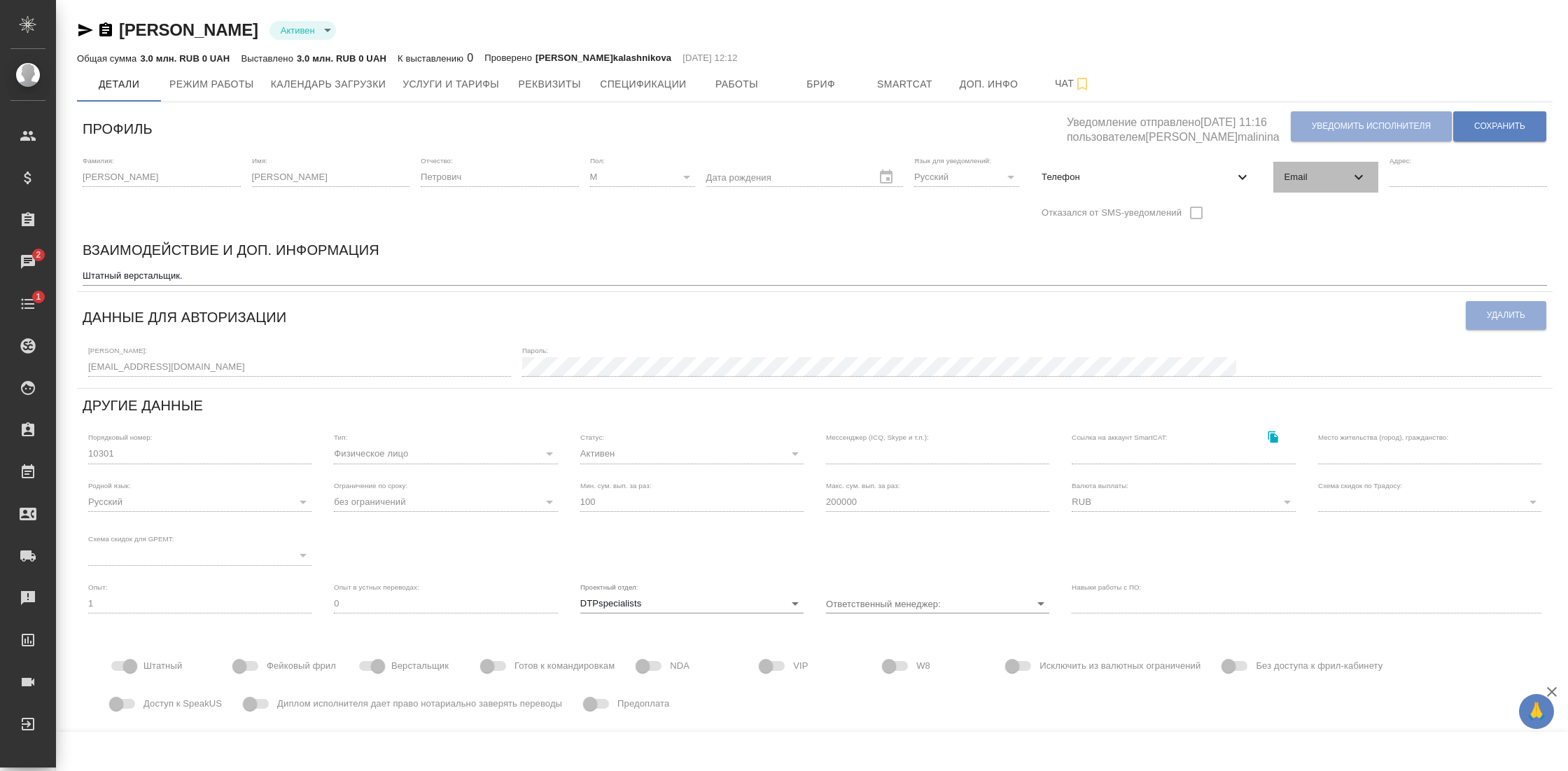
click at [1359, 176] on icon at bounding box center [1359, 177] width 16 height 16
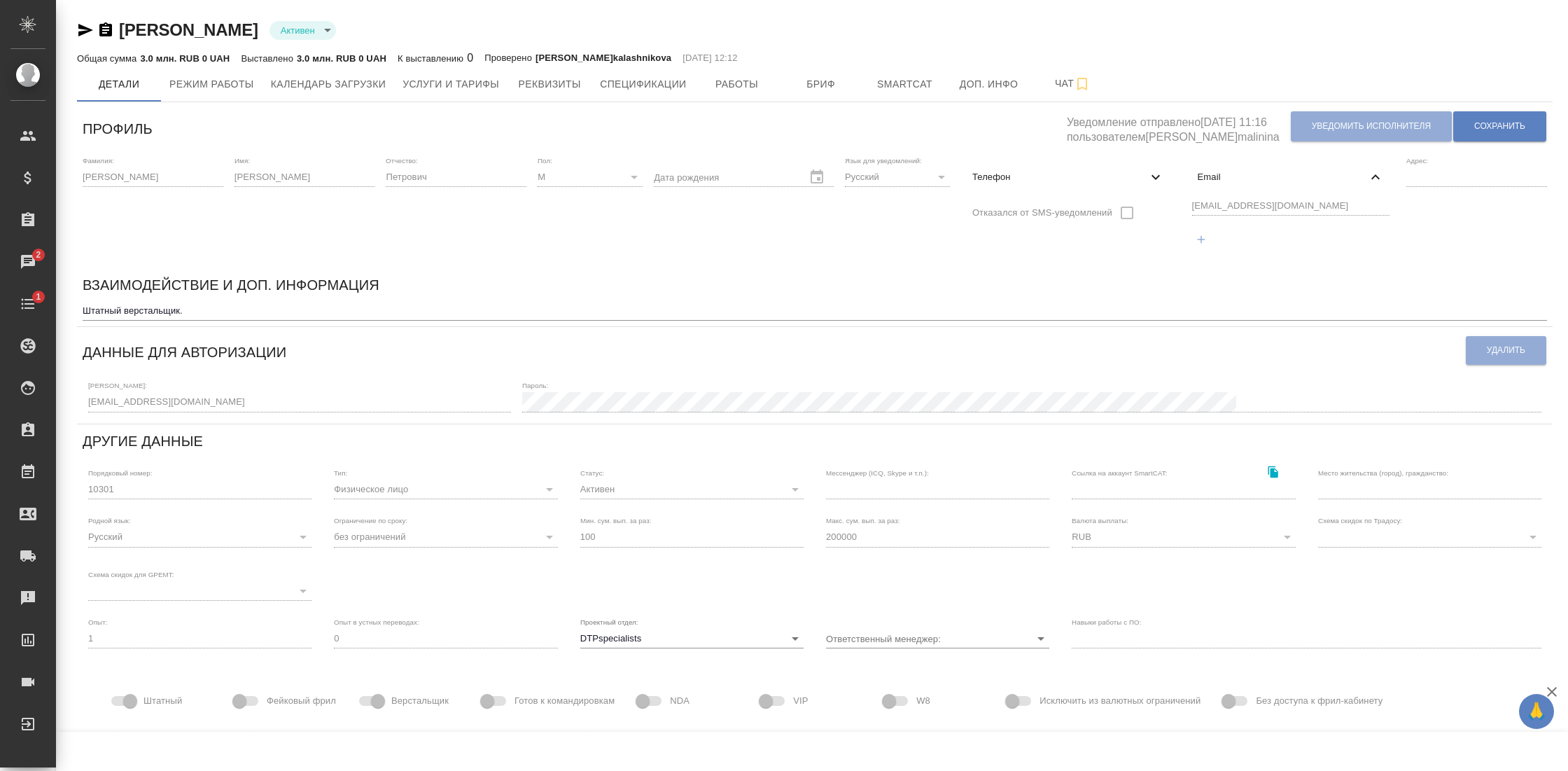
click at [77, 28] on icon "button" at bounding box center [85, 30] width 16 height 16
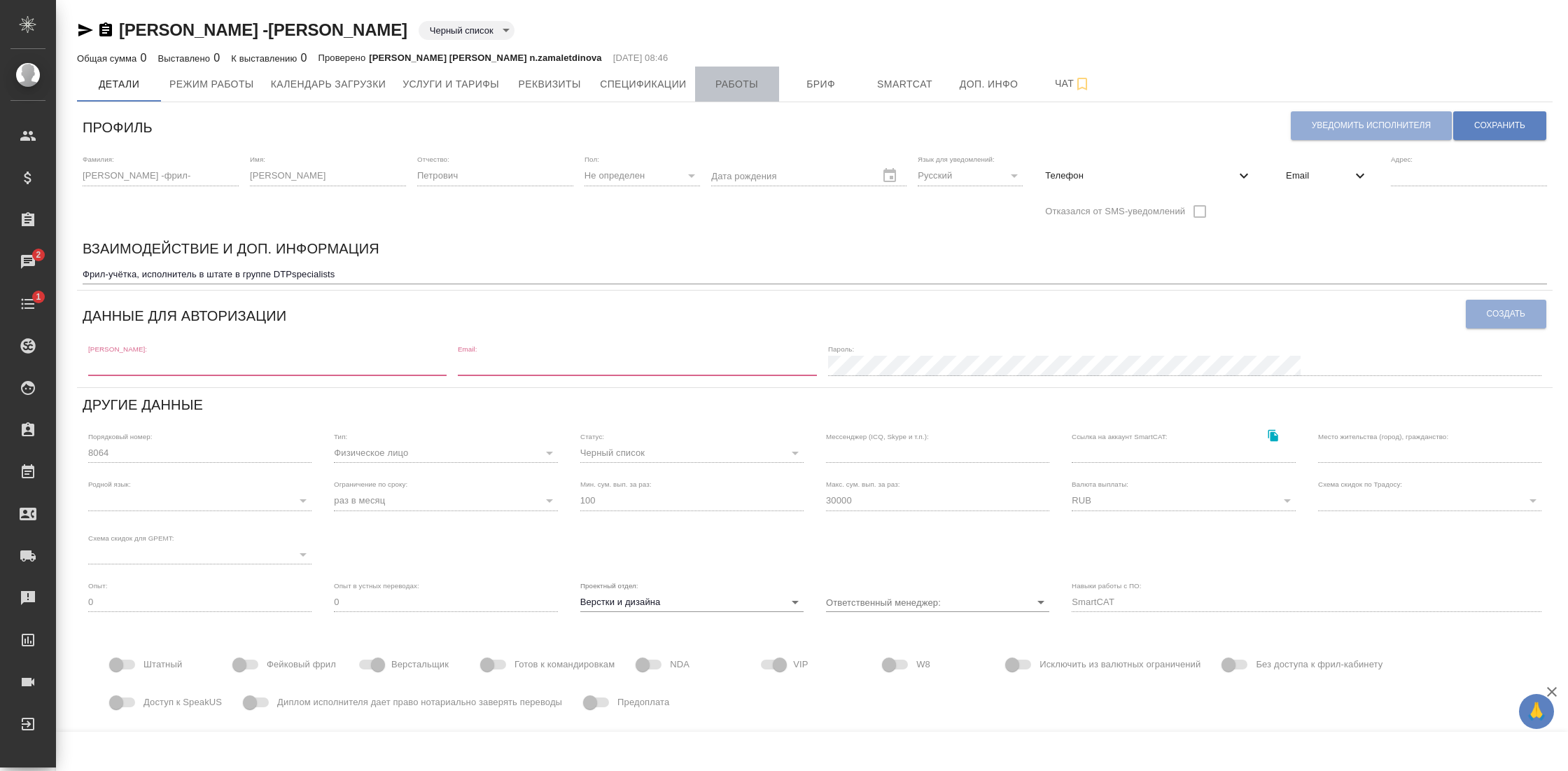
click at [739, 79] on span "Работы" at bounding box center [737, 84] width 67 height 17
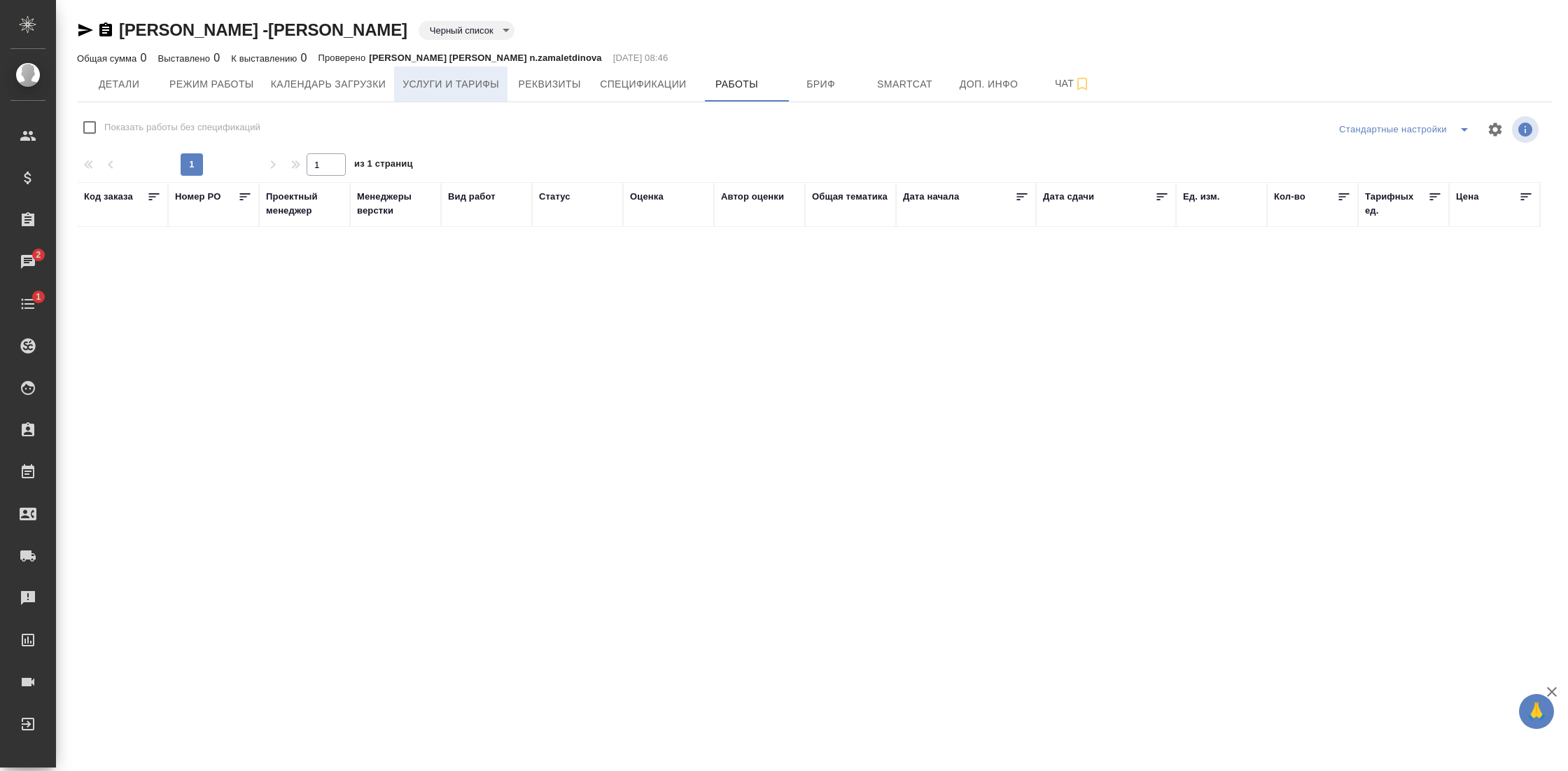
click at [491, 89] on span "Услуги и тарифы" at bounding box center [450, 84] width 96 height 17
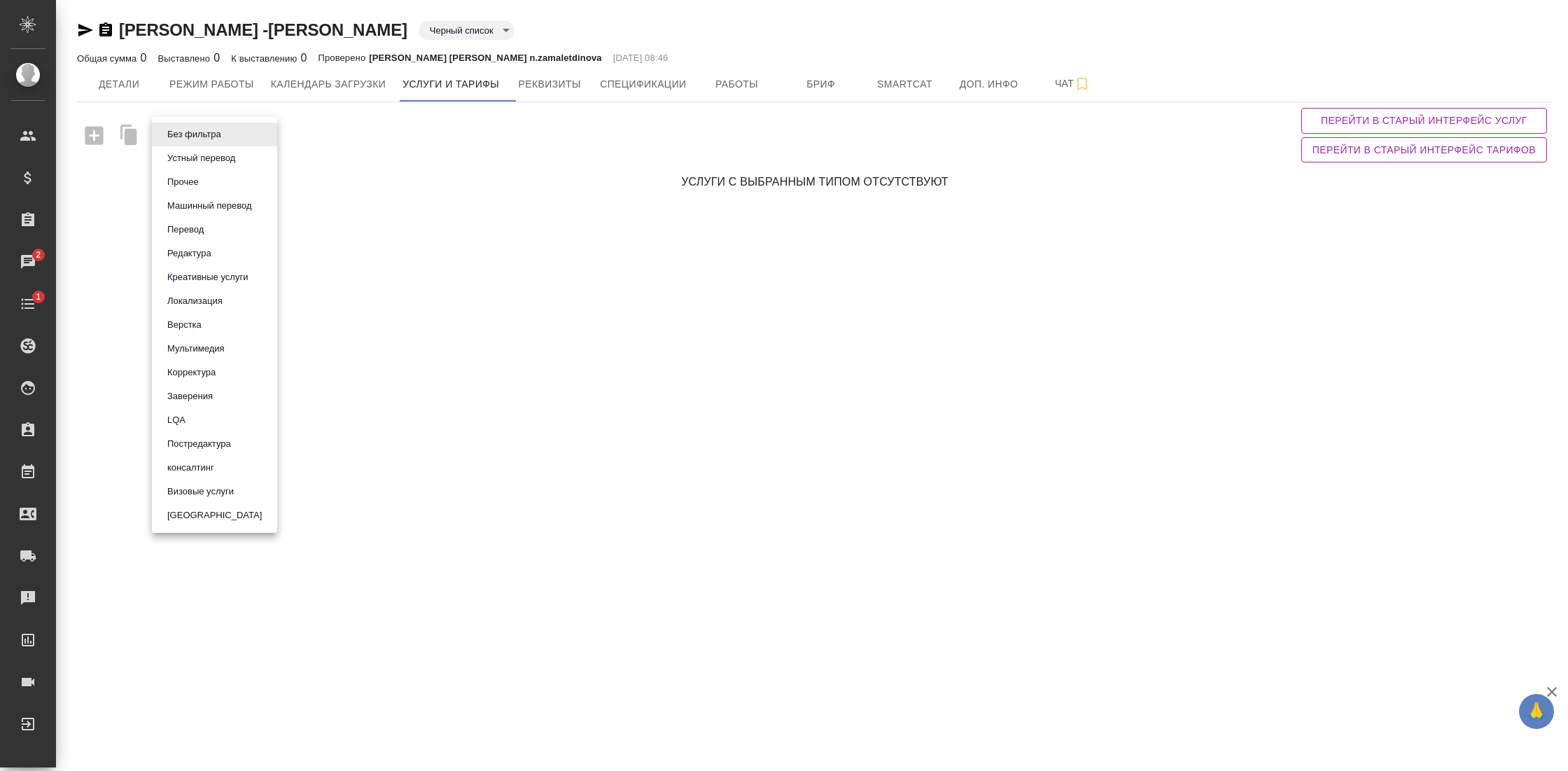
click at [212, 127] on body "🙏 .cls-1 fill:#fff; AWATERA Gostev Yury Клиенты Спецификации Заказы 2 Чаты 1 To…" at bounding box center [784, 385] width 1568 height 771
click at [212, 127] on button "Без фильтра" at bounding box center [194, 134] width 62 height 16
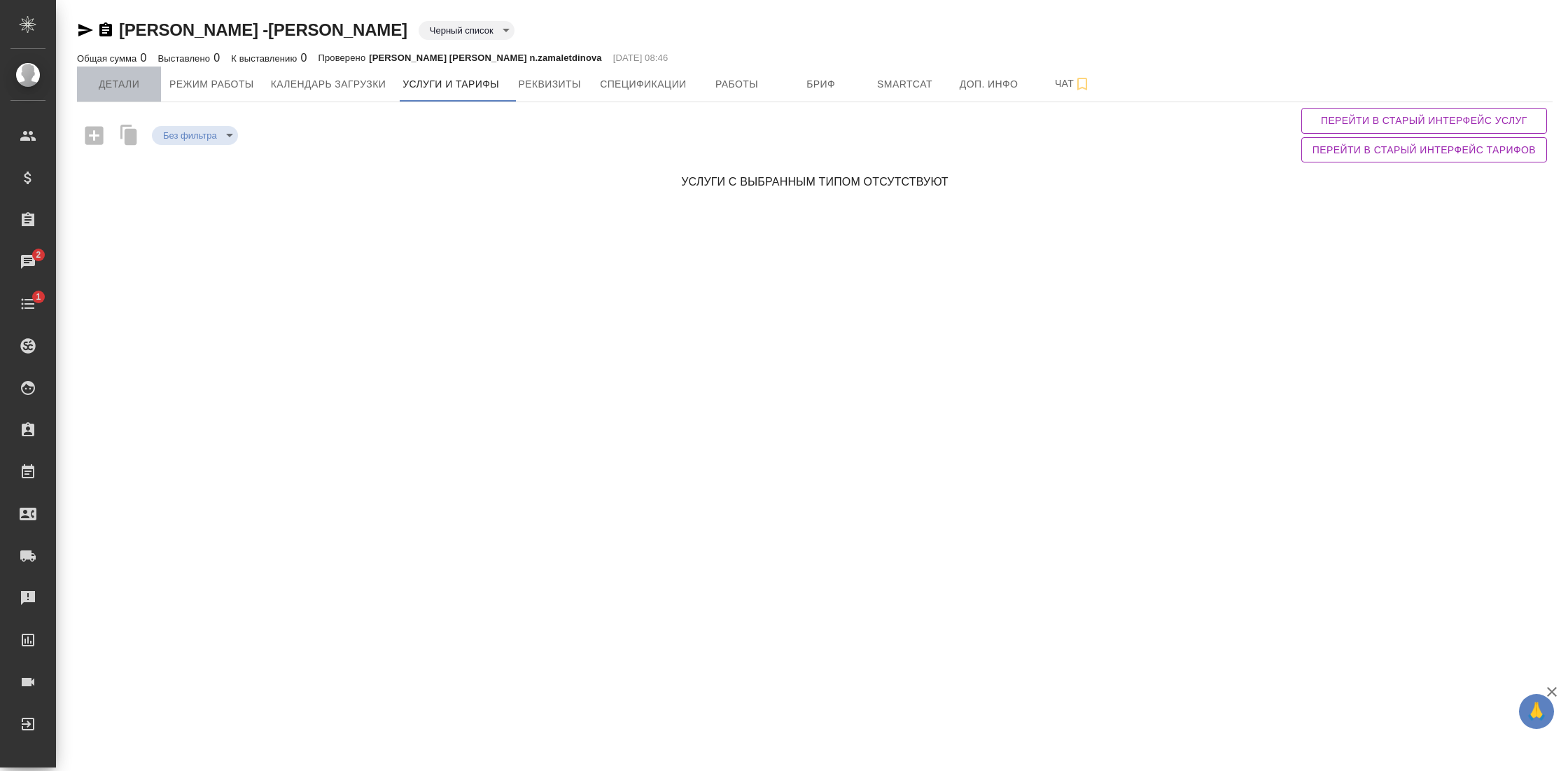
click at [120, 80] on span "Детали" at bounding box center [119, 84] width 67 height 17
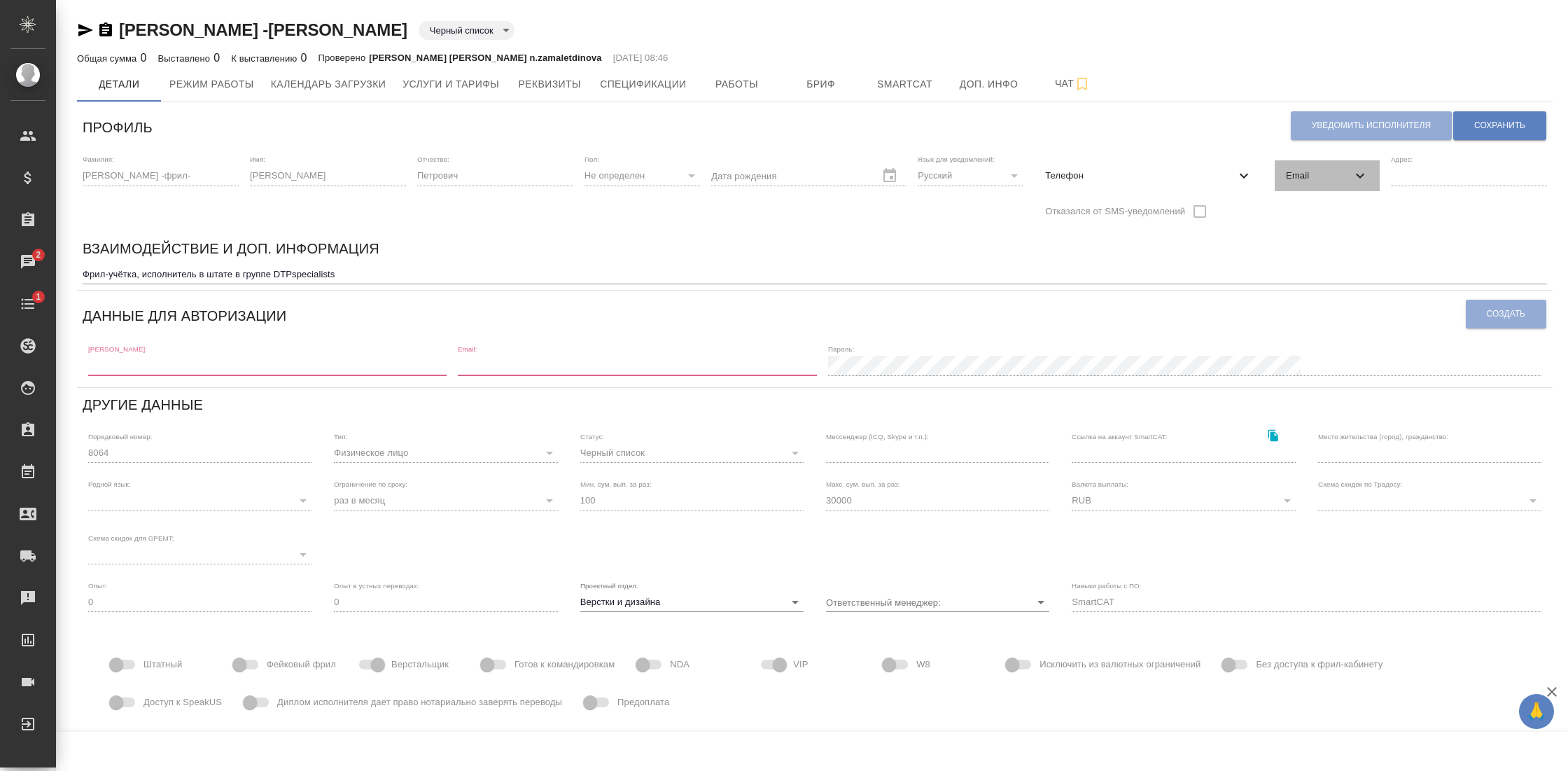
click at [1364, 178] on div "Email" at bounding box center [1327, 175] width 105 height 31
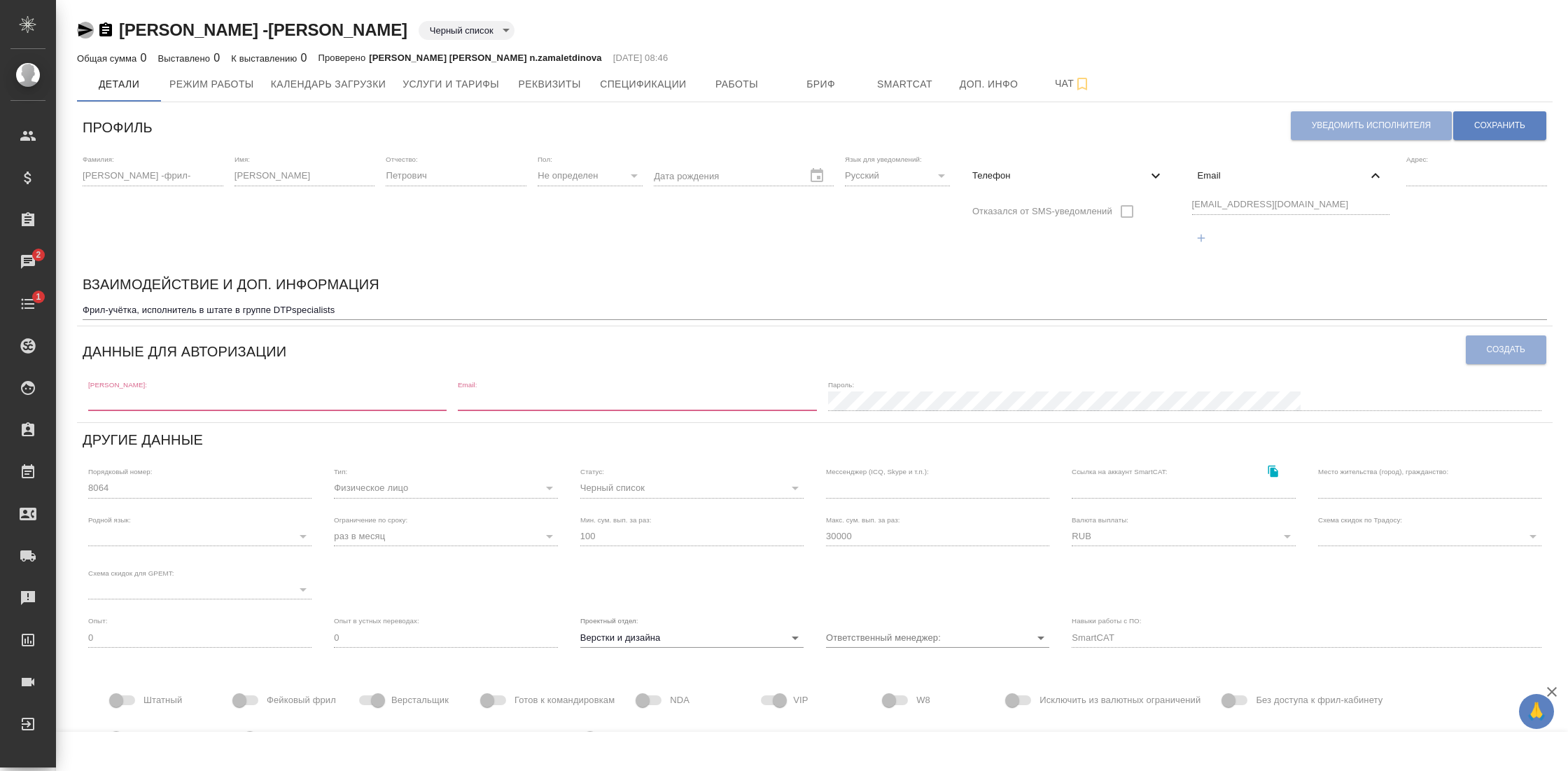
click at [87, 30] on icon "button" at bounding box center [86, 30] width 15 height 13
